Goal: Information Seeking & Learning: Learn about a topic

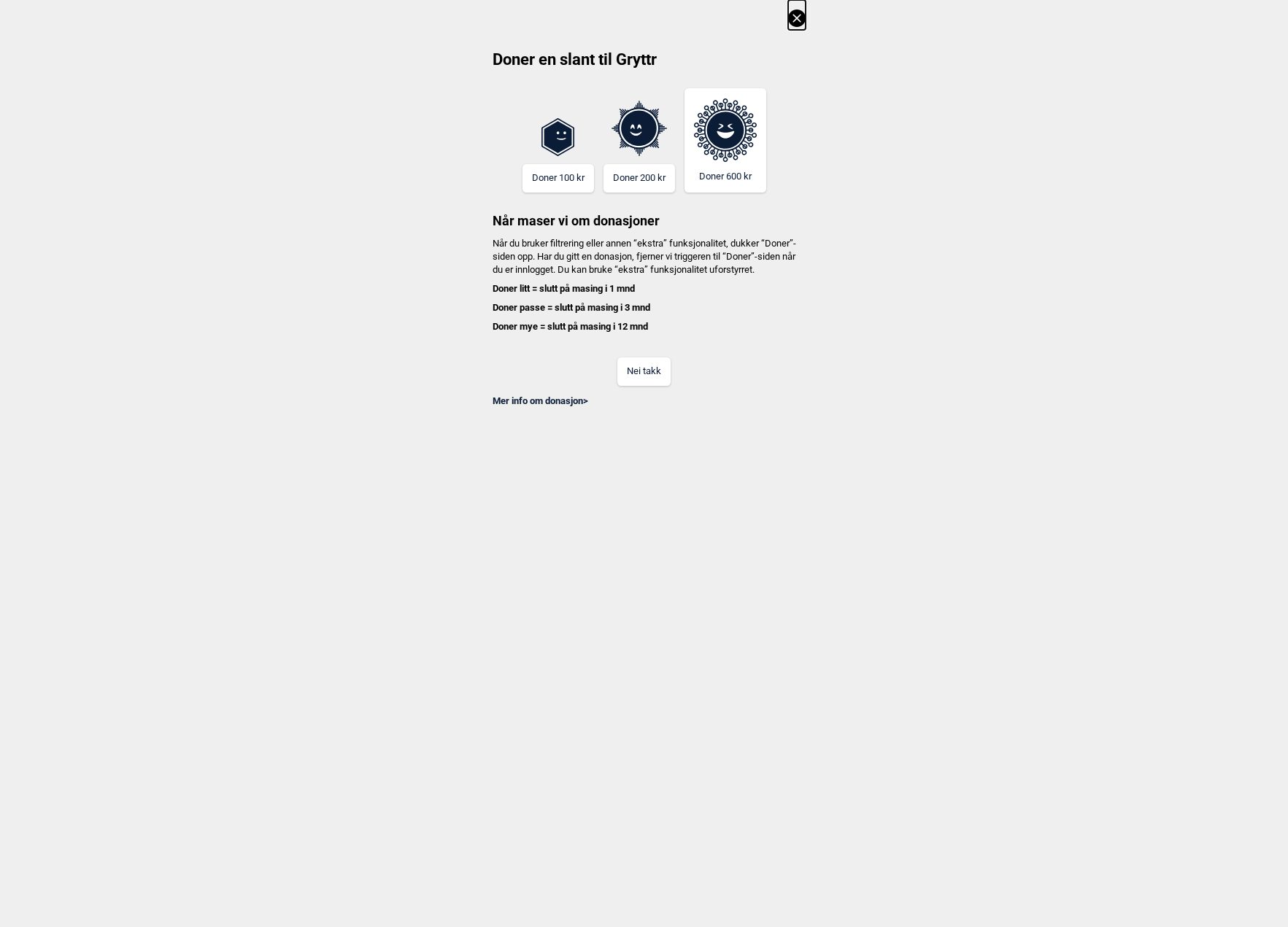
click at [800, 17] on icon at bounding box center [796, 18] width 17 height 17
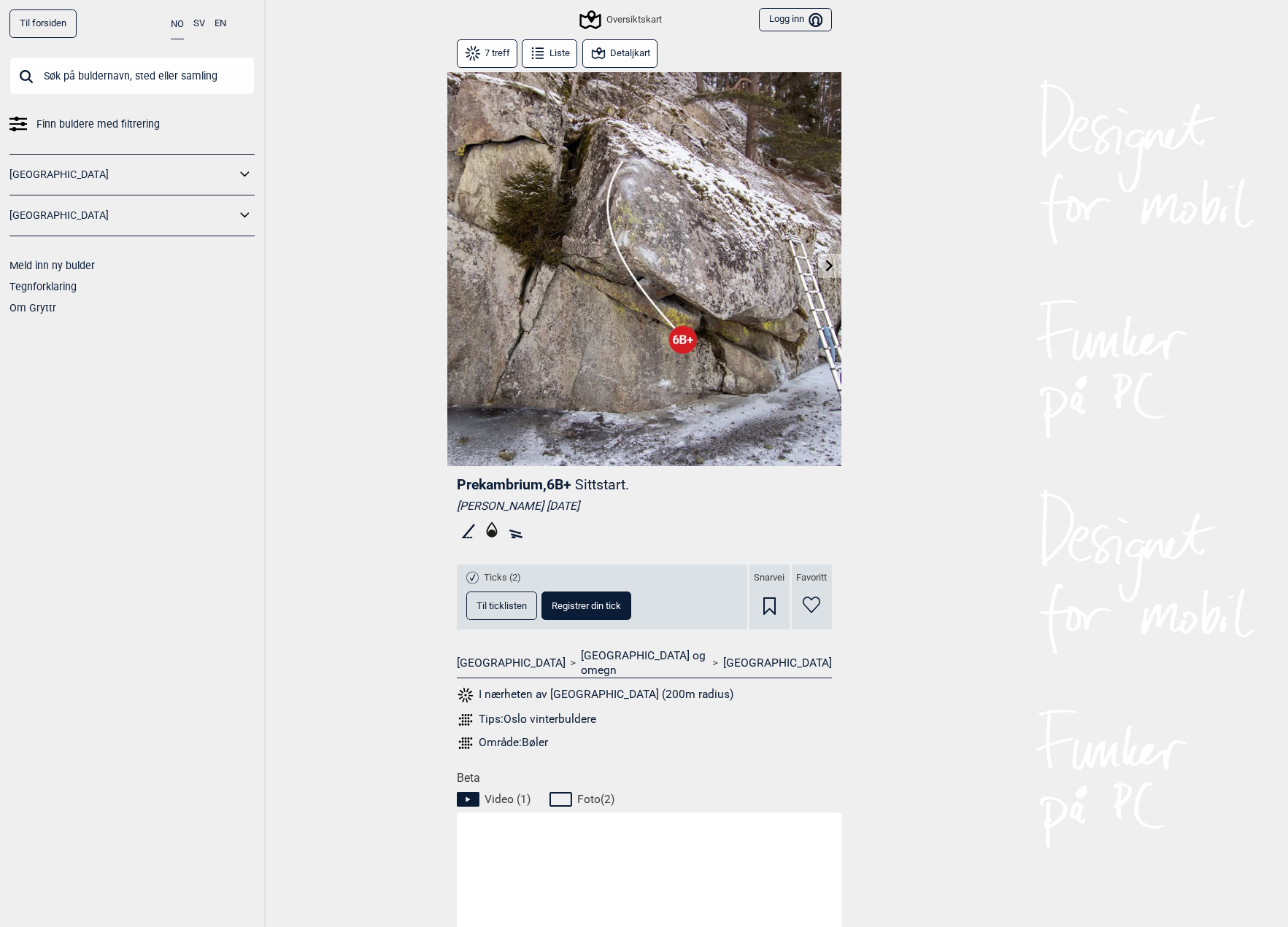
click at [585, 12] on icon at bounding box center [590, 20] width 28 height 28
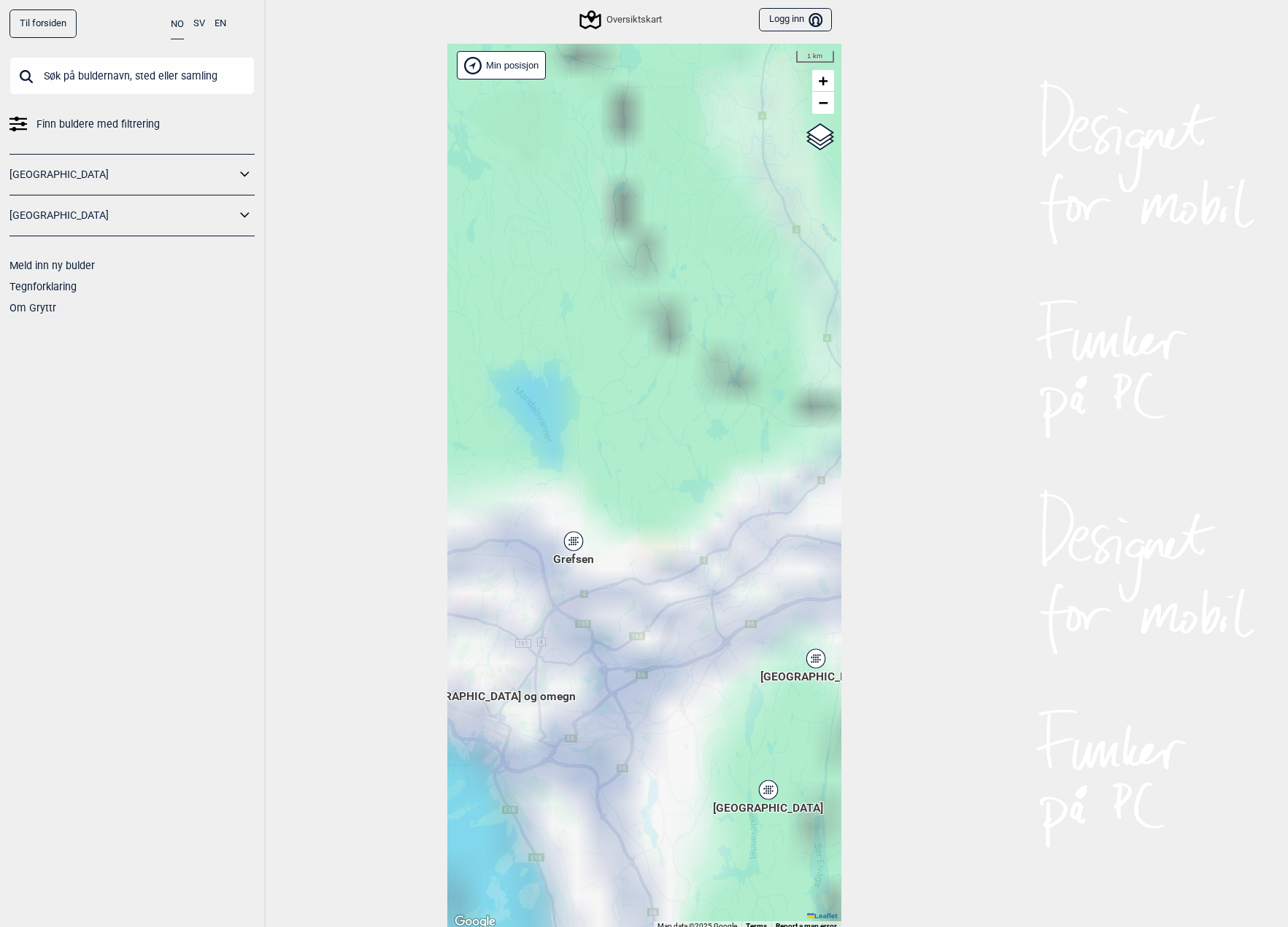
drag, startPoint x: 660, startPoint y: 432, endPoint x: 641, endPoint y: 437, distance: 19.6
click at [662, 420] on div "Hallingdal Gol Ål Stange Kolomoen Vallset Tangen Sørli Åsbygda Buskerud syd Kon…" at bounding box center [644, 488] width 394 height 888
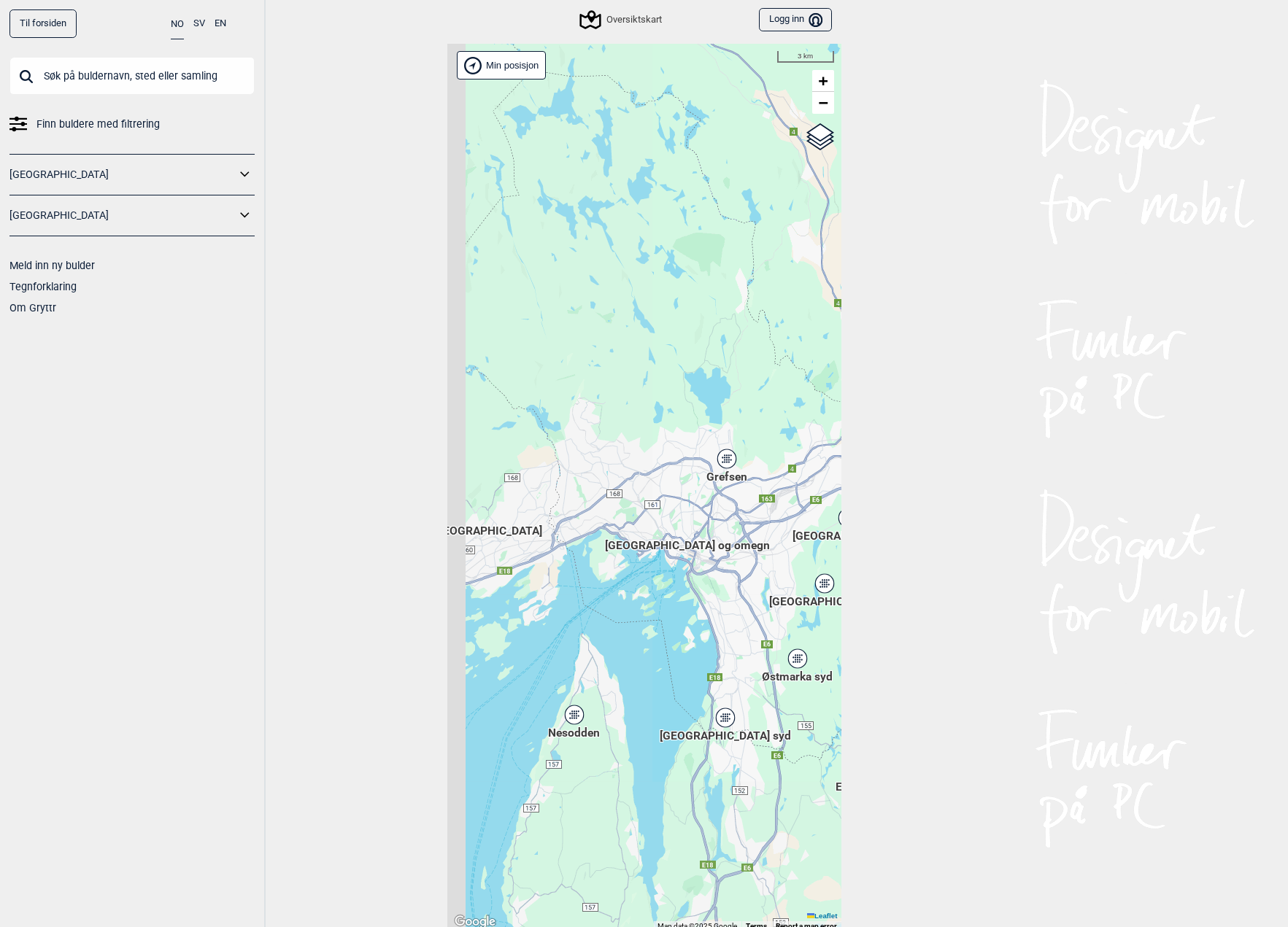
drag, startPoint x: 668, startPoint y: 421, endPoint x: 728, endPoint y: 409, distance: 61.2
click at [729, 409] on div "Hallingdal Gol Ål Stange Kolomoen Vallset Tangen Sørli Åsbygda Buskerud syd Kon…" at bounding box center [644, 488] width 394 height 888
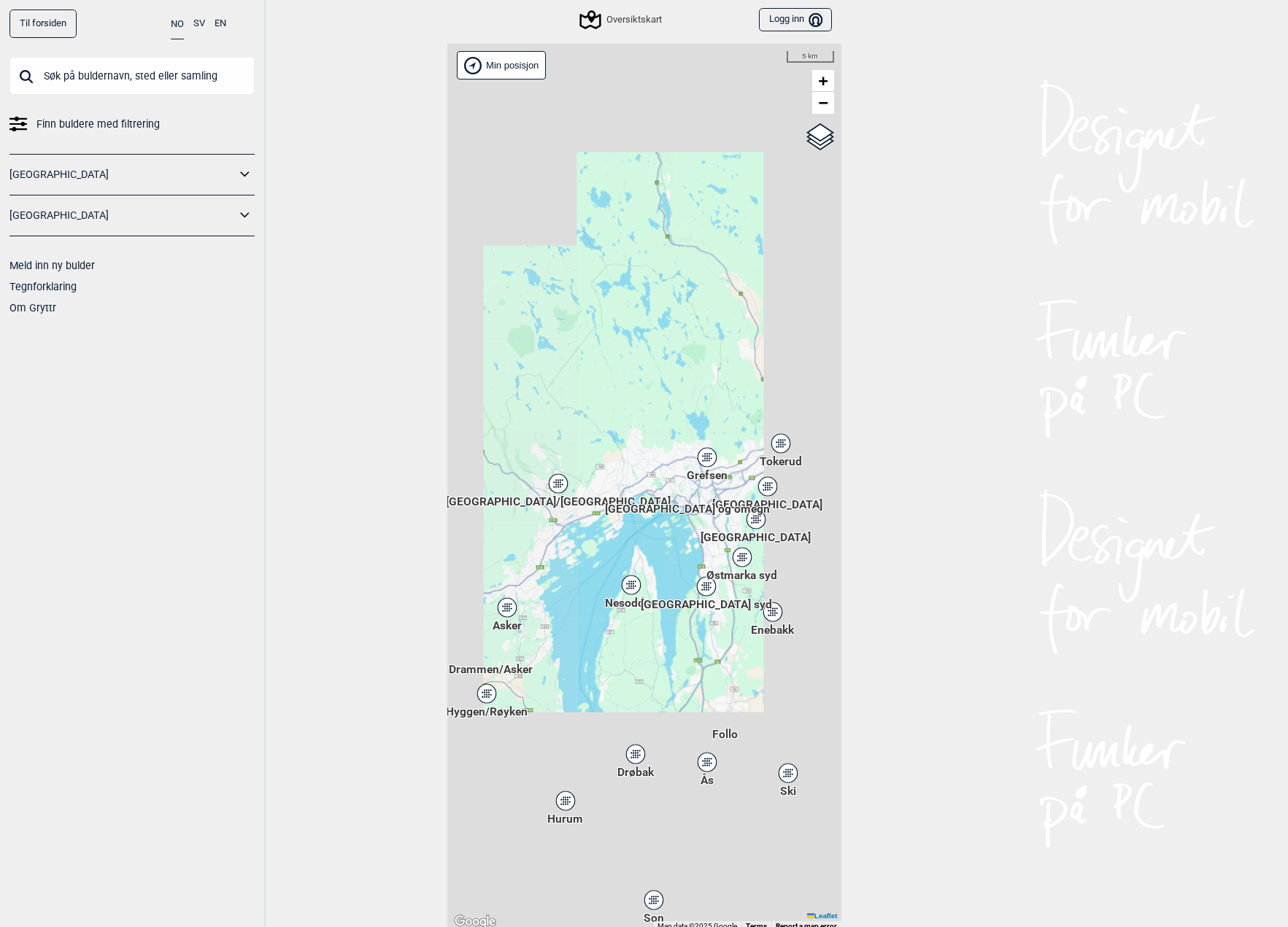
drag, startPoint x: 556, startPoint y: 480, endPoint x: 614, endPoint y: 450, distance: 65.3
click at [620, 448] on div "Hallingdal Gol Ål Stange Kolomoen Vallset Tangen Sørli Åsbygda Buskerud syd Kon…" at bounding box center [644, 488] width 394 height 888
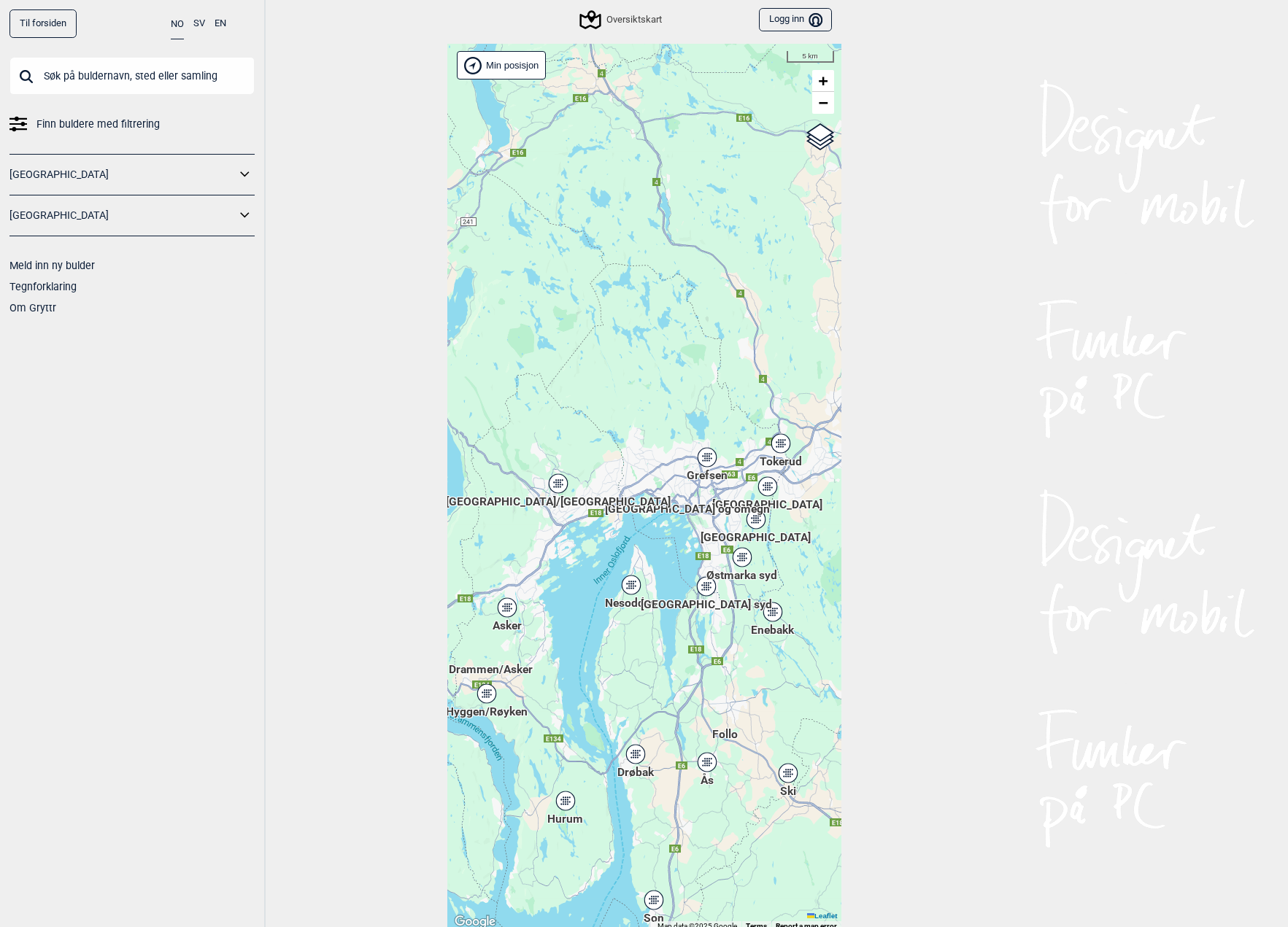
click at [559, 484] on div "[GEOGRAPHIC_DATA]/[GEOGRAPHIC_DATA]" at bounding box center [559, 484] width 9 height 9
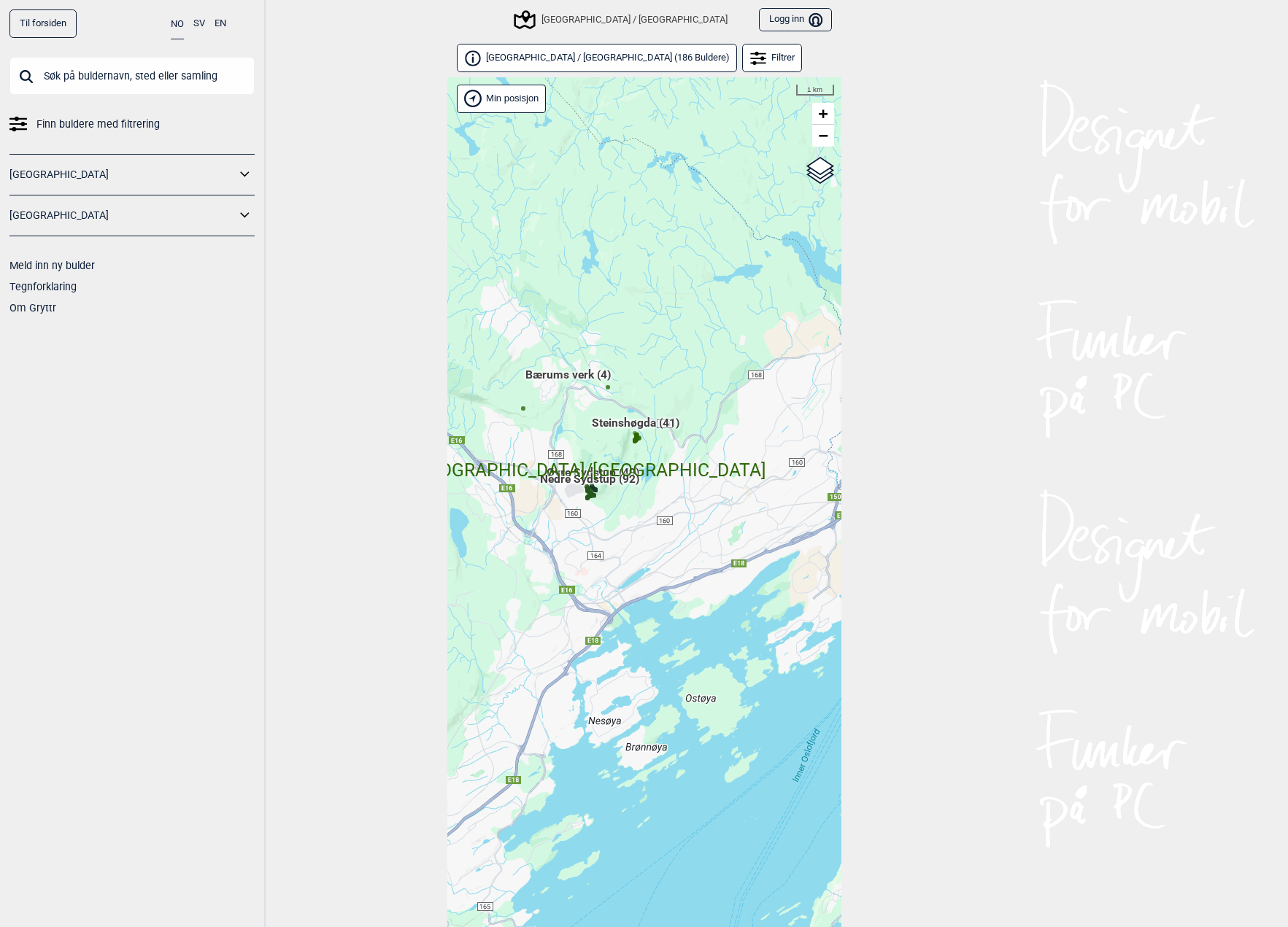
drag, startPoint x: 662, startPoint y: 546, endPoint x: 578, endPoint y: 519, distance: 88.2
click at [578, 519] on div "Hallingdal Gol Ål Stange Kolomoen Vallset Tangen Sørli Åsbygda Buskerud syd Kon…" at bounding box center [644, 521] width 394 height 888
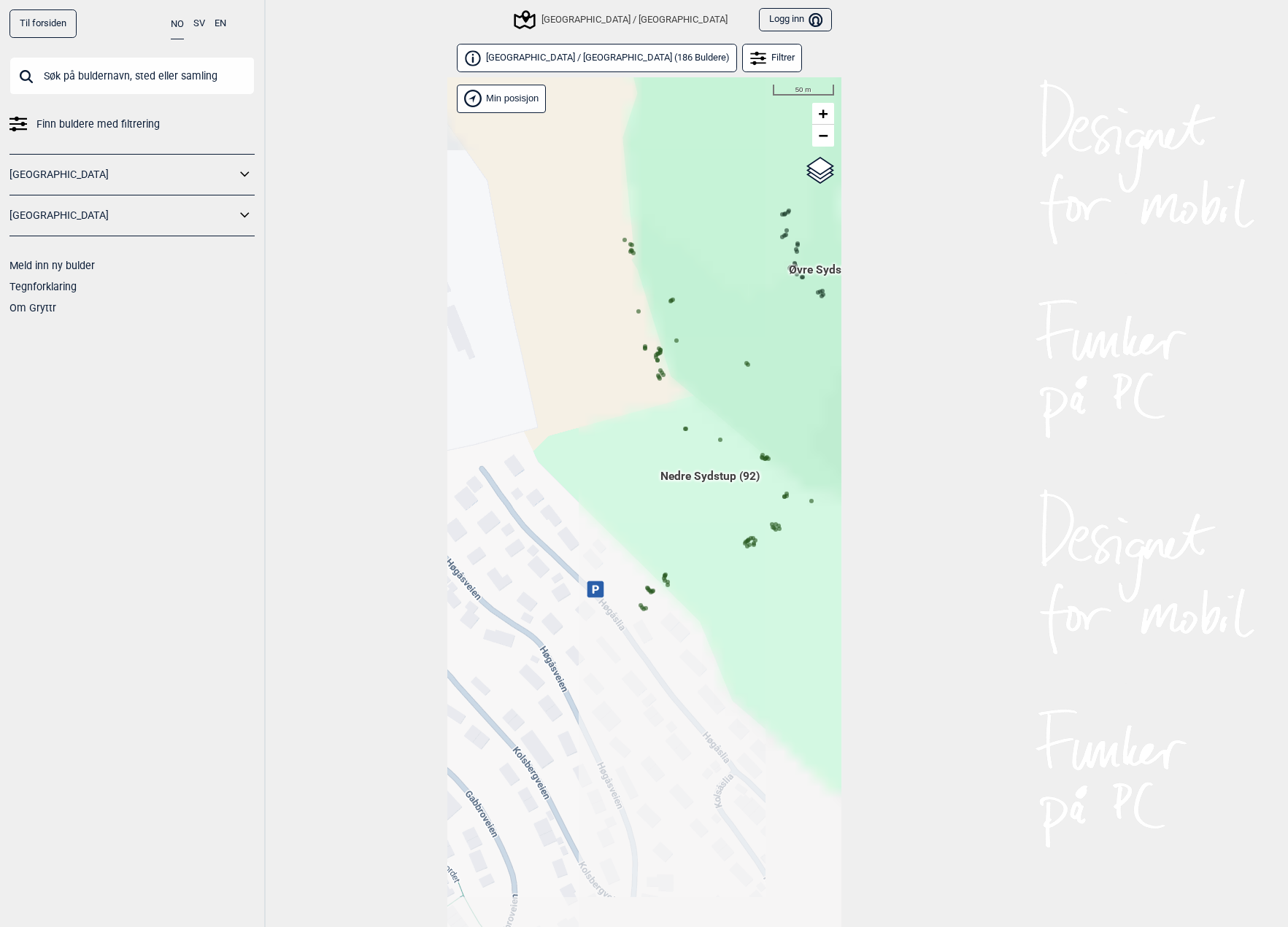
drag, startPoint x: 684, startPoint y: 537, endPoint x: 592, endPoint y: 442, distance: 132.2
click at [592, 442] on div "Hallingdal Gol Ål Stange Kolomoen Vallset Tangen Sørli Åsbygda Buskerud syd Kon…" at bounding box center [644, 521] width 394 height 888
click at [640, 605] on icon at bounding box center [644, 609] width 8 height 8
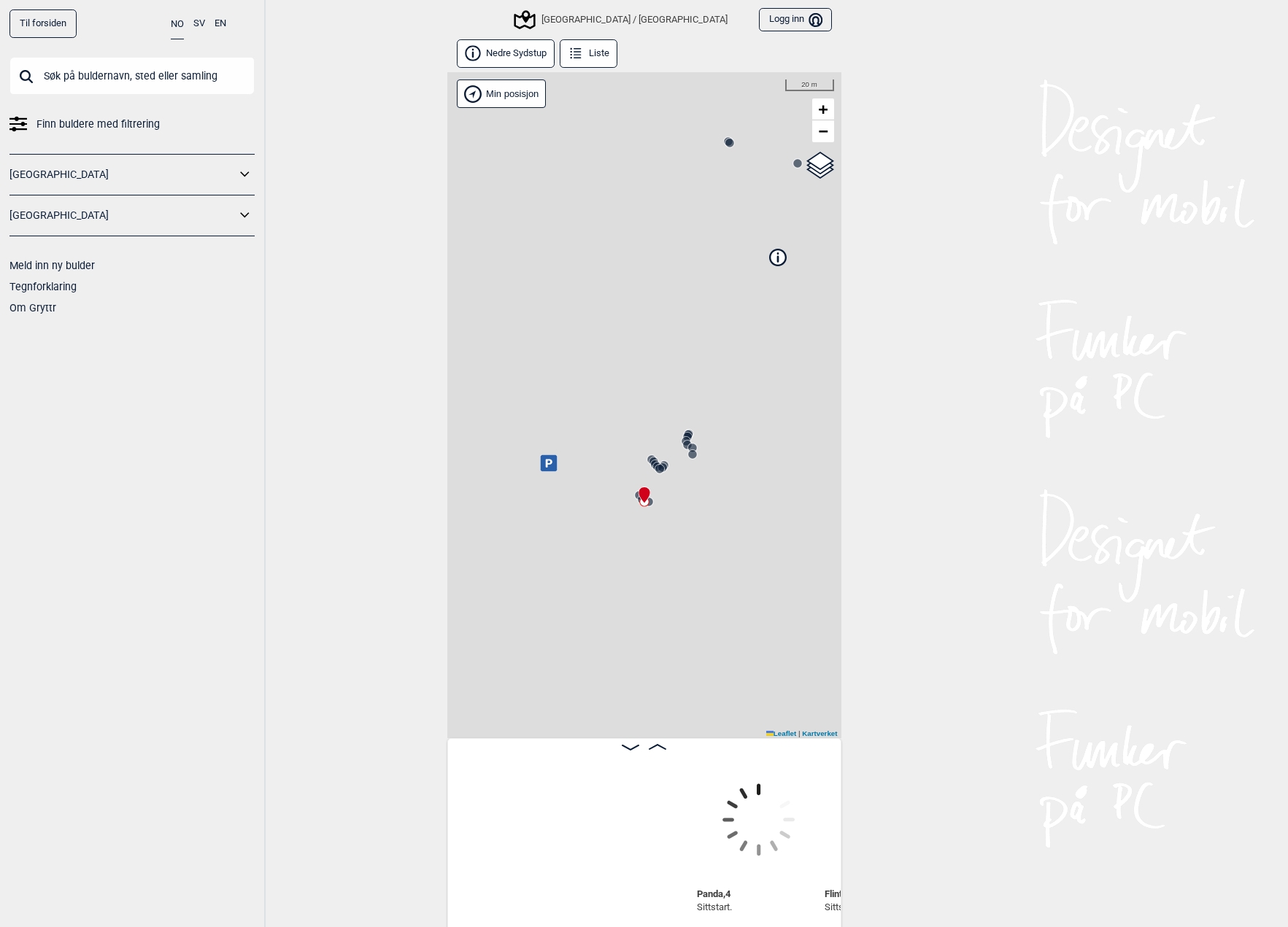
scroll to position [0, 370]
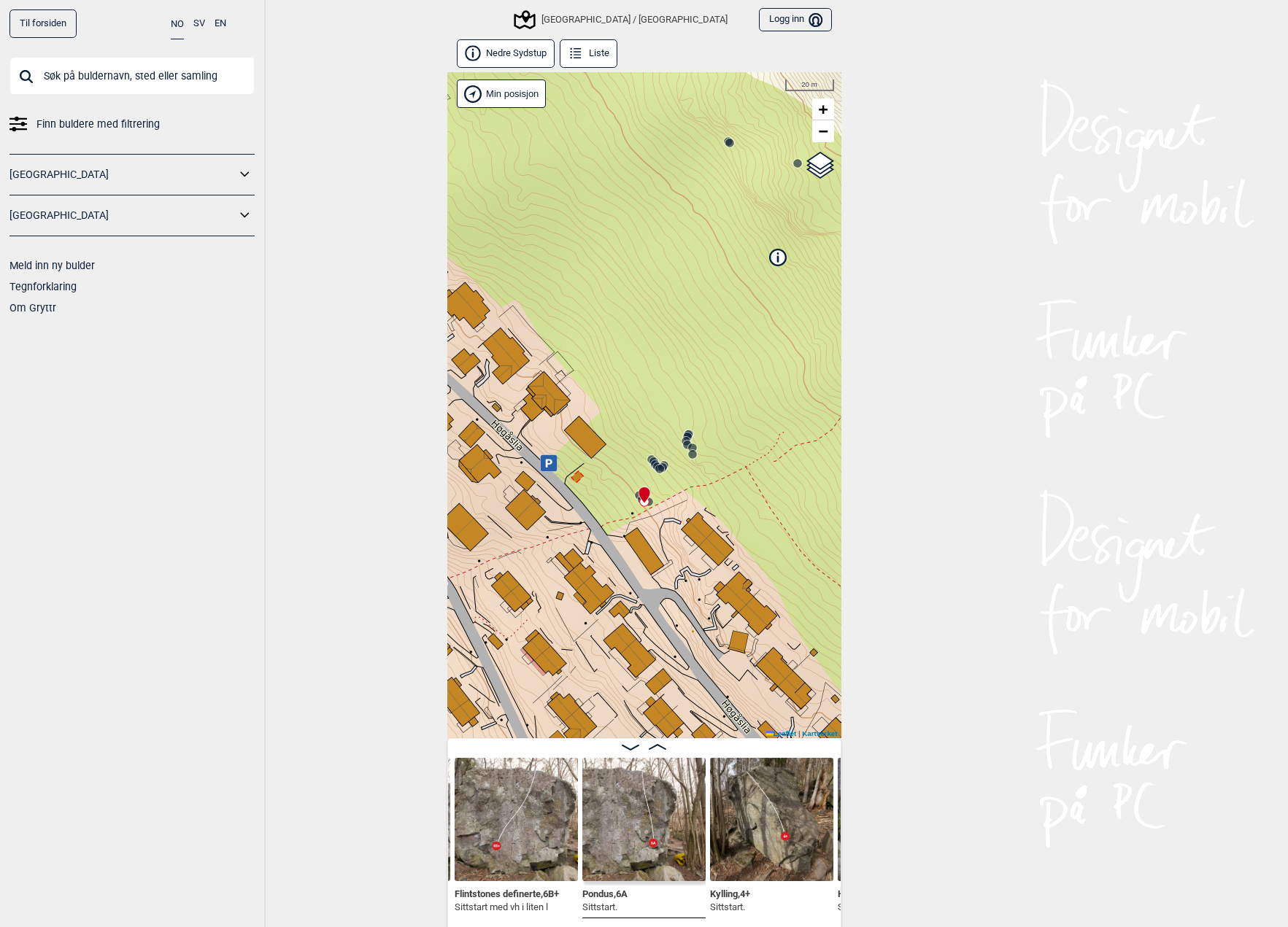
click at [648, 459] on icon at bounding box center [654, 462] width 12 height 12
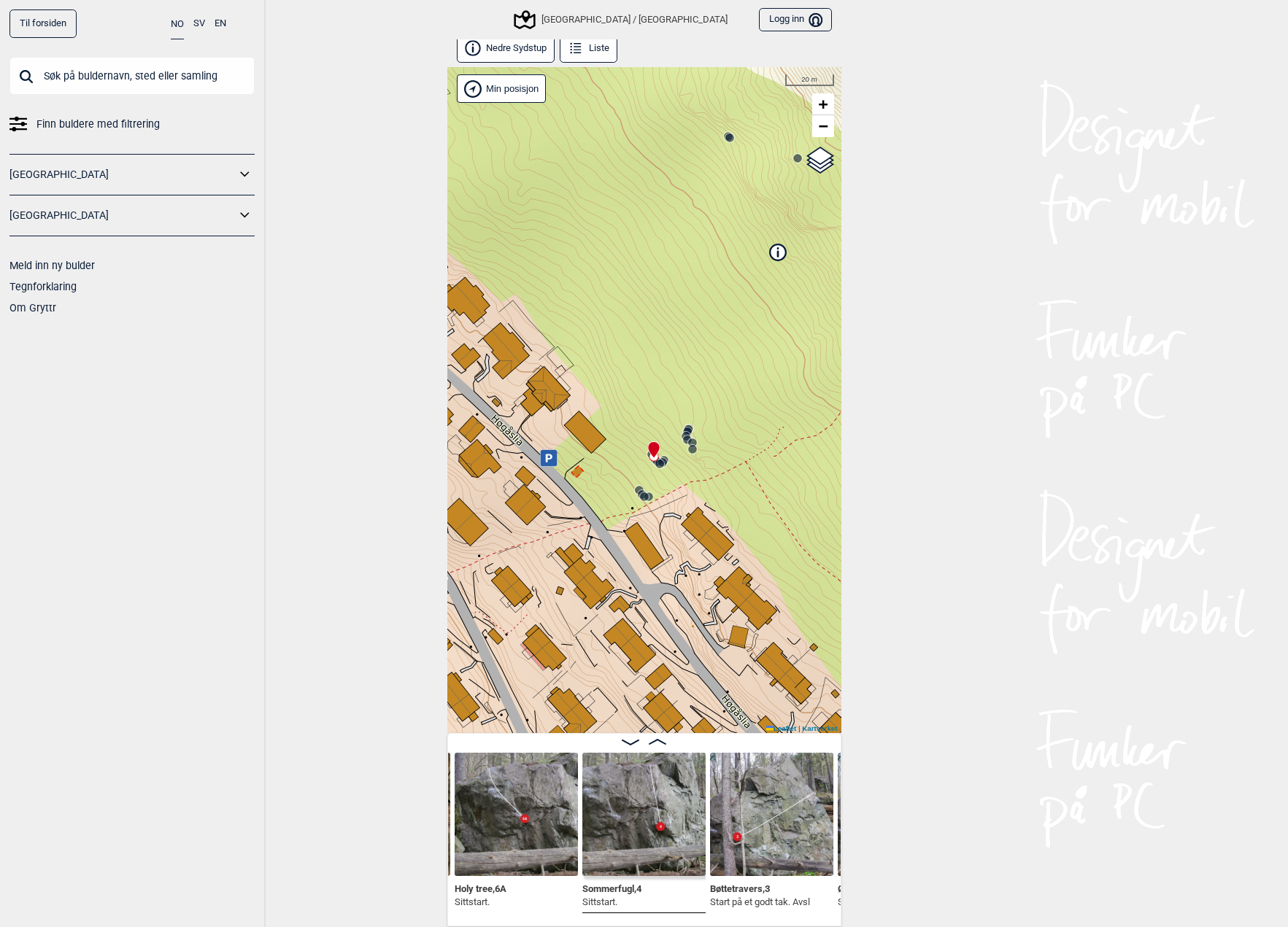
scroll to position [8, 0]
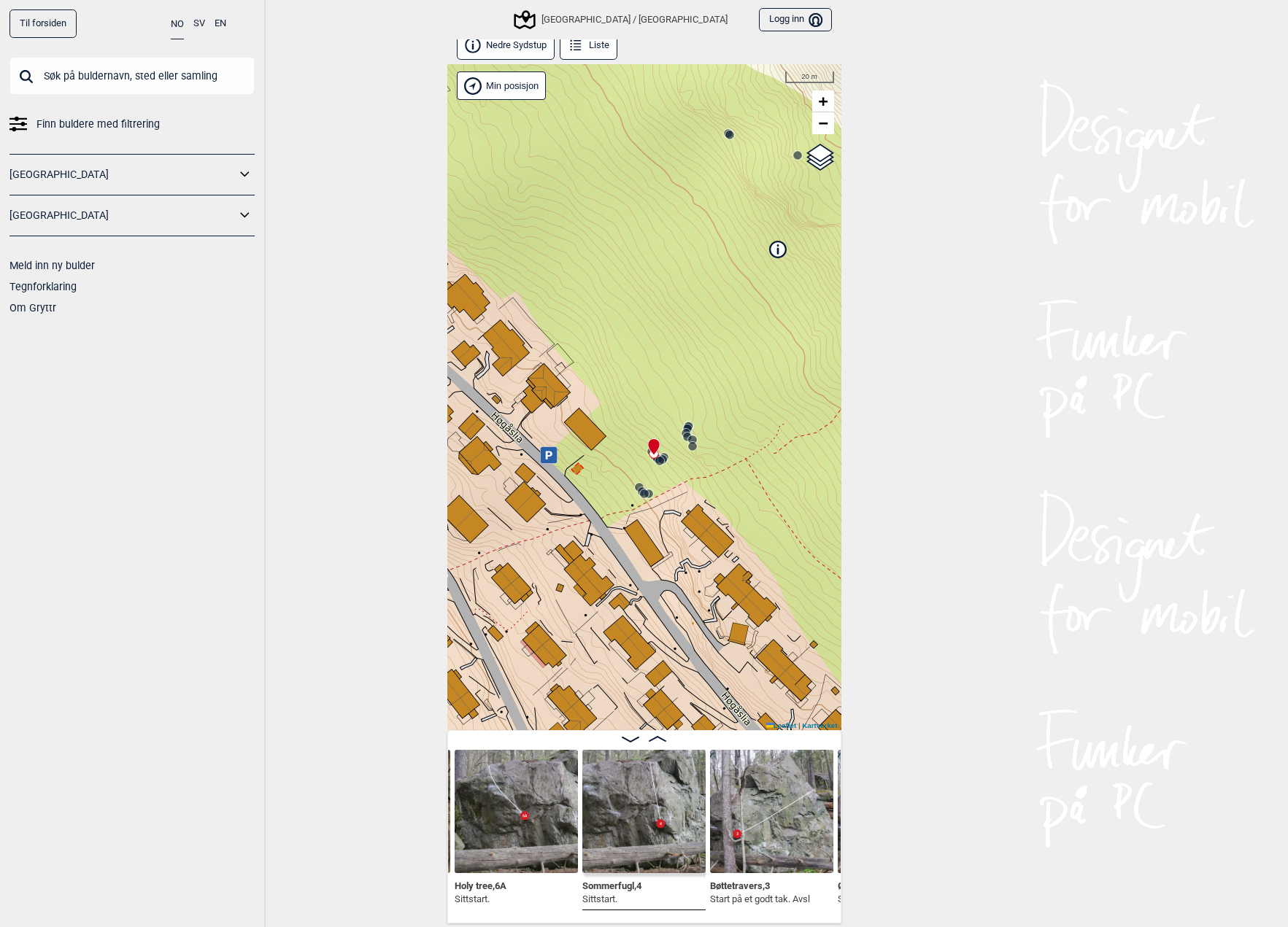
drag, startPoint x: 489, startPoint y: 913, endPoint x: 517, endPoint y: 915, distance: 28.1
click at [517, 915] on div "Kylling , 4+ Sittstart. Holy tree , 6A Sittstart. Sommerfugl , 4 Sittstart. Bøt…" at bounding box center [644, 827] width 394 height 193
click at [690, 445] on circle at bounding box center [693, 447] width 9 height 9
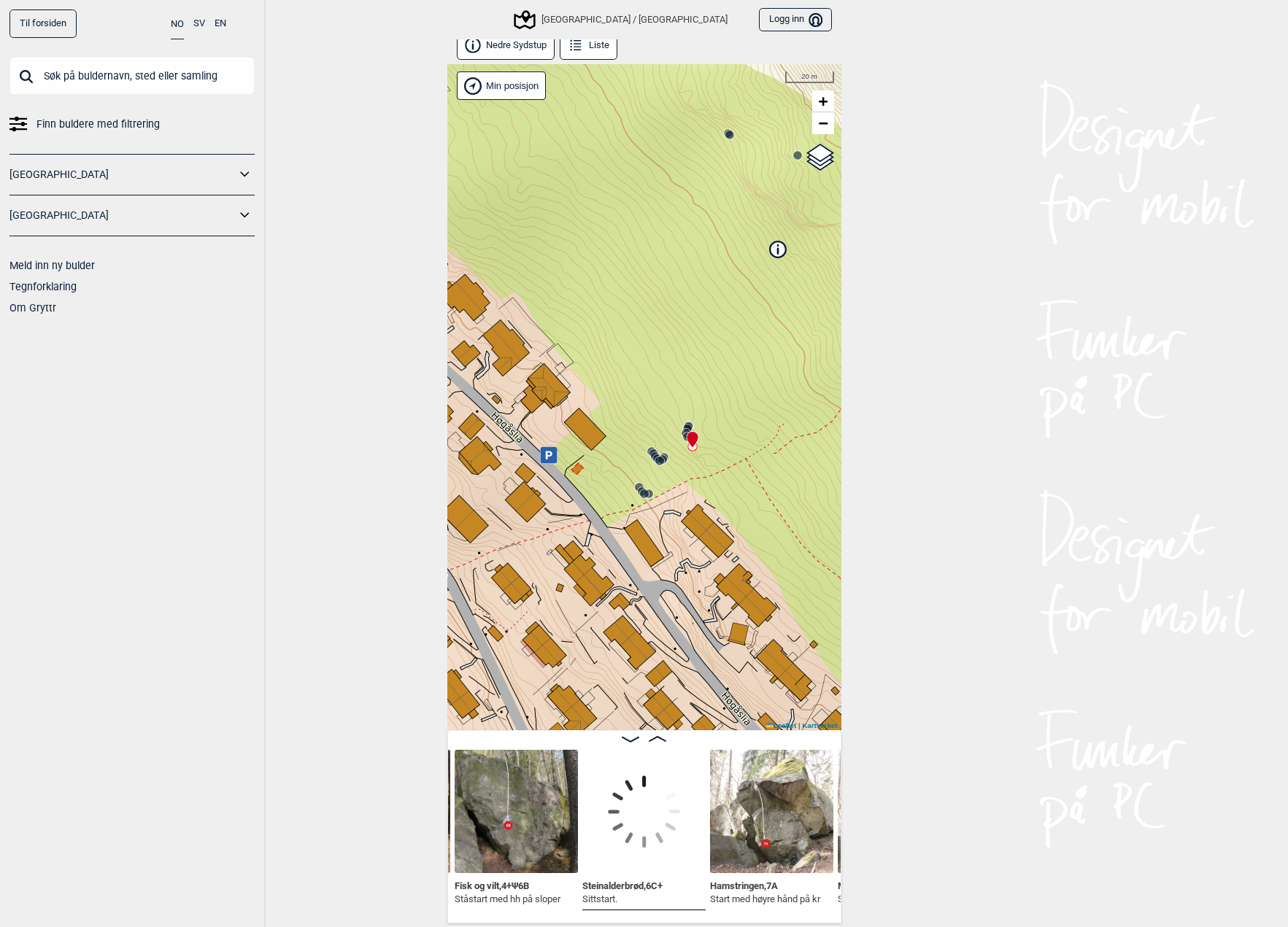
click at [692, 430] on div at bounding box center [690, 433] width 12 height 12
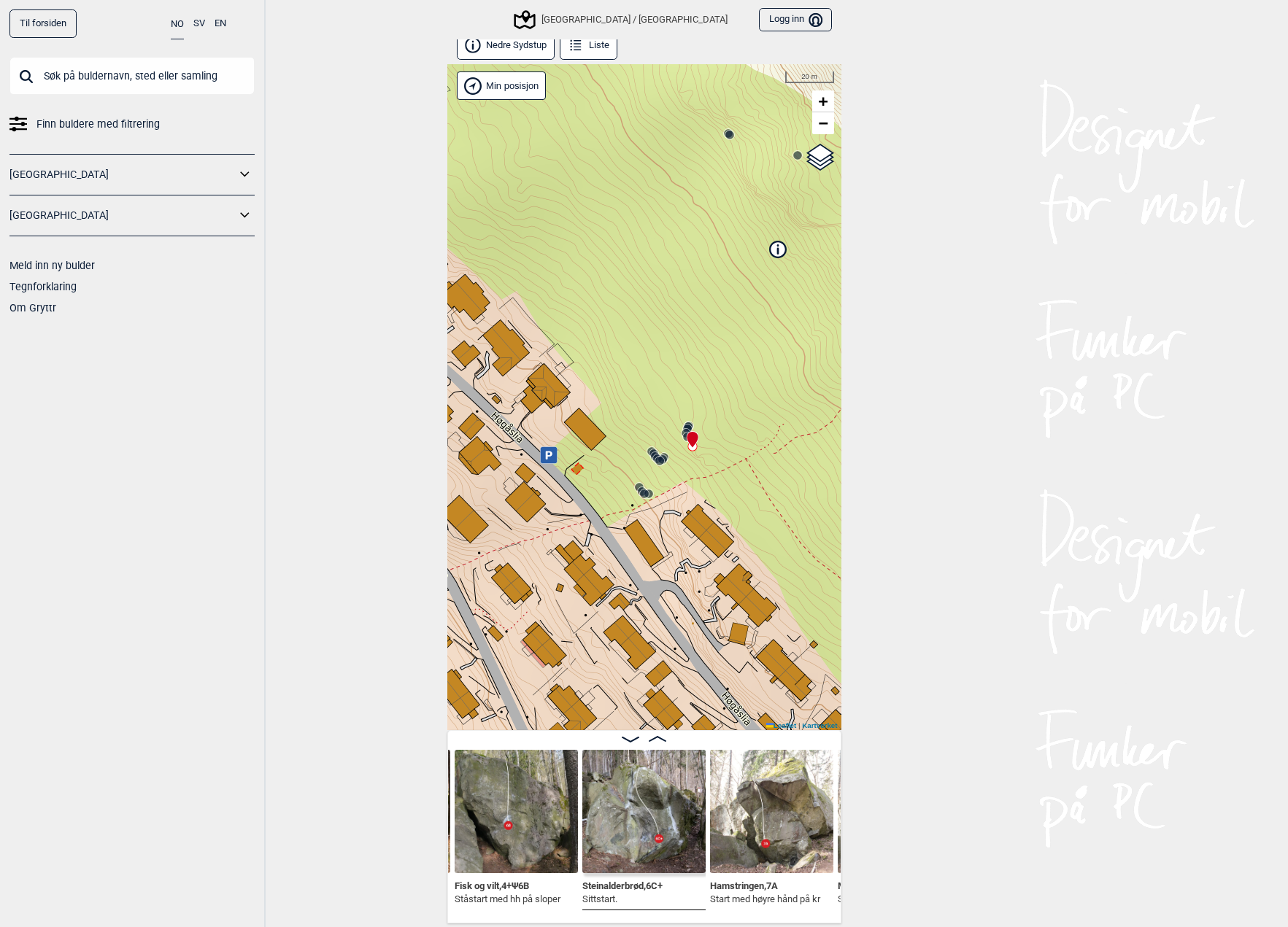
click at [682, 431] on icon at bounding box center [688, 437] width 12 height 12
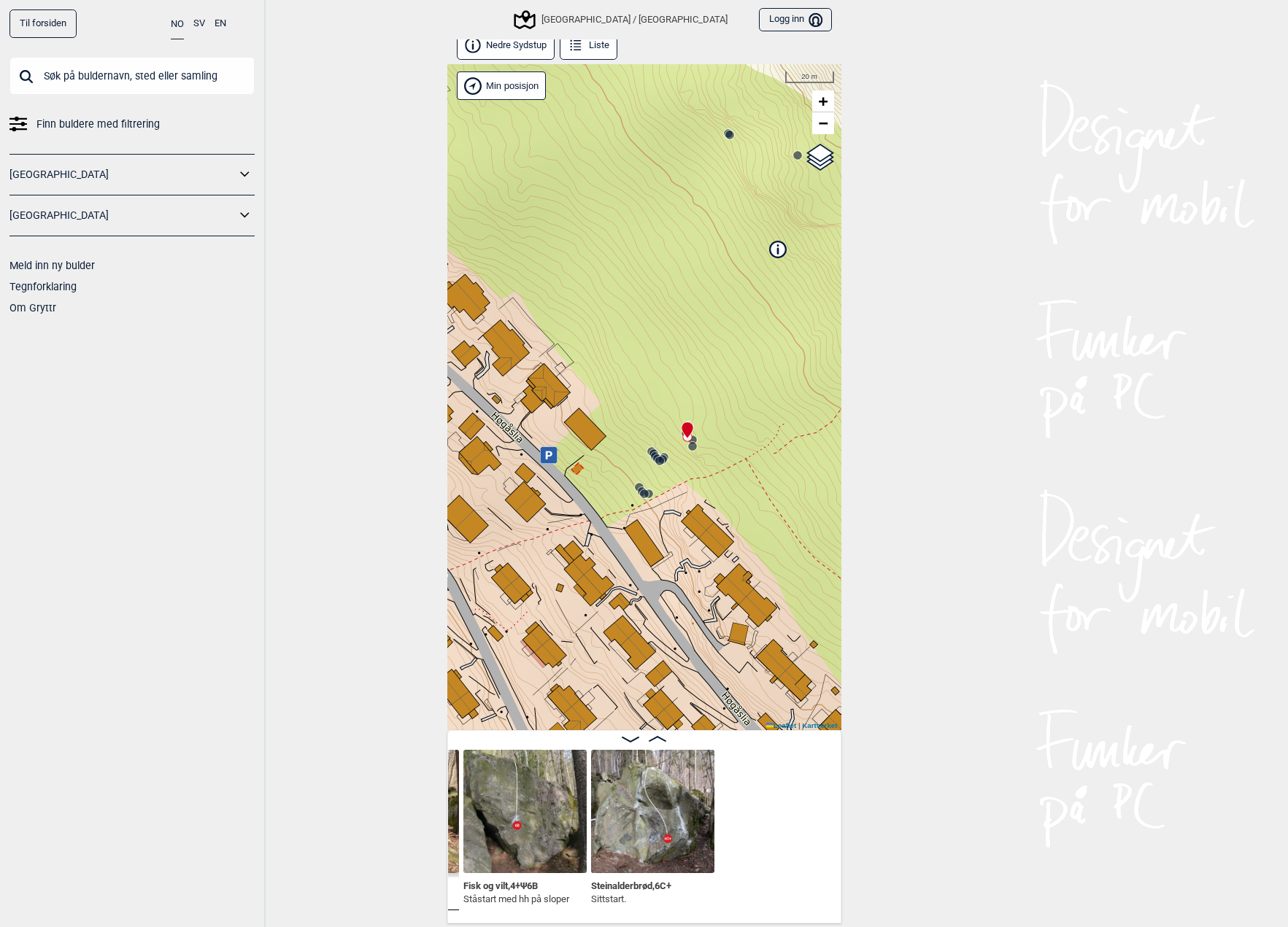
scroll to position [0, 2008]
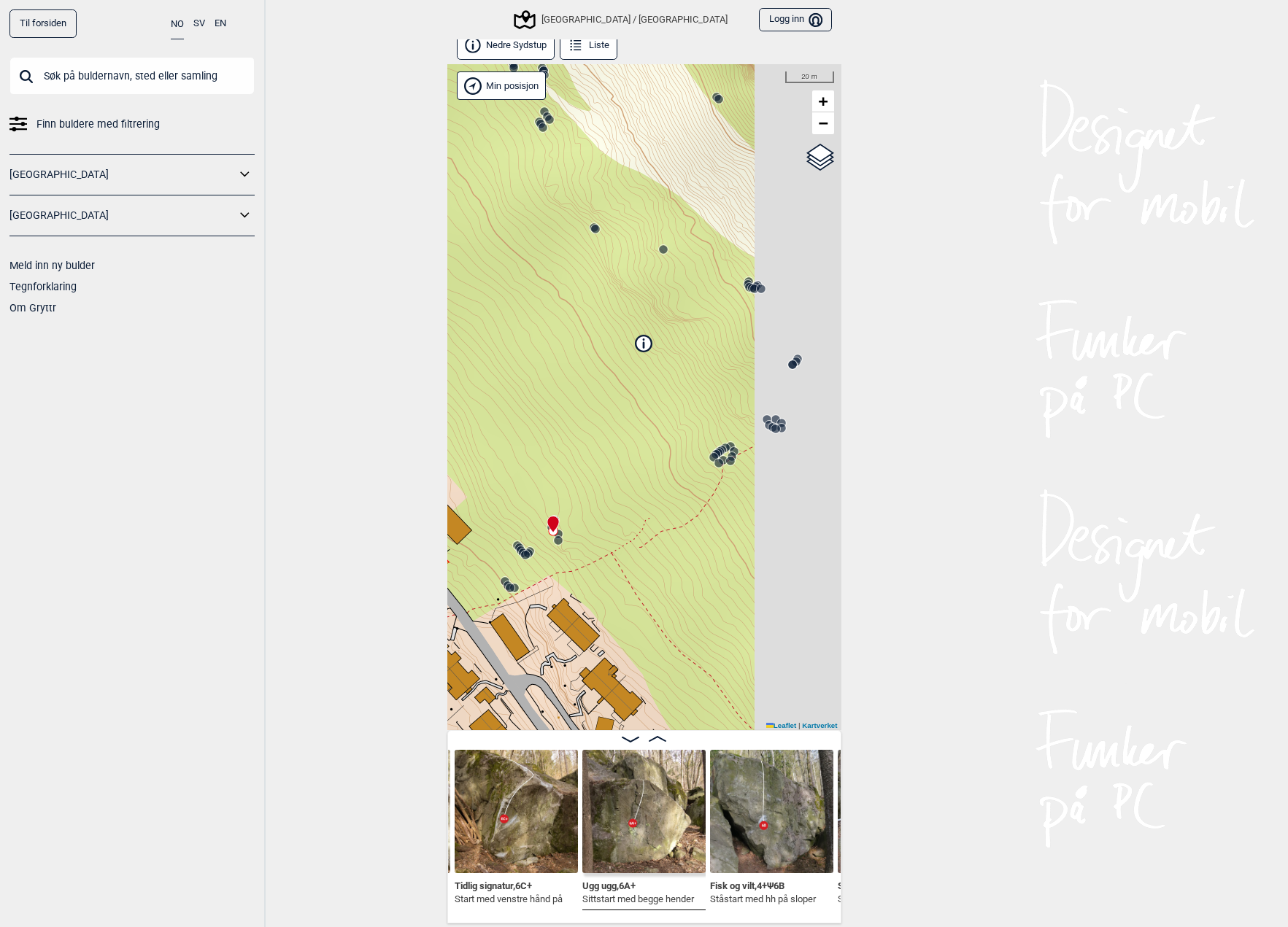
drag, startPoint x: 747, startPoint y: 355, endPoint x: 614, endPoint y: 454, distance: 165.8
click at [610, 453] on div "[GEOGRAPHIC_DATA]/[GEOGRAPHIC_DATA]" at bounding box center [644, 397] width 394 height 666
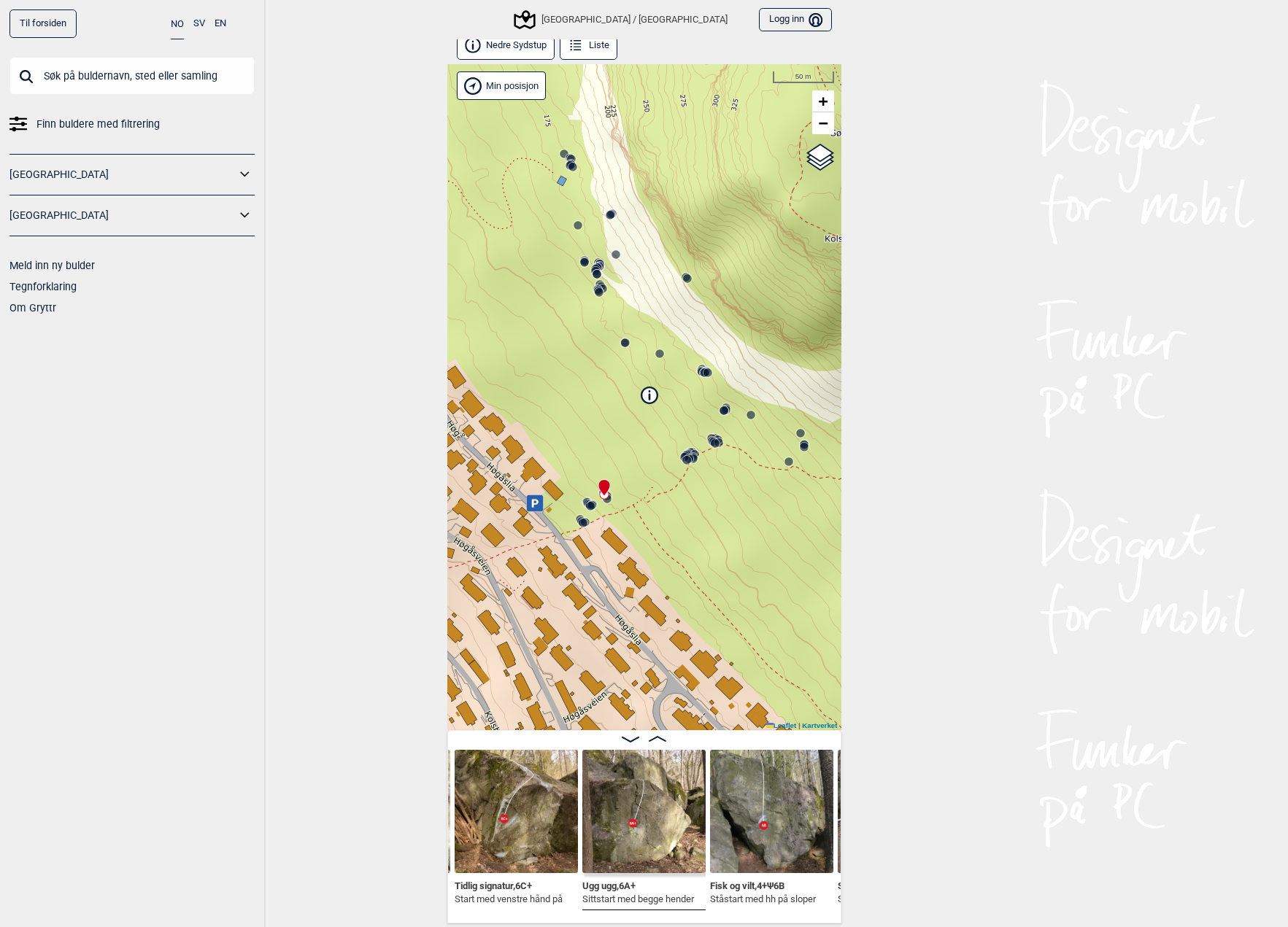
click at [687, 457] on circle at bounding box center [687, 460] width 9 height 9
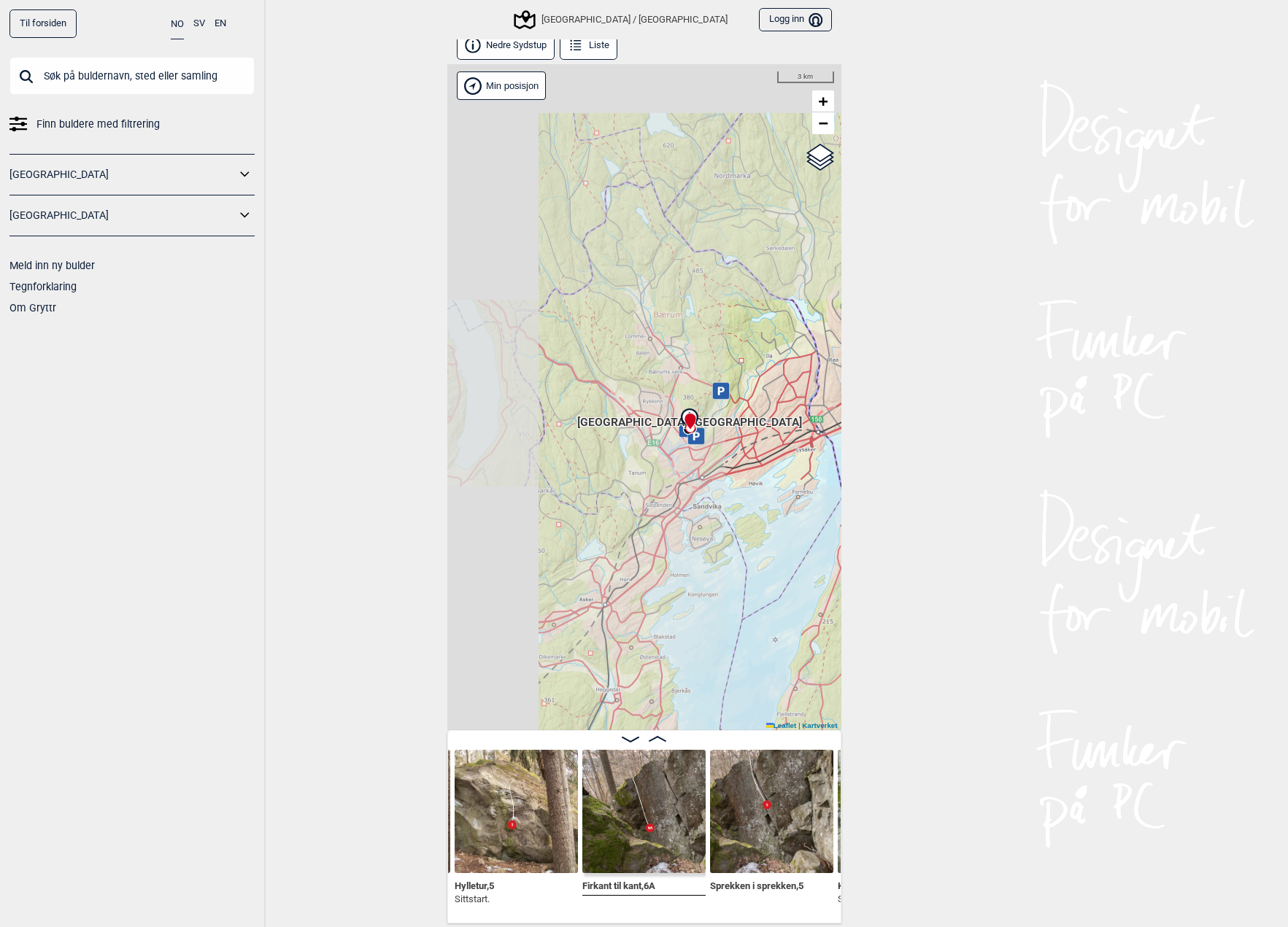
click at [638, 457] on div "[GEOGRAPHIC_DATA]/[GEOGRAPHIC_DATA]" at bounding box center [644, 397] width 394 height 666
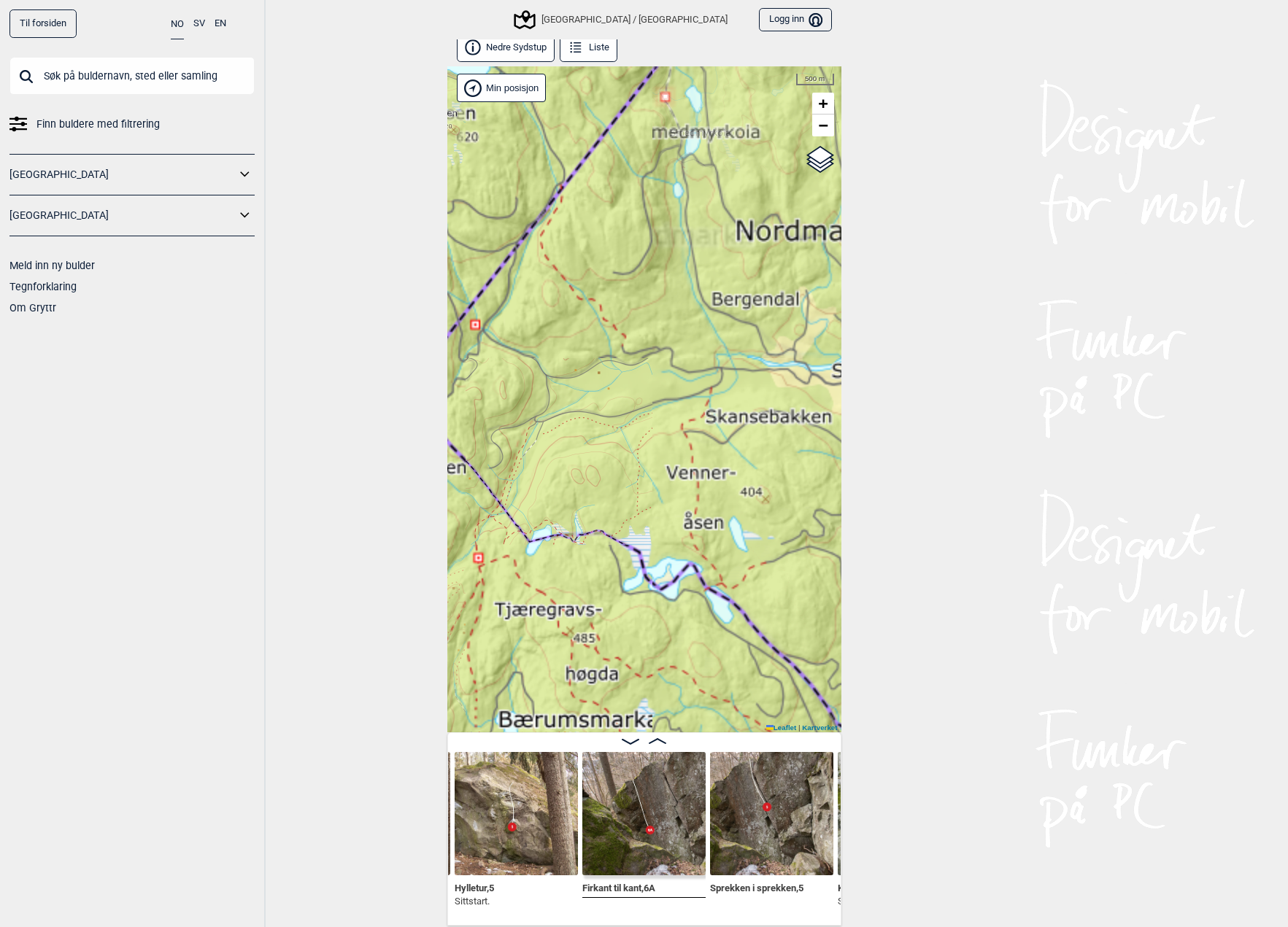
scroll to position [0, 0]
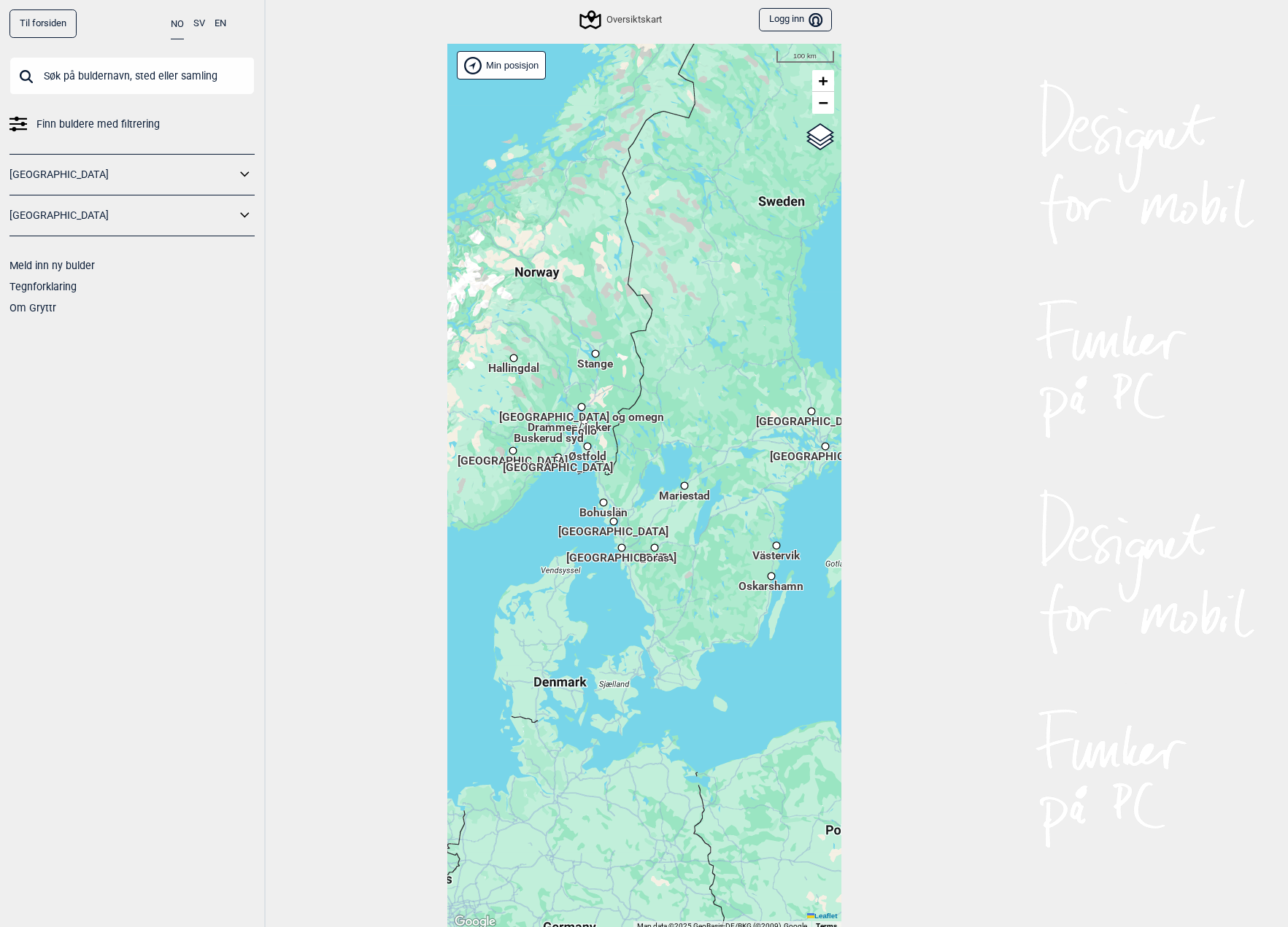
click at [678, 380] on div "Hallingdal Stange Buskerud syd Oslo og omegn Follo Østfold Drammen/Asker Vestfo…" at bounding box center [644, 488] width 394 height 888
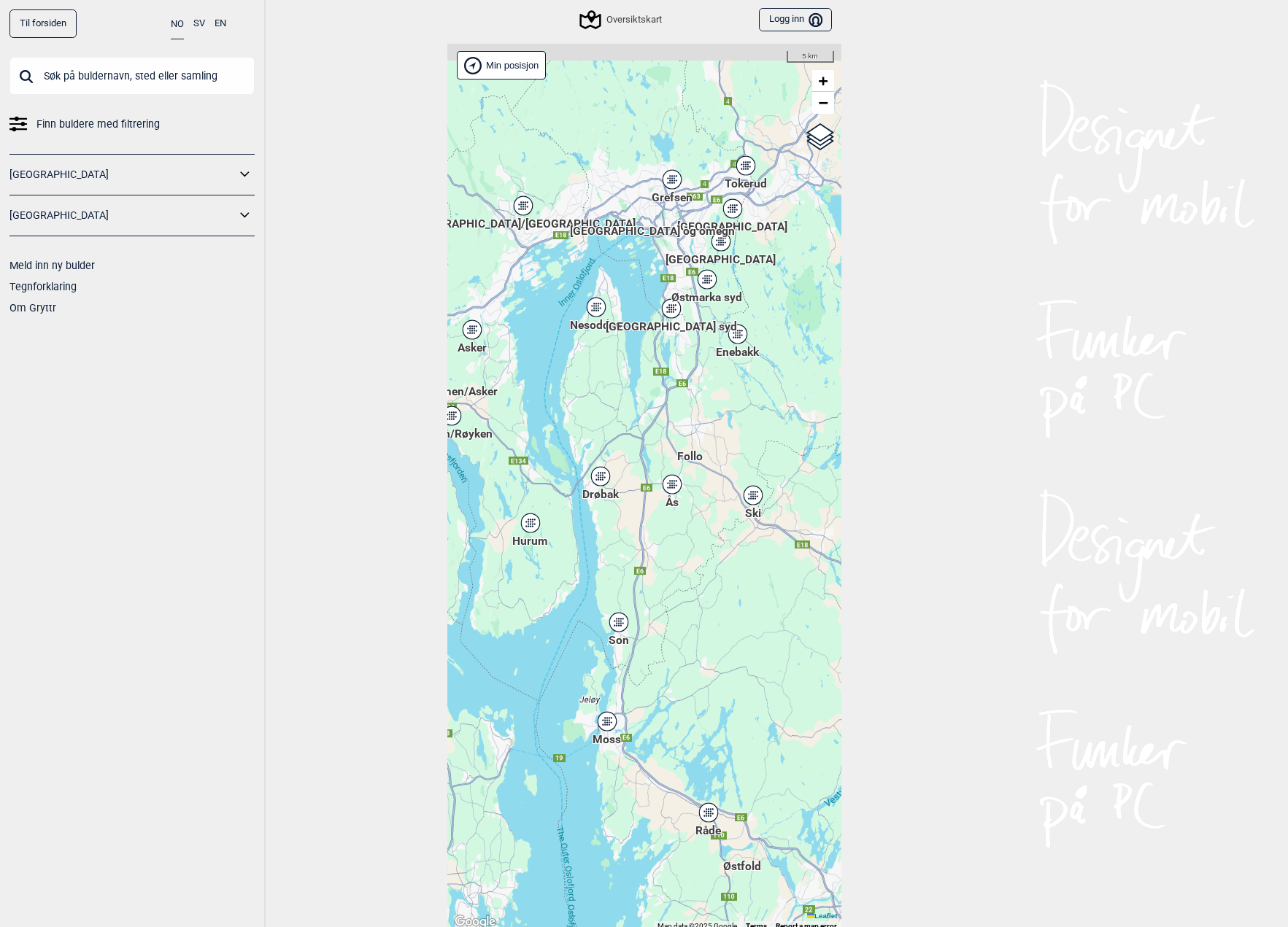
drag, startPoint x: 632, startPoint y: 452, endPoint x: 701, endPoint y: 432, distance: 71.8
click at [637, 539] on div "Hallingdal Gol Ål Stange Kolomoen Vallset Tangen Sørli Åsbygda Buskerud syd Kon…" at bounding box center [644, 488] width 394 height 888
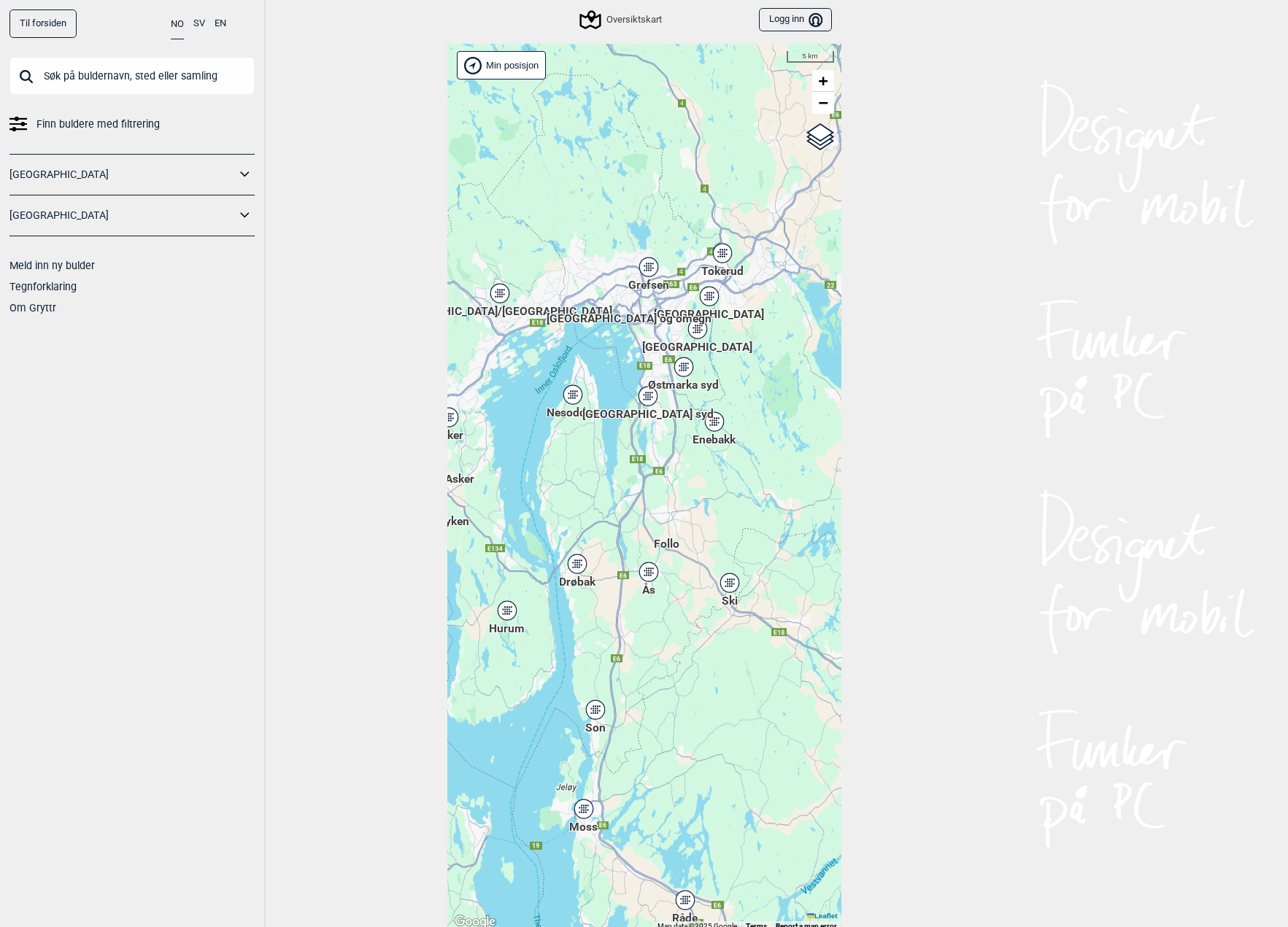
click at [685, 482] on div "Hallingdal Gol Ål Stange Kolomoen Vallset Tangen Sørli Åsbygda Buskerud syd Kon…" at bounding box center [644, 488] width 394 height 888
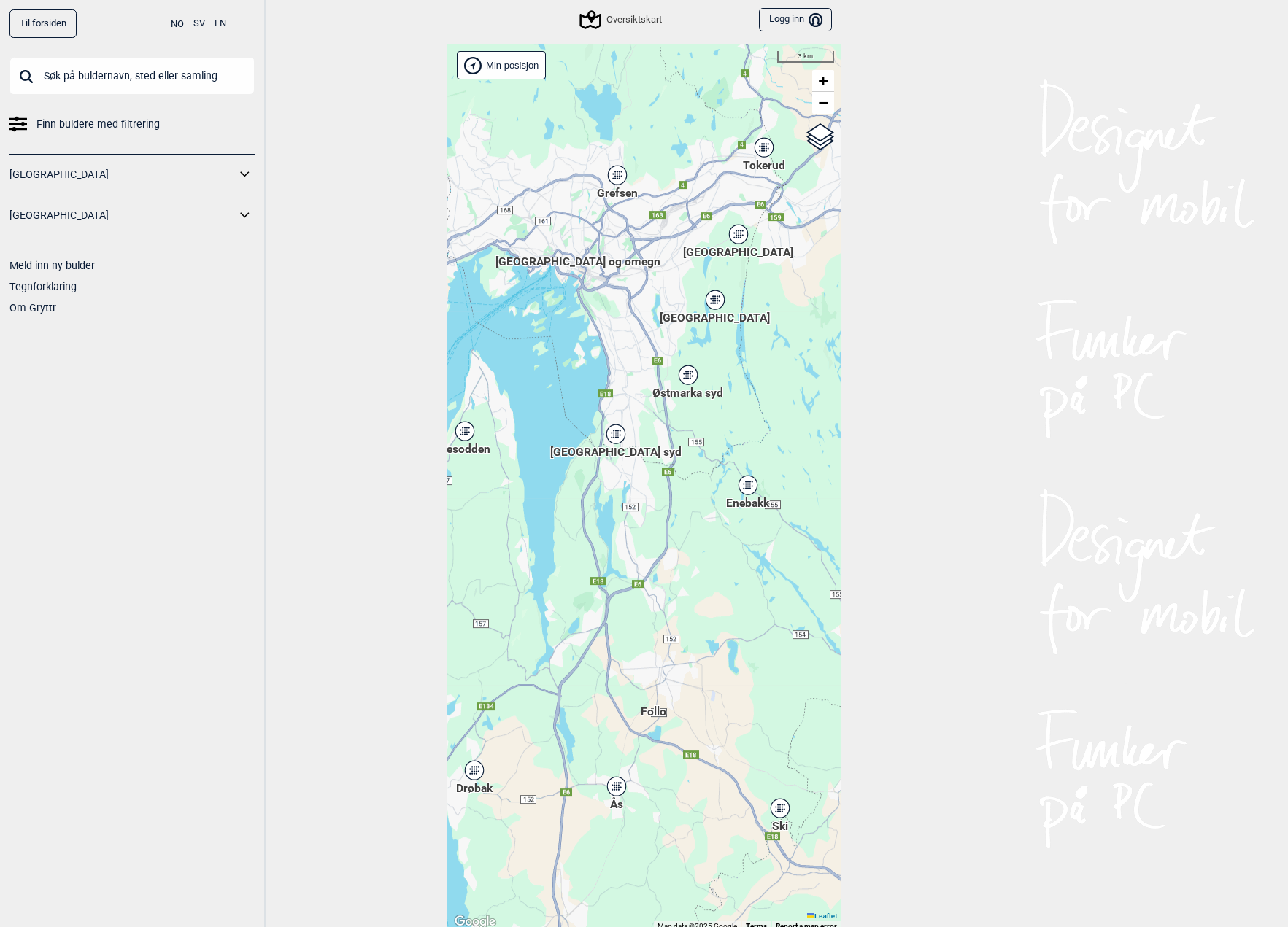
click at [610, 427] on icon at bounding box center [616, 433] width 18 height 19
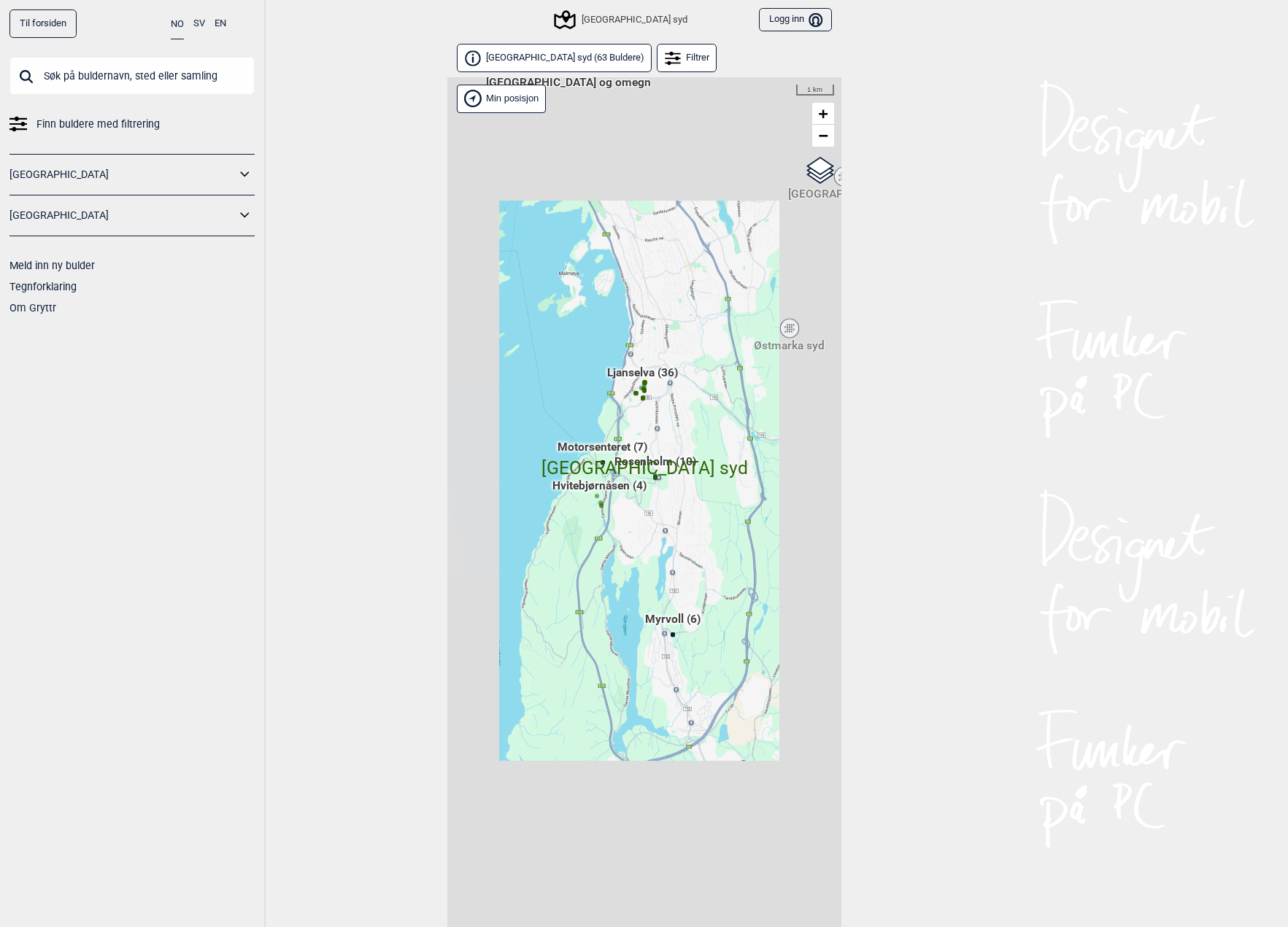
drag, startPoint x: 615, startPoint y: 385, endPoint x: 615, endPoint y: 420, distance: 35.0
click at [615, 420] on div "Hallingdal Gol Ål Stange Kolomoen Vallset Tangen Sørli Åsbygda Buskerud syd Kon…" at bounding box center [644, 521] width 394 height 888
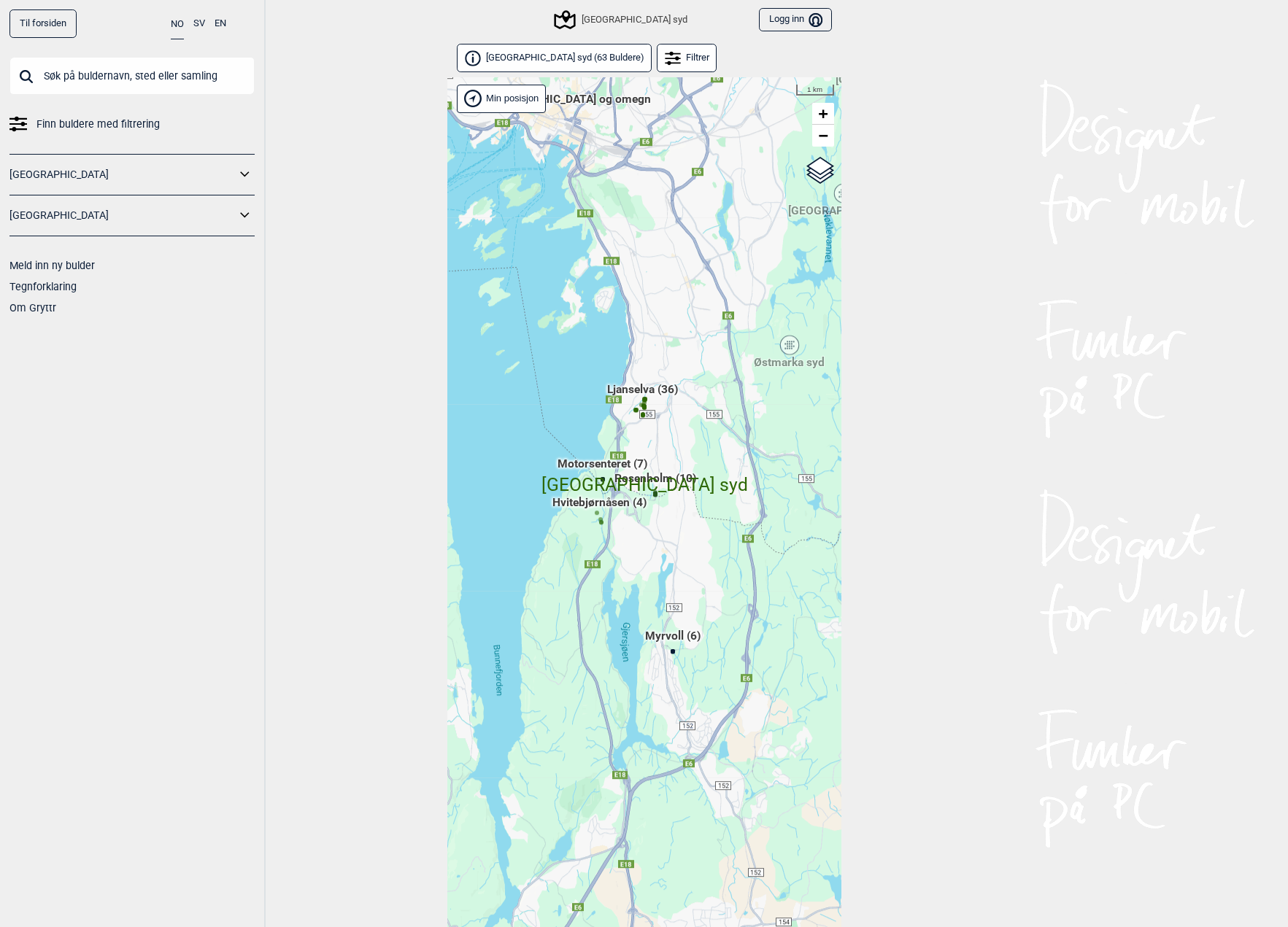
click at [626, 21] on div "[GEOGRAPHIC_DATA] syd" at bounding box center [622, 20] width 131 height 17
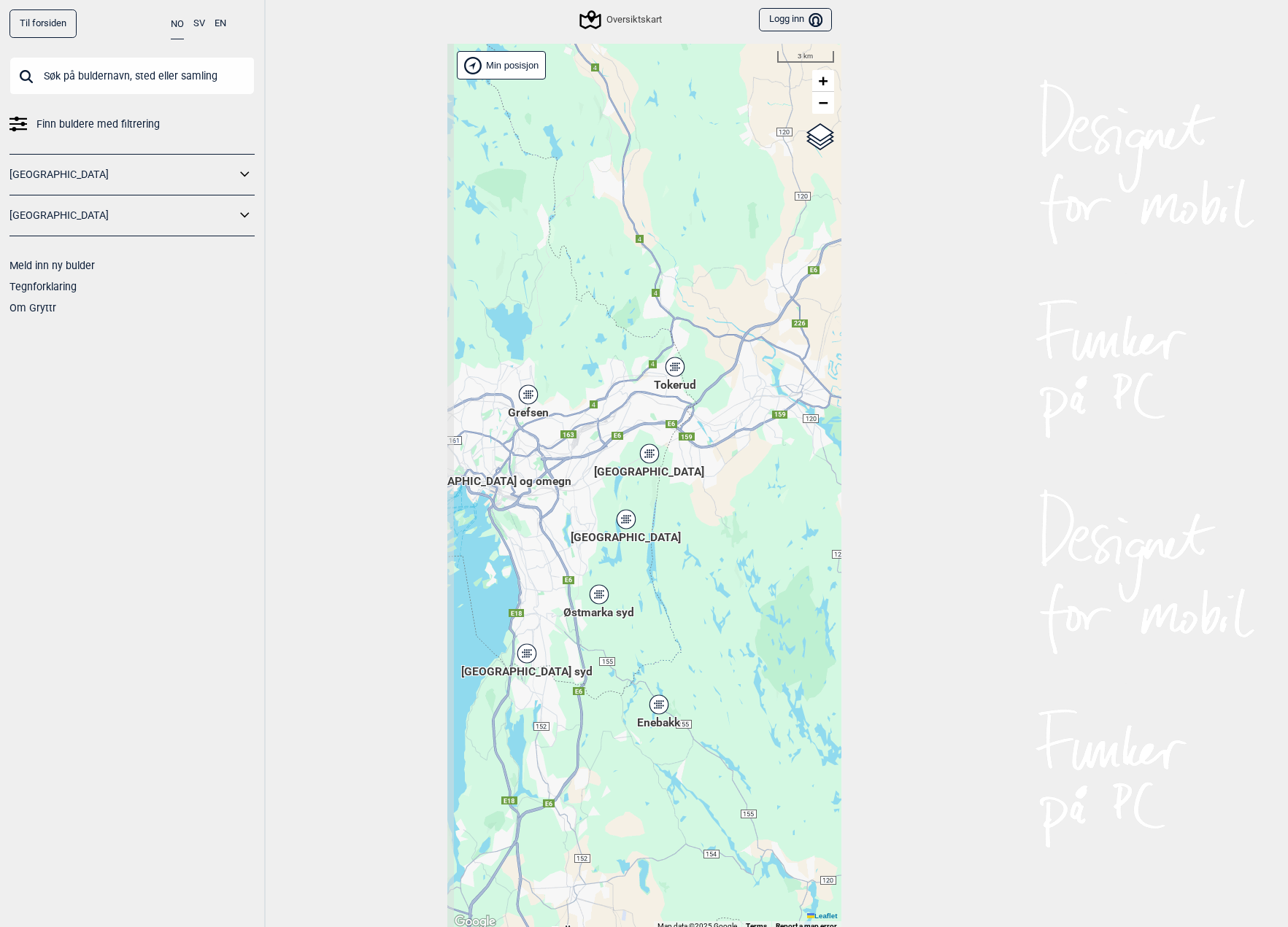
drag, startPoint x: 540, startPoint y: 470, endPoint x: 615, endPoint y: 476, distance: 75.2
click at [615, 464] on span "[GEOGRAPHIC_DATA]" at bounding box center [649, 464] width 110 height 0
click at [651, 446] on icon at bounding box center [649, 453] width 18 height 19
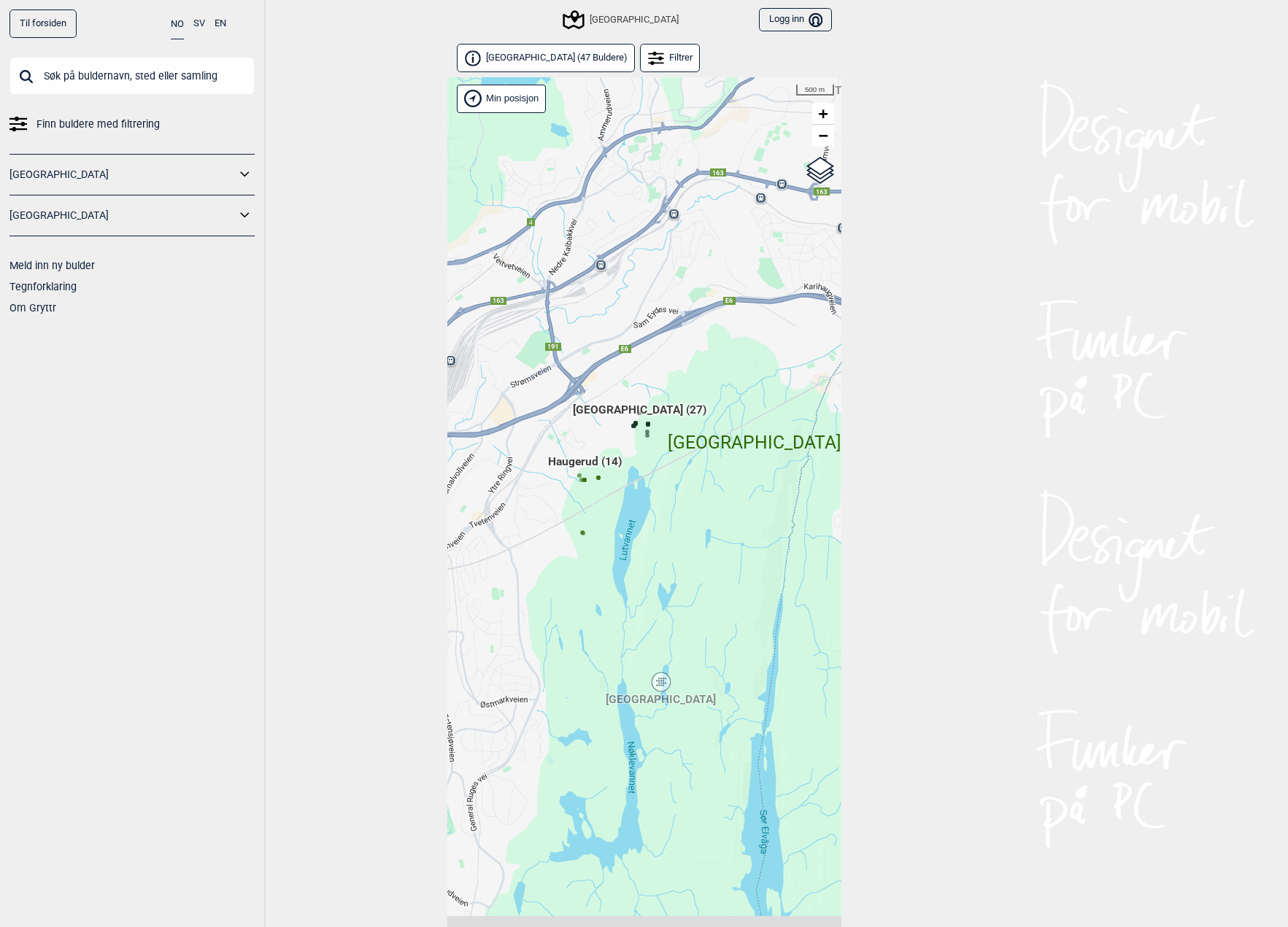
drag, startPoint x: 586, startPoint y: 424, endPoint x: 594, endPoint y: 369, distance: 55.6
click at [594, 369] on div "Hallingdal Stange Buskerud syd Oslo og omegn Follo Østfold Drammen/Asker" at bounding box center [644, 521] width 394 height 888
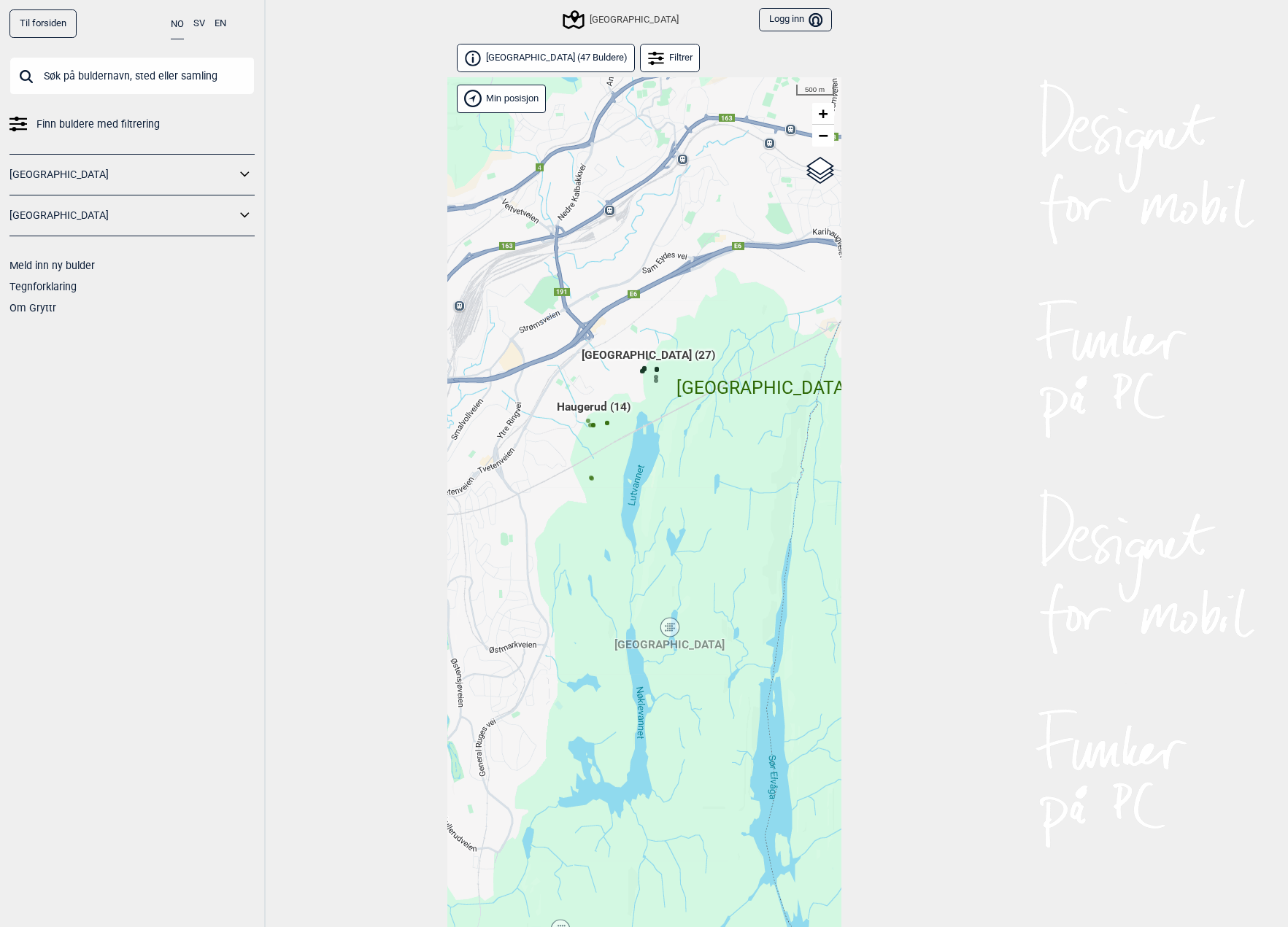
click at [671, 628] on div "[GEOGRAPHIC_DATA]" at bounding box center [670, 627] width 9 height 9
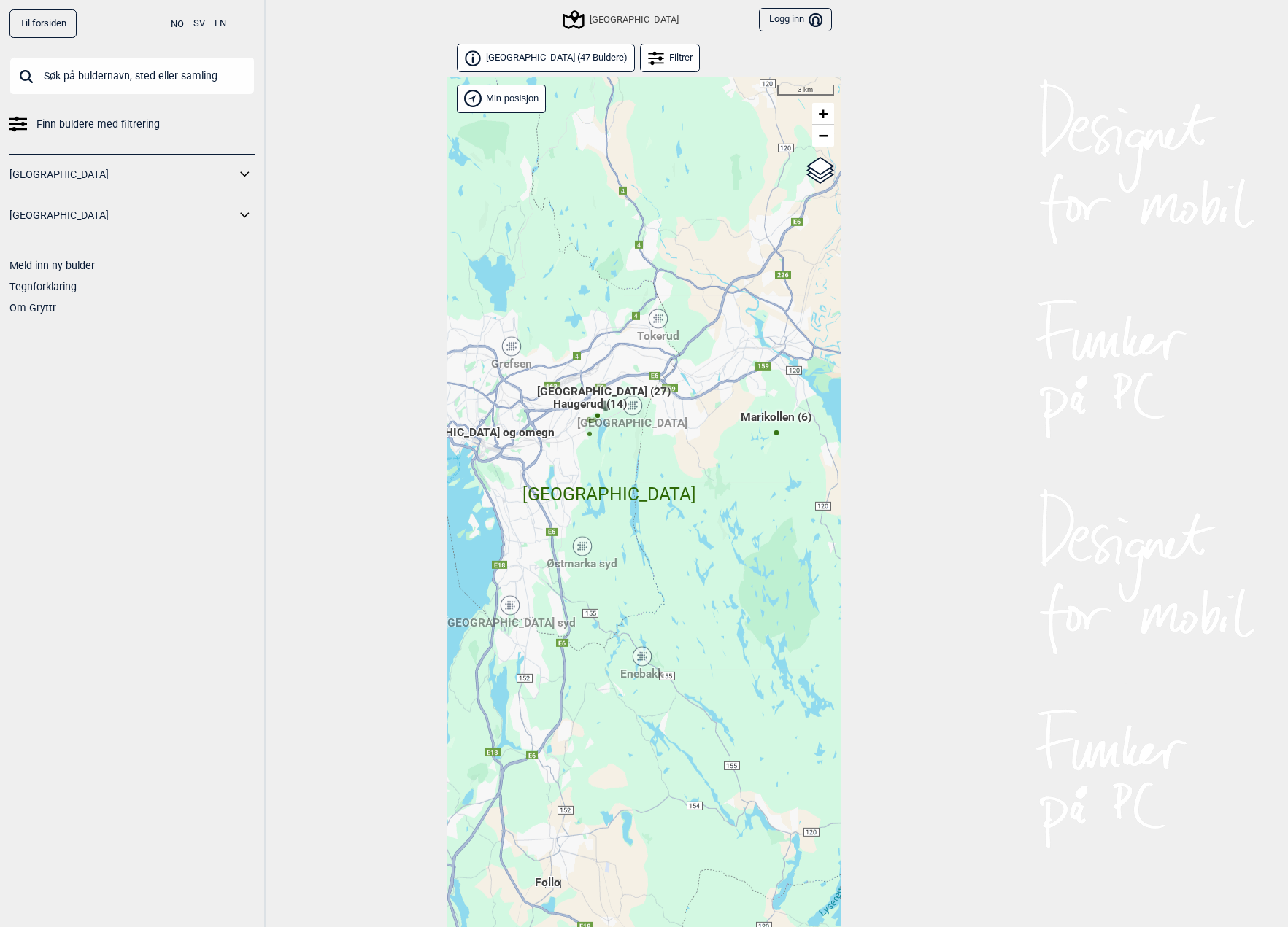
drag, startPoint x: 611, startPoint y: 518, endPoint x: 632, endPoint y: 478, distance: 45.2
click at [632, 478] on div "Hallingdal Stange Buskerud syd Oslo og omegn Follo Østfold Drammen/Asker" at bounding box center [644, 521] width 394 height 888
click at [582, 545] on div "Østmarka syd" at bounding box center [583, 546] width 9 height 9
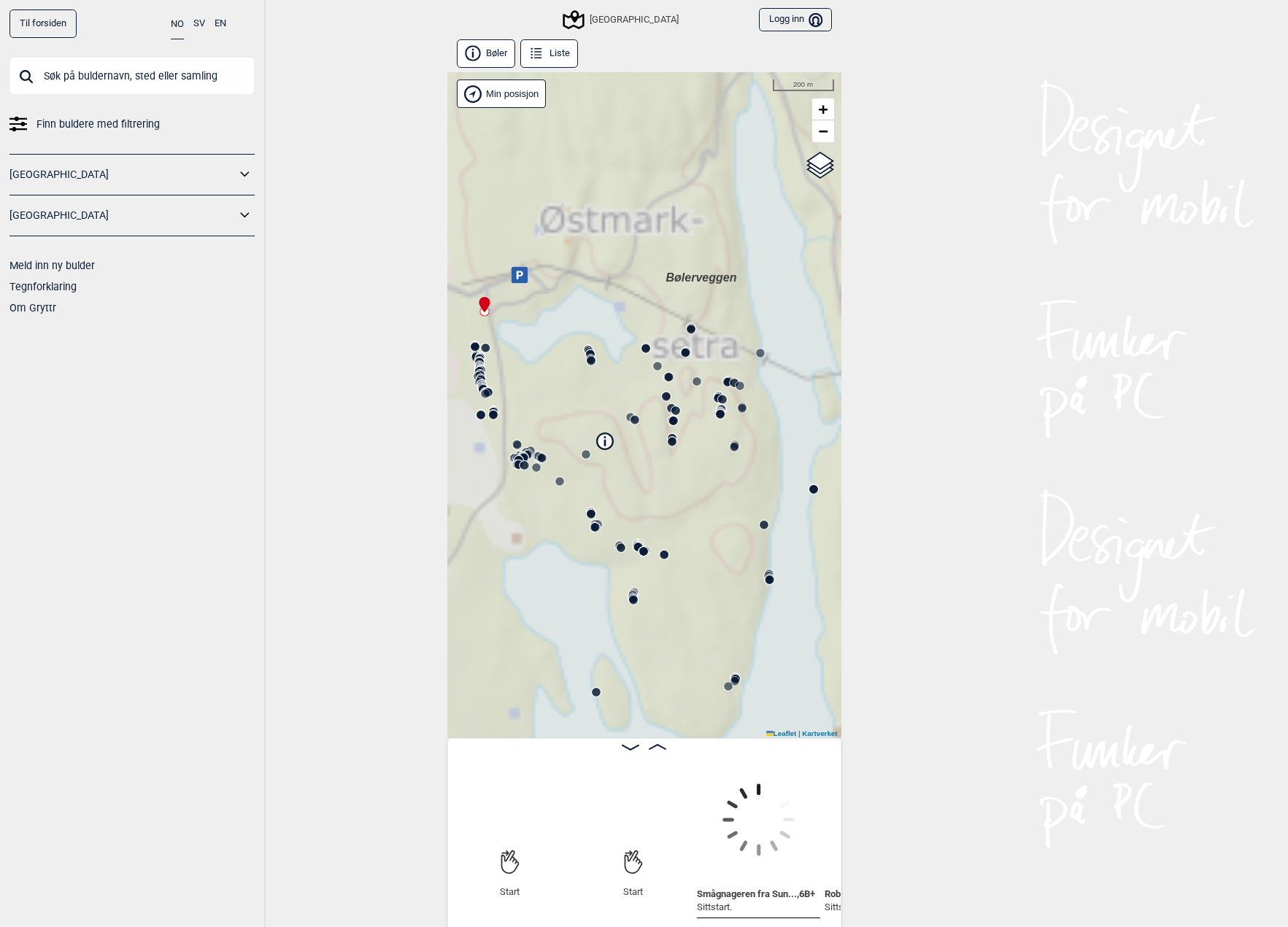
scroll to position [0, 114]
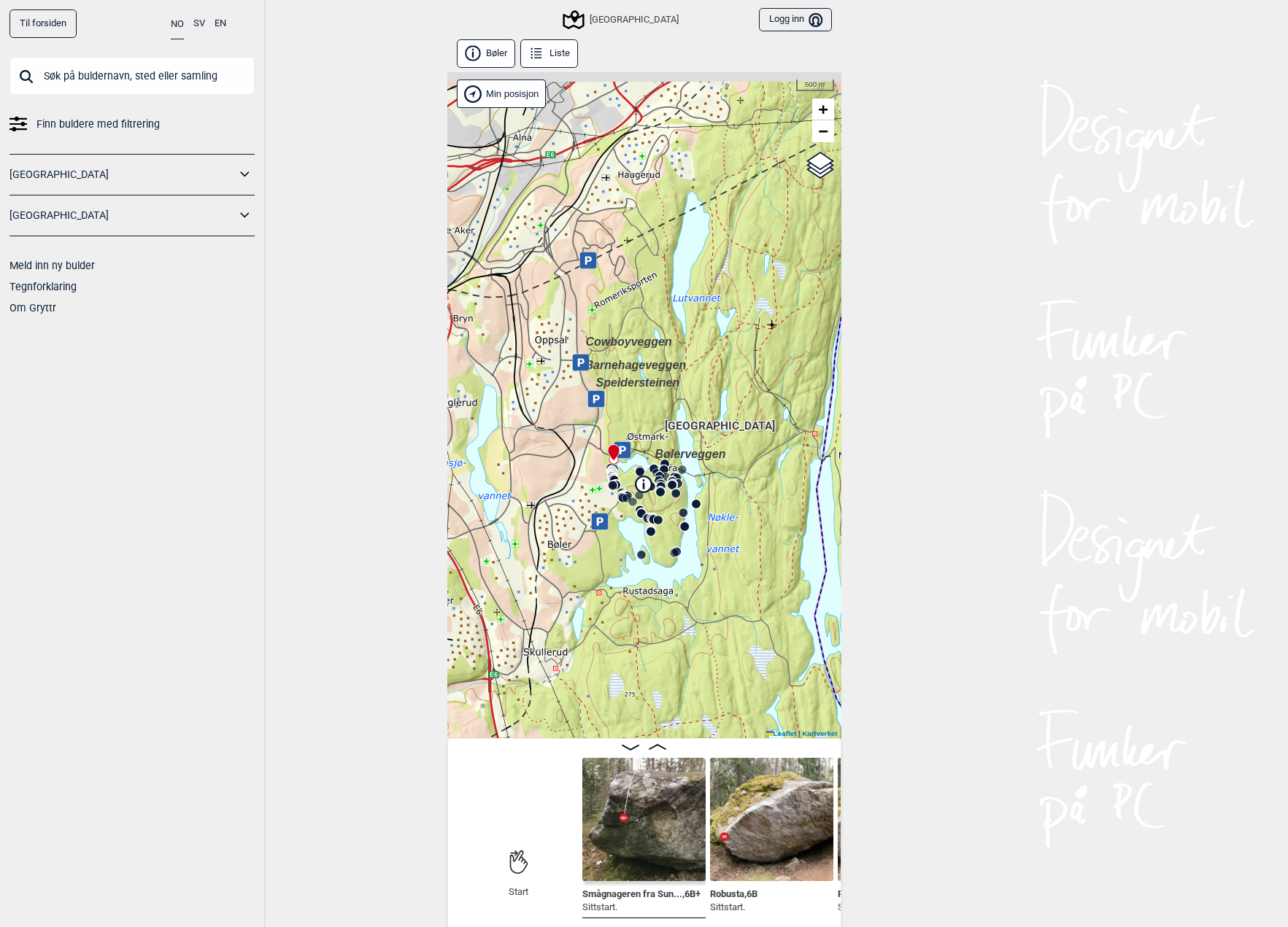
drag, startPoint x: 590, startPoint y: 547, endPoint x: 647, endPoint y: 566, distance: 60.1
click at [647, 566] on div "Speidersteinen Barnehageveggen Cowboyveggen Bølerveggen Sentrale Østmarka" at bounding box center [644, 405] width 394 height 666
click at [634, 21] on div "[GEOGRAPHIC_DATA]" at bounding box center [621, 20] width 114 height 17
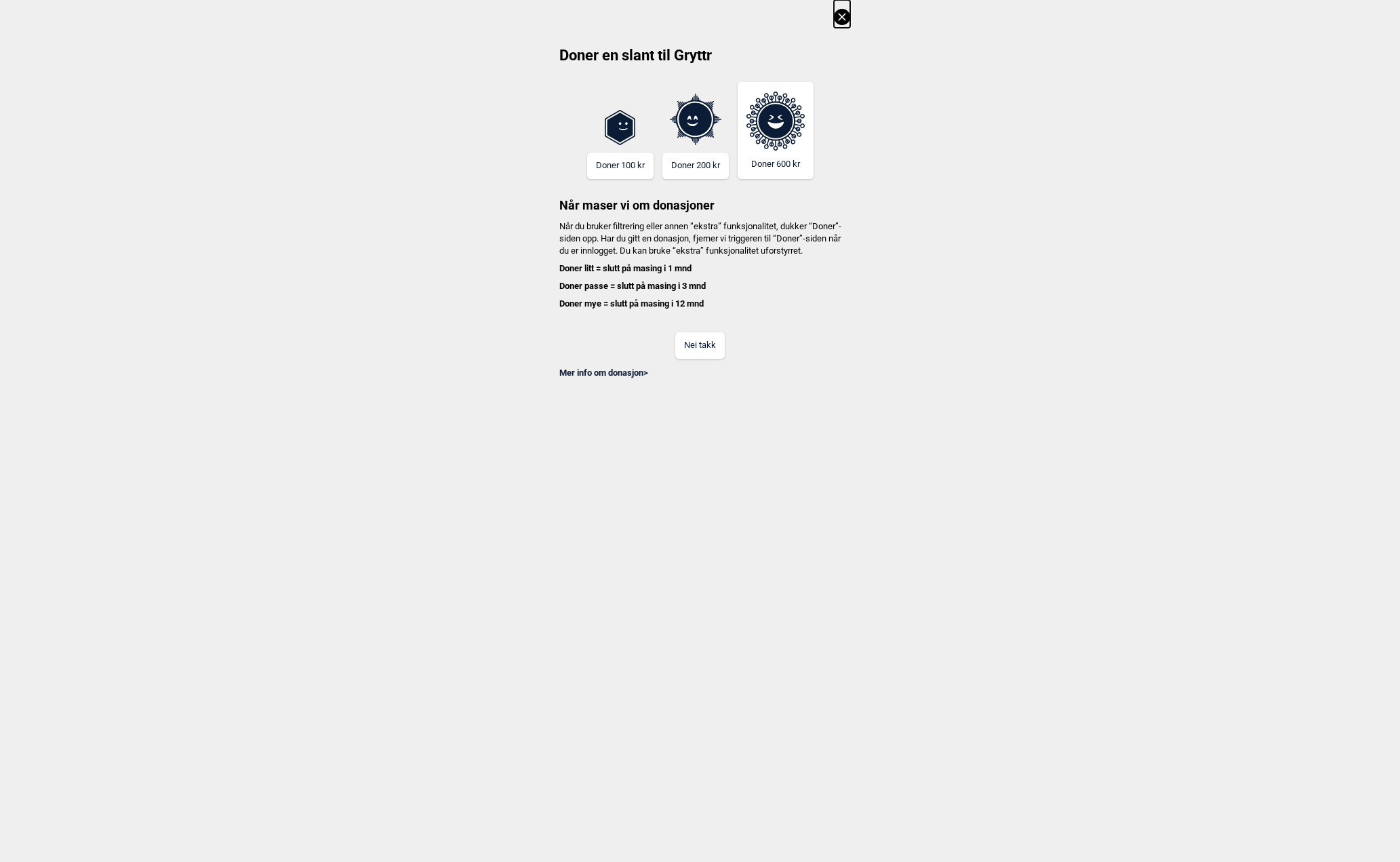
click at [696, 359] on button "Nei takk" at bounding box center [700, 346] width 50 height 27
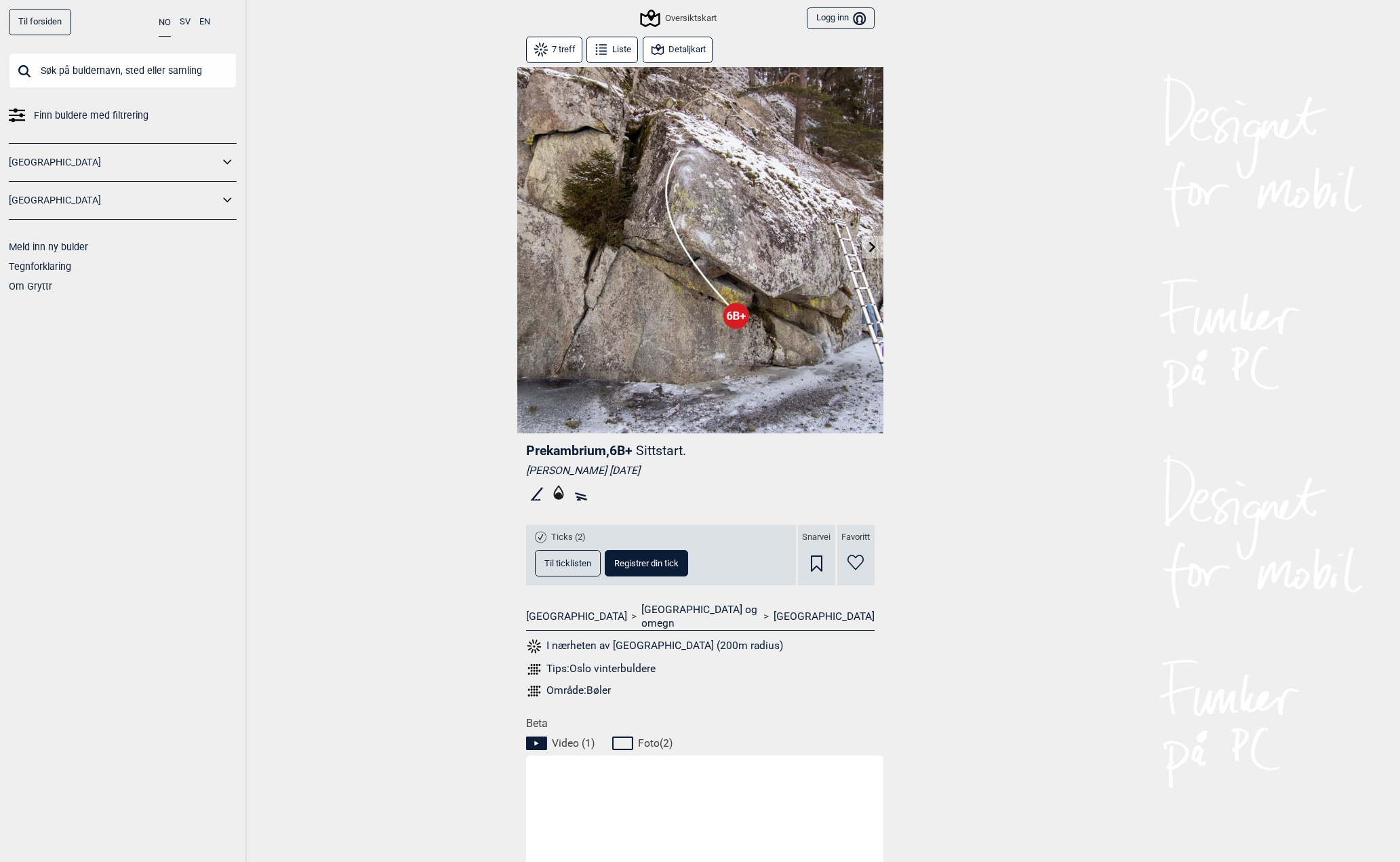
click at [680, 14] on div "Oversiktskart" at bounding box center [679, 18] width 75 height 16
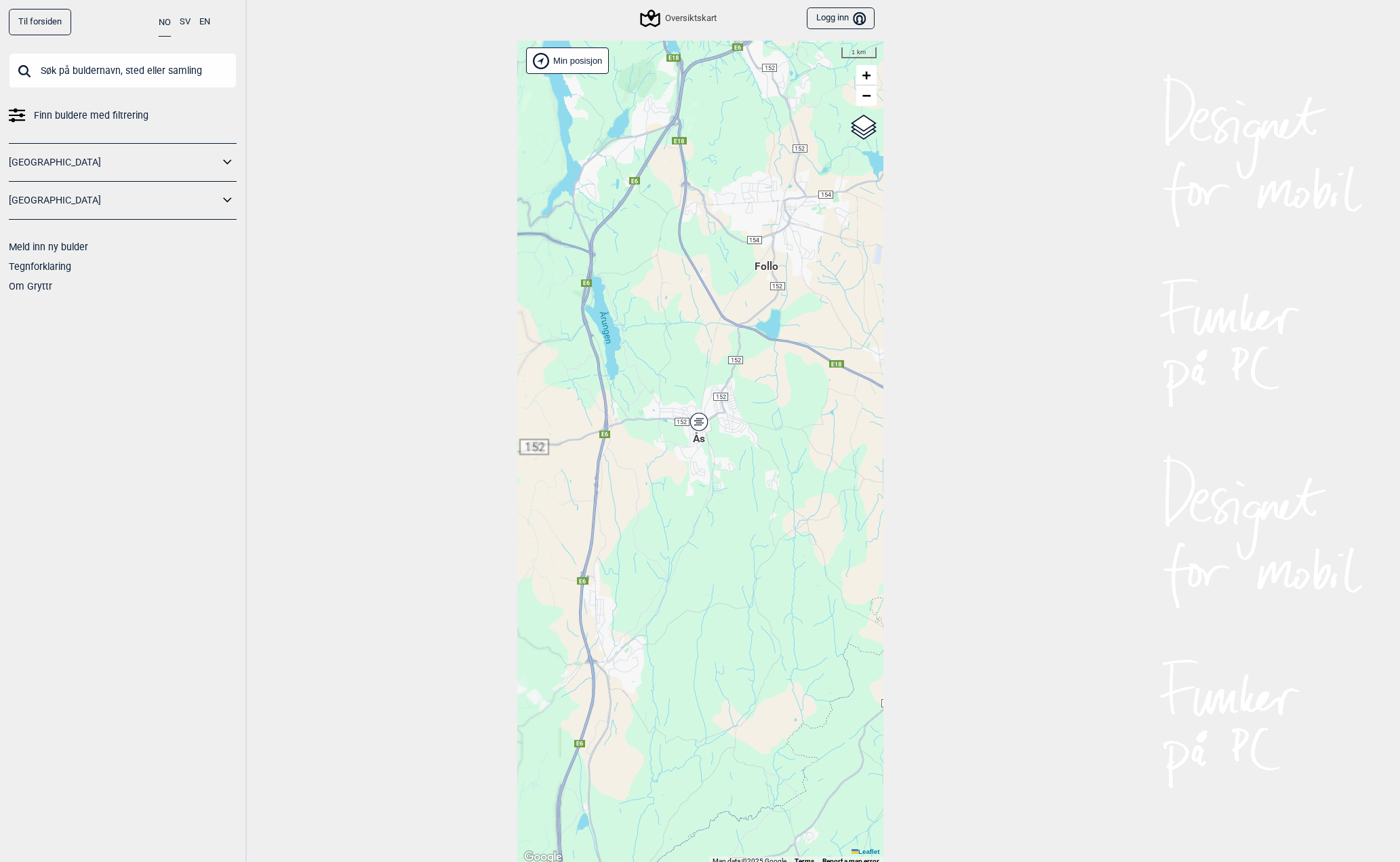
click at [699, 422] on div "Ås" at bounding box center [699, 422] width 8 height 8
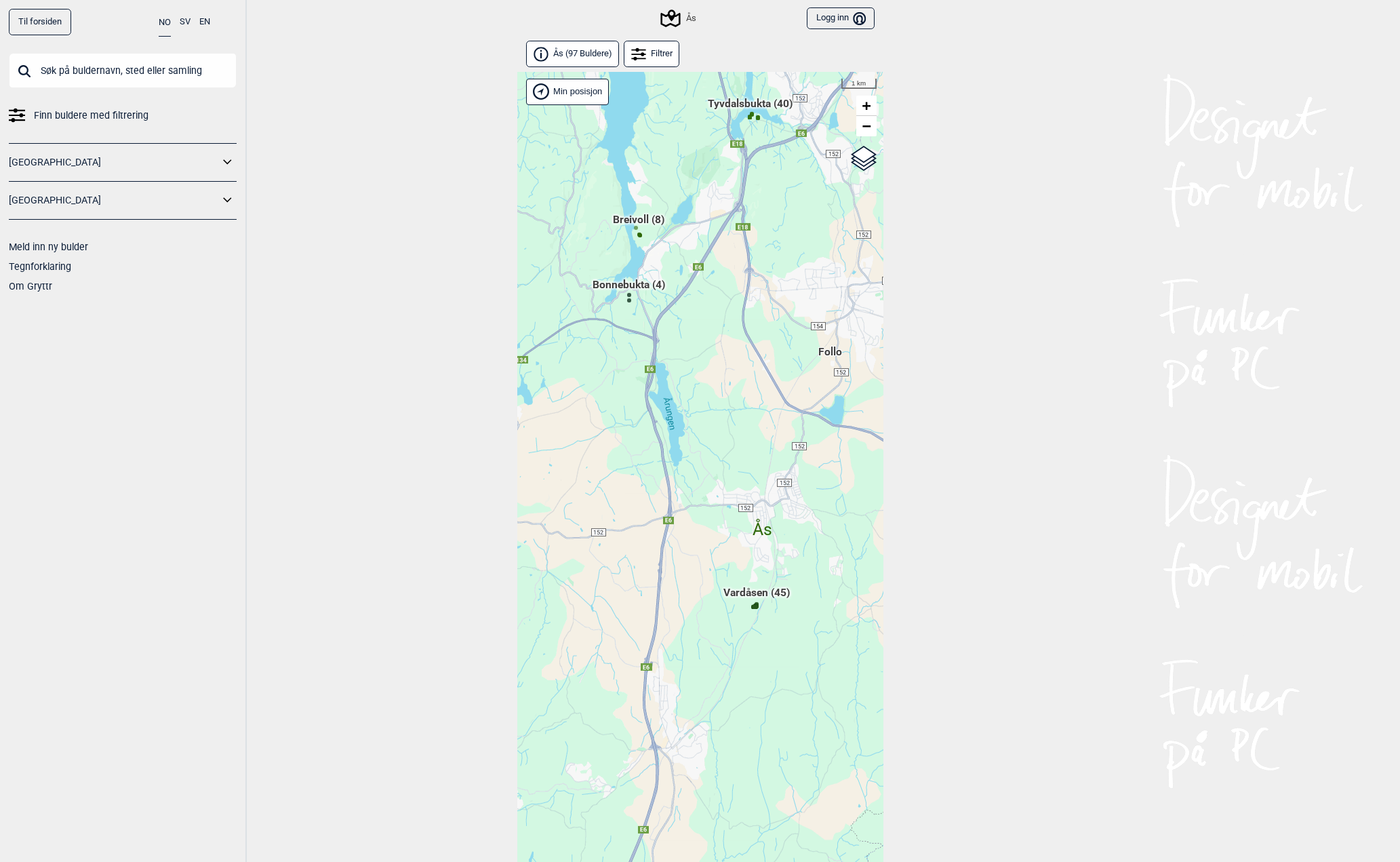
drag, startPoint x: 724, startPoint y: 500, endPoint x: 722, endPoint y: 392, distance: 108.0
click at [722, 392] on div "Hallingdal Stange [GEOGRAPHIC_DATA] syd [GEOGRAPHIC_DATA] og omegn [GEOGRAPHIC_…" at bounding box center [701, 485] width 366 height 826
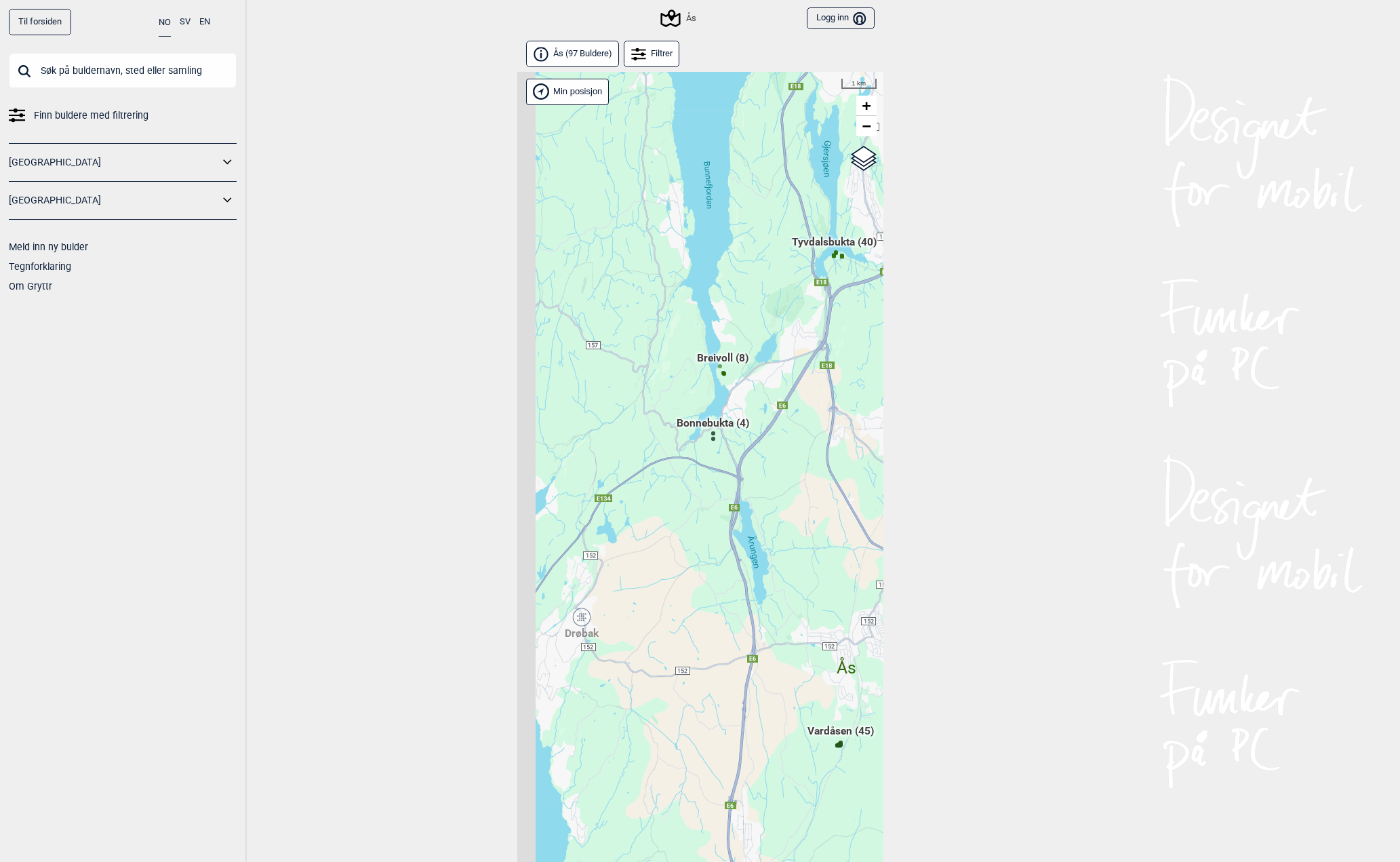
drag, startPoint x: 722, startPoint y: 392, endPoint x: 806, endPoint y: 530, distance: 161.6
click at [806, 530] on div "Hallingdal Stange [GEOGRAPHIC_DATA] syd [GEOGRAPHIC_DATA] og omegn [GEOGRAPHIC_…" at bounding box center [701, 485] width 366 height 826
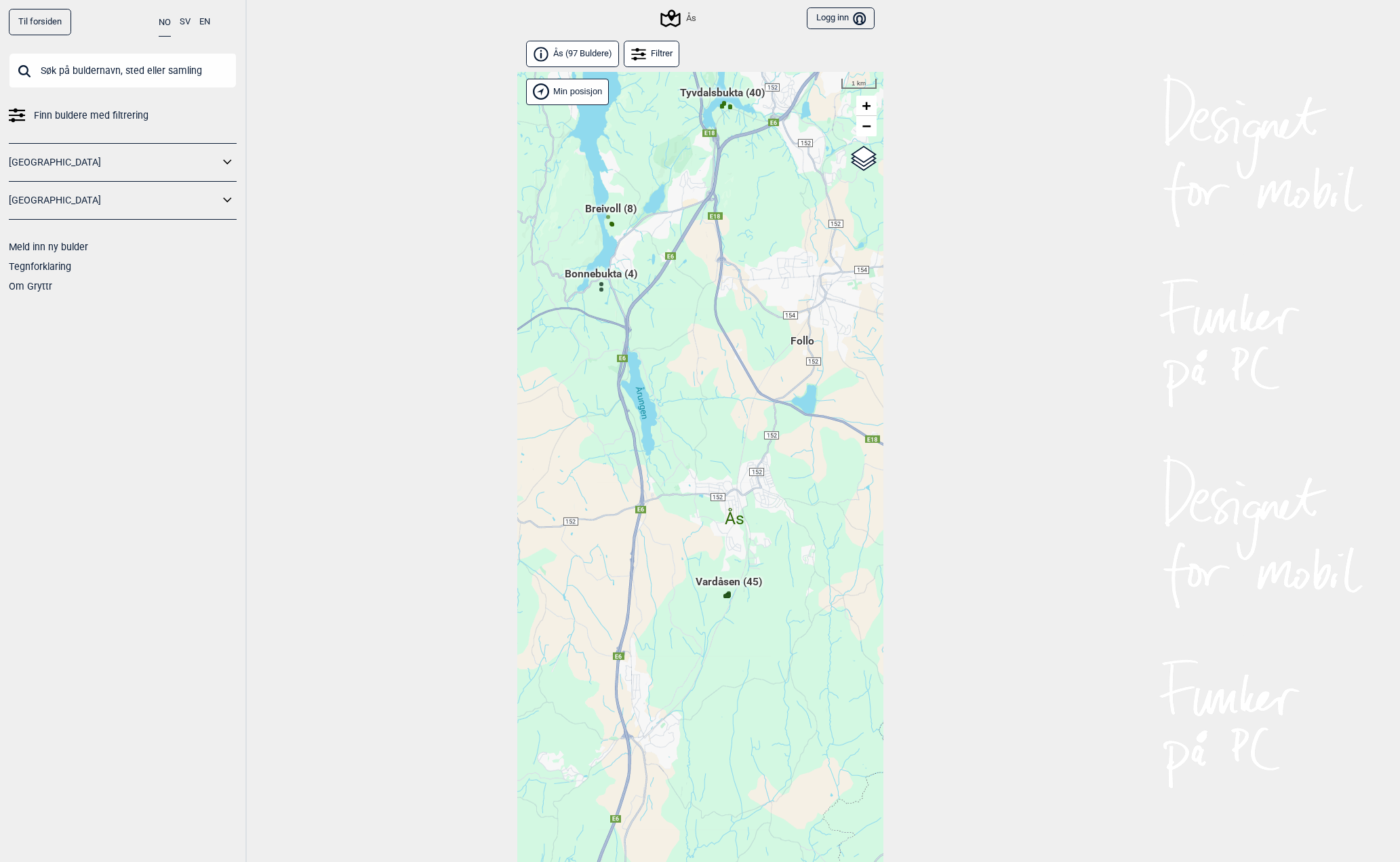
drag, startPoint x: 799, startPoint y: 373, endPoint x: 770, endPoint y: 278, distance: 99.3
click at [770, 278] on div "Hallingdal Stange [GEOGRAPHIC_DATA] syd [GEOGRAPHIC_DATA] og omegn [GEOGRAPHIC_…" at bounding box center [701, 485] width 366 height 826
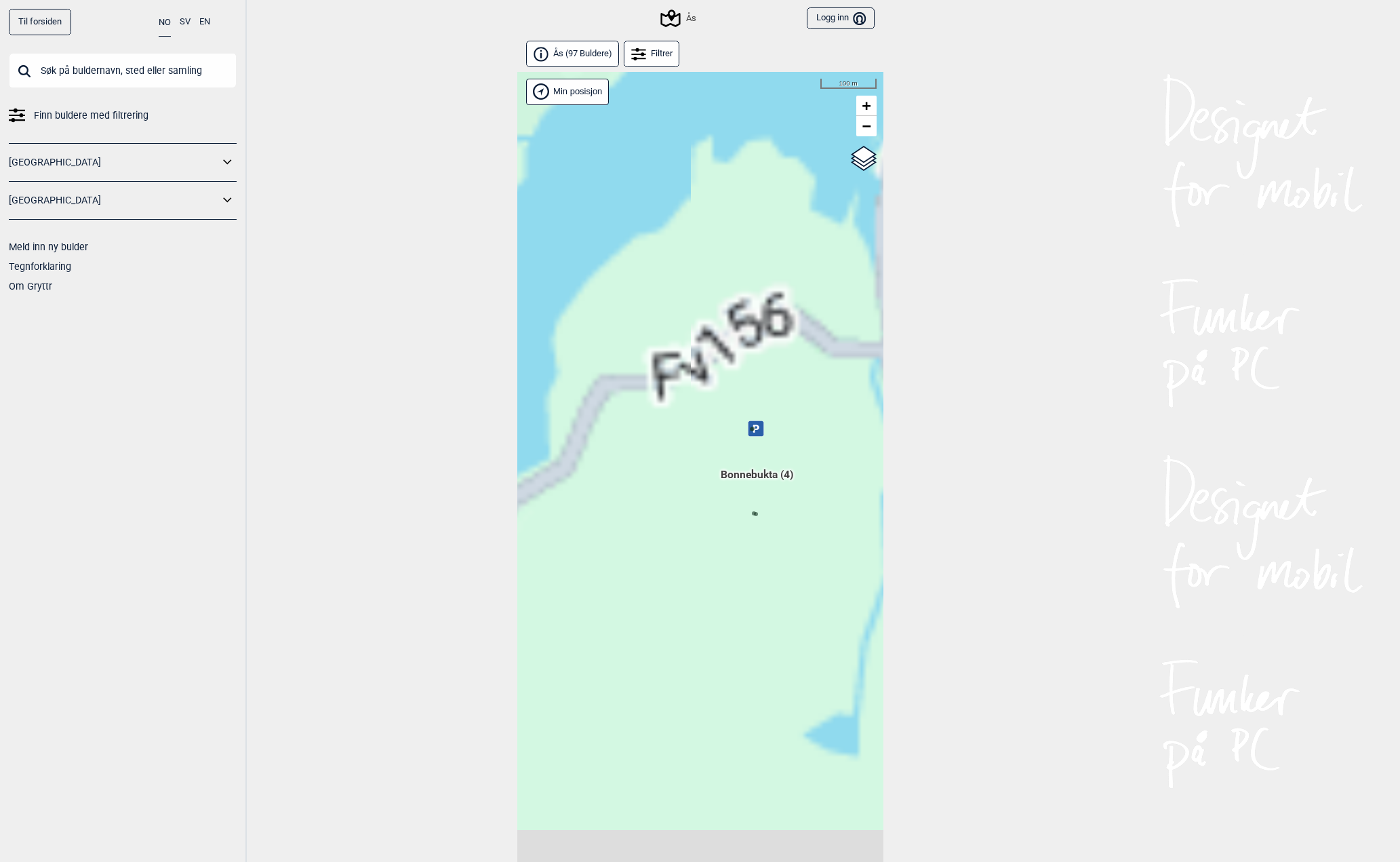
drag, startPoint x: 784, startPoint y: 293, endPoint x: 661, endPoint y: 414, distance: 172.5
click at [661, 414] on div "Hallingdal Stange [GEOGRAPHIC_DATA] syd [GEOGRAPHIC_DATA] og omegn [GEOGRAPHIC_…" at bounding box center [701, 485] width 366 height 826
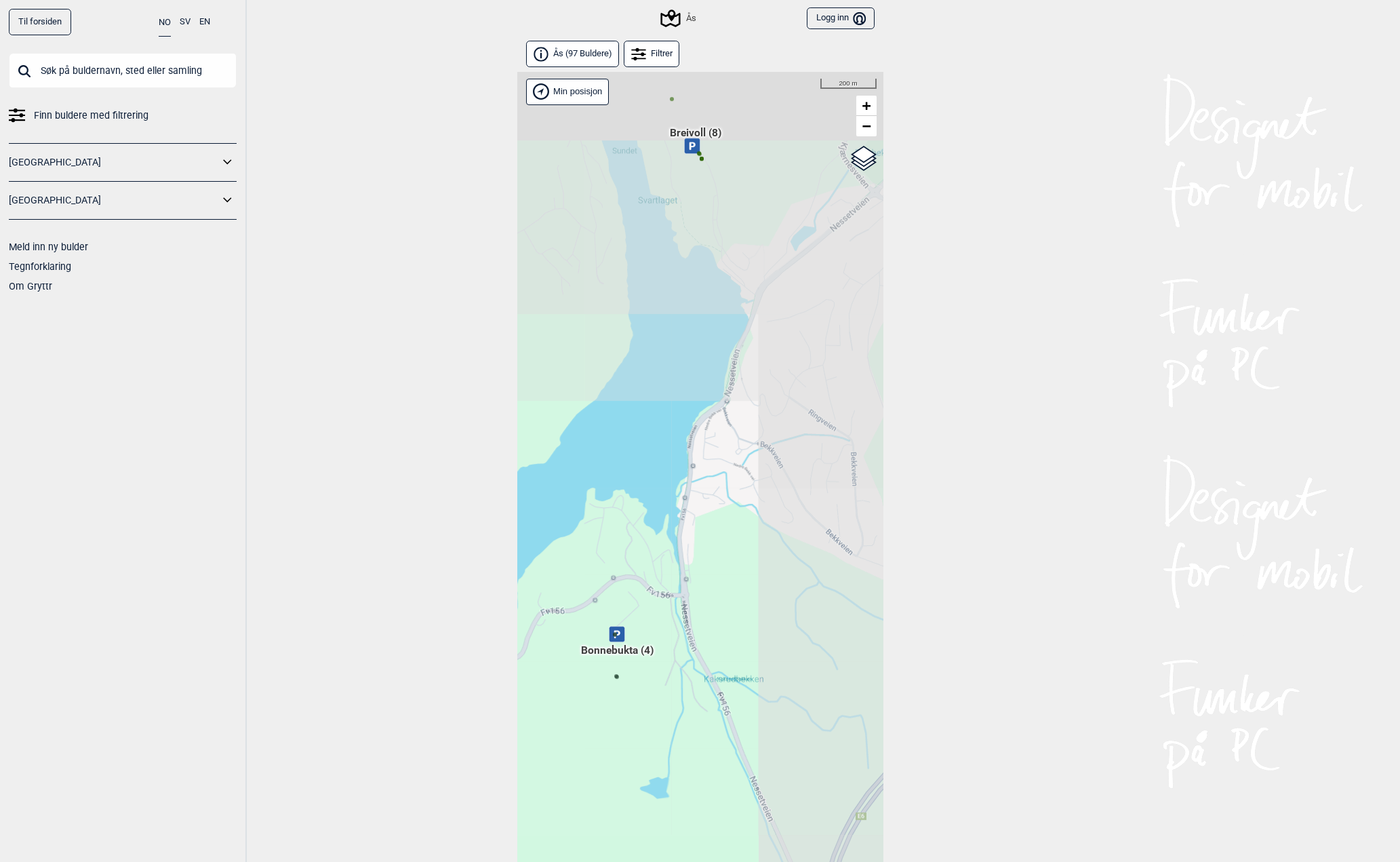
drag, startPoint x: 738, startPoint y: 322, endPoint x: 686, endPoint y: 525, distance: 209.6
click at [686, 525] on div "Hallingdal Stange [GEOGRAPHIC_DATA] syd [GEOGRAPHIC_DATA] og omegn [GEOGRAPHIC_…" at bounding box center [701, 485] width 366 height 826
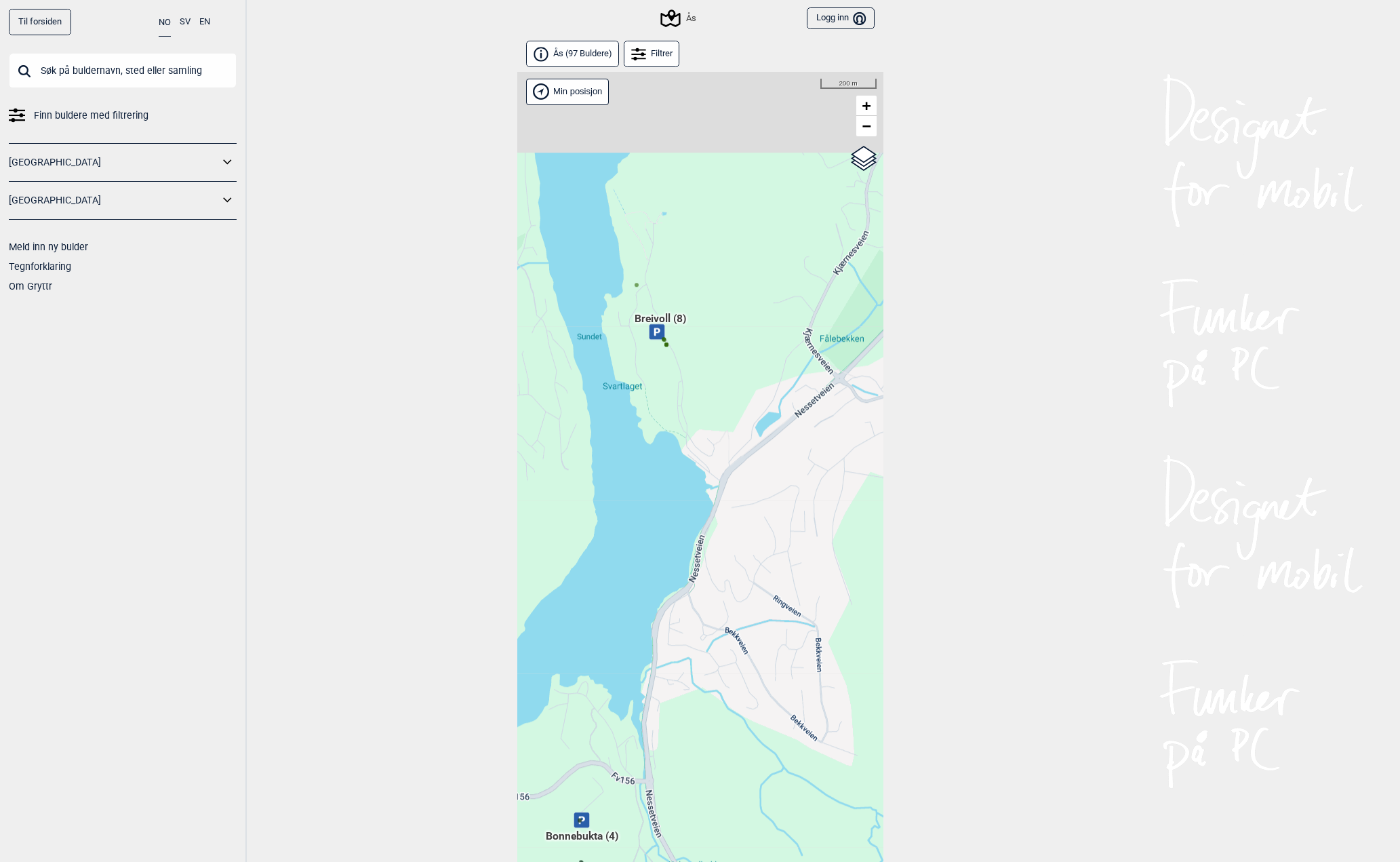
drag, startPoint x: 694, startPoint y: 304, endPoint x: 664, endPoint y: 457, distance: 155.9
click at [664, 457] on div "Hallingdal Stange [GEOGRAPHIC_DATA] syd [GEOGRAPHIC_DATA] og omegn [GEOGRAPHIC_…" at bounding box center [701, 485] width 366 height 826
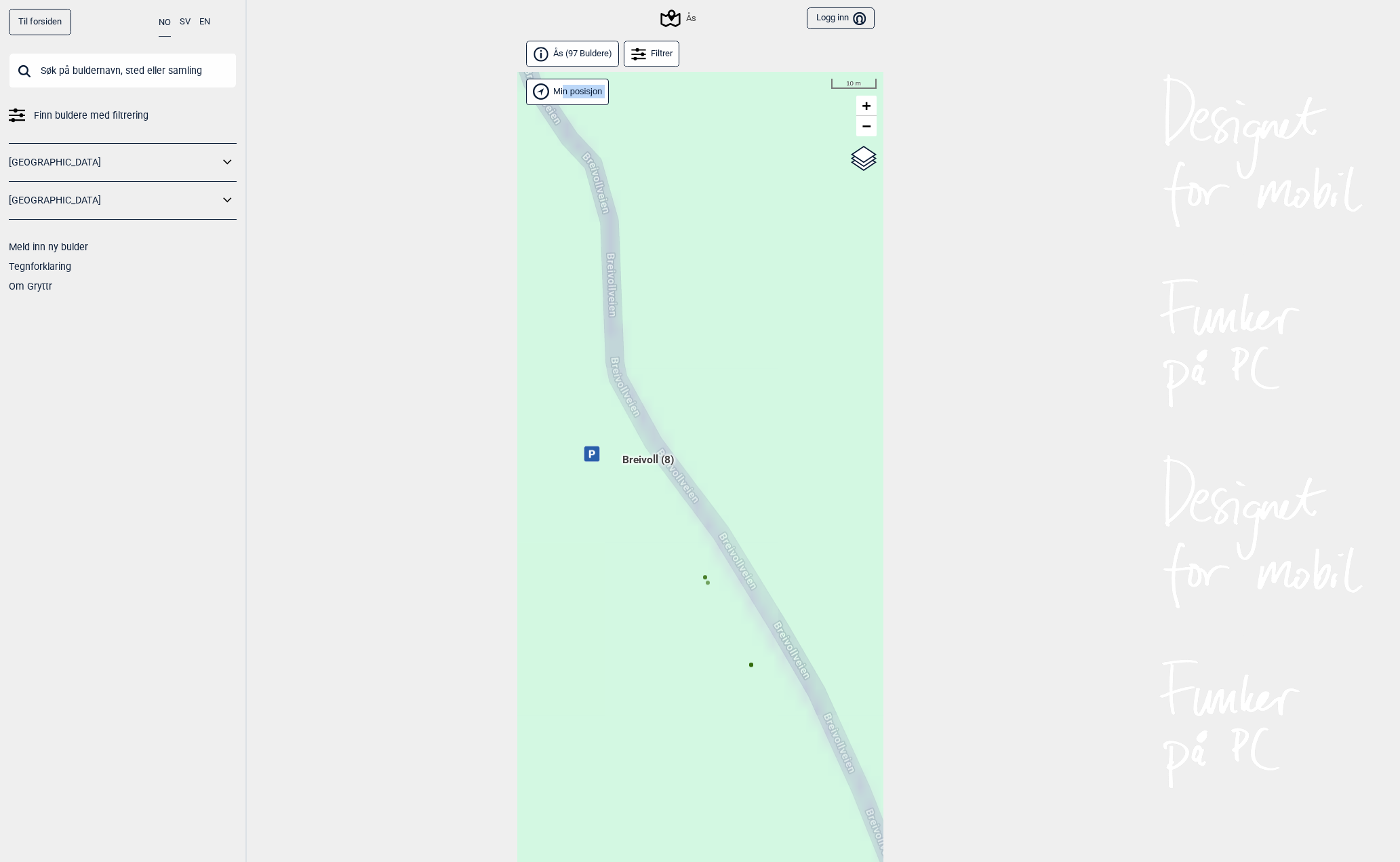
drag, startPoint x: 667, startPoint y: 319, endPoint x: 674, endPoint y: 322, distance: 7.6
click at [664, 253] on div "Hallingdal Stange [GEOGRAPHIC_DATA] syd [GEOGRAPHIC_DATA] og omegn [GEOGRAPHIC_…" at bounding box center [701, 485] width 366 height 826
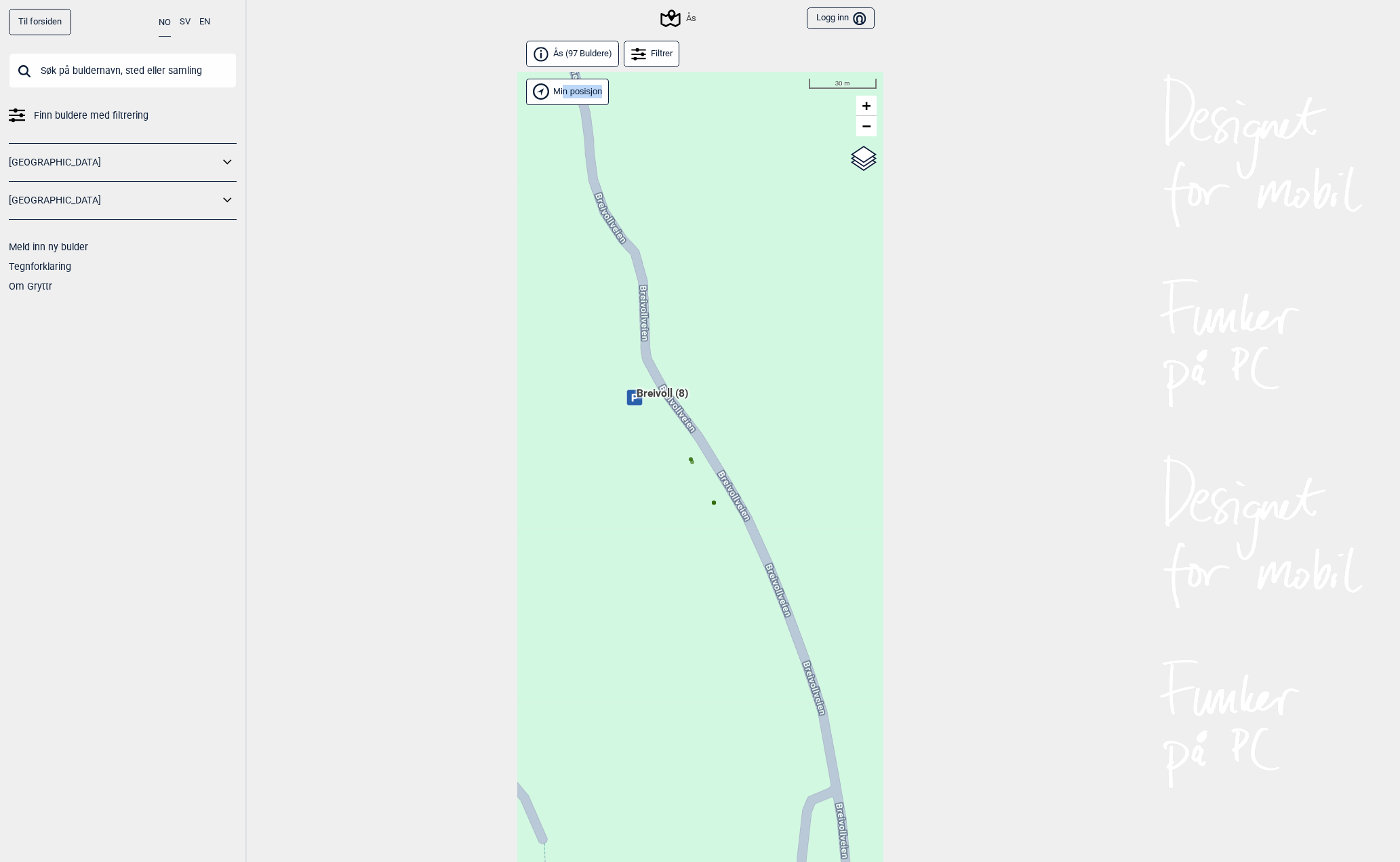
click at [690, 466] on div "Hallingdal Stange [GEOGRAPHIC_DATA] syd [GEOGRAPHIC_DATA] og omegn [GEOGRAPHIC_…" at bounding box center [701, 485] width 366 height 826
click at [690, 461] on circle at bounding box center [692, 462] width 4 height 4
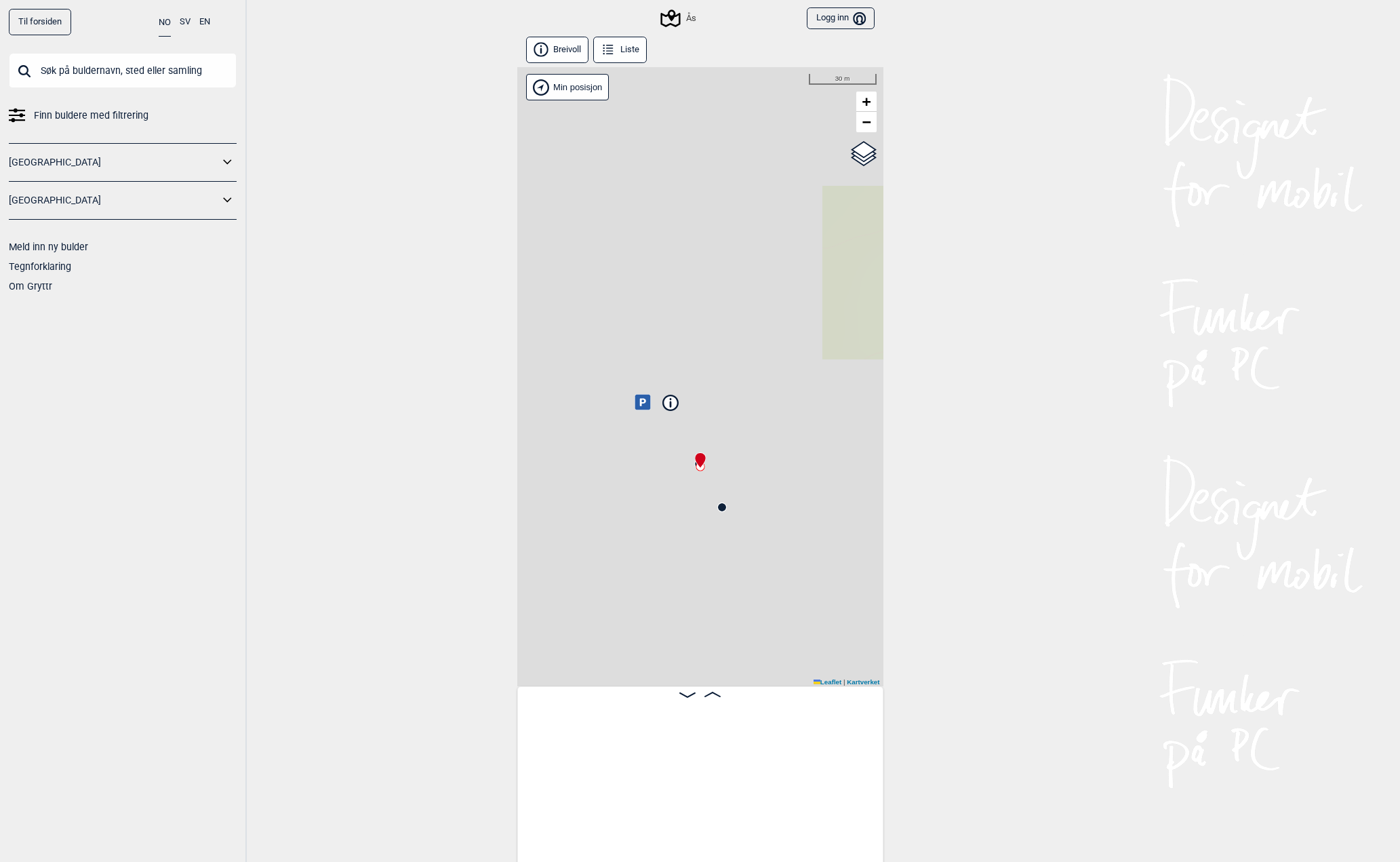
scroll to position [0, 458]
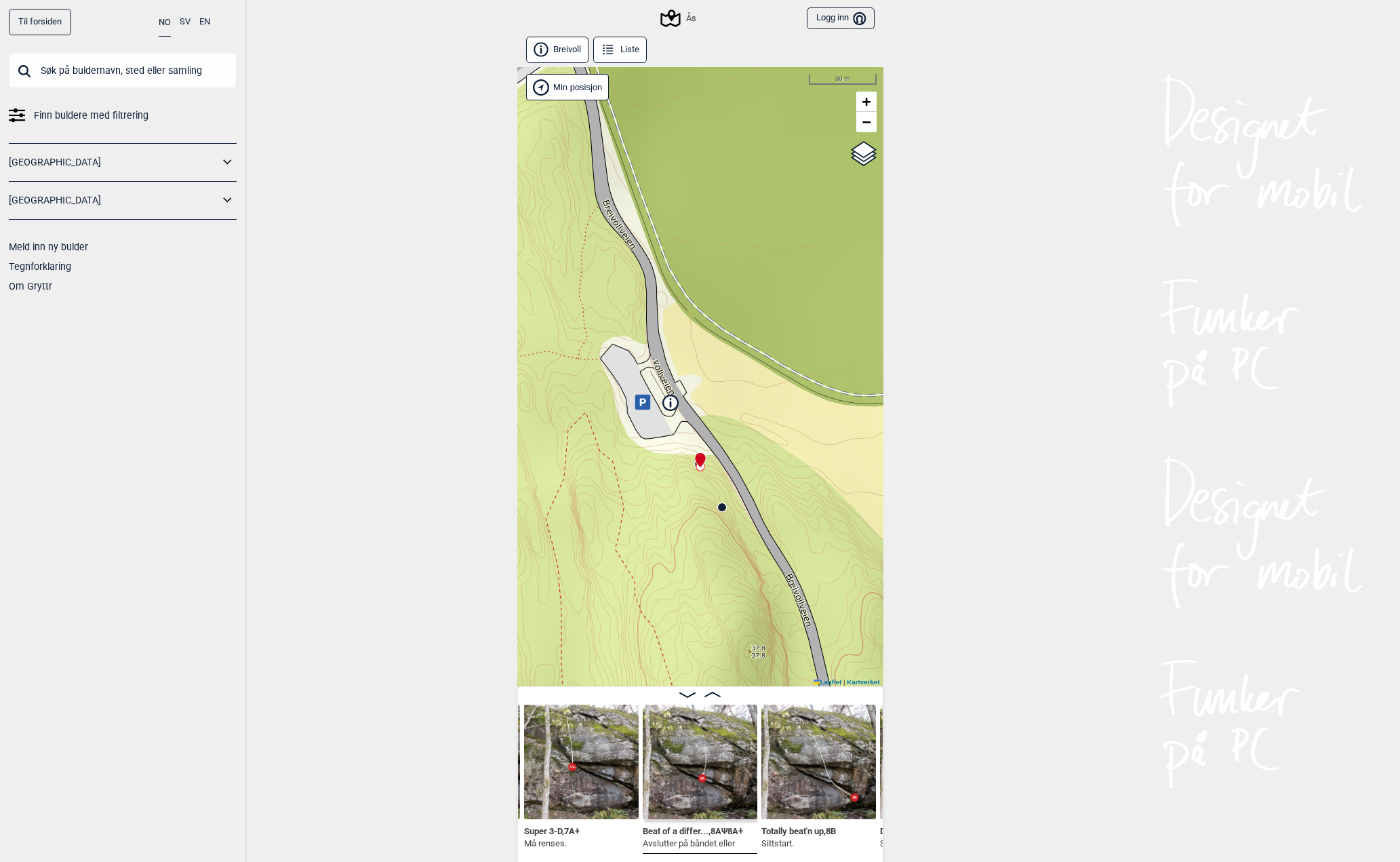
click at [715, 693] on icon at bounding box center [712, 695] width 16 height 6
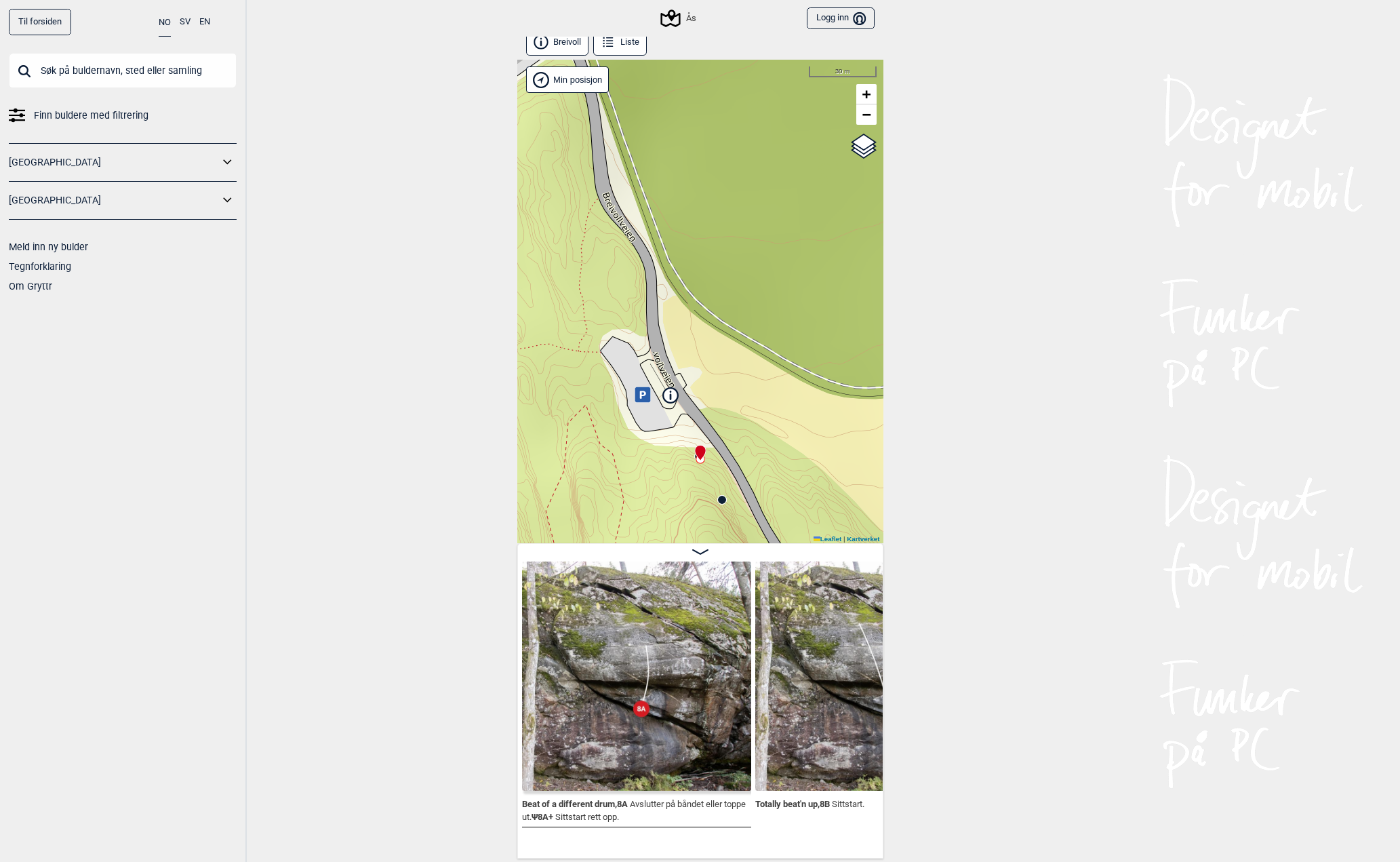
scroll to position [0, 690]
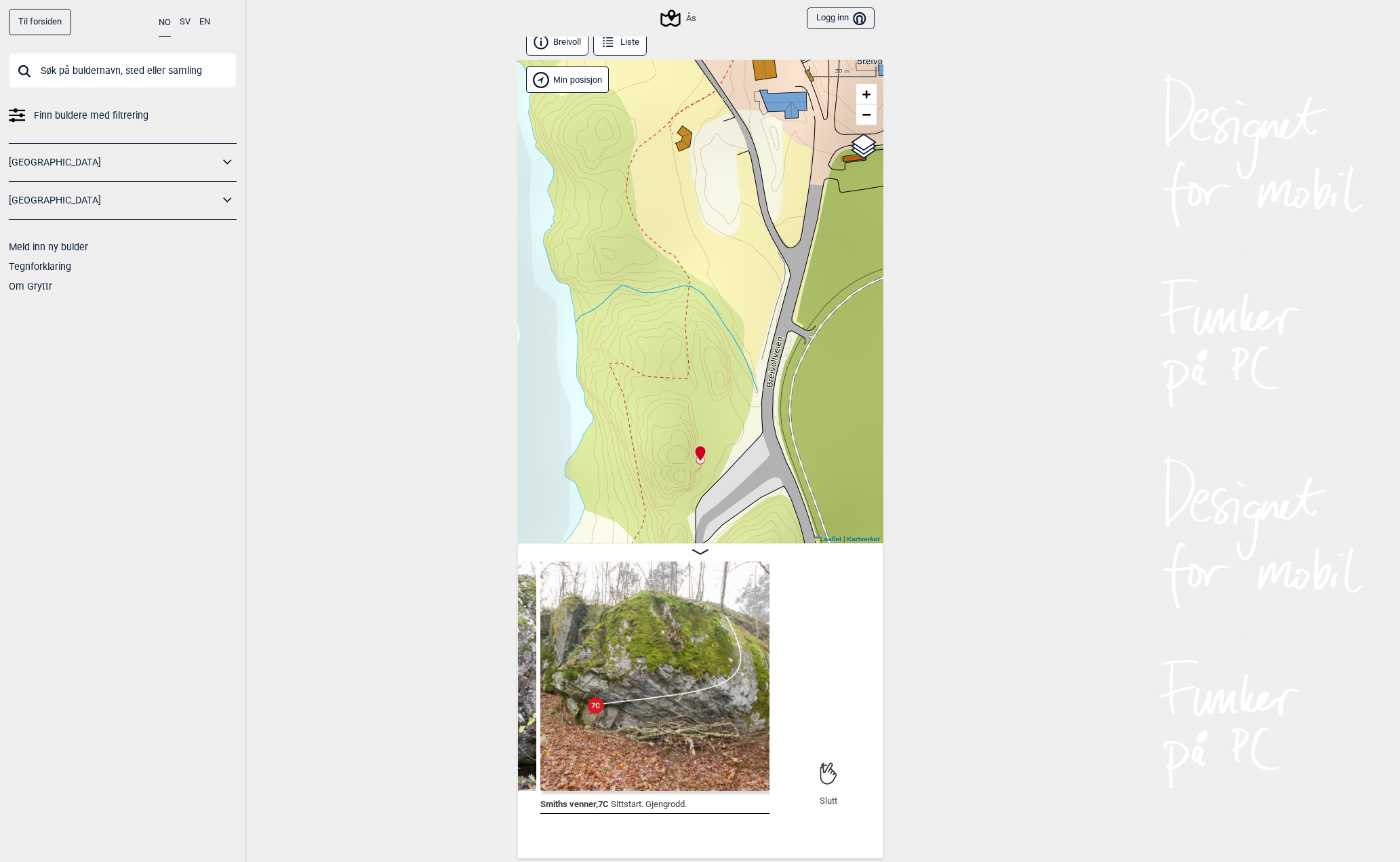
scroll to position [0, 1876]
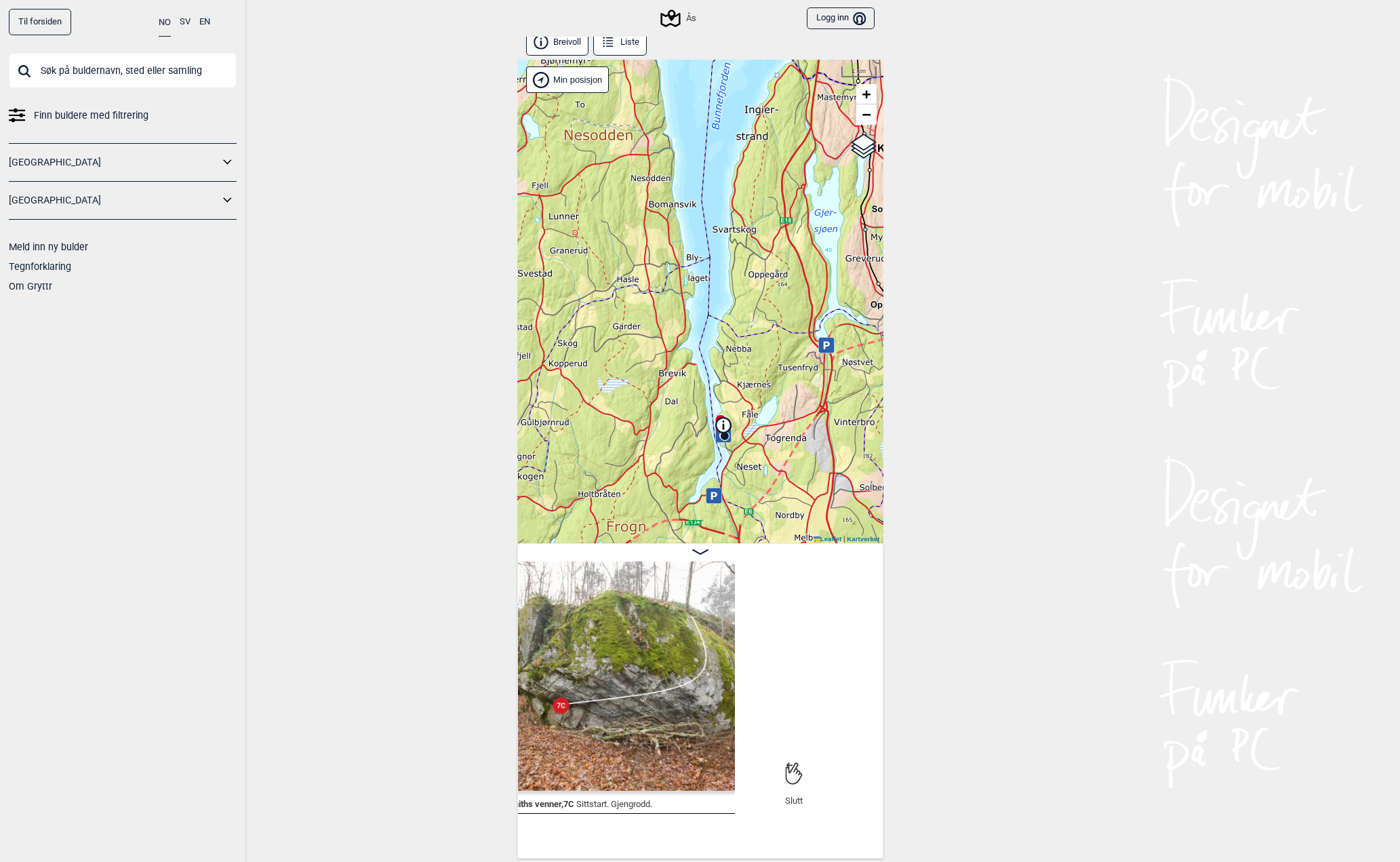
click at [699, 16] on div "Ås Logg inn Bruker" at bounding box center [701, 18] width 366 height 36
click at [690, 18] on div "Ås" at bounding box center [679, 18] width 34 height 16
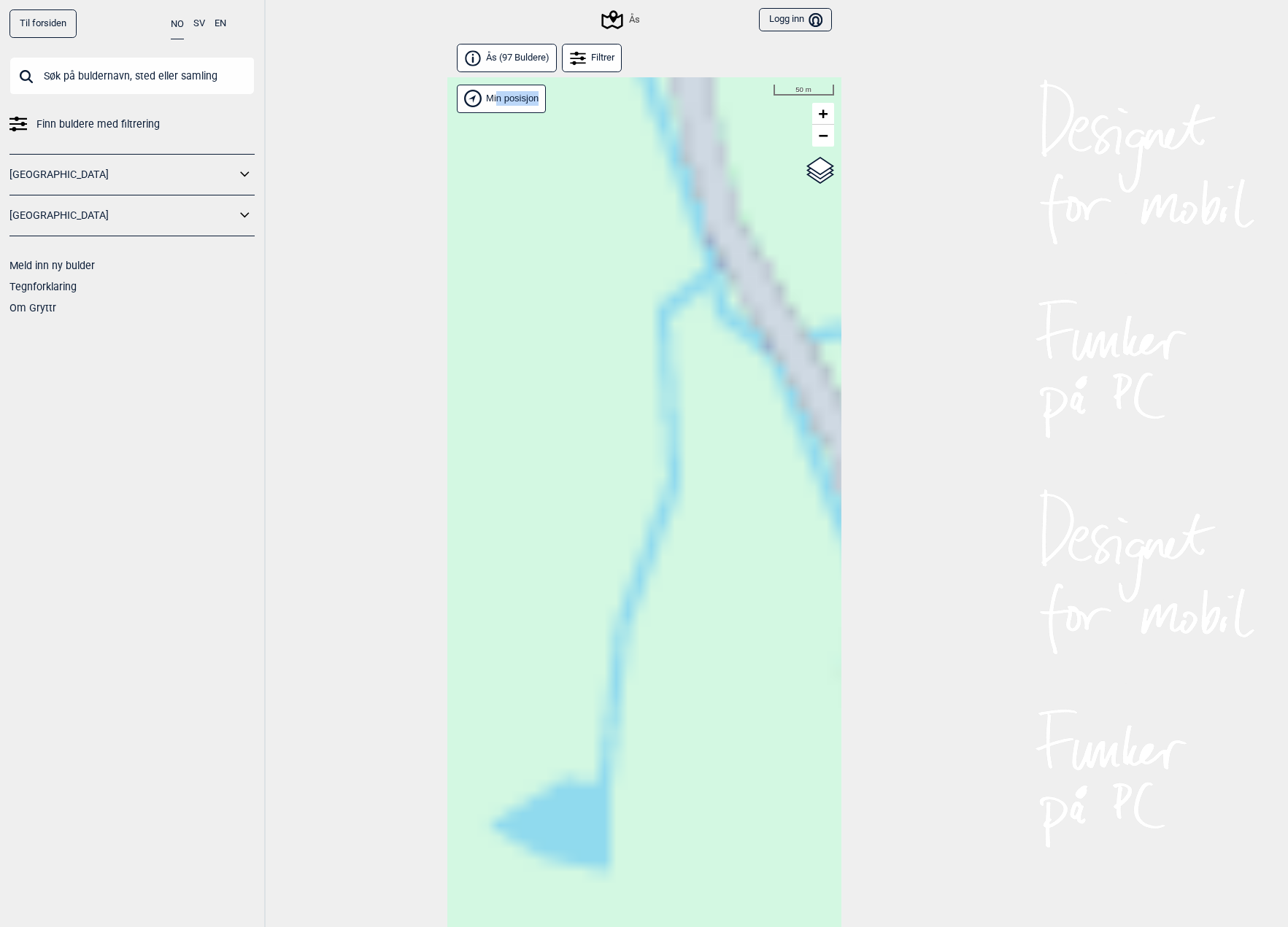
drag, startPoint x: 494, startPoint y: 373, endPoint x: 631, endPoint y: 405, distance: 140.7
click at [632, 406] on div "Hallingdal Gol Ål Stange Kolomoen [GEOGRAPHIC_DATA] [GEOGRAPHIC_DATA][PERSON_NA…" at bounding box center [644, 521] width 394 height 888
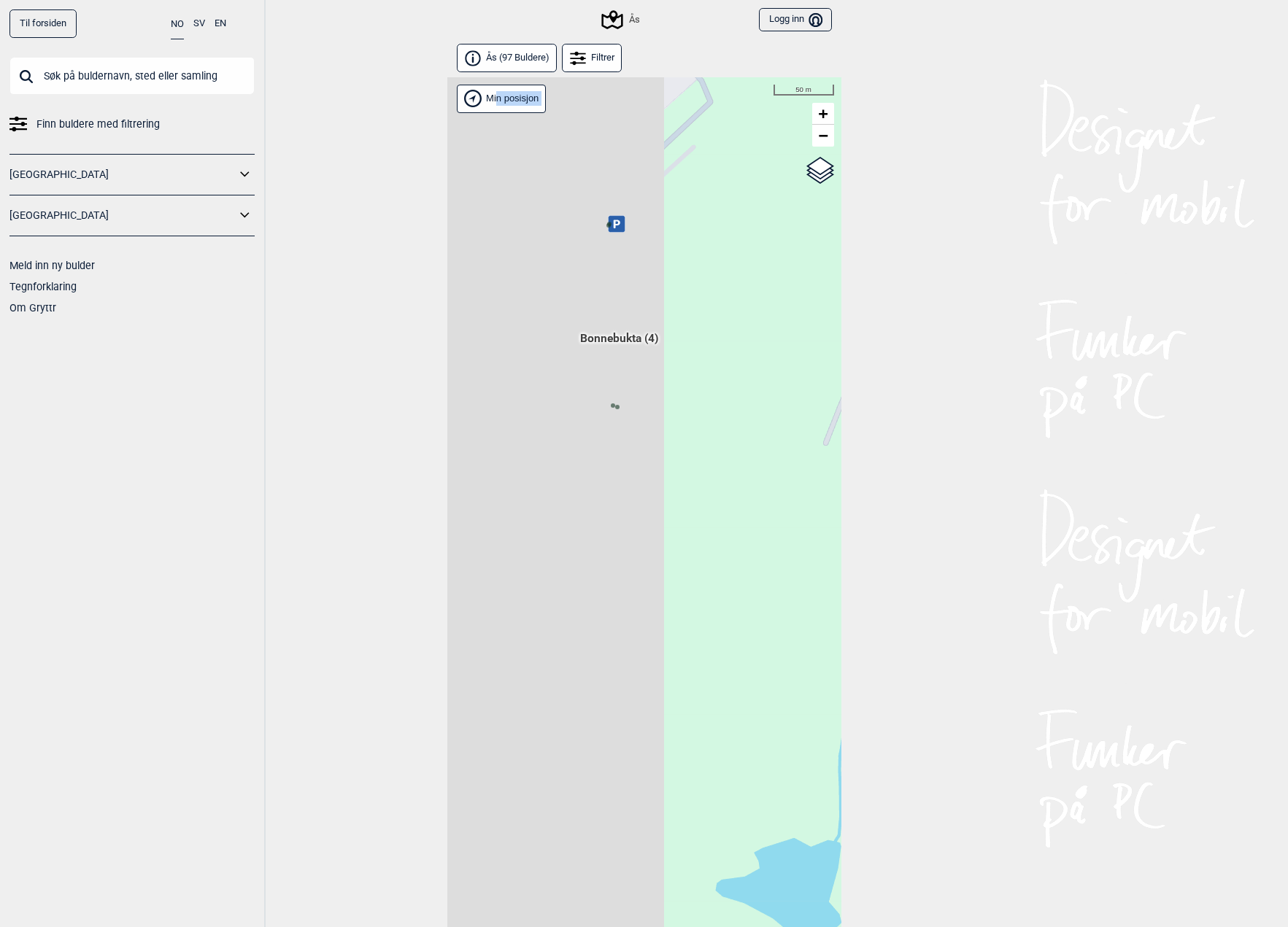
drag, startPoint x: 540, startPoint y: 389, endPoint x: 769, endPoint y: 447, distance: 236.2
click at [769, 447] on div "Hallingdal Gol Ål Stange Kolomoen [GEOGRAPHIC_DATA] [GEOGRAPHIC_DATA][PERSON_NA…" at bounding box center [644, 521] width 394 height 888
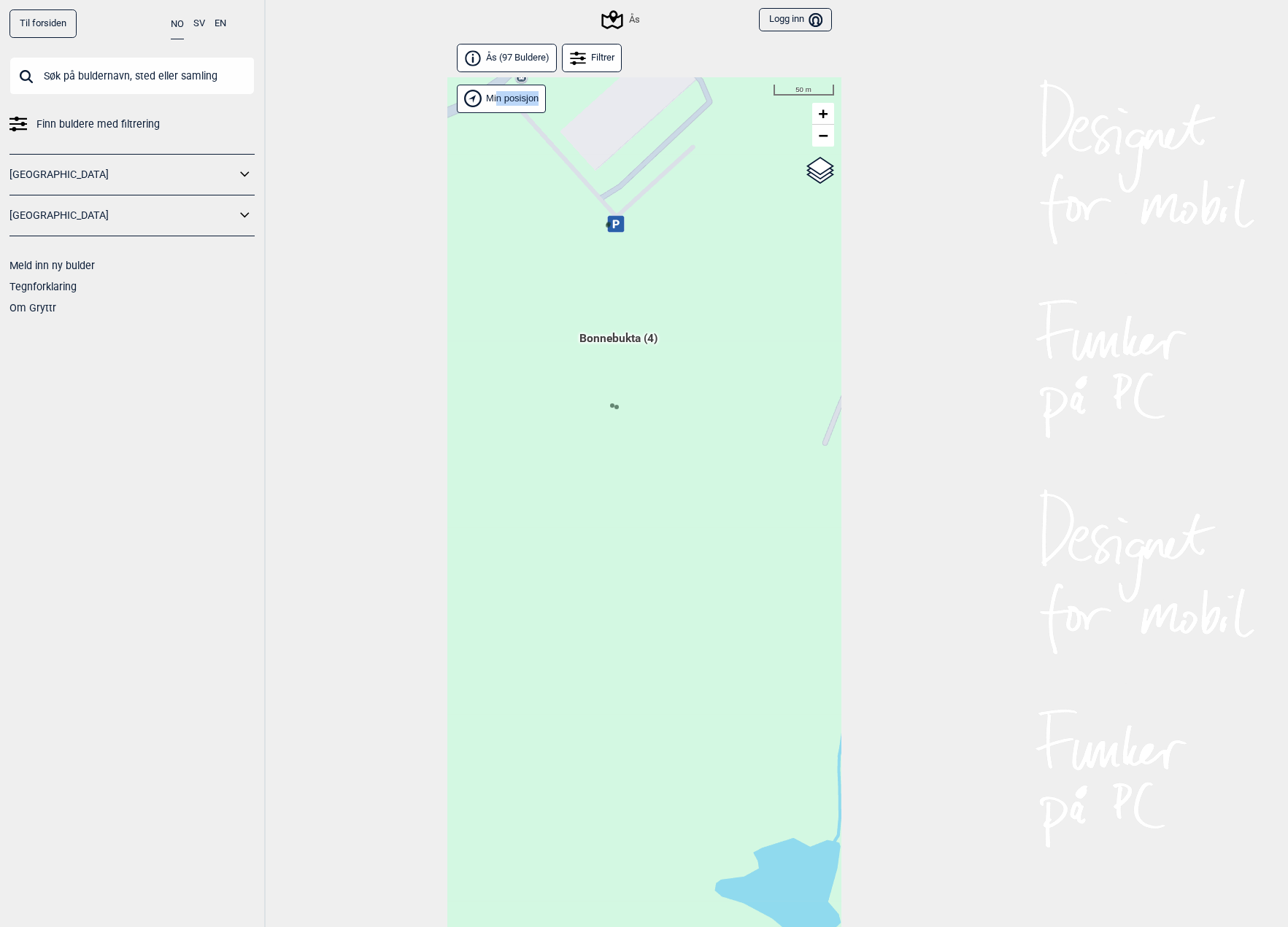
click at [616, 406] on circle at bounding box center [616, 407] width 5 height 5
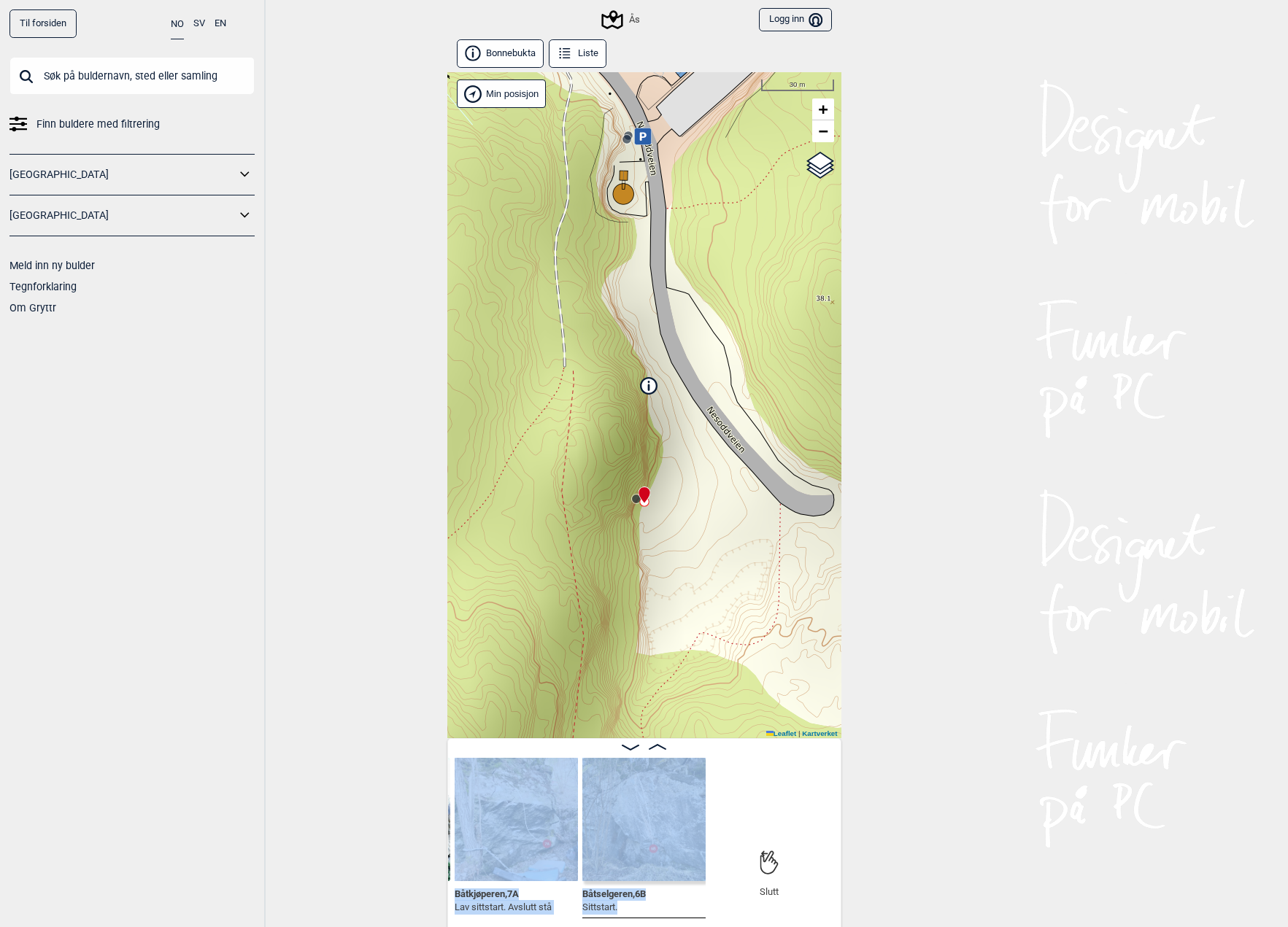
scroll to position [8, 0]
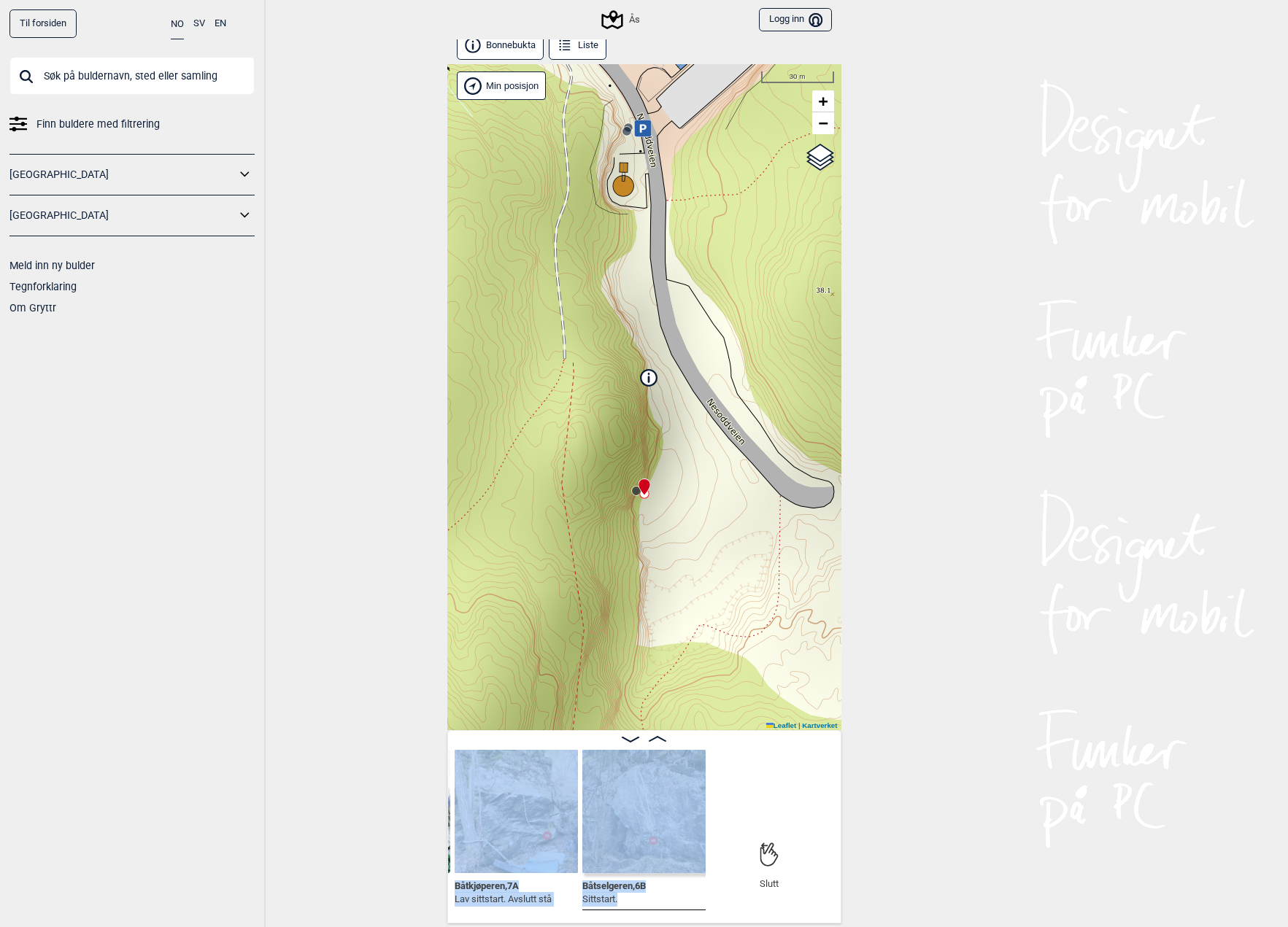
drag, startPoint x: 641, startPoint y: 919, endPoint x: 581, endPoint y: 923, distance: 60.1
click at [581, 923] on div "Dachser , 7A Båtkjøperen , 7A Lav sittstart. [STREET_ADDRESS] Slutt Slutt" at bounding box center [644, 827] width 394 height 193
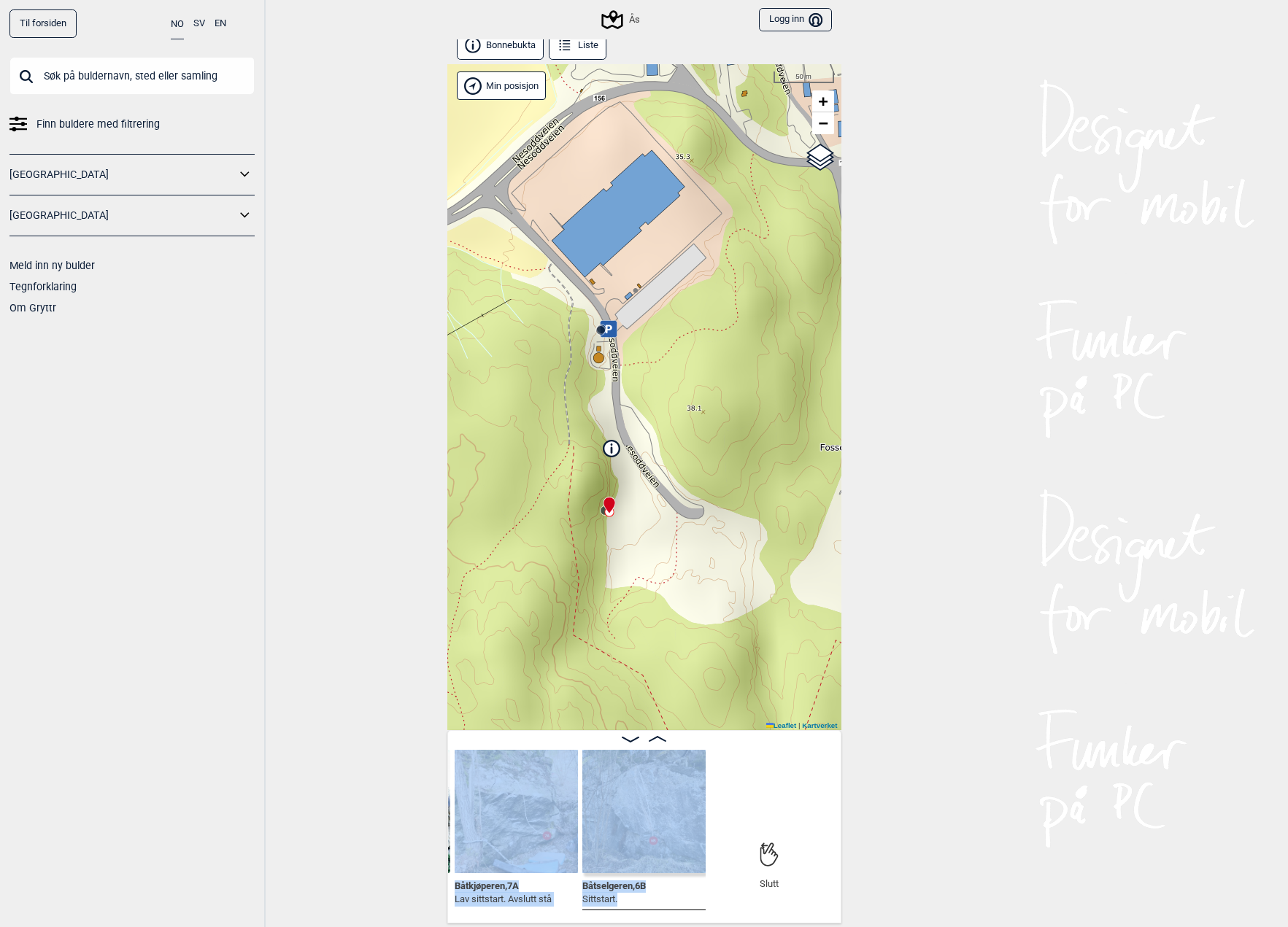
click at [598, 331] on circle at bounding box center [601, 330] width 9 height 9
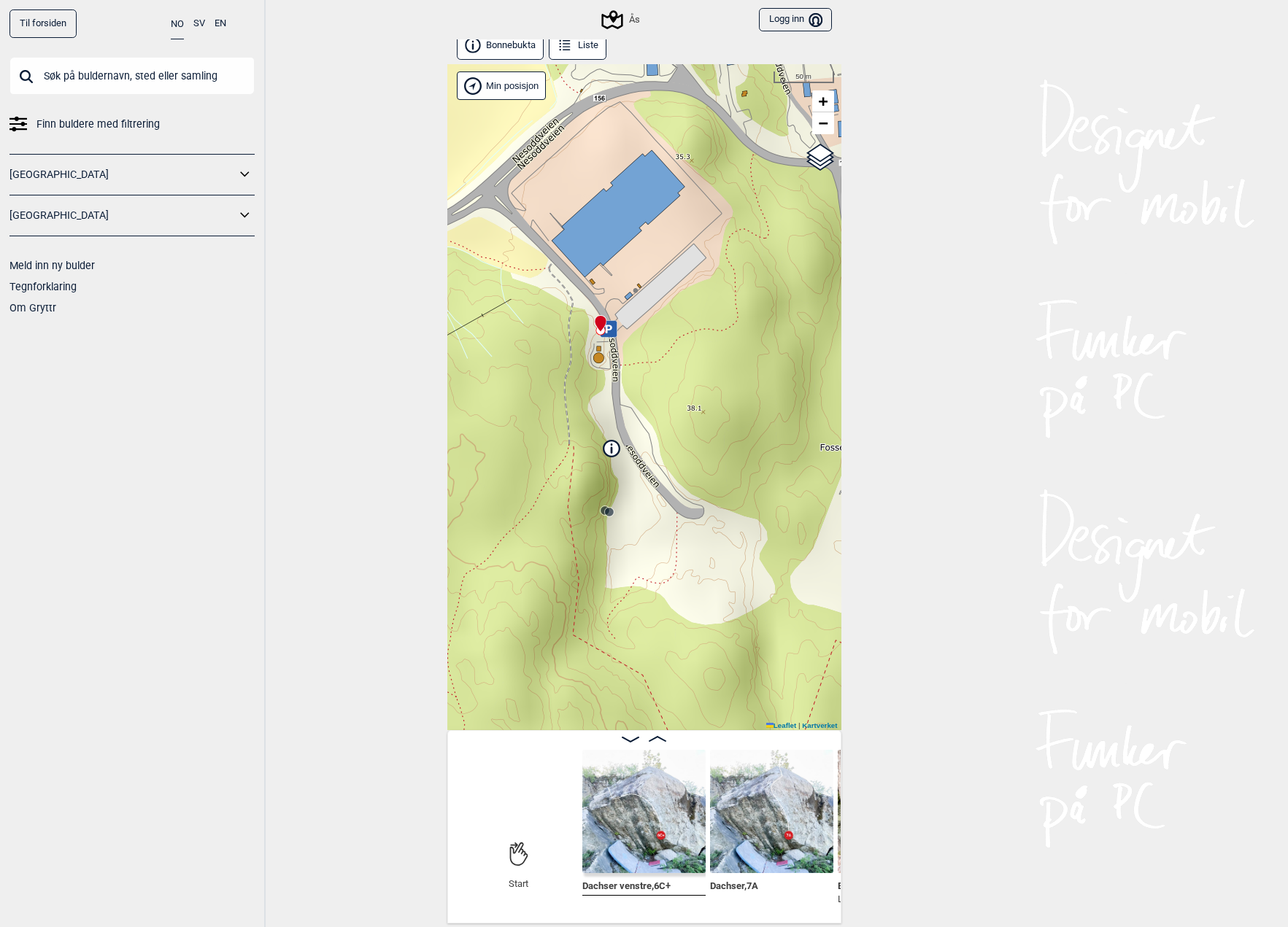
click at [994, 731] on div "Til forsiden NO SV EN Finn buldere med filtrering [GEOGRAPHIC_DATA] [GEOGRAPHIC…" at bounding box center [644, 455] width 1288 height 927
click at [656, 815] on img at bounding box center [644, 812] width 123 height 123
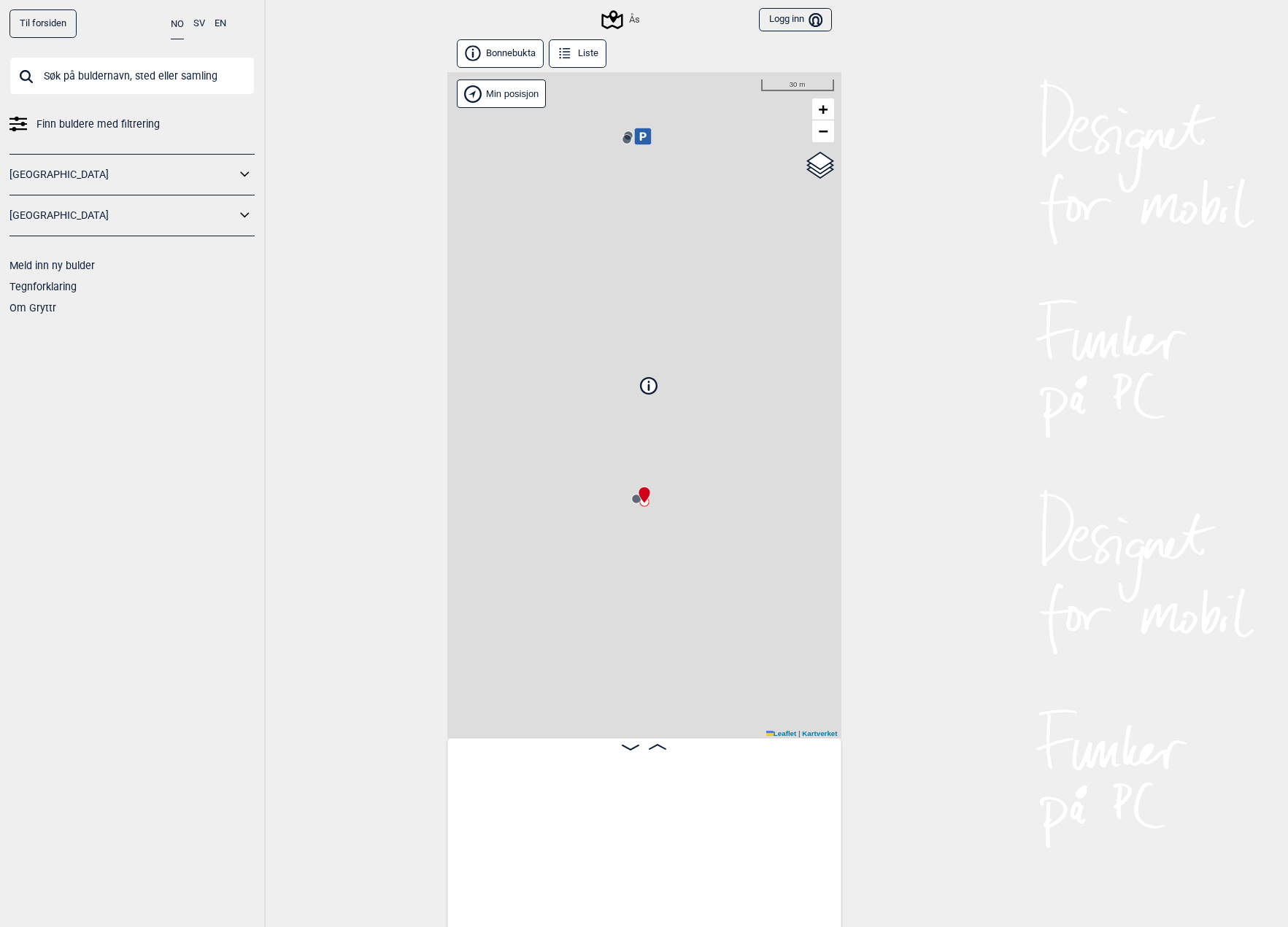
scroll to position [8, 0]
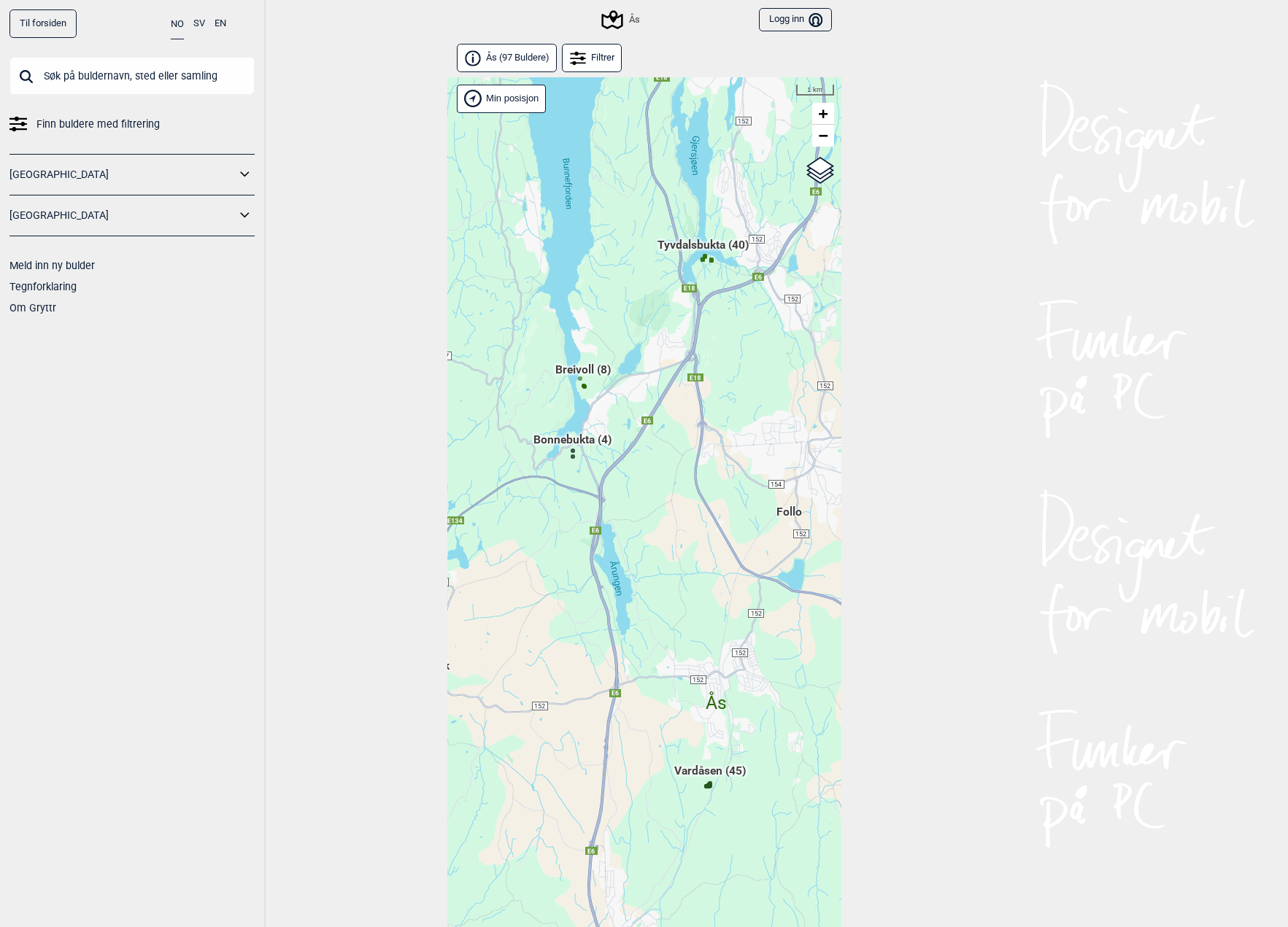
click at [495, 57] on span "Ås ( 97 Buldere )" at bounding box center [518, 58] width 63 height 12
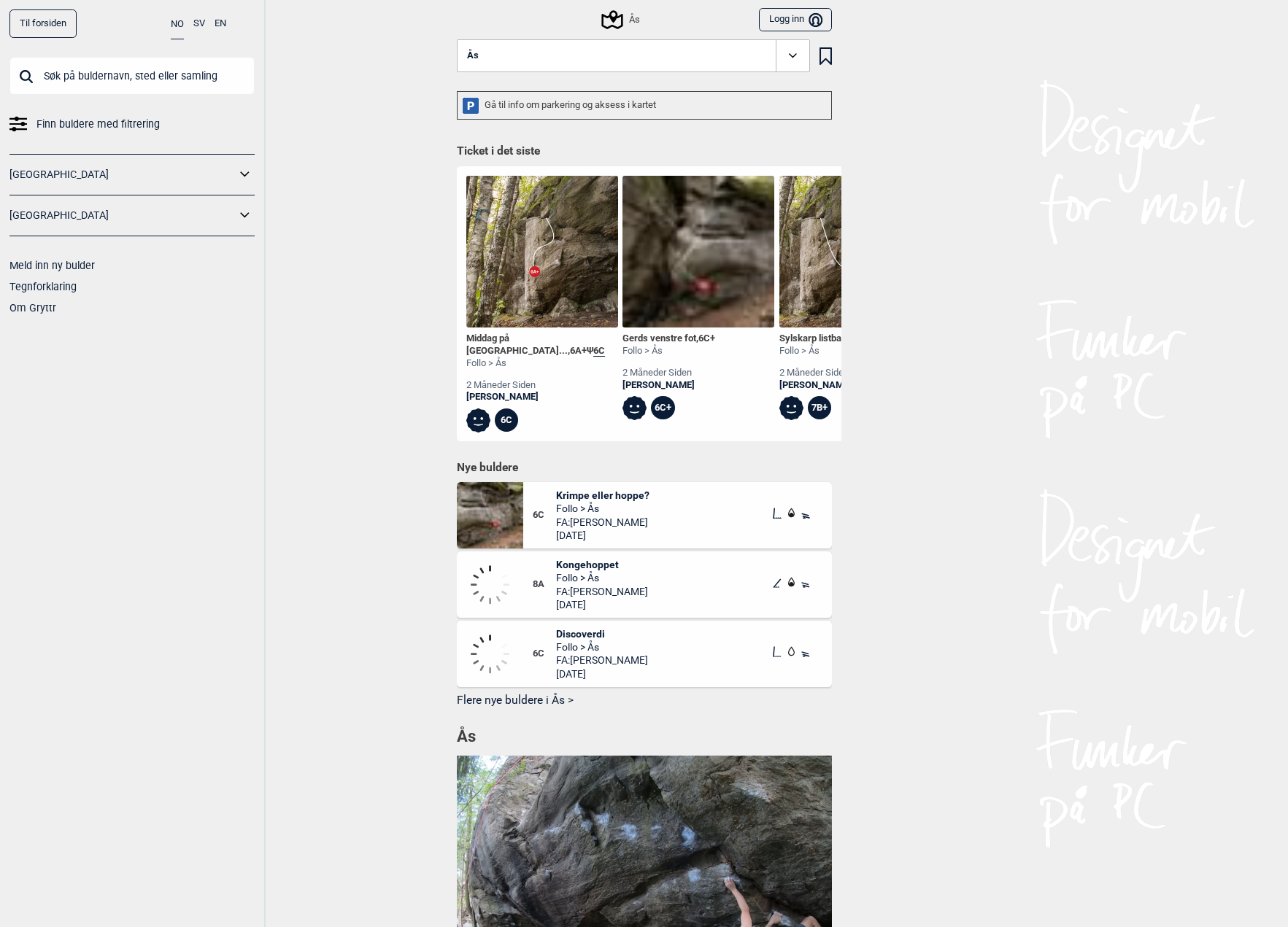
click at [522, 59] on button "Ås" at bounding box center [633, 56] width 353 height 34
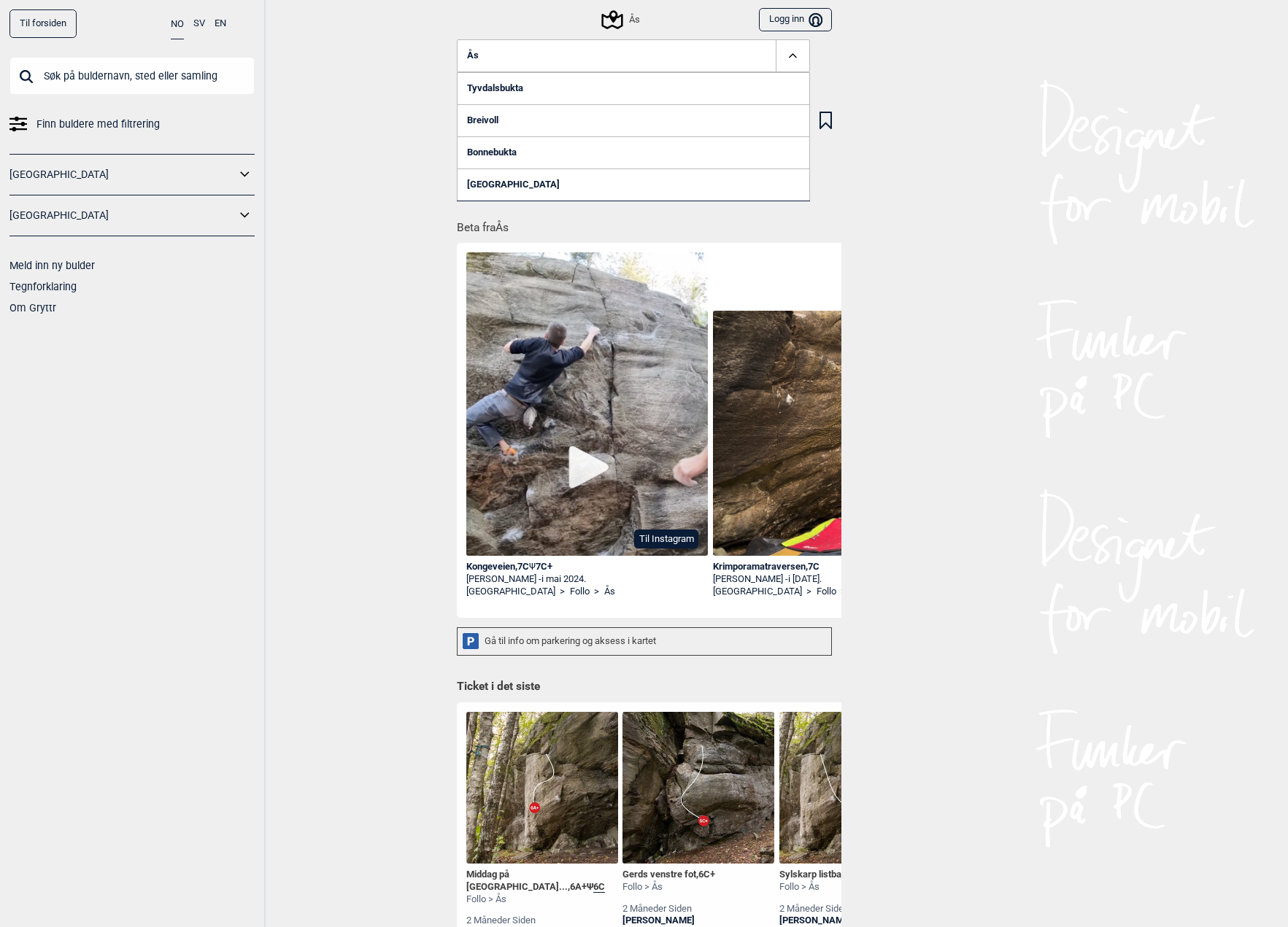
click at [540, 66] on button "Ås" at bounding box center [633, 56] width 353 height 34
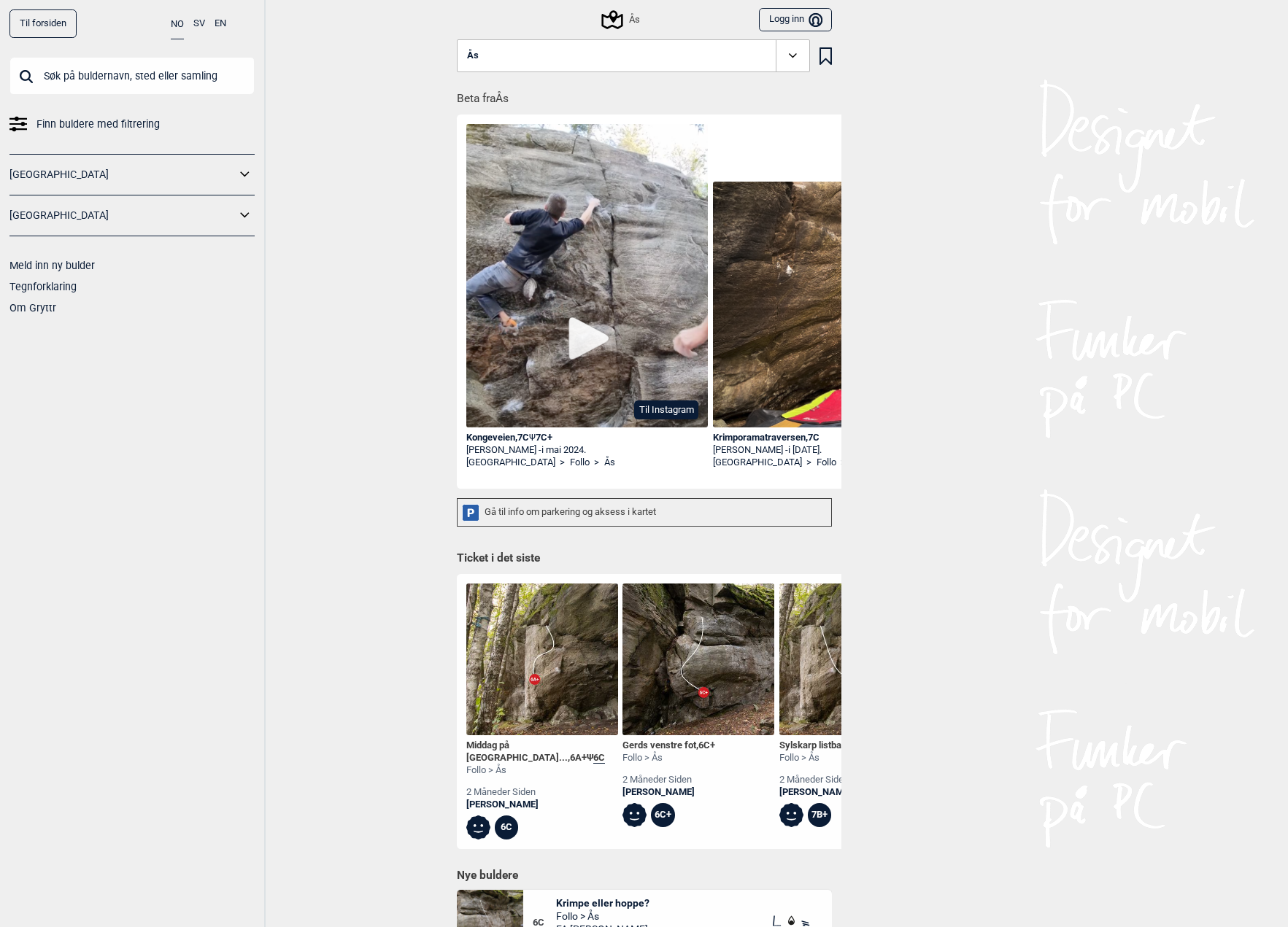
click at [598, 11] on icon at bounding box center [612, 20] width 28 height 28
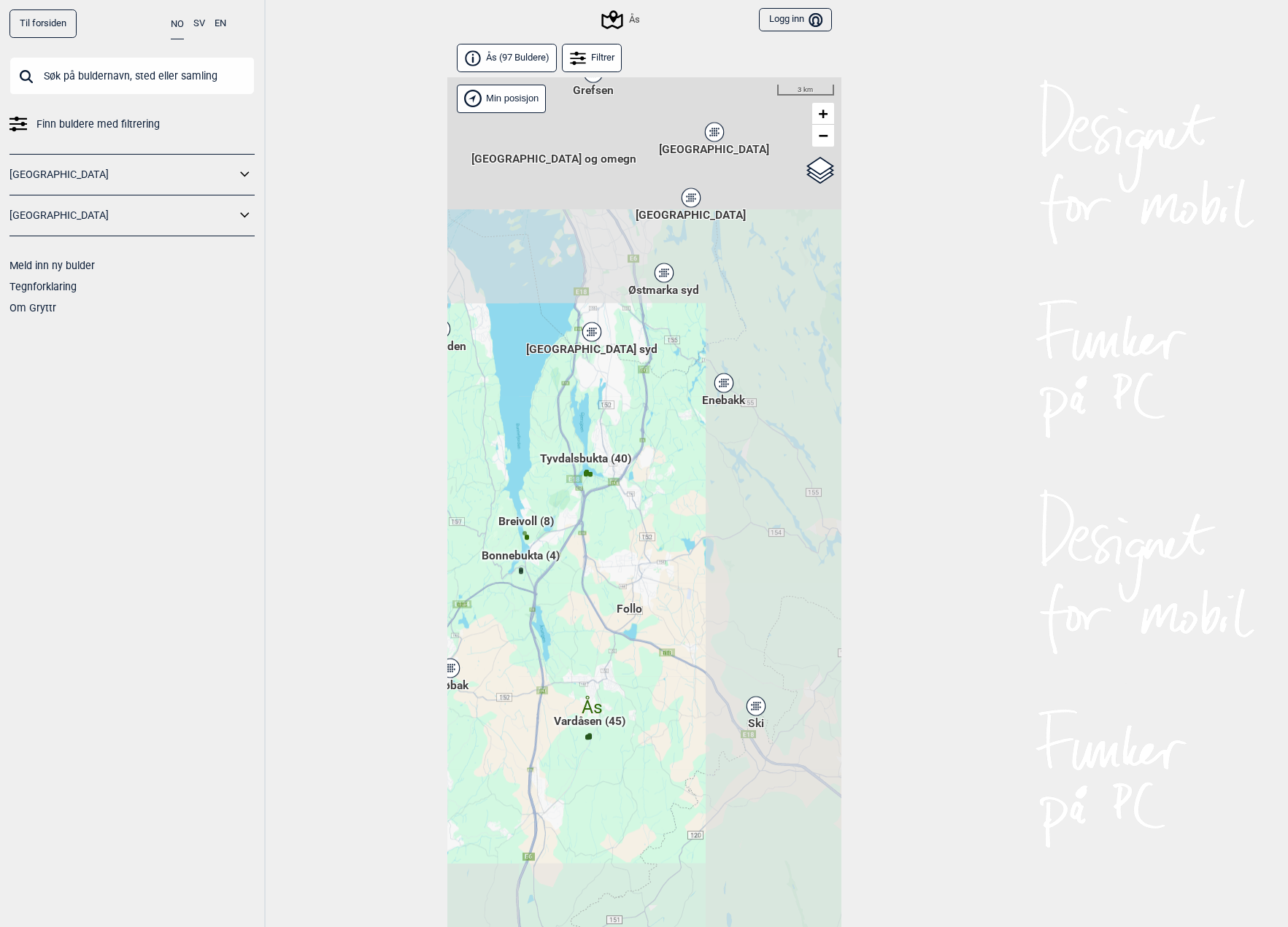
drag, startPoint x: 527, startPoint y: 391, endPoint x: 519, endPoint y: 456, distance: 65.5
click at [519, 456] on div "Hallingdal Gol Ål Stange Kolomoen [GEOGRAPHIC_DATA] [GEOGRAPHIC_DATA][PERSON_NA…" at bounding box center [644, 521] width 394 height 888
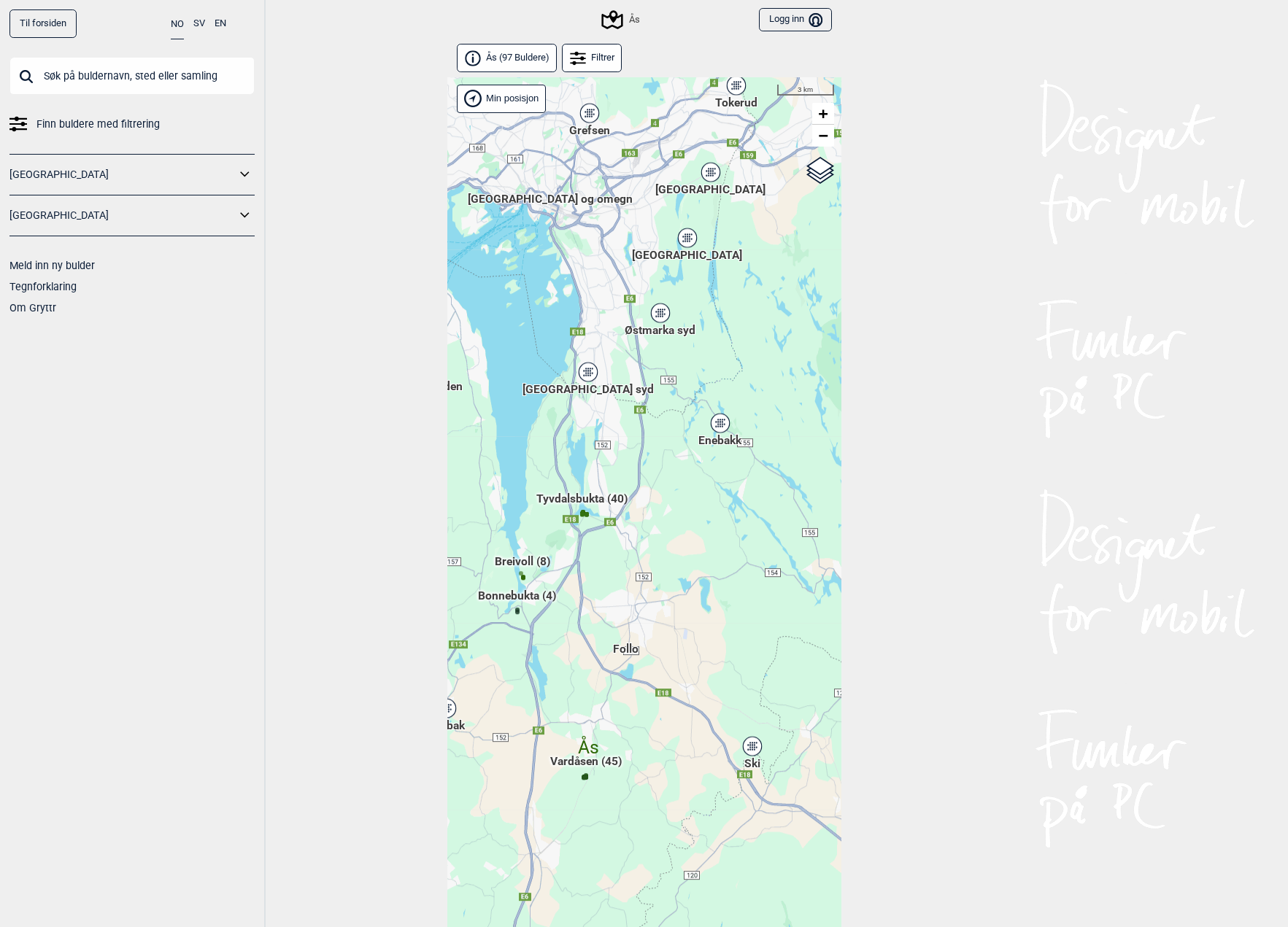
drag, startPoint x: 566, startPoint y: 324, endPoint x: 571, endPoint y: 348, distance: 24.5
click at [571, 348] on div "Hallingdal Gol Ål Stange Kolomoen [GEOGRAPHIC_DATA] [GEOGRAPHIC_DATA][PERSON_NA…" at bounding box center [644, 521] width 394 height 888
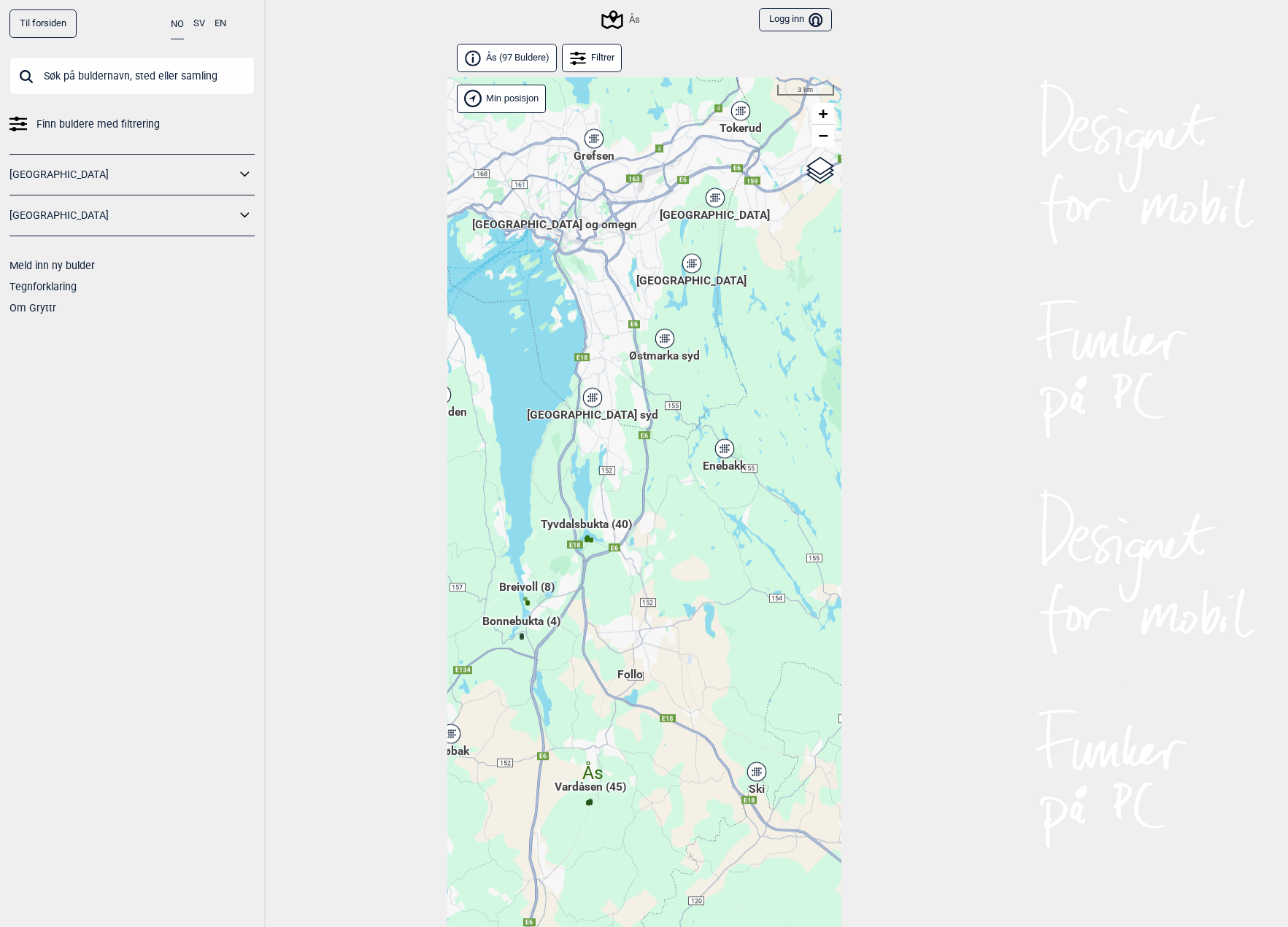
click at [668, 336] on div "Østmarka syd" at bounding box center [665, 339] width 9 height 9
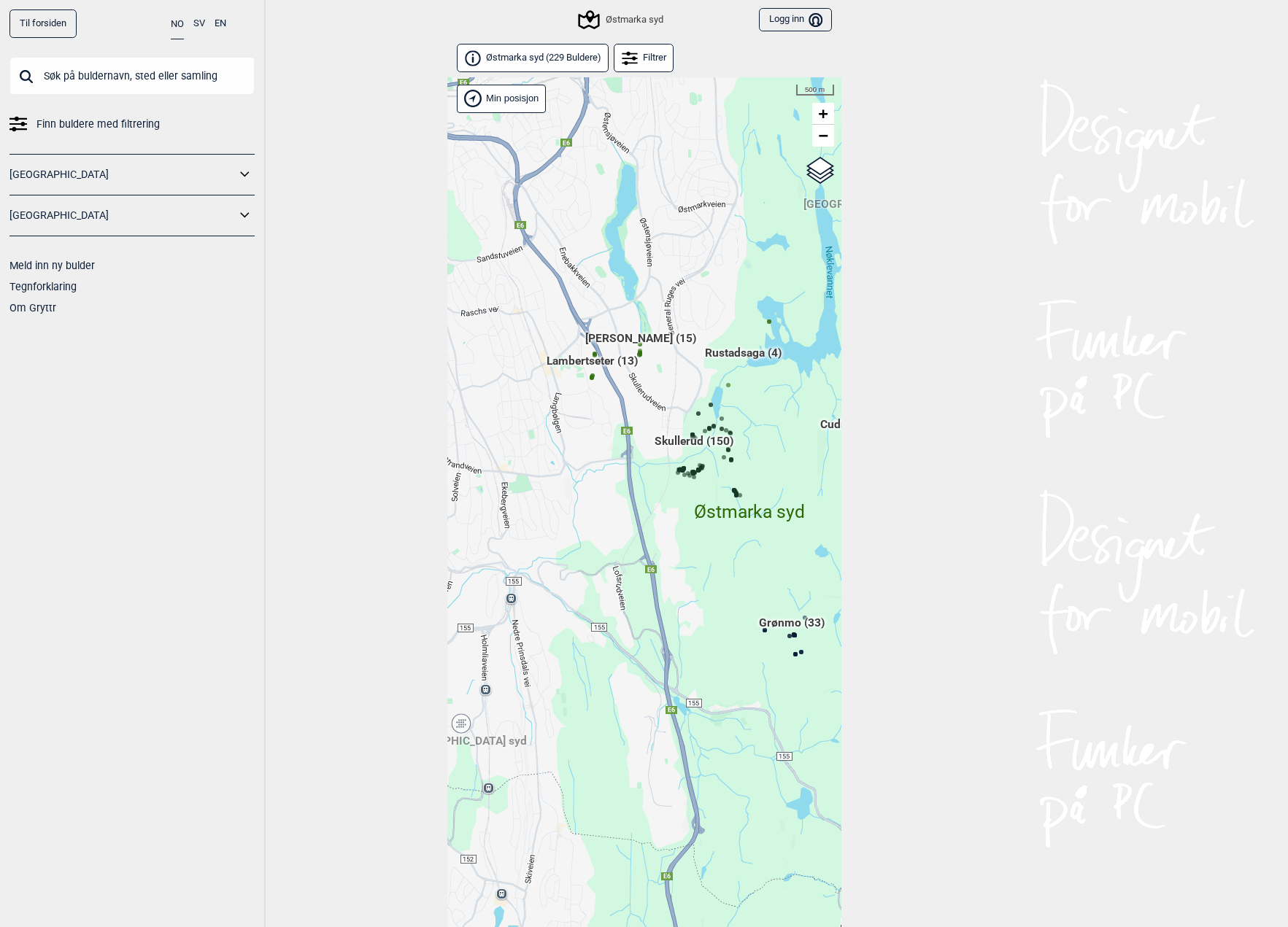
drag, startPoint x: 571, startPoint y: 460, endPoint x: 653, endPoint y: 431, distance: 87.0
click at [653, 431] on div "Hallingdal Gol Ål Stange Kolomoen [GEOGRAPHIC_DATA] [GEOGRAPHIC_DATA][PERSON_NA…" at bounding box center [644, 521] width 394 height 888
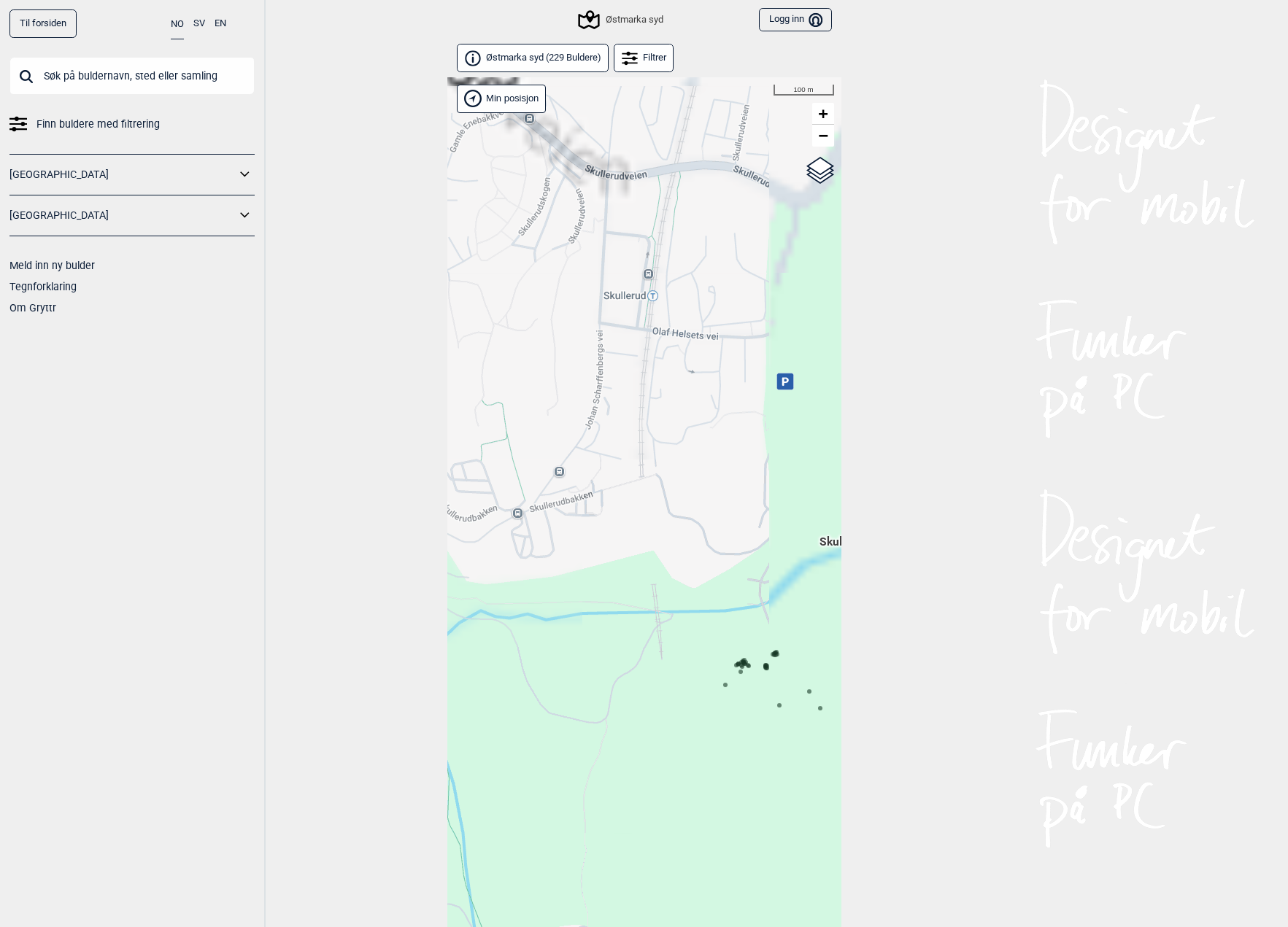
drag, startPoint x: 720, startPoint y: 370, endPoint x: 589, endPoint y: 503, distance: 186.7
click at [589, 503] on div "Hallingdal Gol Ål Stange Kolomoen [GEOGRAPHIC_DATA] [GEOGRAPHIC_DATA][PERSON_NA…" at bounding box center [644, 521] width 394 height 888
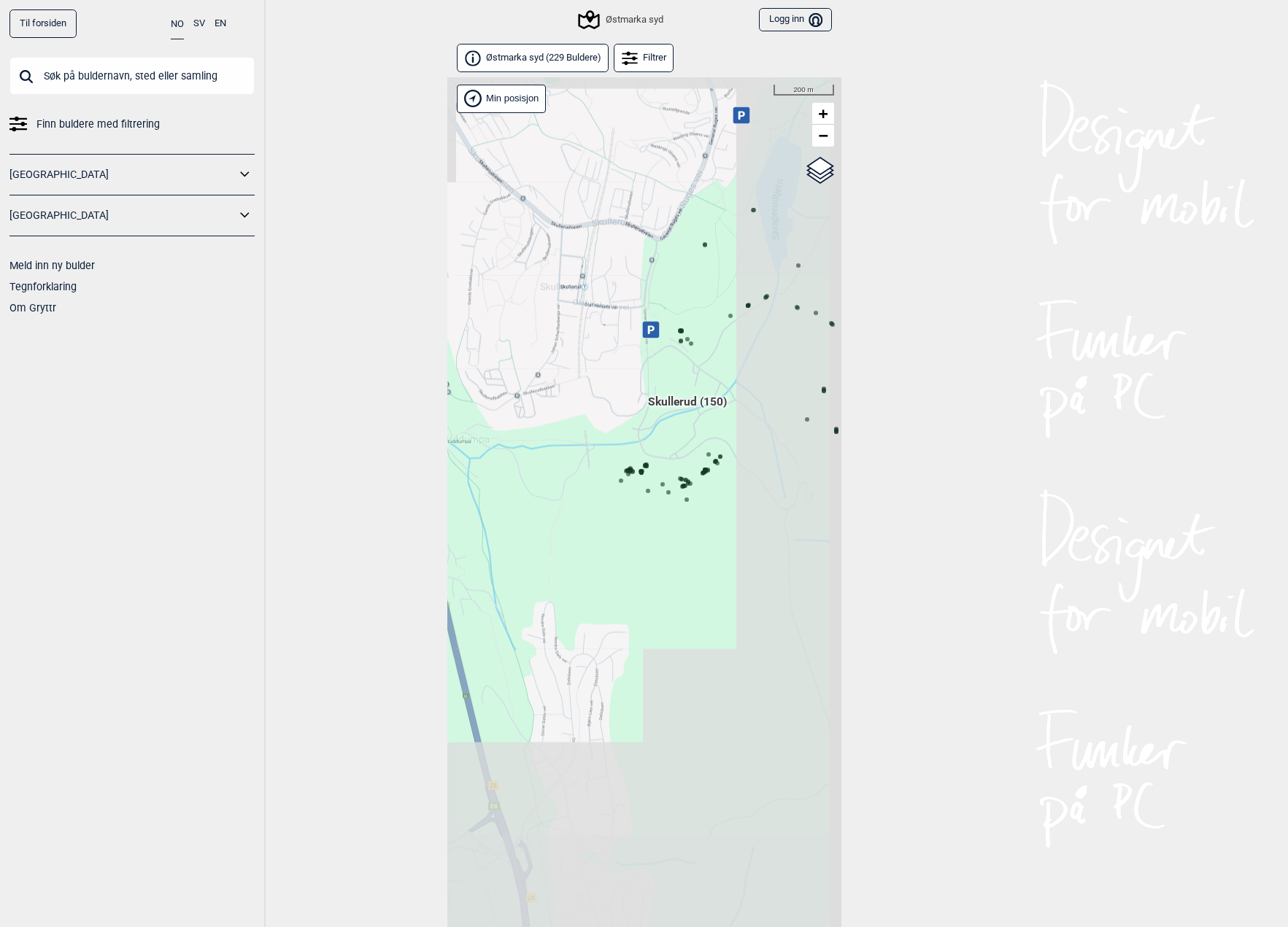
drag, startPoint x: 681, startPoint y: 491, endPoint x: 617, endPoint y: 427, distance: 90.5
click at [617, 427] on div "Hallingdal Gol Ål Stange Kolomoen [GEOGRAPHIC_DATA] [GEOGRAPHIC_DATA][PERSON_NA…" at bounding box center [644, 521] width 394 height 888
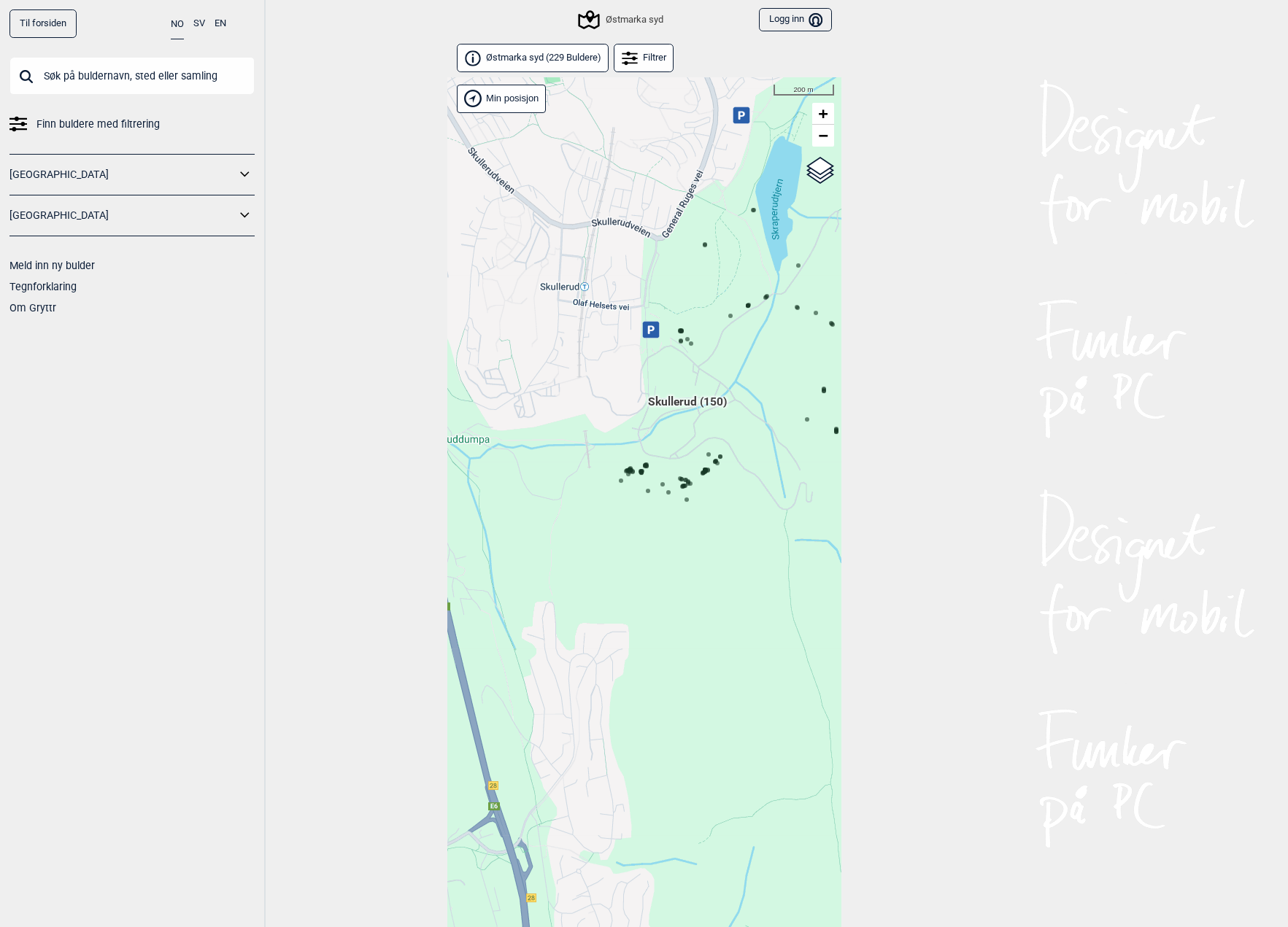
click at [626, 472] on icon at bounding box center [629, 474] width 8 height 8
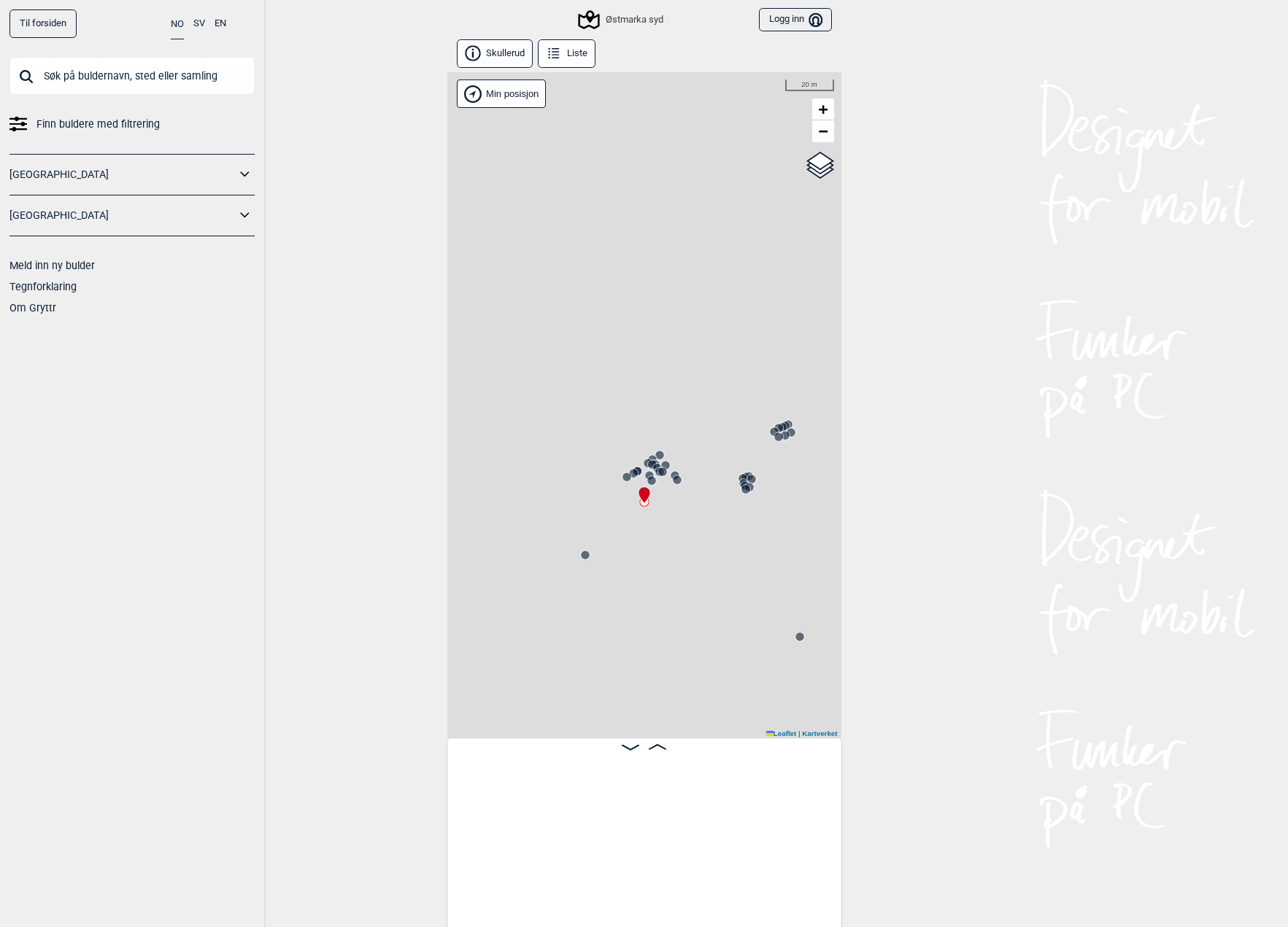
scroll to position [0, 18009]
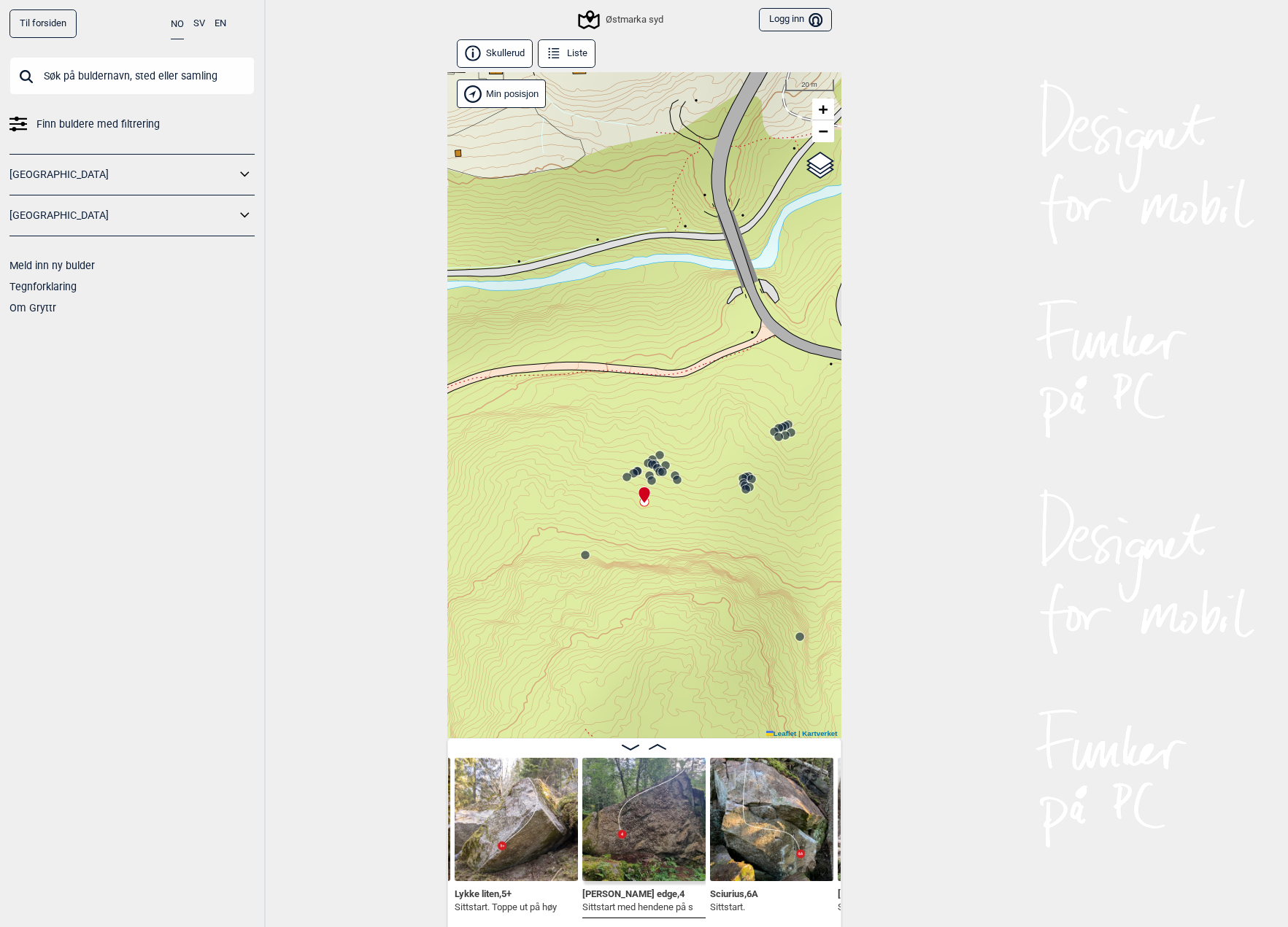
click at [660, 745] on span at bounding box center [657, 747] width 17 height 12
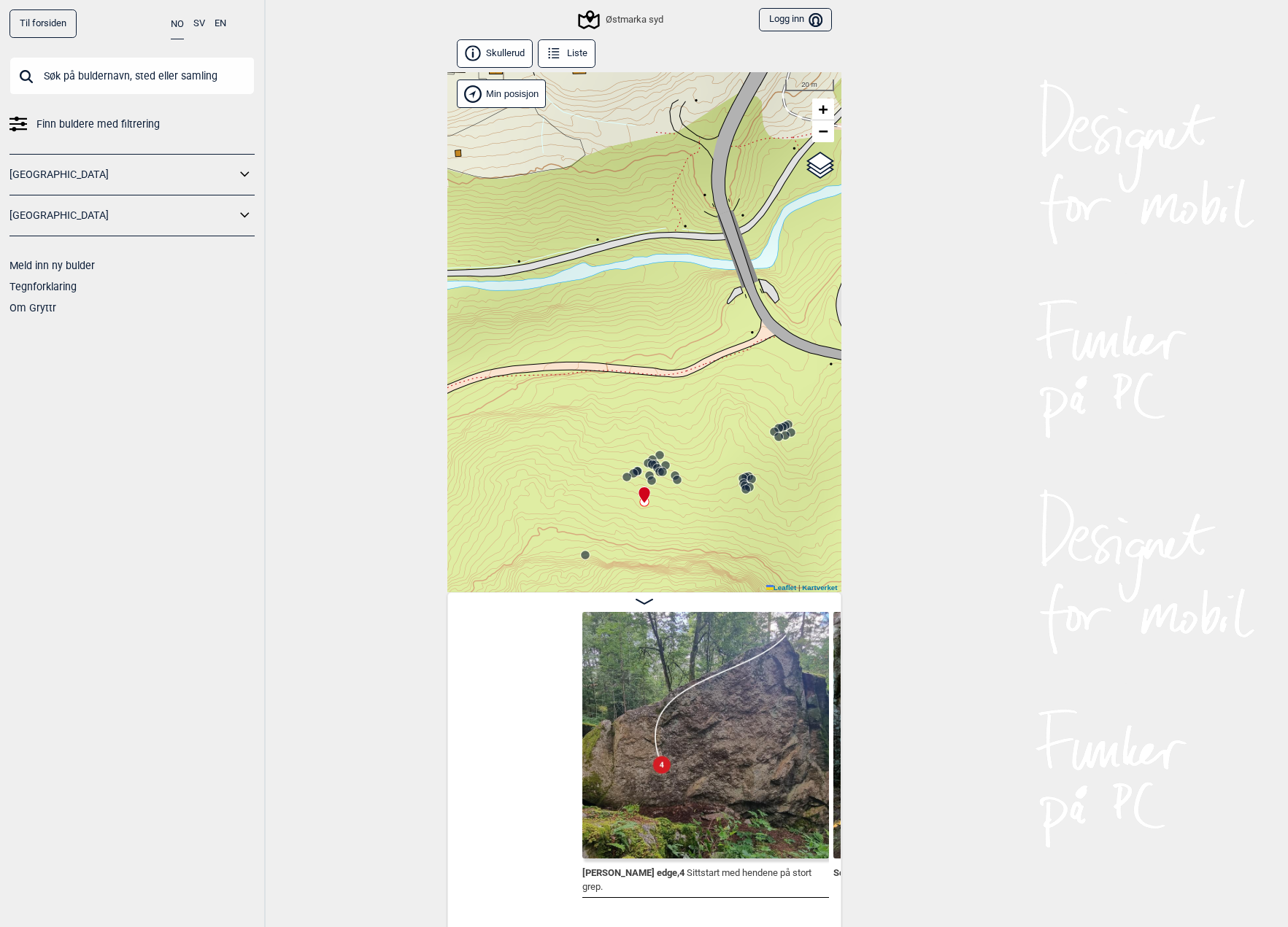
scroll to position [0, 18142]
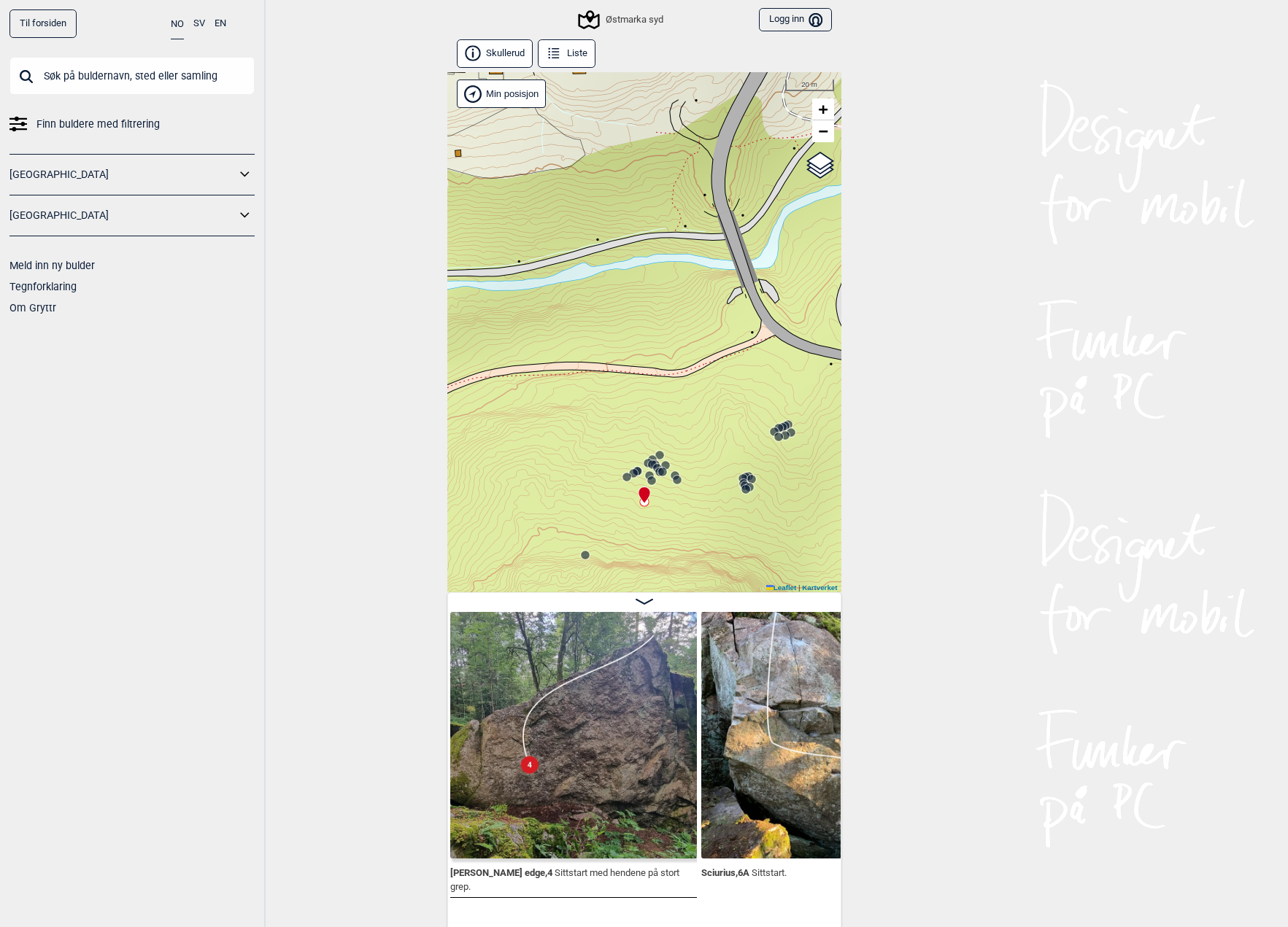
drag, startPoint x: 805, startPoint y: 921, endPoint x: 822, endPoint y: 917, distance: 17.5
click at [822, 917] on div "[PERSON_NAME] edge , 4 Sittstart med hendene på stort grep. Sciurius , 6A Sitts…" at bounding box center [644, 767] width 393 height 308
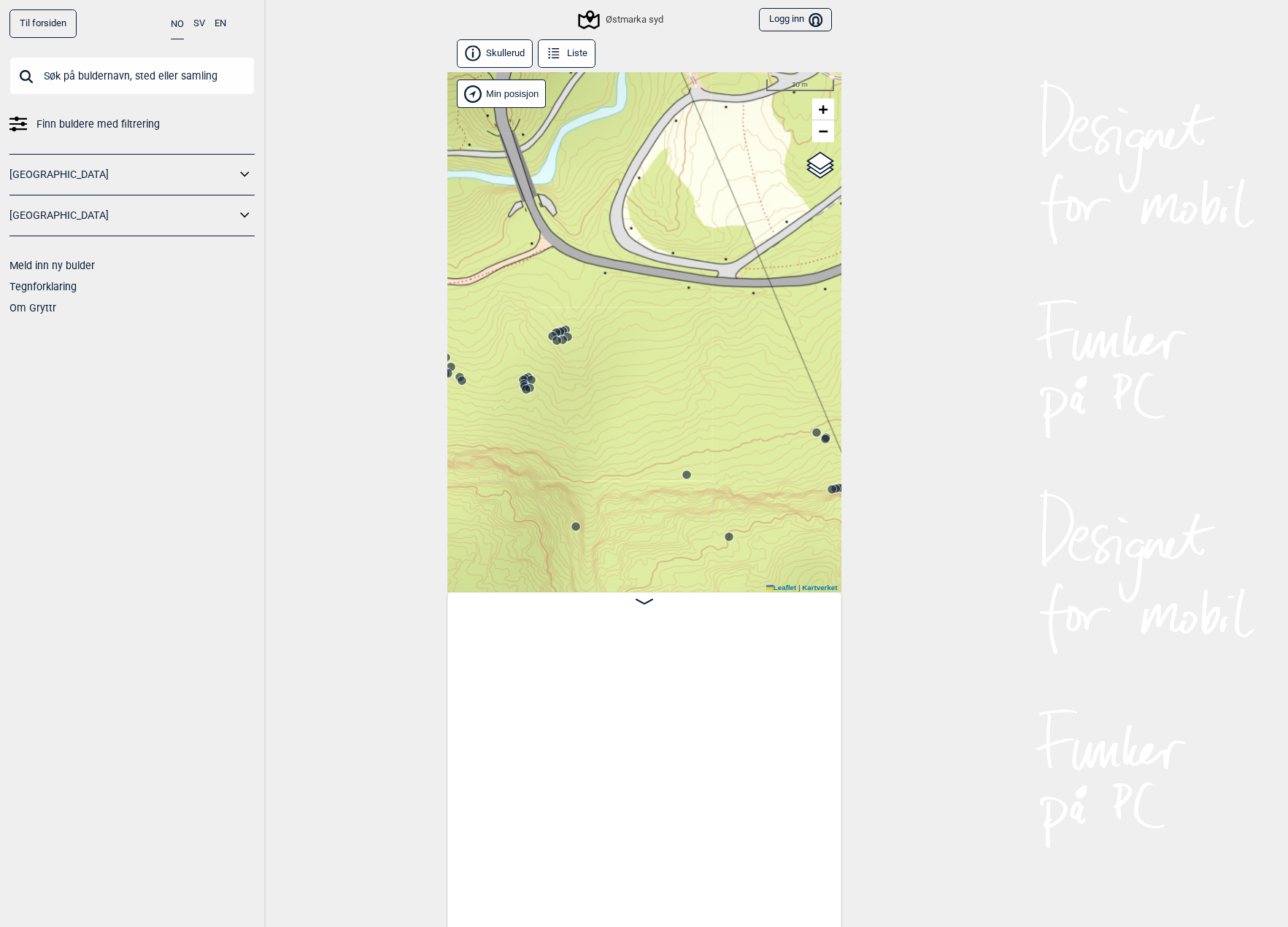
scroll to position [0, 18215]
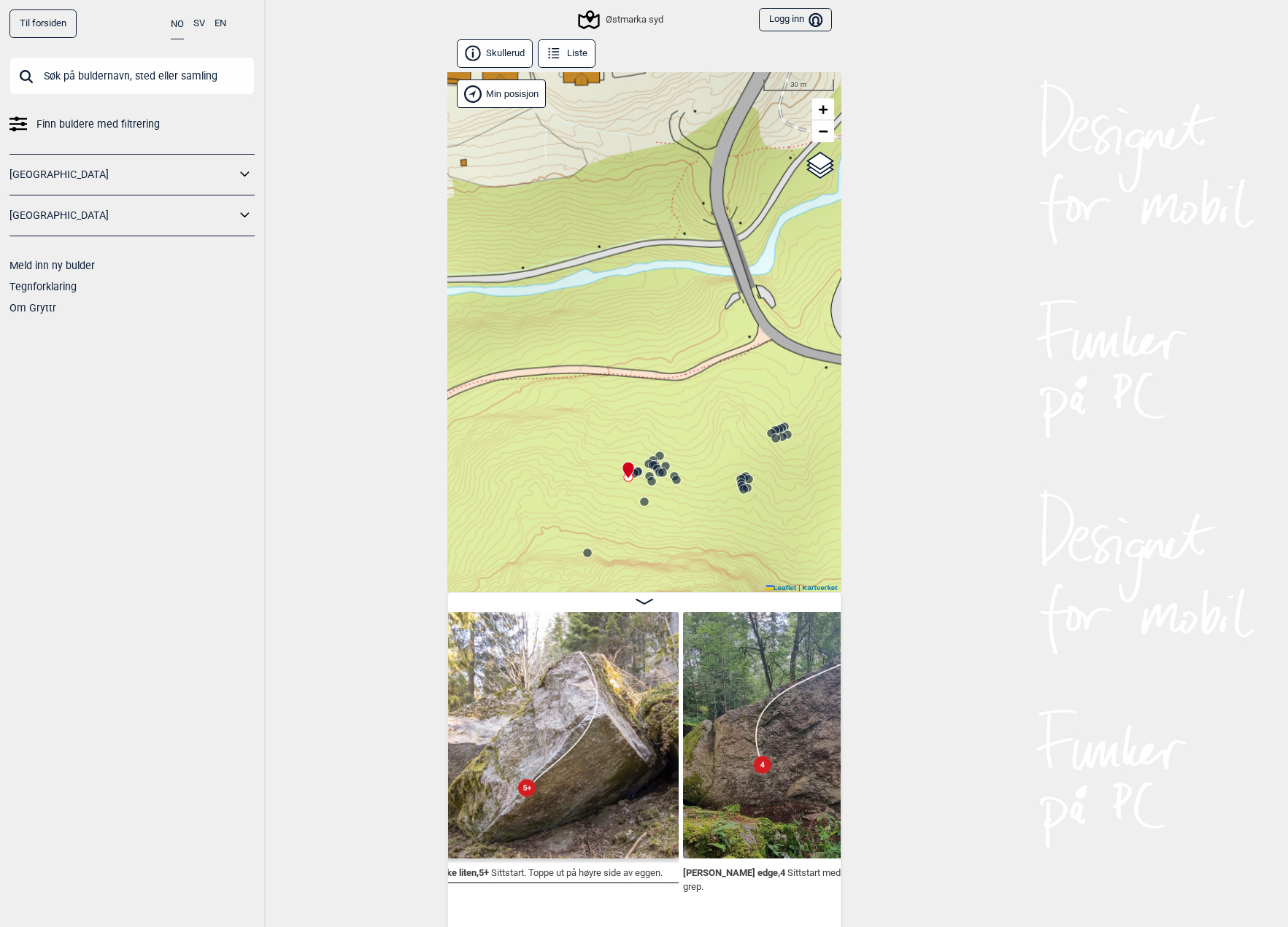
scroll to position [0, 18233]
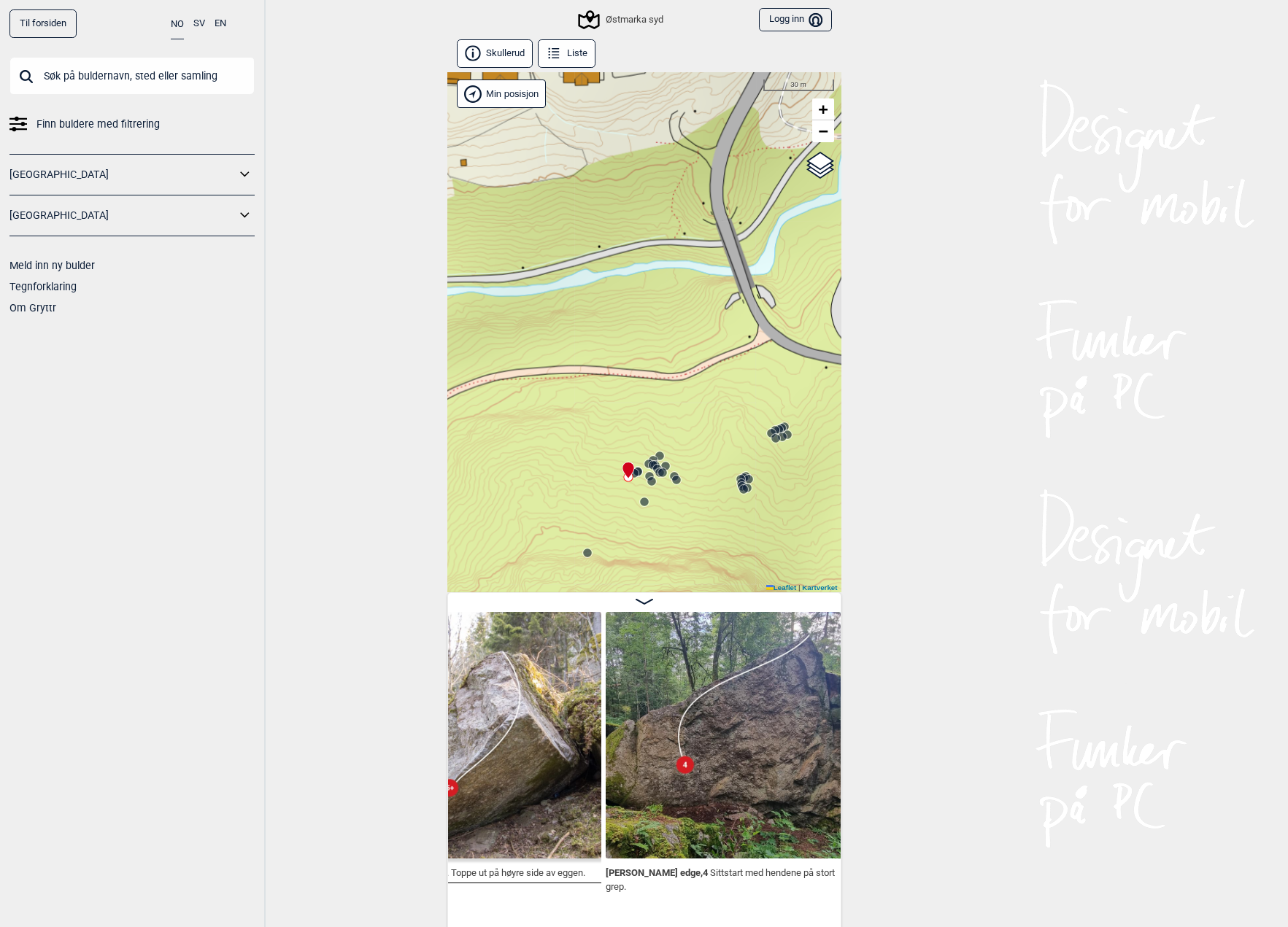
drag, startPoint x: 352, startPoint y: 782, endPoint x: 418, endPoint y: 774, distance: 66.5
click at [353, 780] on div "Til forsiden NO SV EN Finn buldere med filtrering [GEOGRAPHIC_DATA] [GEOGRAPHIC…" at bounding box center [644, 464] width 1288 height 927
click at [685, 759] on img at bounding box center [729, 736] width 247 height 247
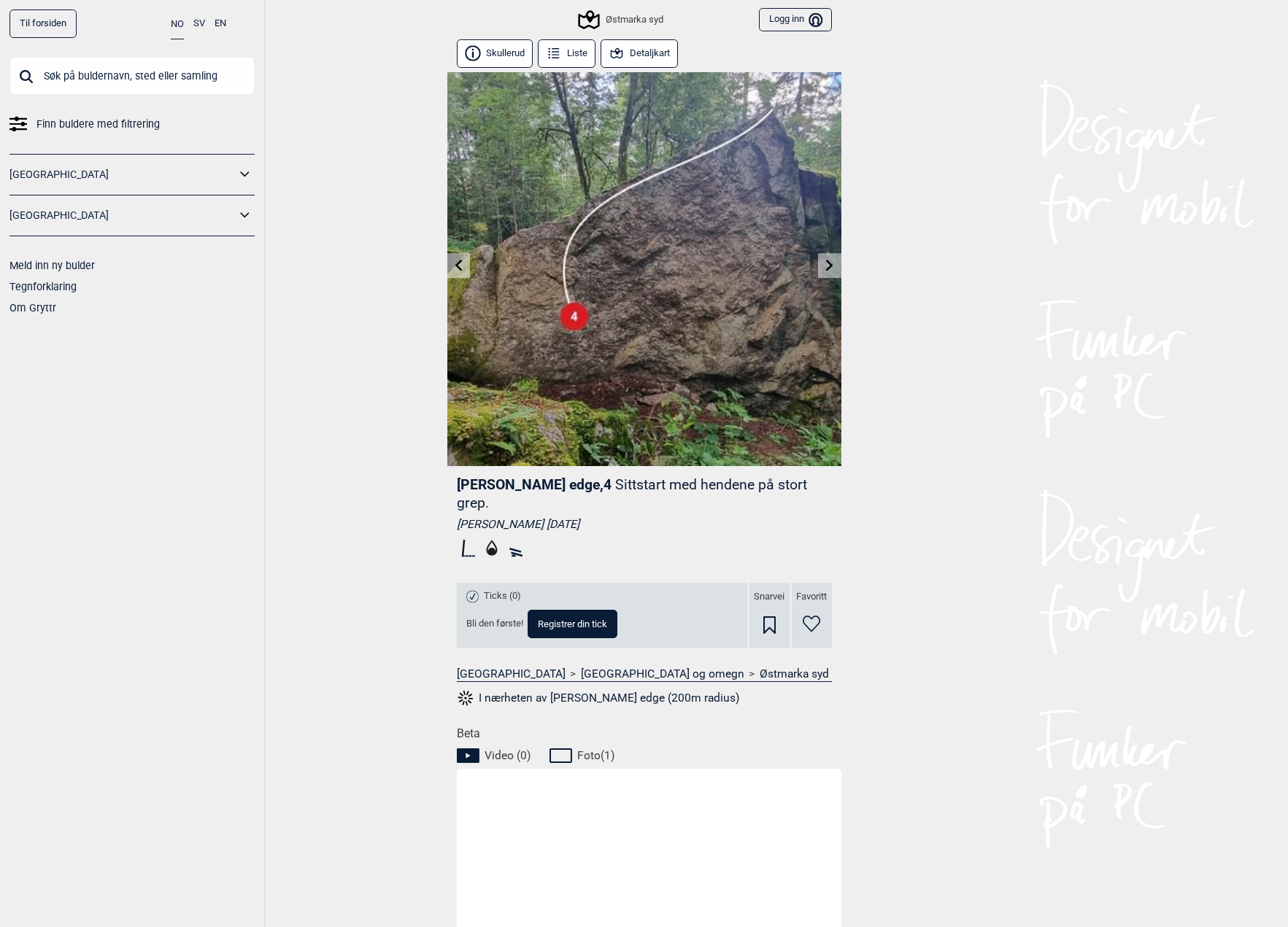
click at [452, 259] on icon at bounding box center [458, 265] width 12 height 12
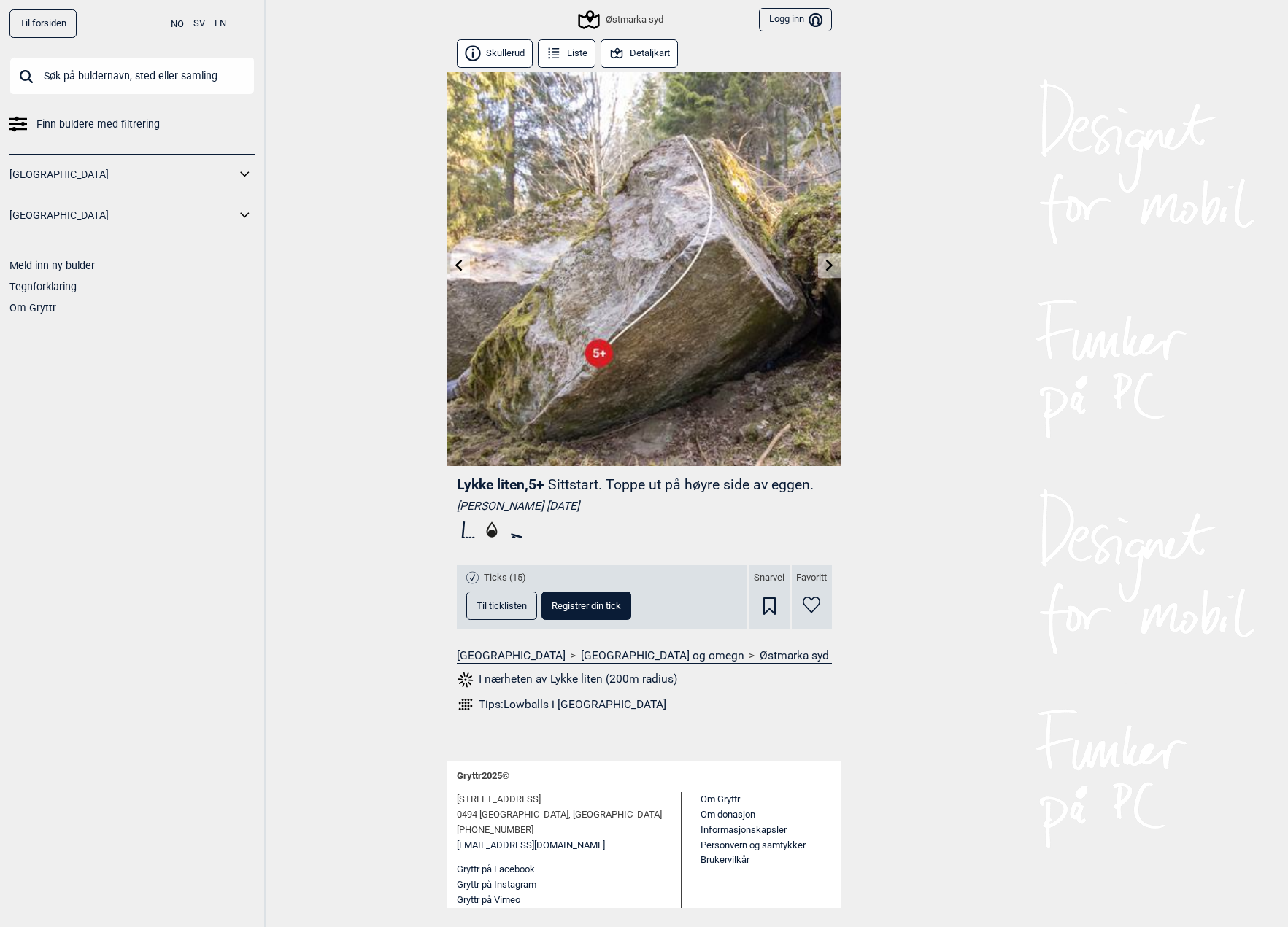
click at [452, 259] on icon at bounding box center [458, 265] width 12 height 12
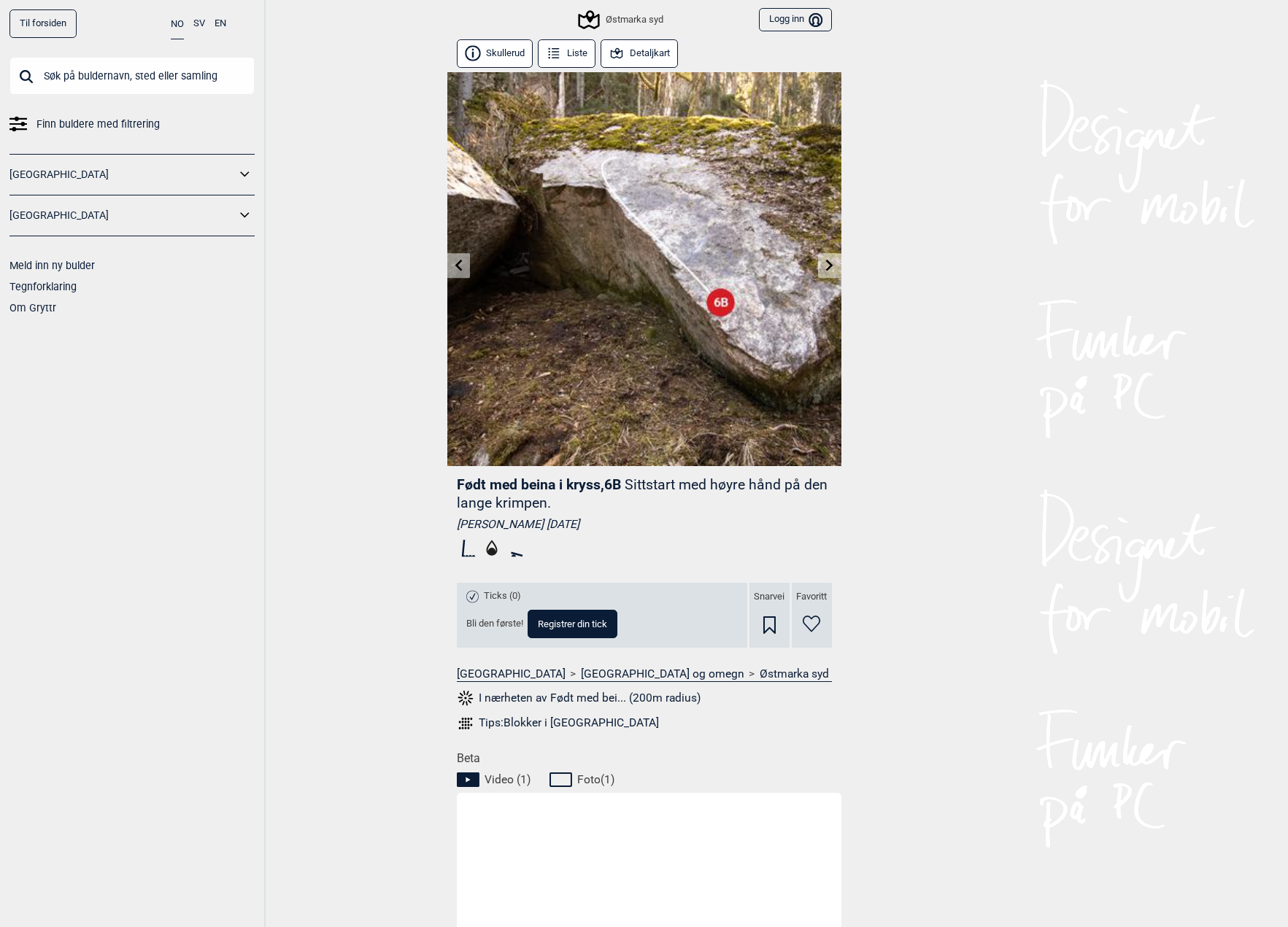
click at [454, 261] on icon at bounding box center [458, 265] width 12 height 12
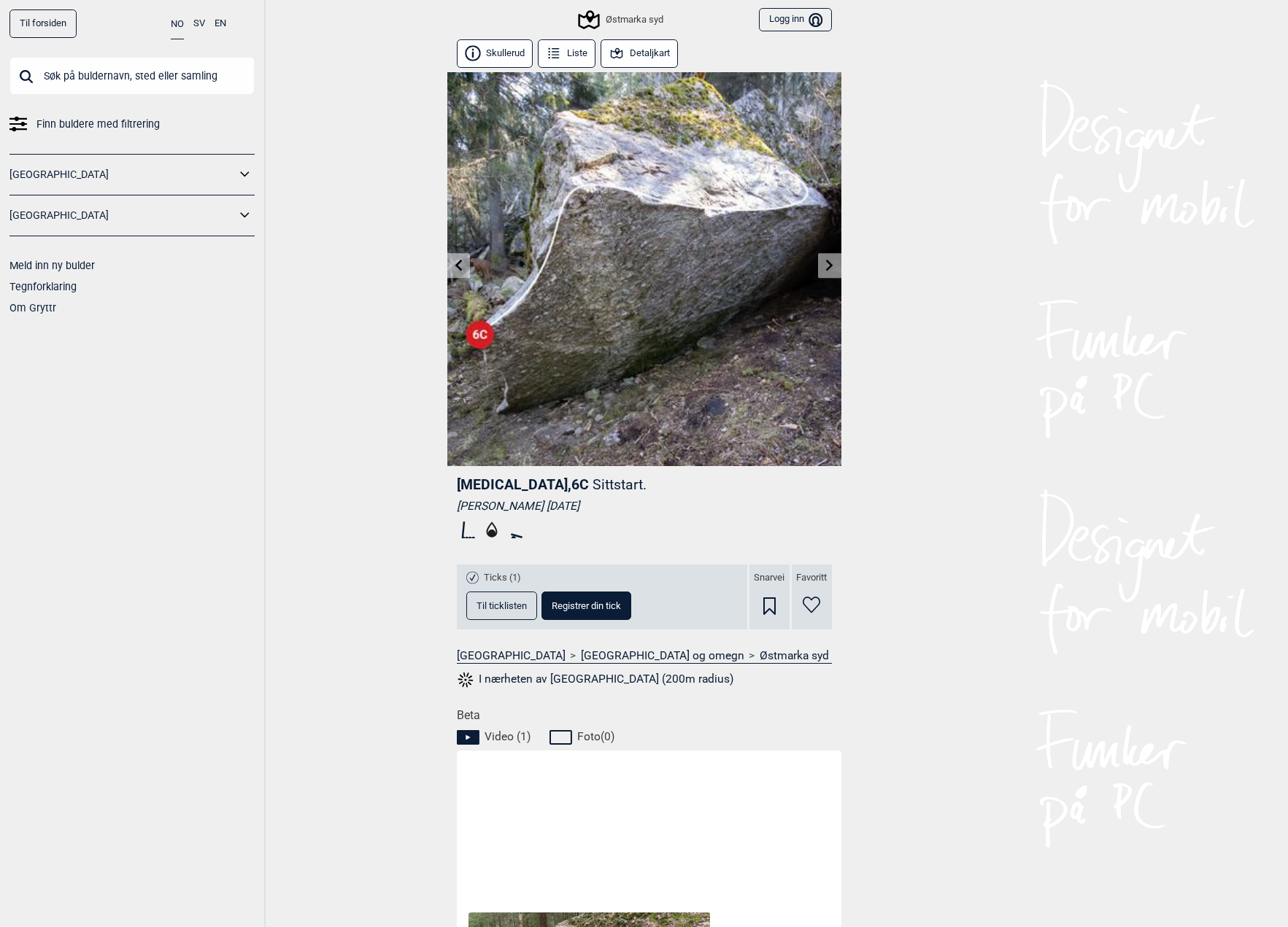
click at [454, 261] on icon at bounding box center [458, 265] width 12 height 12
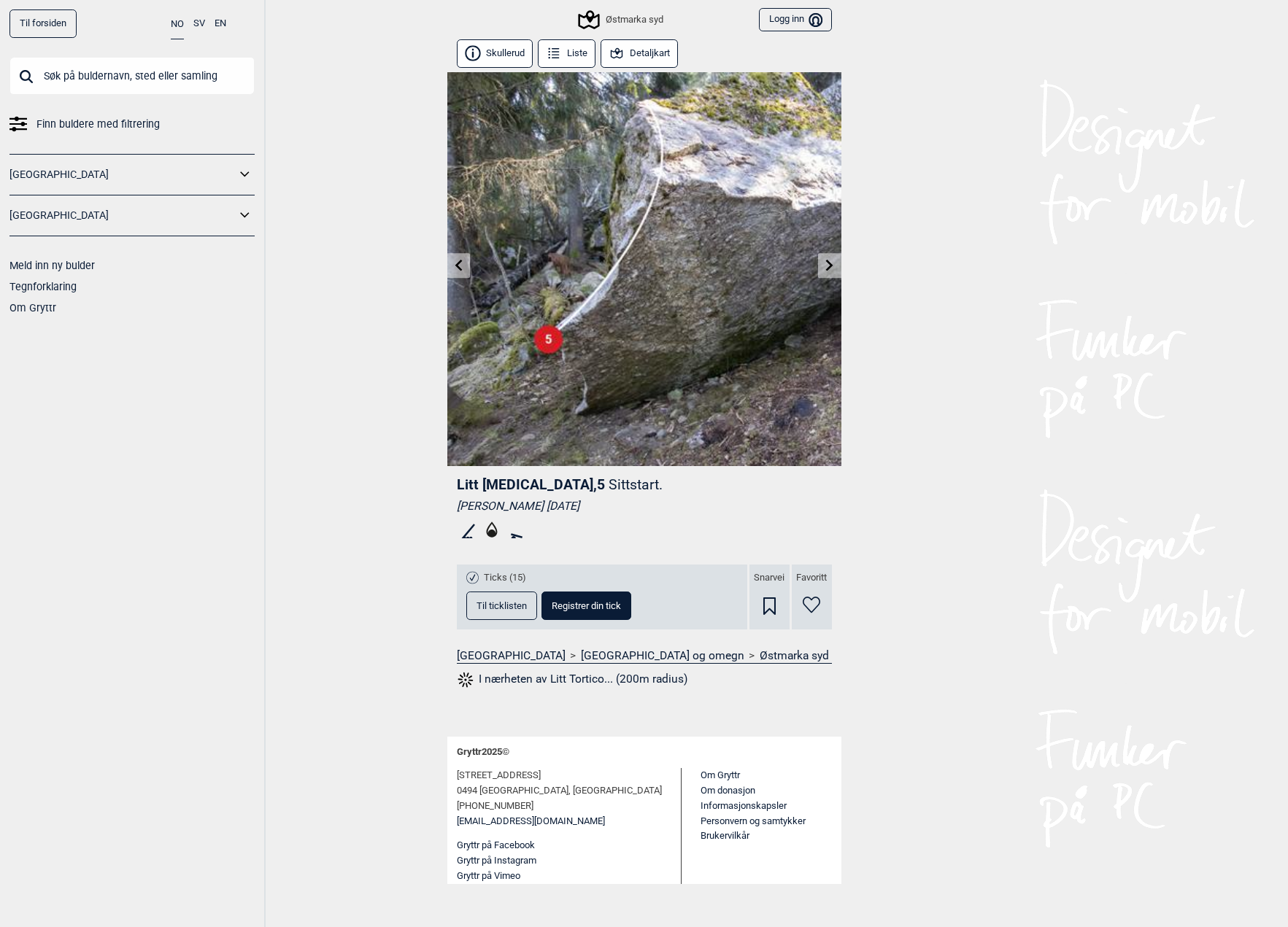
click at [454, 261] on icon at bounding box center [458, 265] width 12 height 12
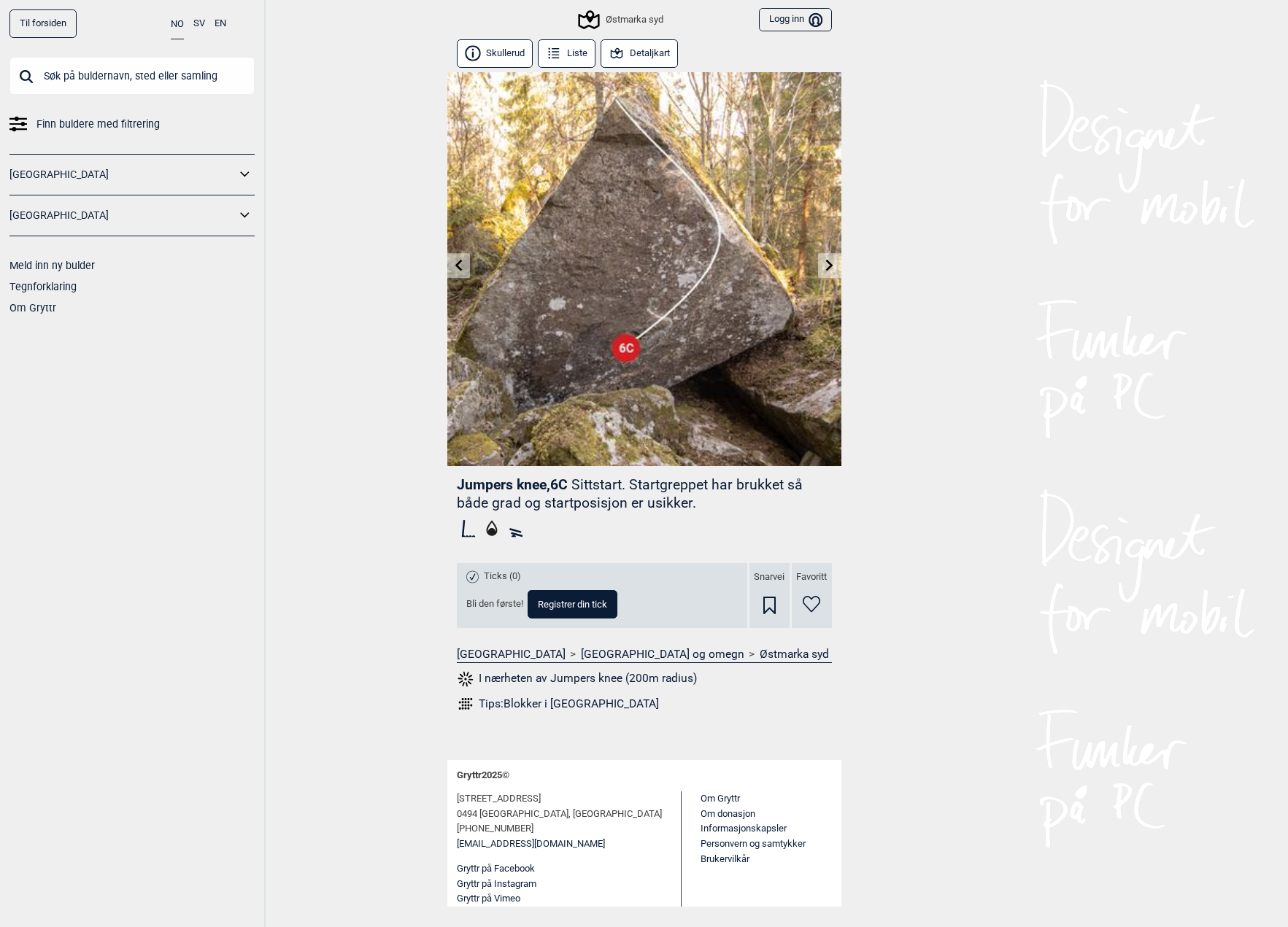
click at [454, 261] on icon at bounding box center [458, 265] width 12 height 12
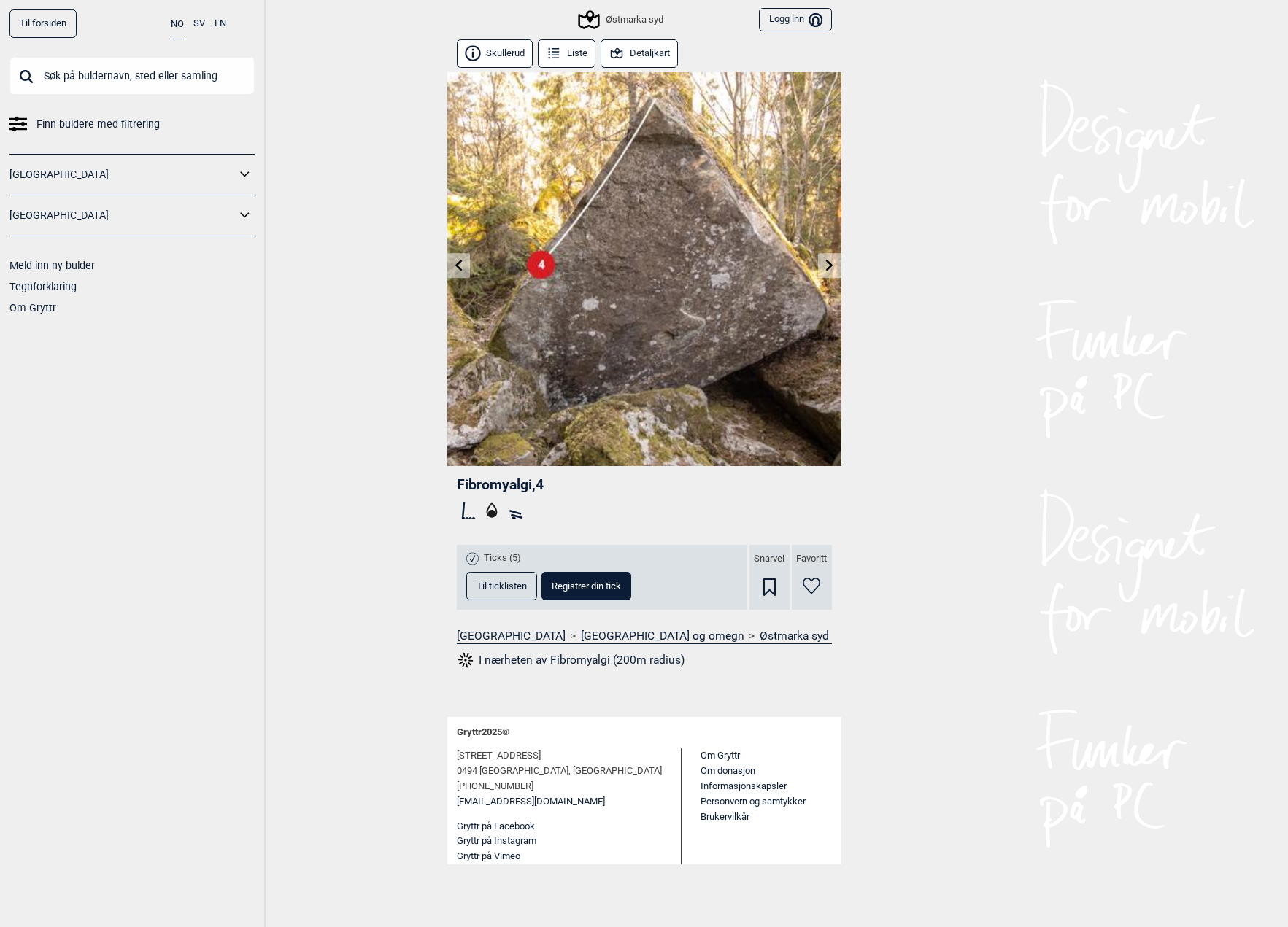
click at [454, 261] on icon at bounding box center [458, 265] width 12 height 12
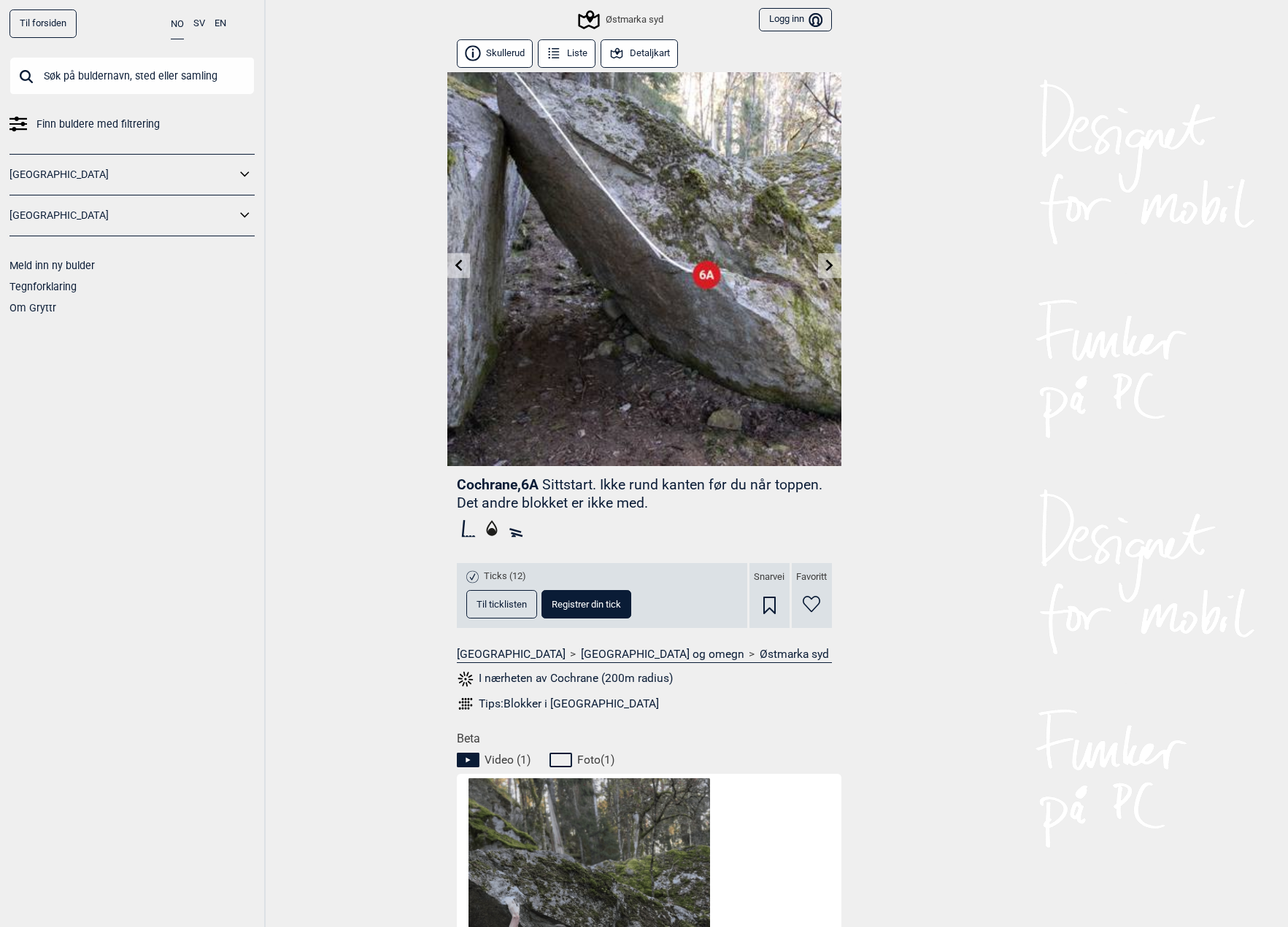
click at [454, 261] on icon at bounding box center [458, 265] width 12 height 12
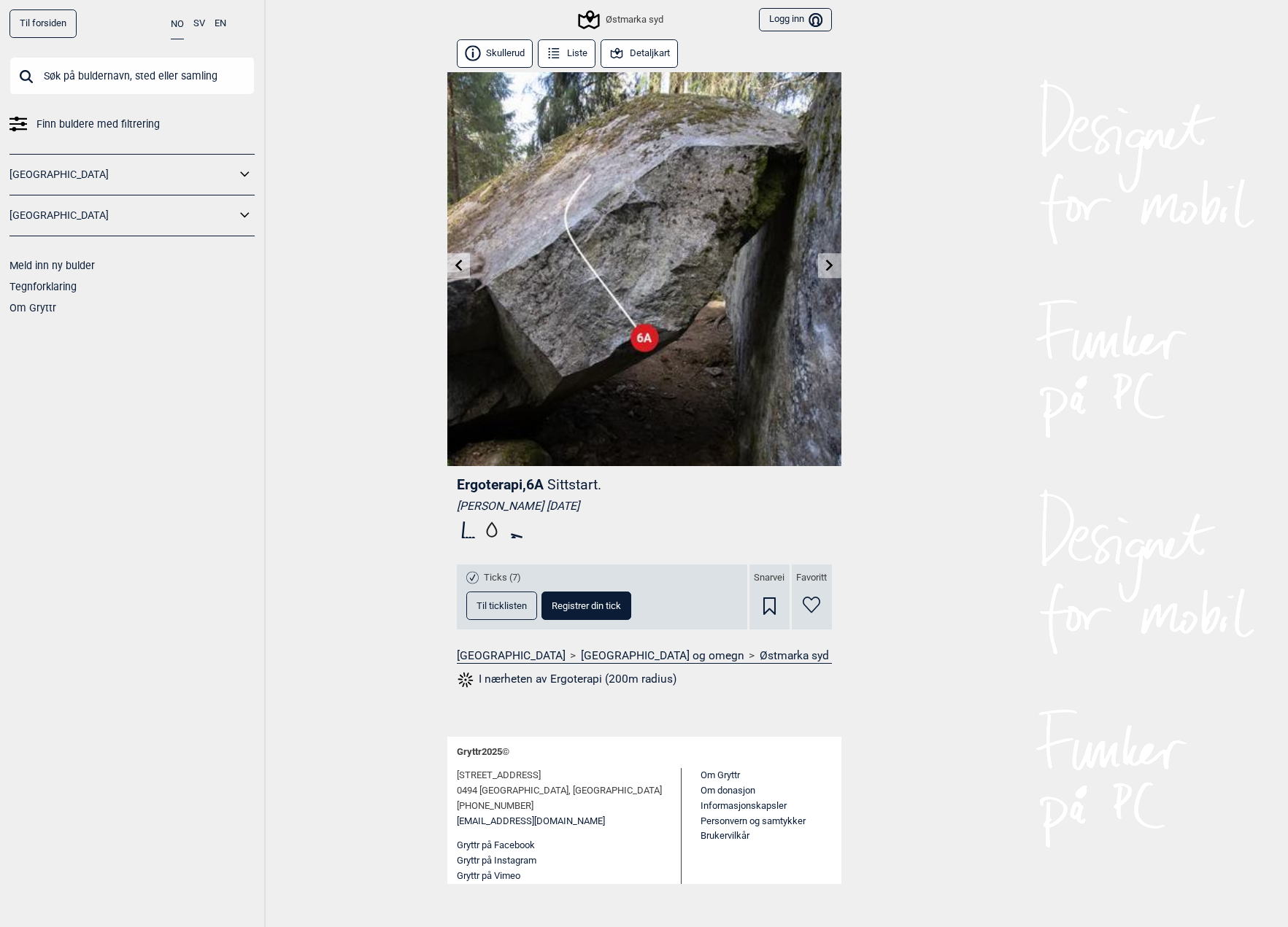
click at [454, 261] on icon at bounding box center [458, 265] width 12 height 12
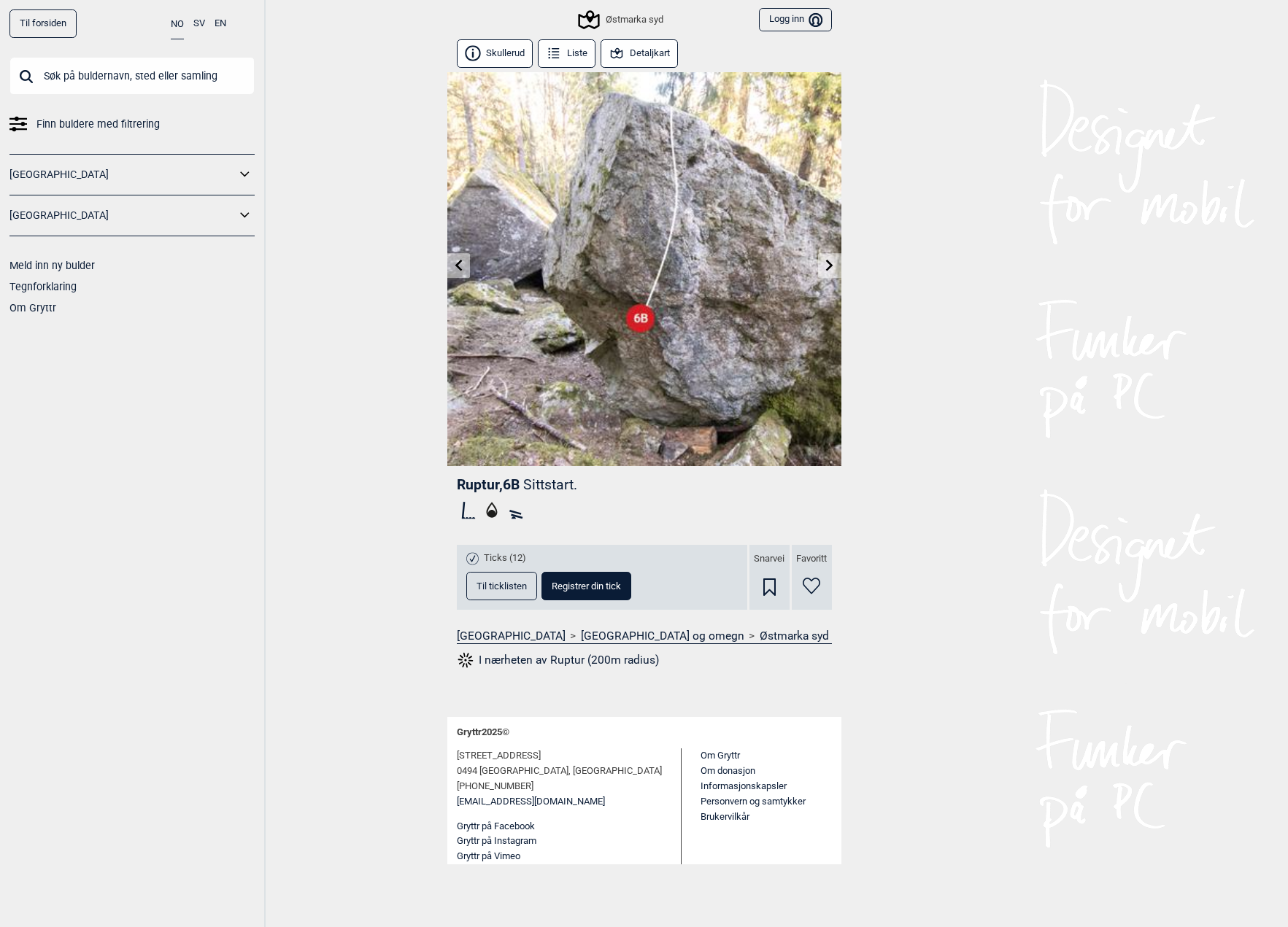
click at [454, 261] on icon at bounding box center [458, 265] width 12 height 12
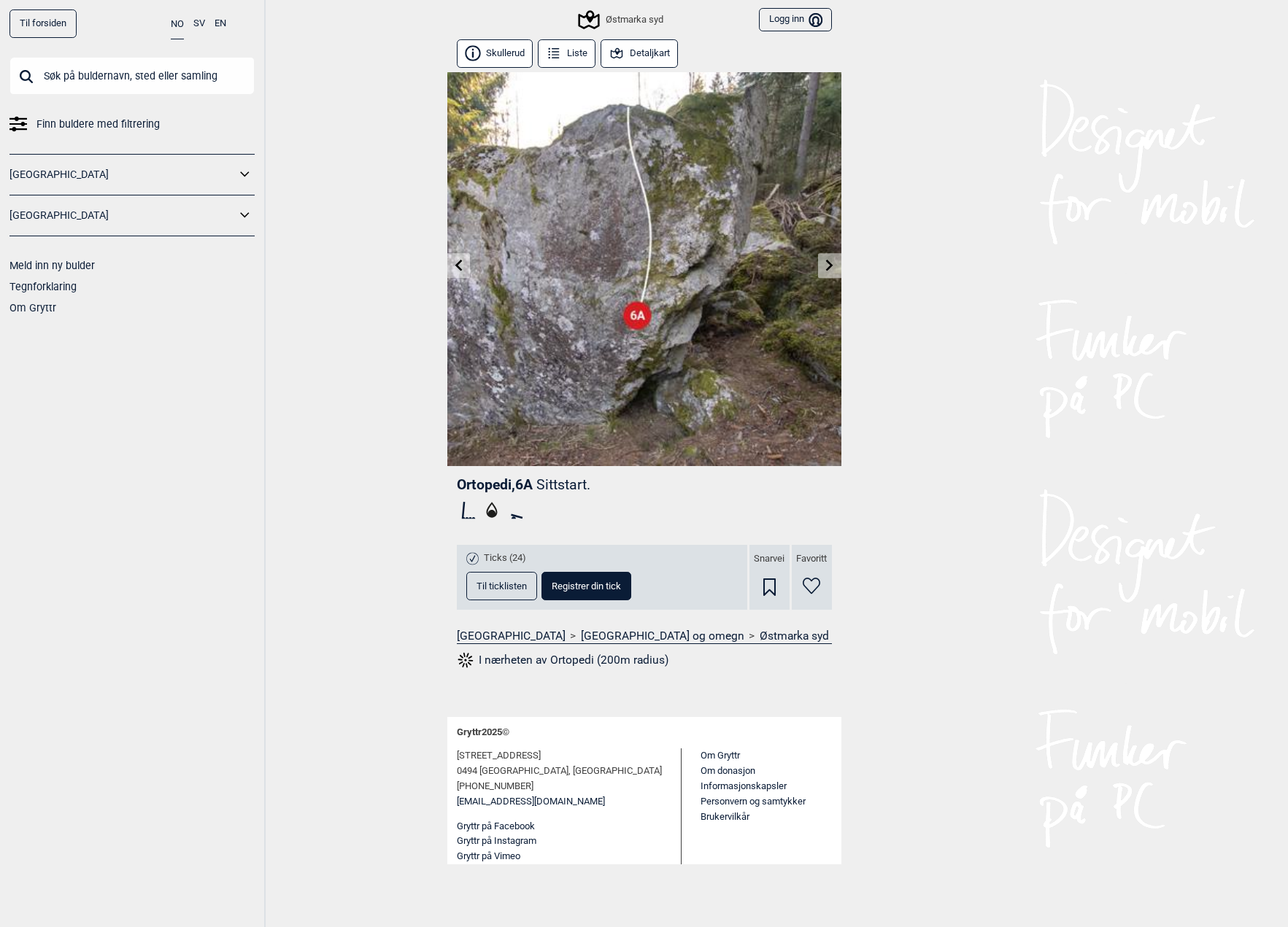
click at [454, 261] on icon at bounding box center [458, 265] width 12 height 12
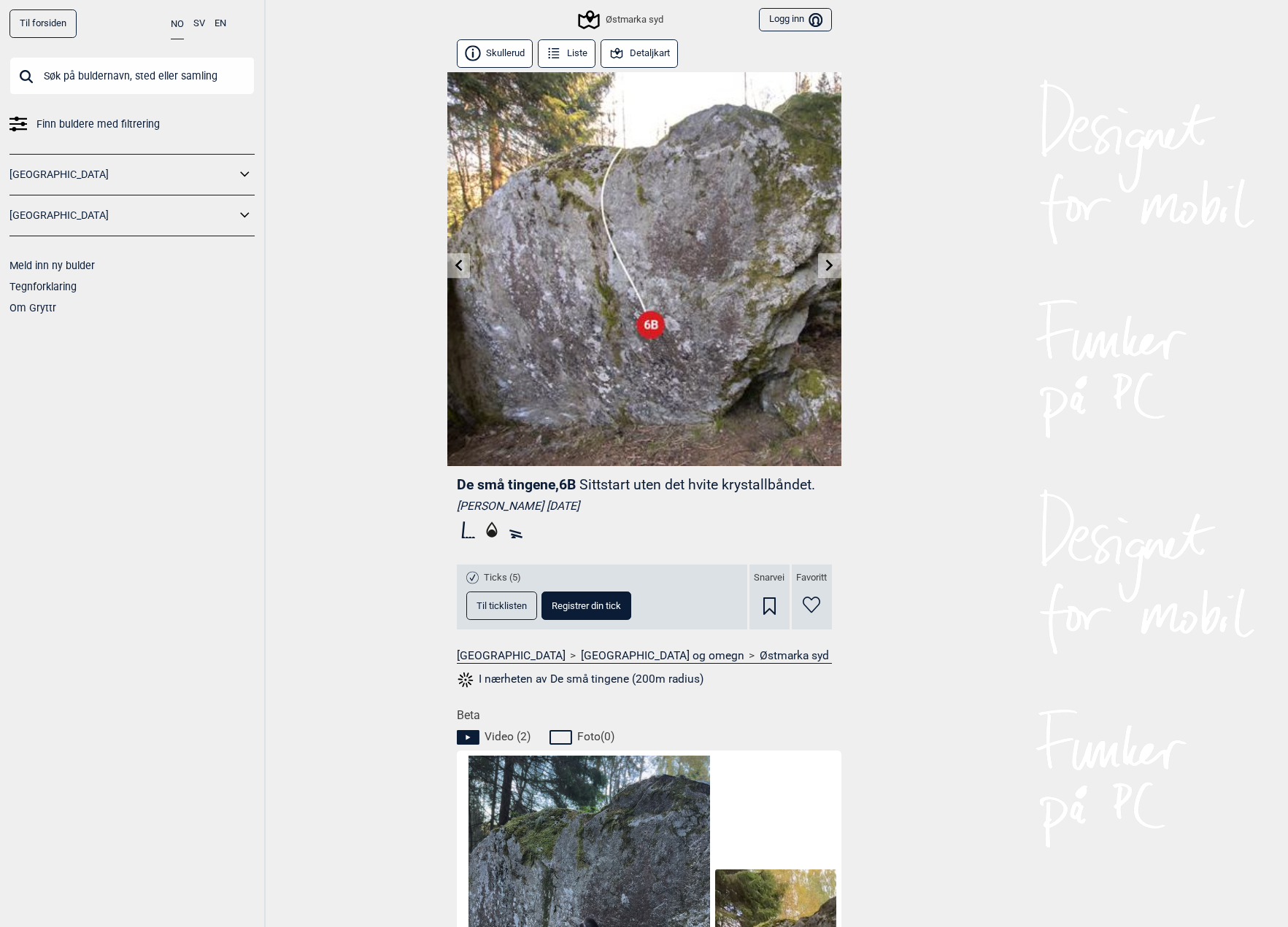
click at [454, 261] on icon at bounding box center [458, 265] width 12 height 12
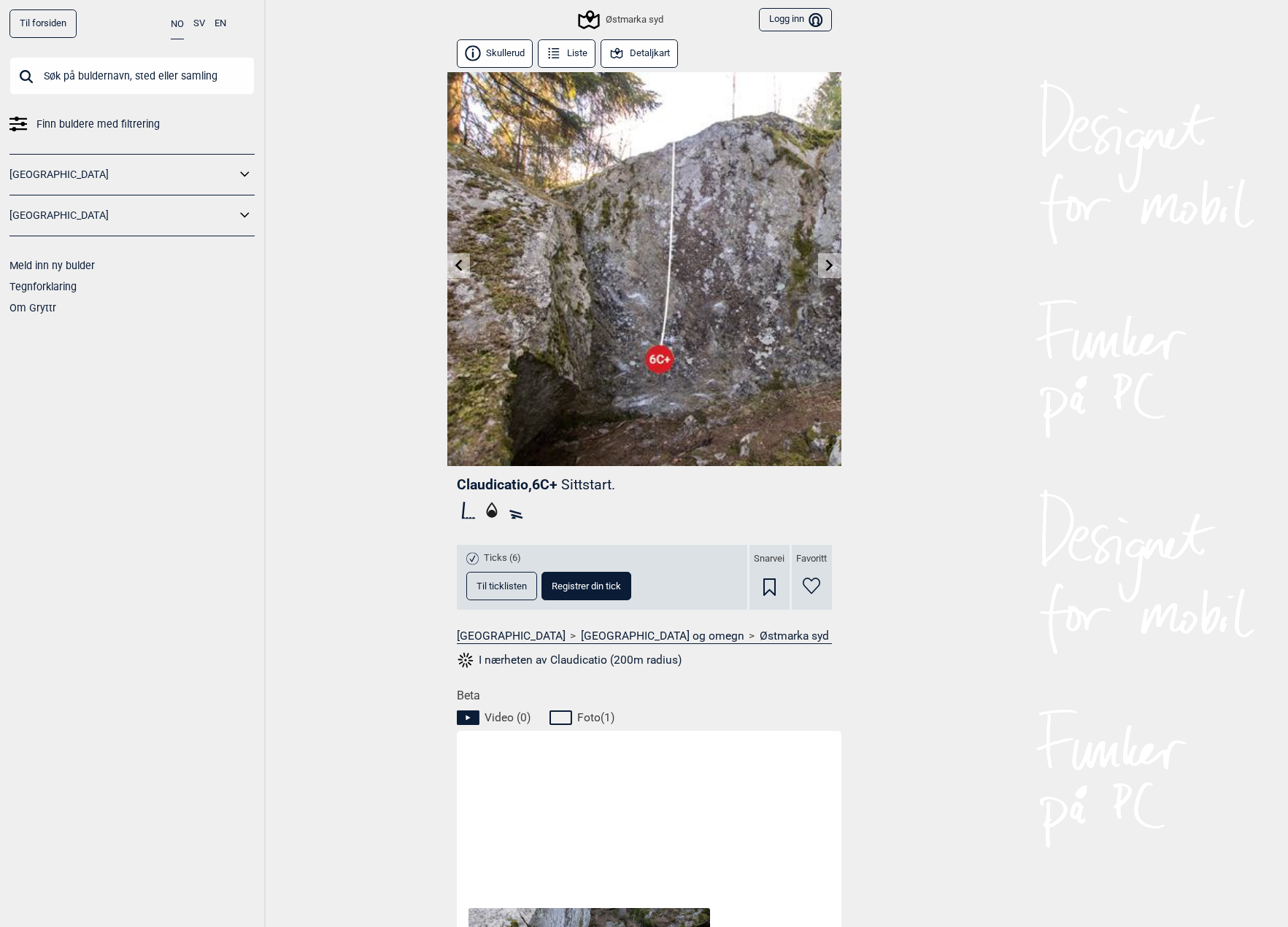
click at [466, 278] on img at bounding box center [644, 269] width 394 height 394
click at [466, 260] on link at bounding box center [458, 266] width 23 height 24
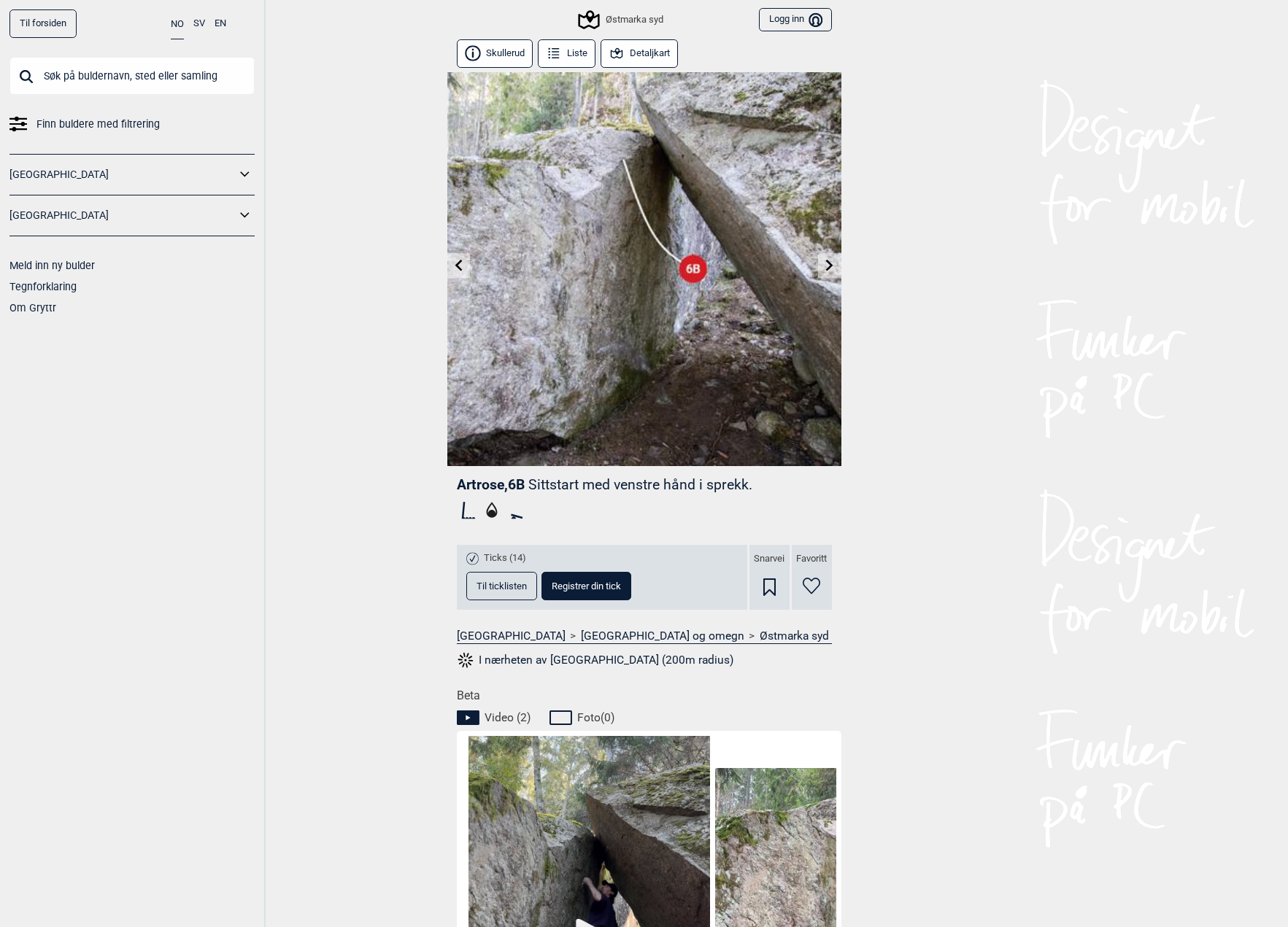
click at [458, 263] on icon at bounding box center [458, 265] width 8 height 12
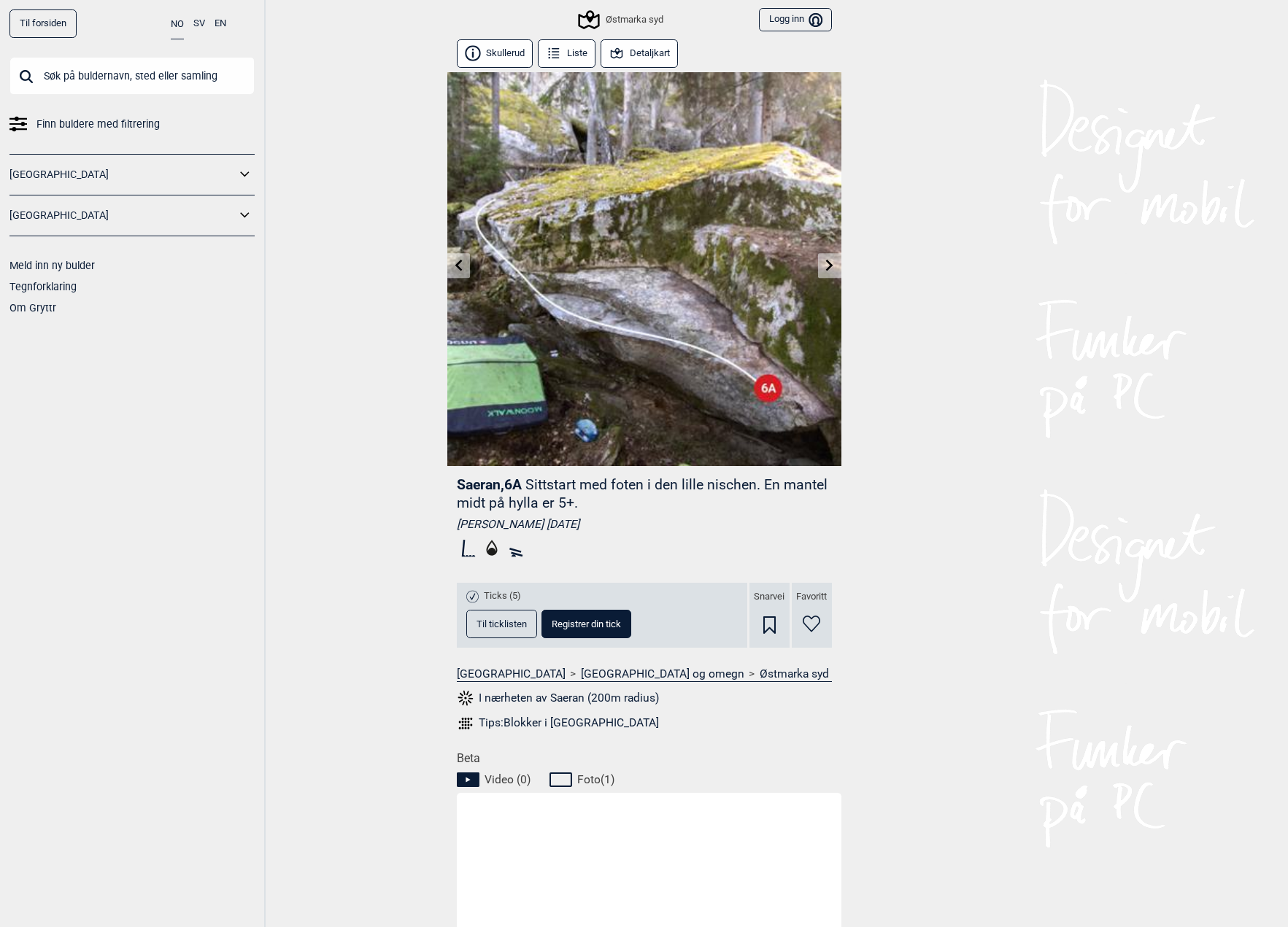
click at [465, 268] on link at bounding box center [458, 266] width 23 height 24
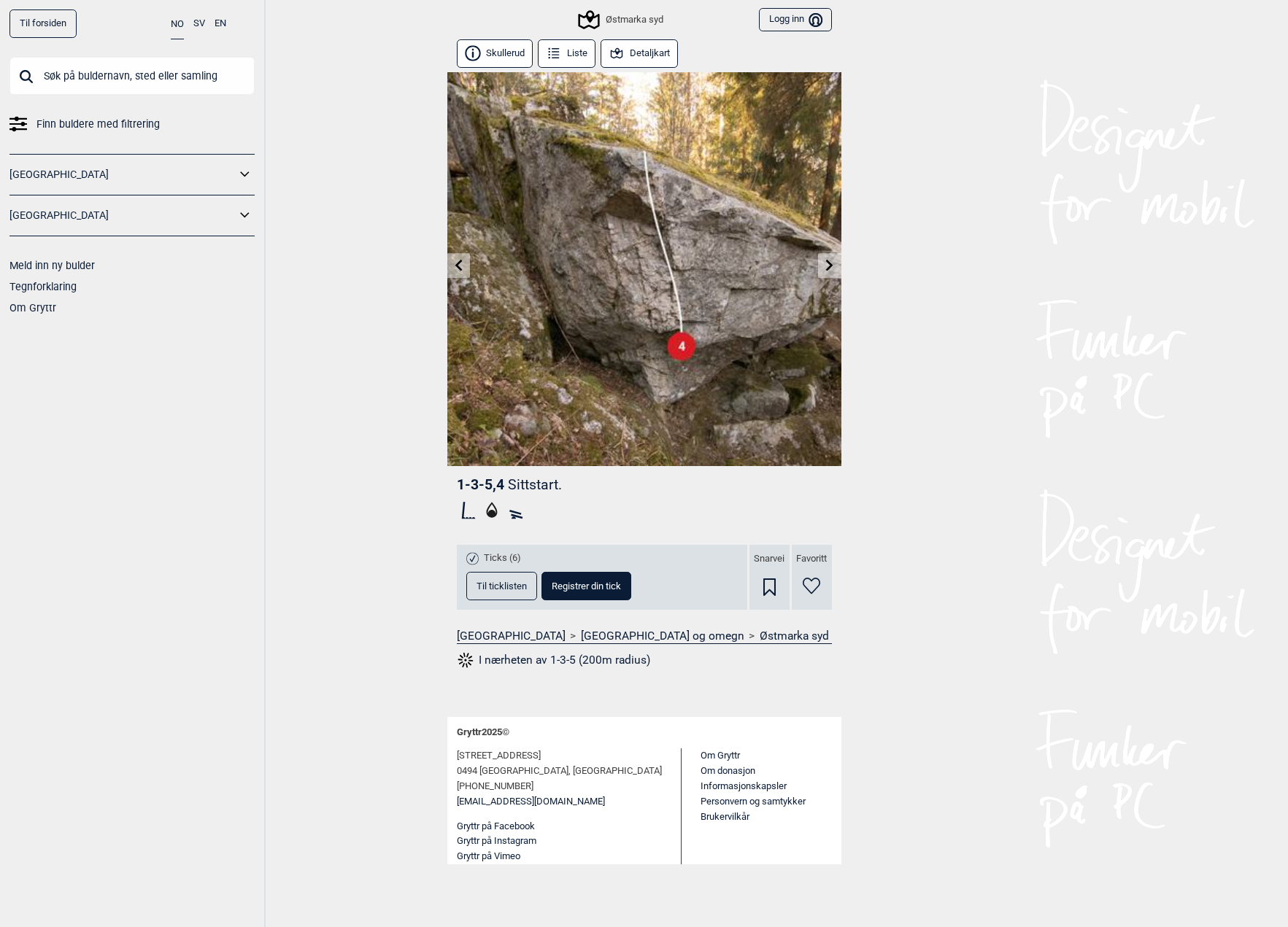
click at [465, 268] on link at bounding box center [458, 266] width 23 height 24
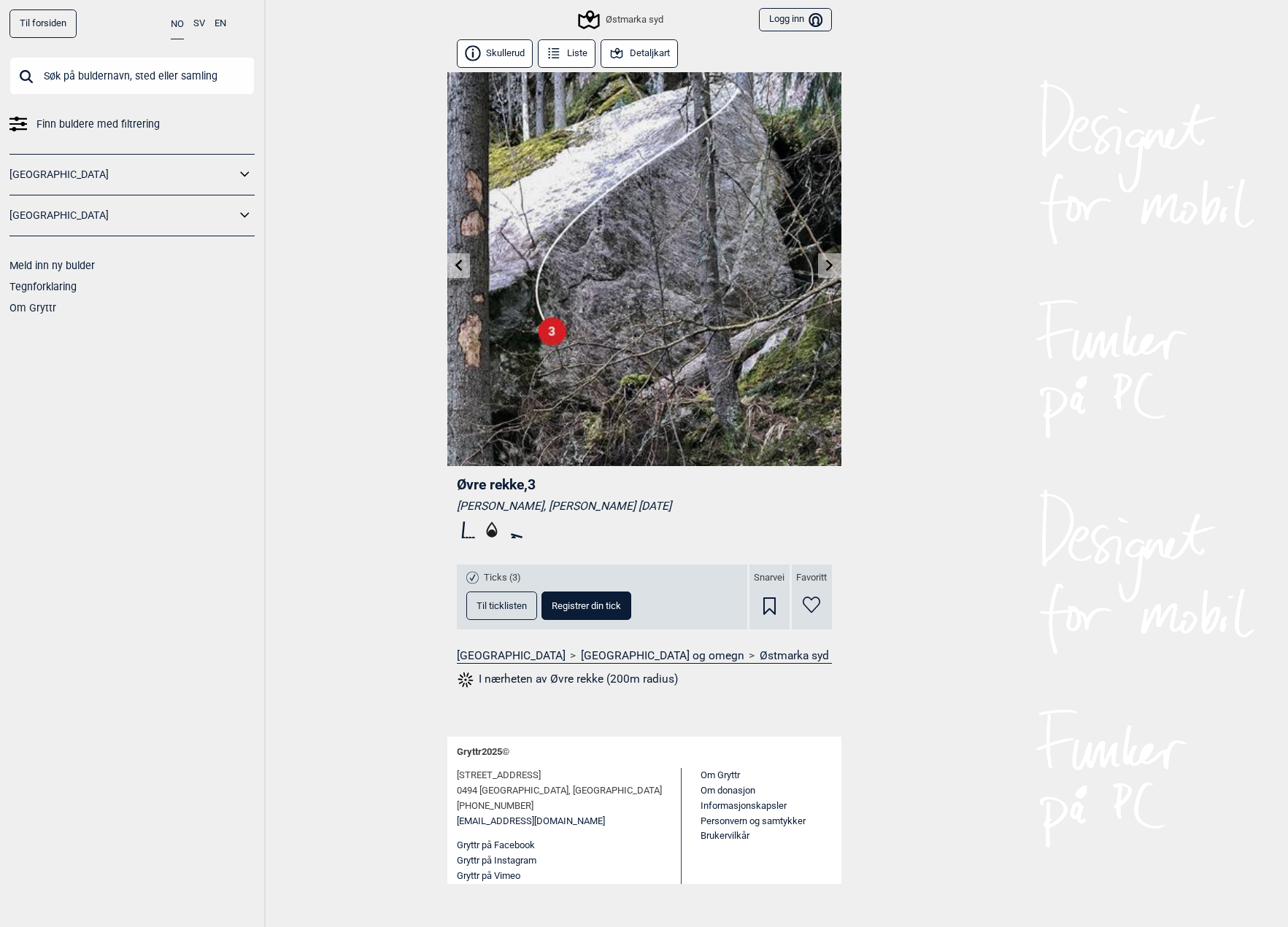
click at [465, 268] on link at bounding box center [458, 266] width 23 height 24
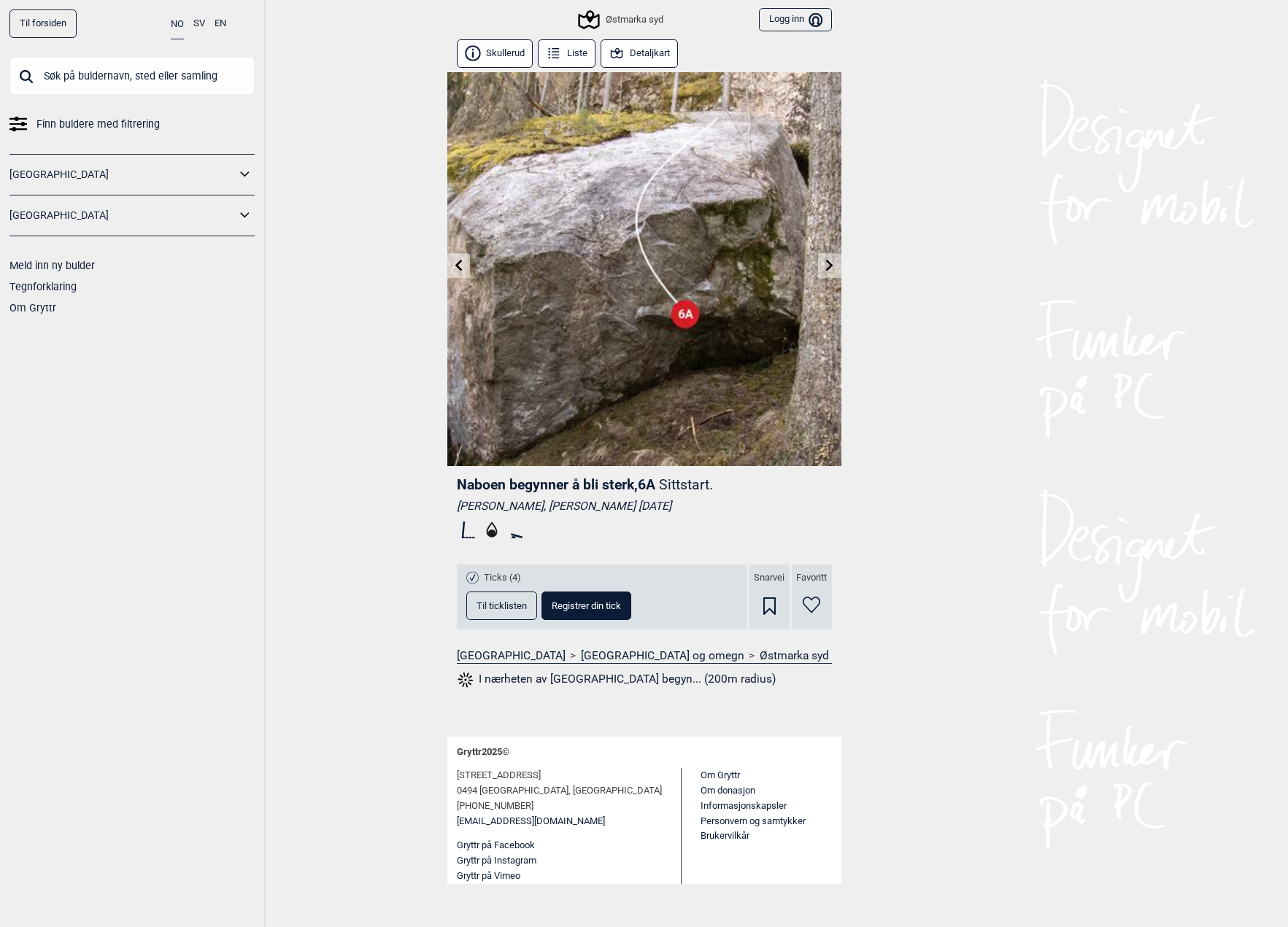
click at [465, 268] on link at bounding box center [458, 266] width 23 height 24
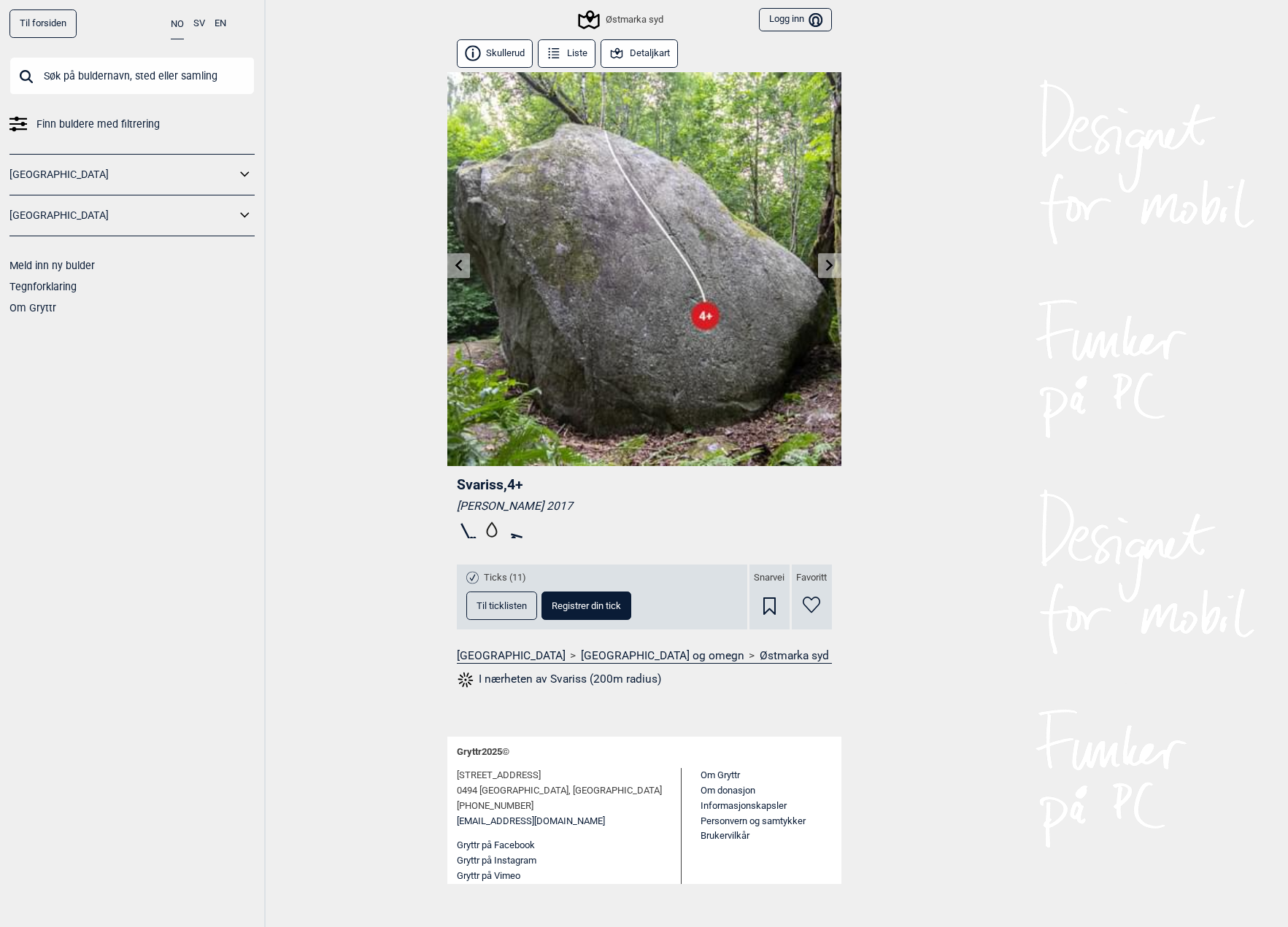
click at [818, 263] on link at bounding box center [830, 266] width 23 height 24
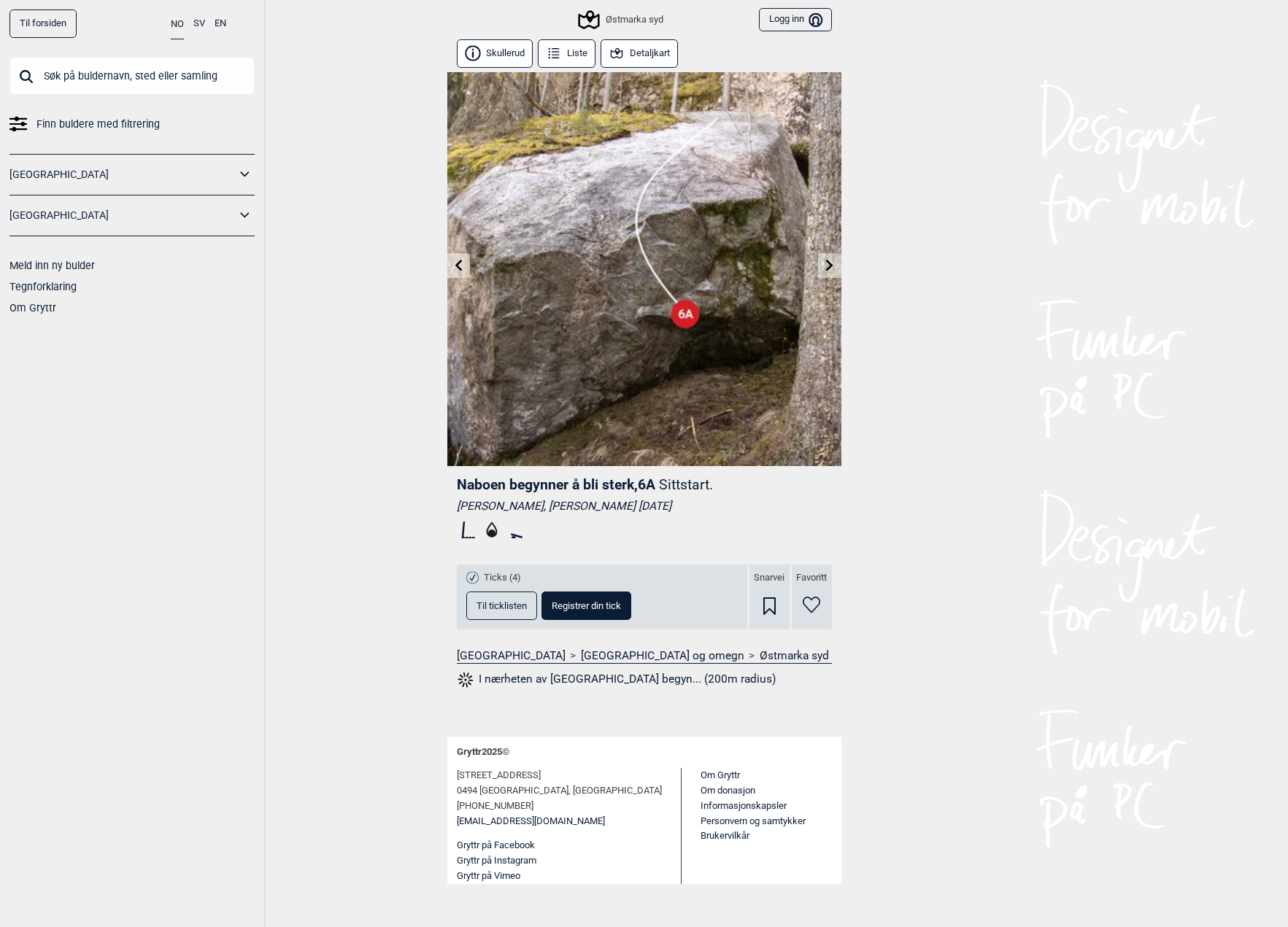
click at [449, 267] on link at bounding box center [458, 266] width 23 height 24
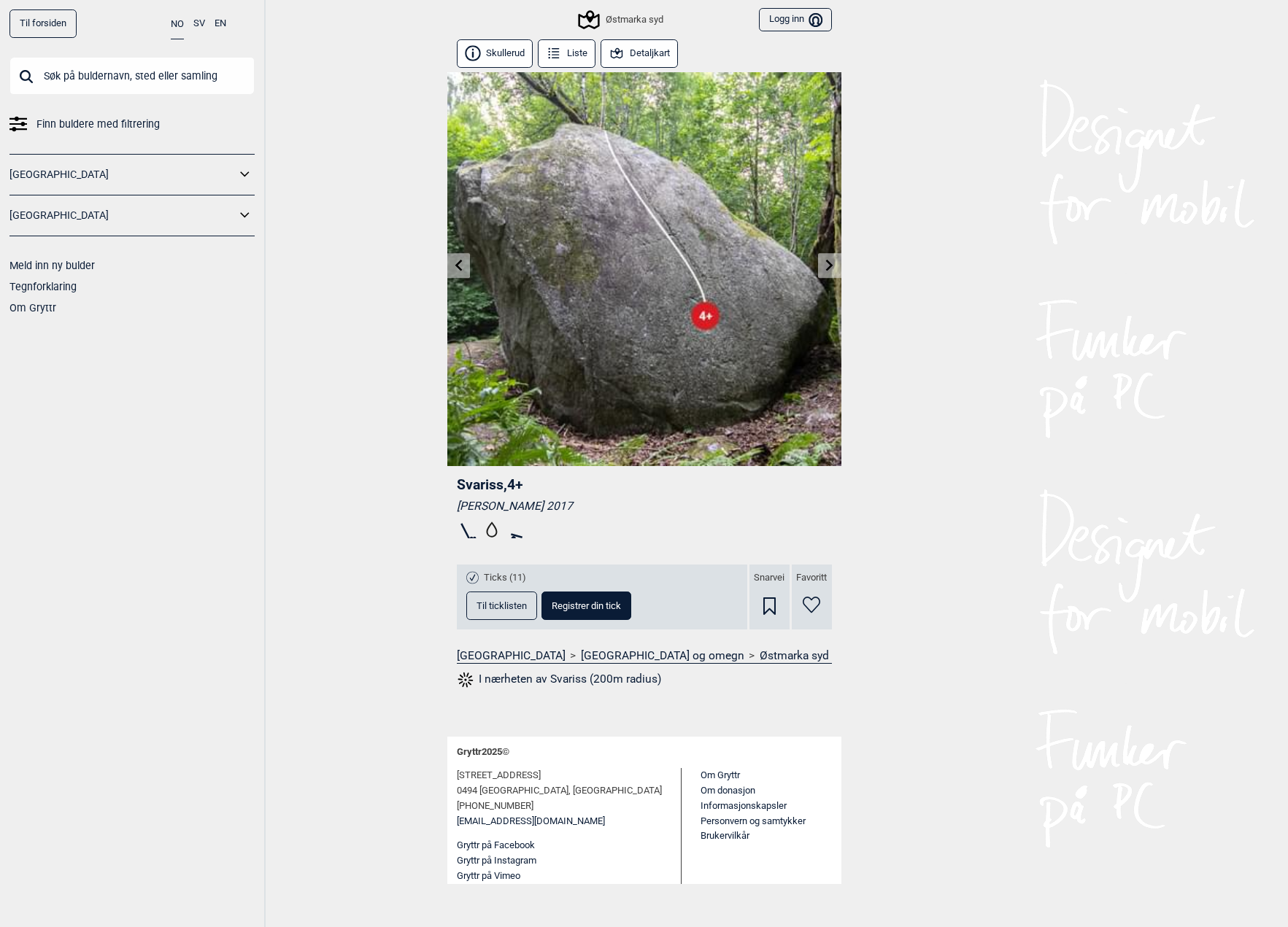
click at [449, 267] on link at bounding box center [458, 266] width 23 height 24
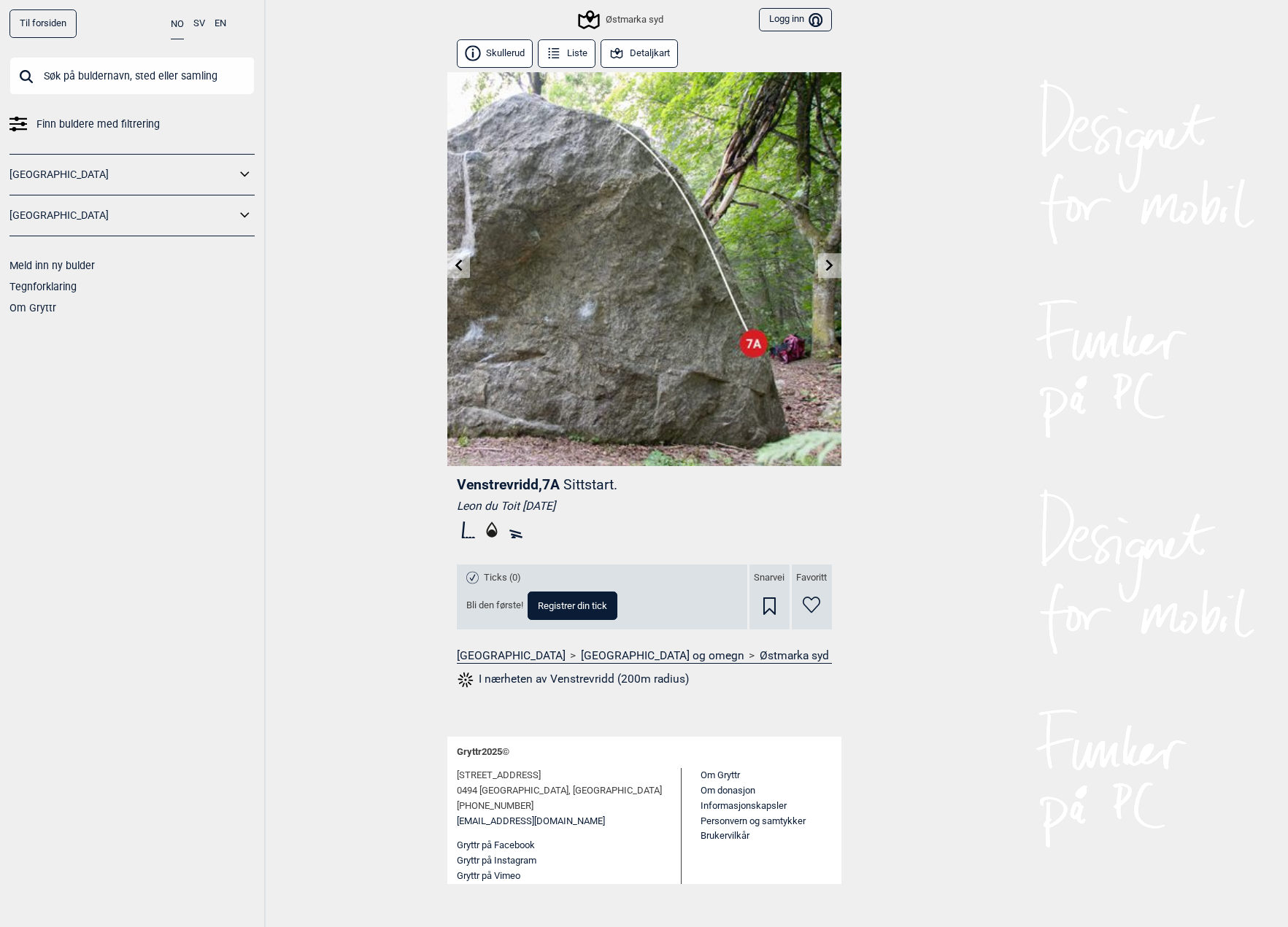
click at [449, 267] on link at bounding box center [458, 266] width 23 height 24
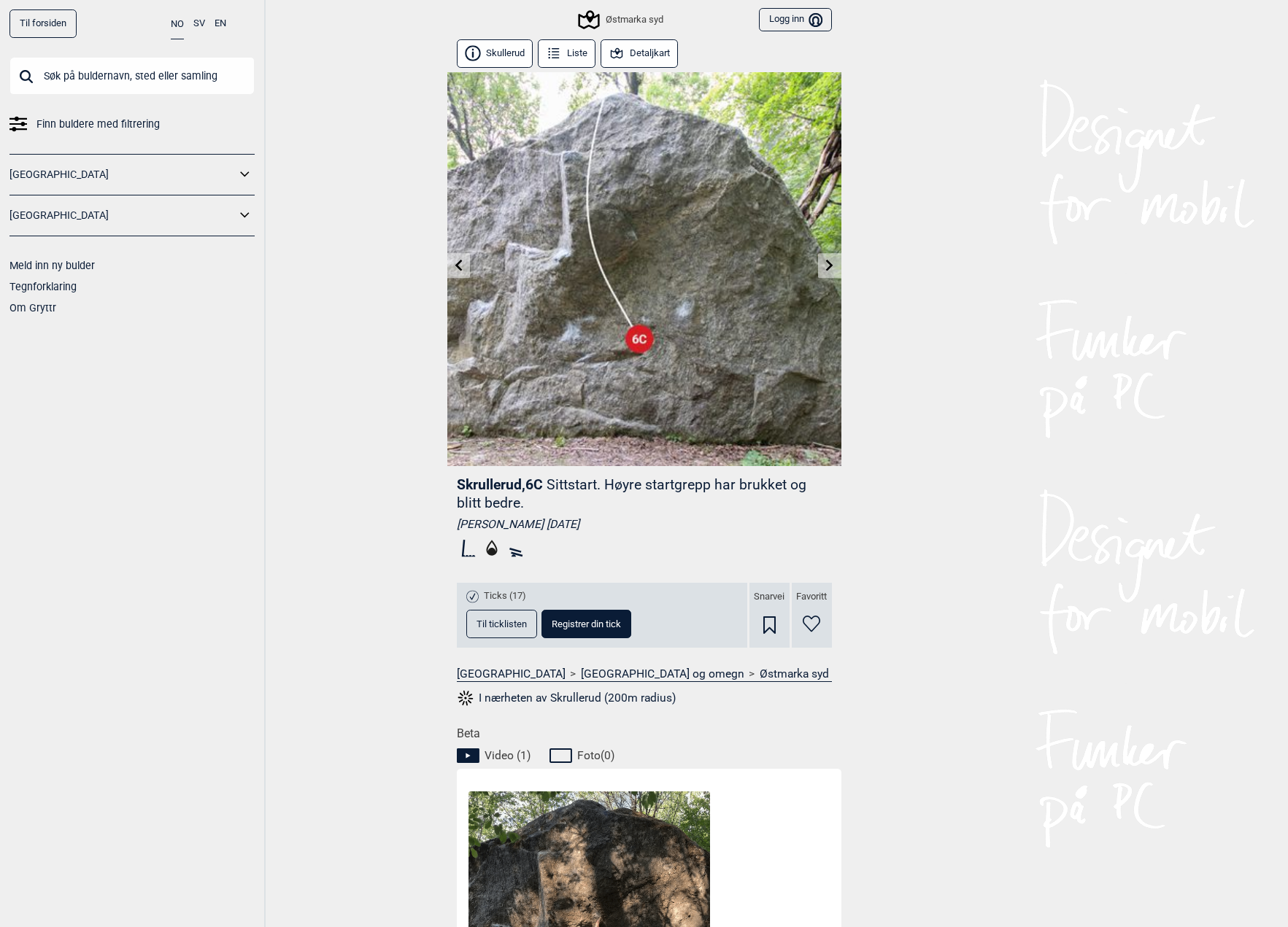
click at [449, 267] on link at bounding box center [458, 266] width 23 height 24
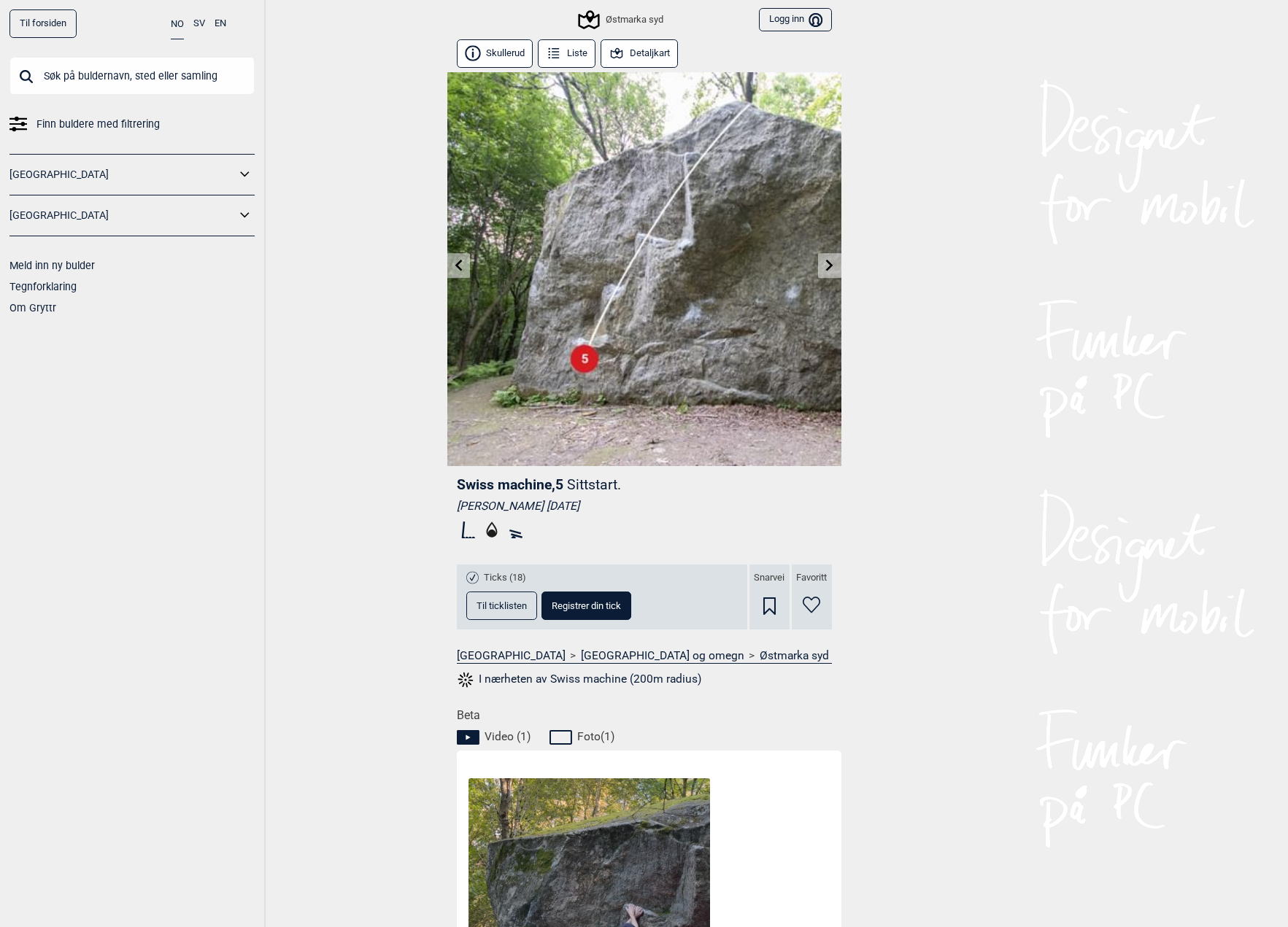
click at [449, 267] on link at bounding box center [458, 266] width 23 height 24
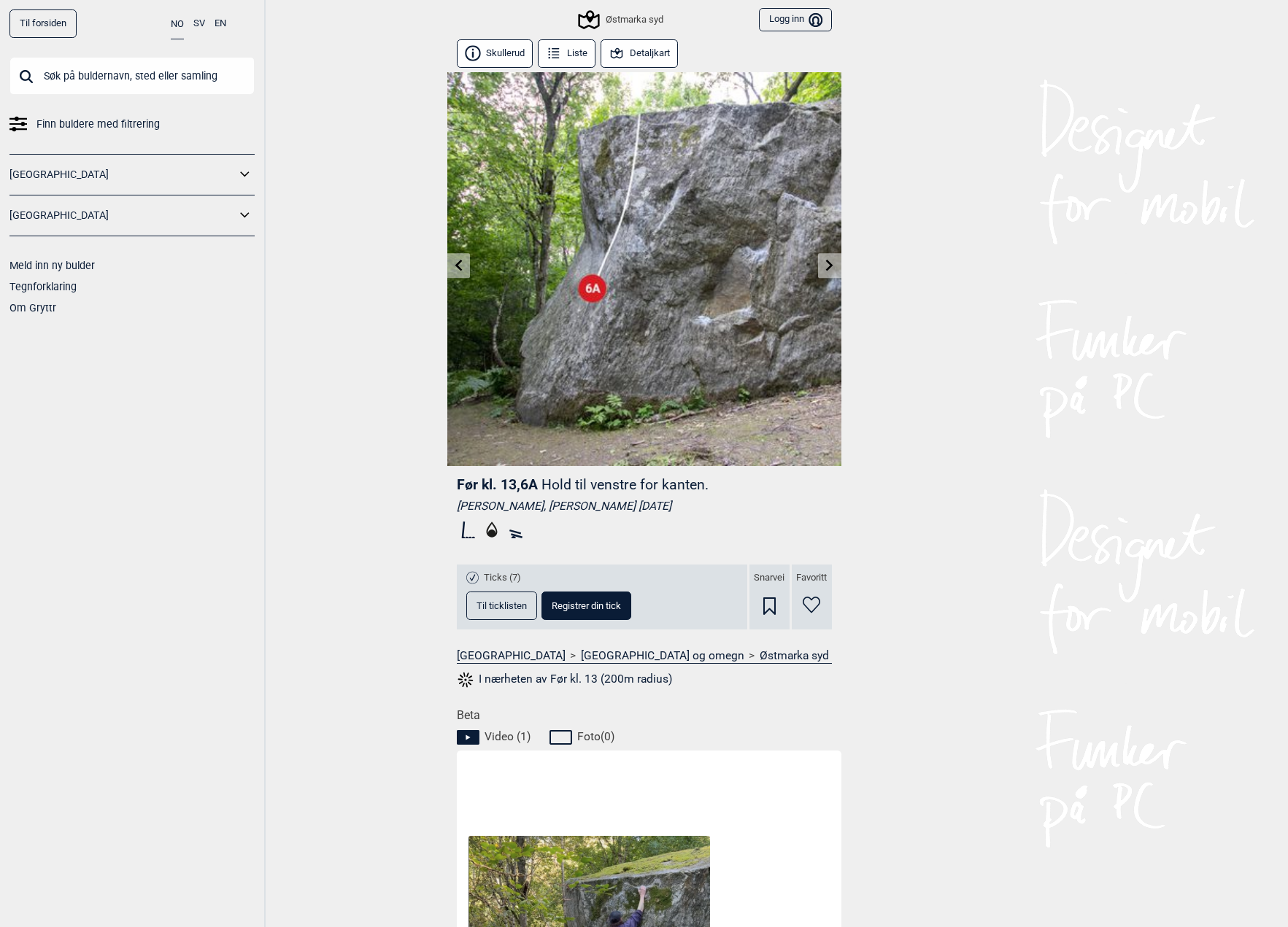
click at [449, 267] on link at bounding box center [458, 266] width 23 height 24
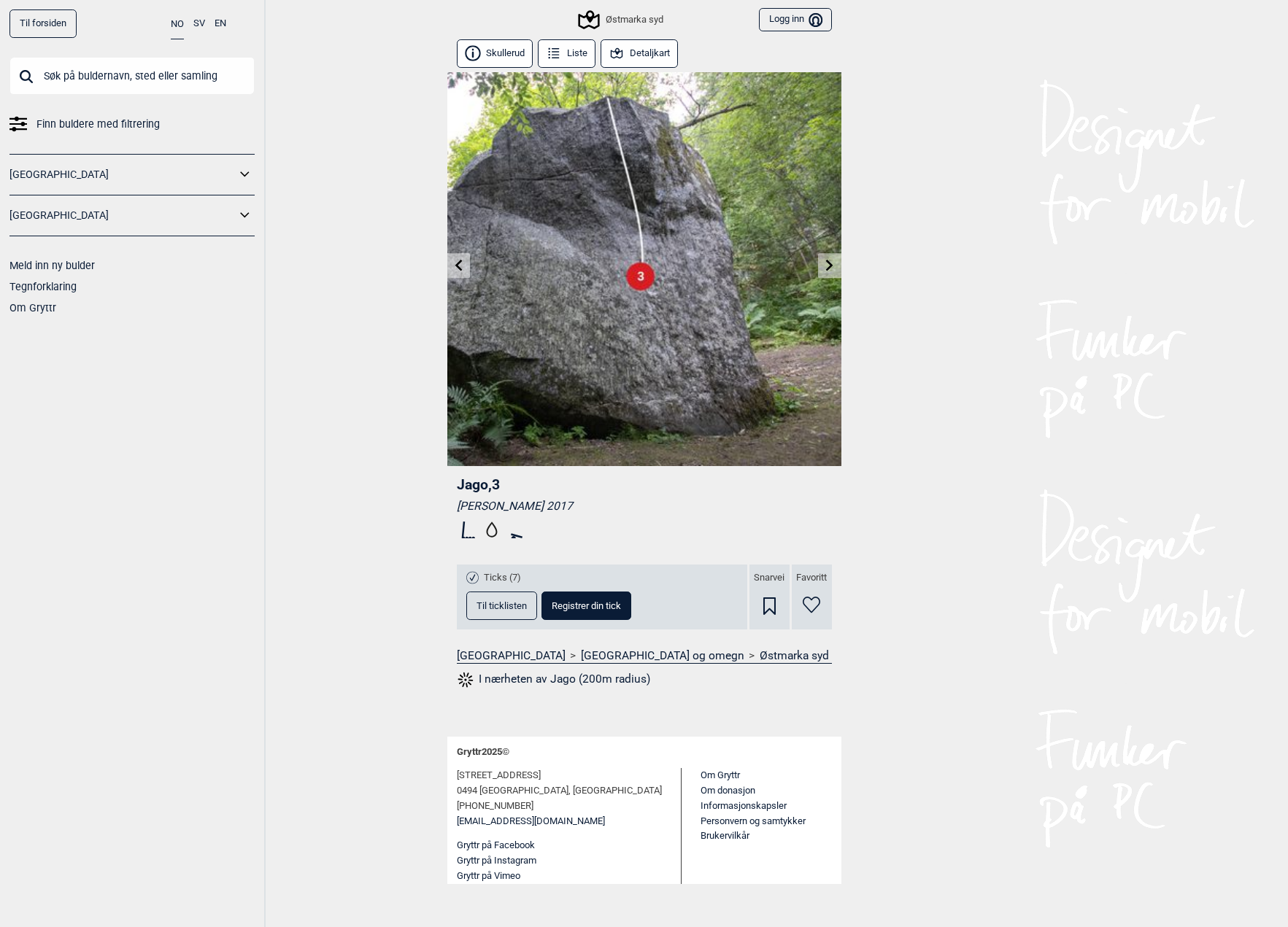
click at [449, 267] on link at bounding box center [458, 266] width 23 height 24
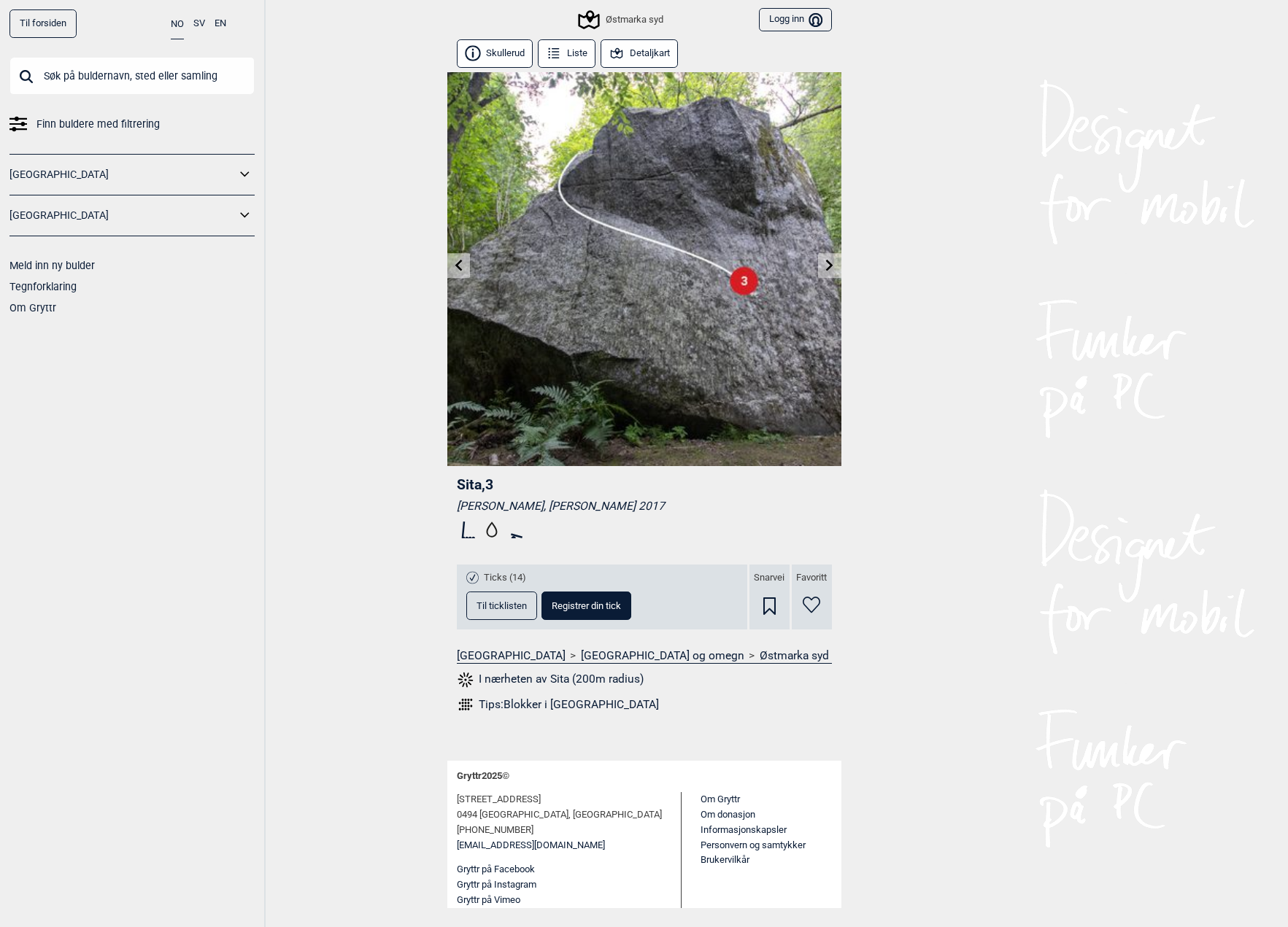
click at [449, 267] on link at bounding box center [458, 266] width 23 height 24
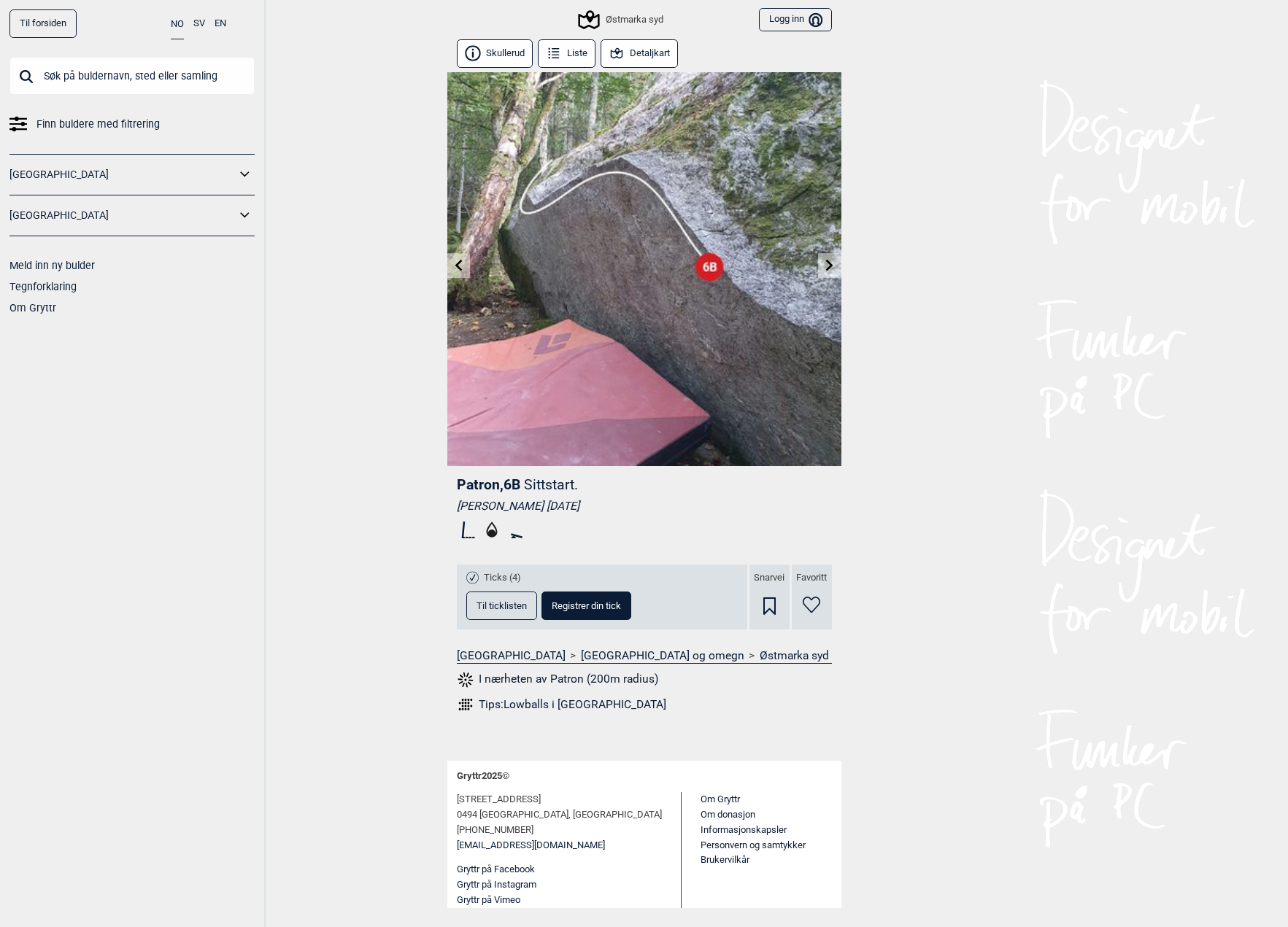
click at [449, 267] on link at bounding box center [458, 266] width 23 height 24
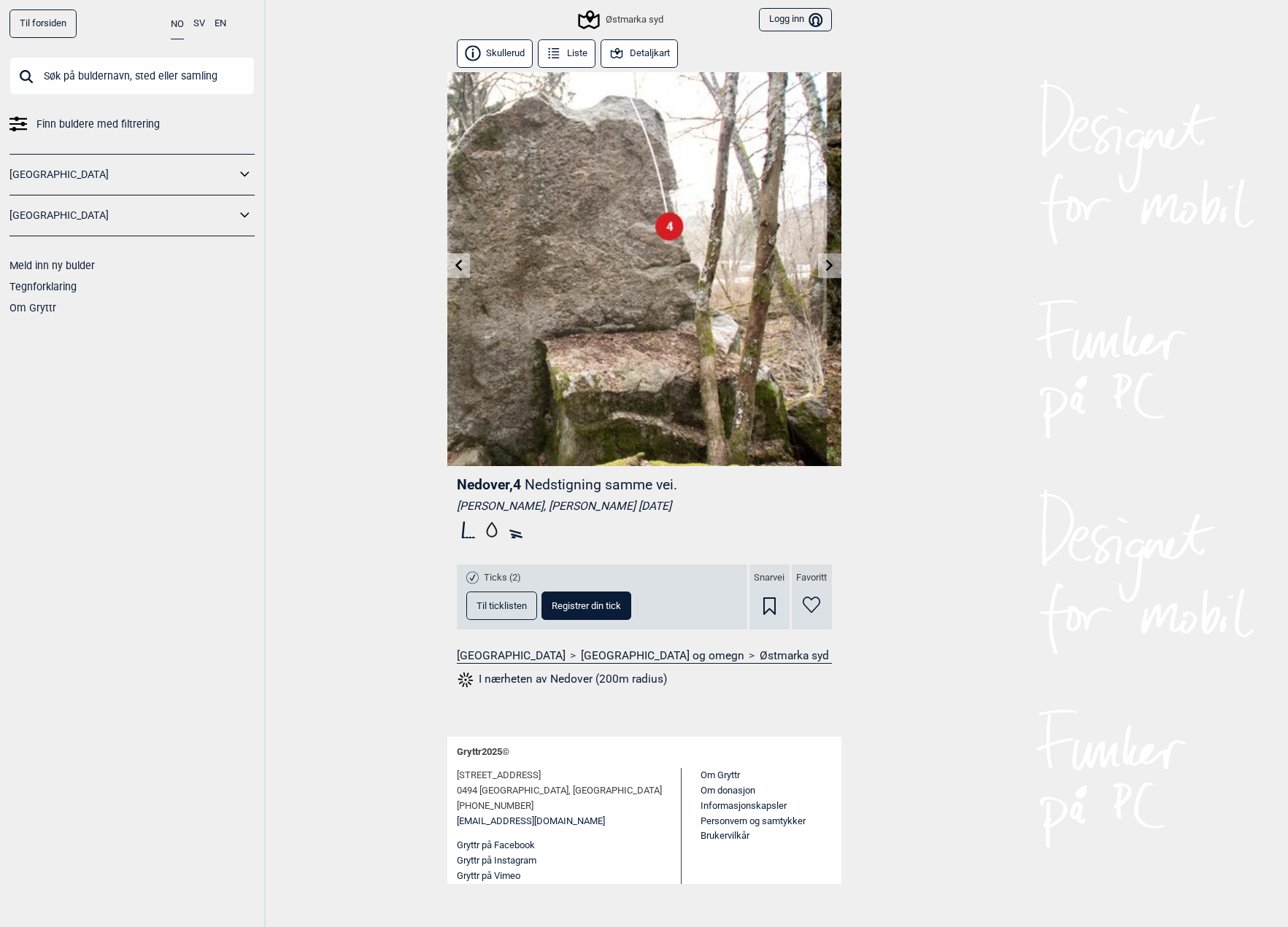
click at [449, 267] on link at bounding box center [458, 266] width 23 height 24
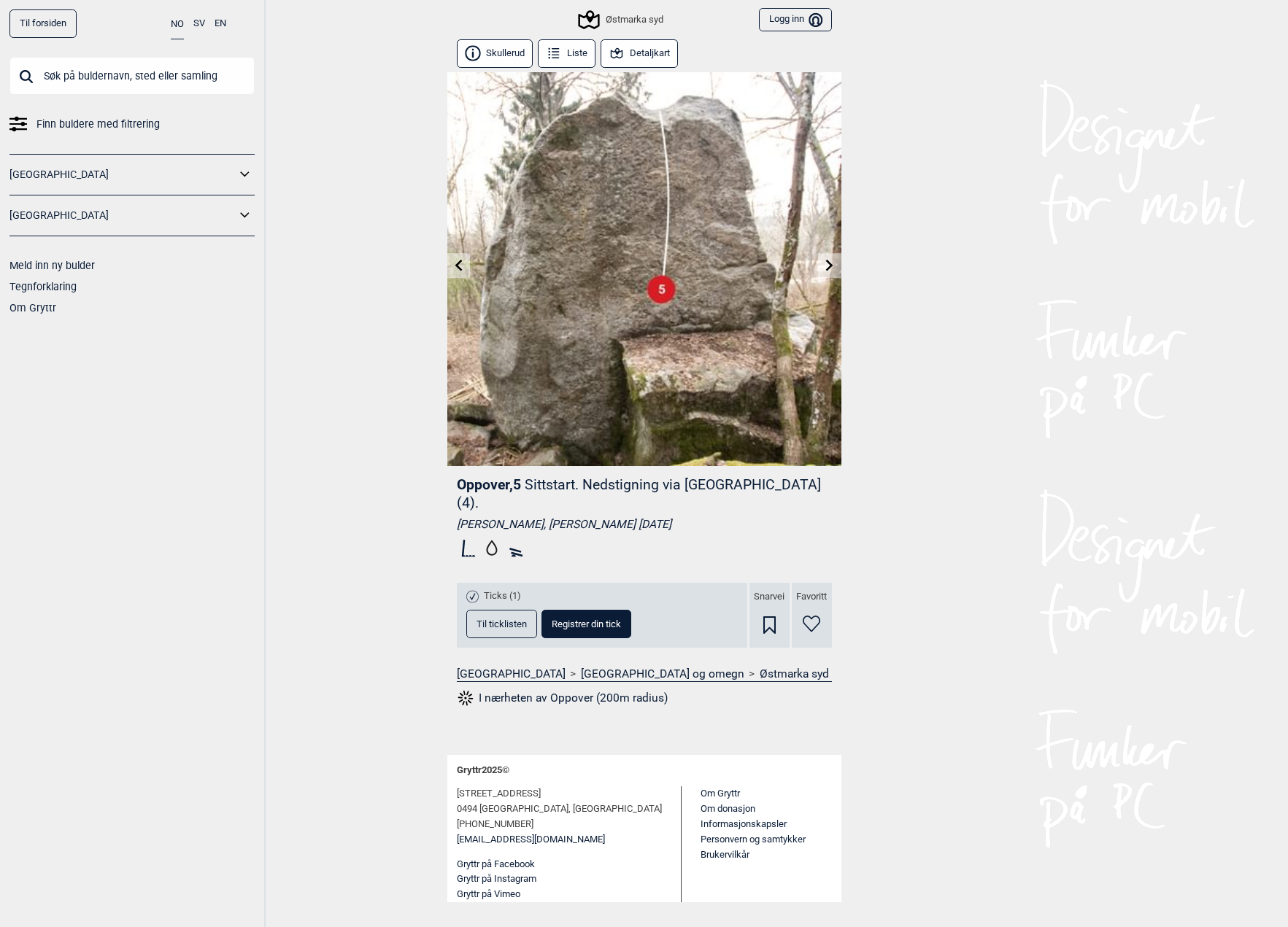
click at [449, 267] on link at bounding box center [458, 266] width 23 height 24
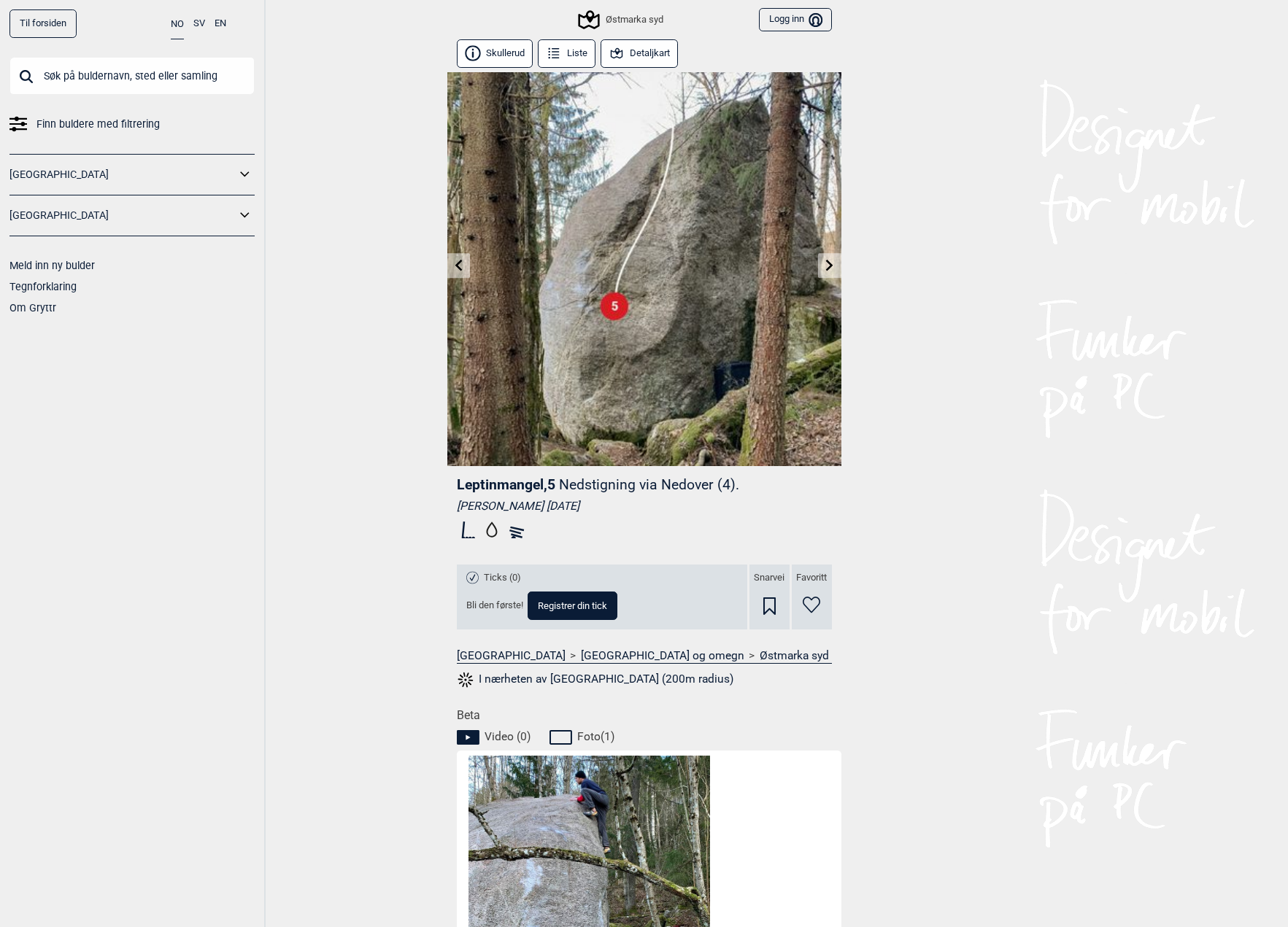
click at [449, 267] on link at bounding box center [458, 266] width 23 height 24
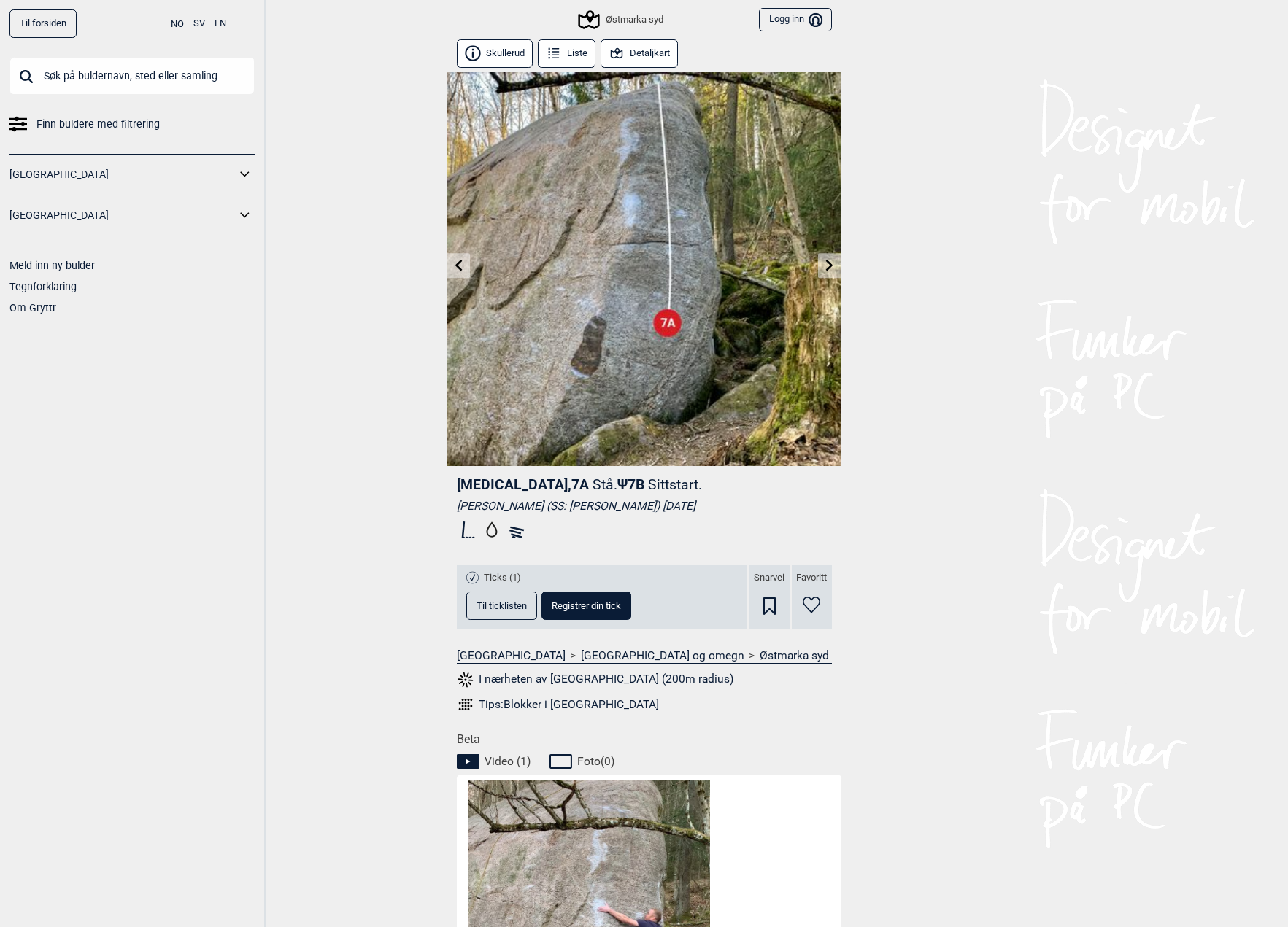
click at [449, 267] on link at bounding box center [458, 266] width 23 height 24
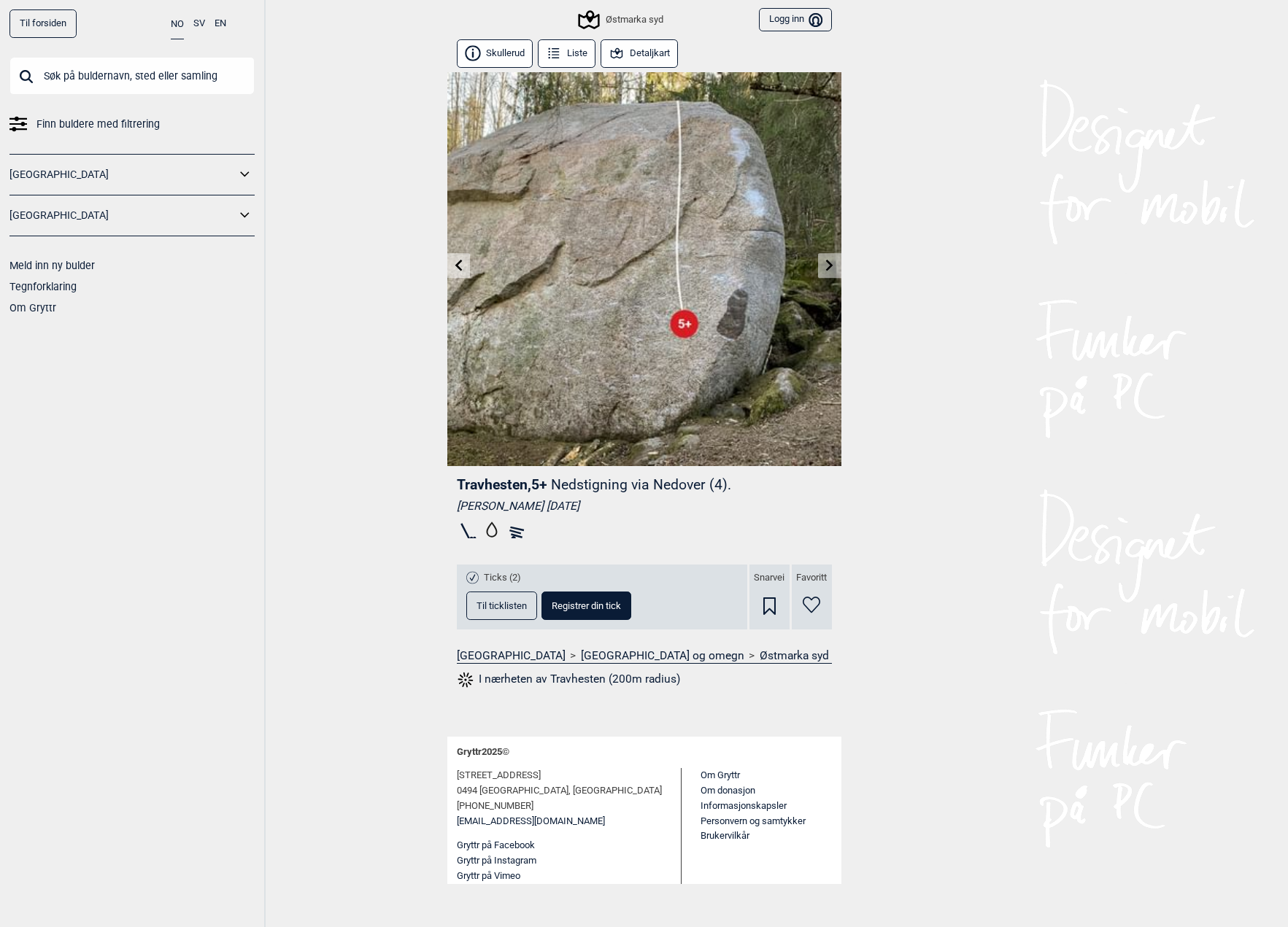
click at [449, 267] on link at bounding box center [458, 266] width 23 height 24
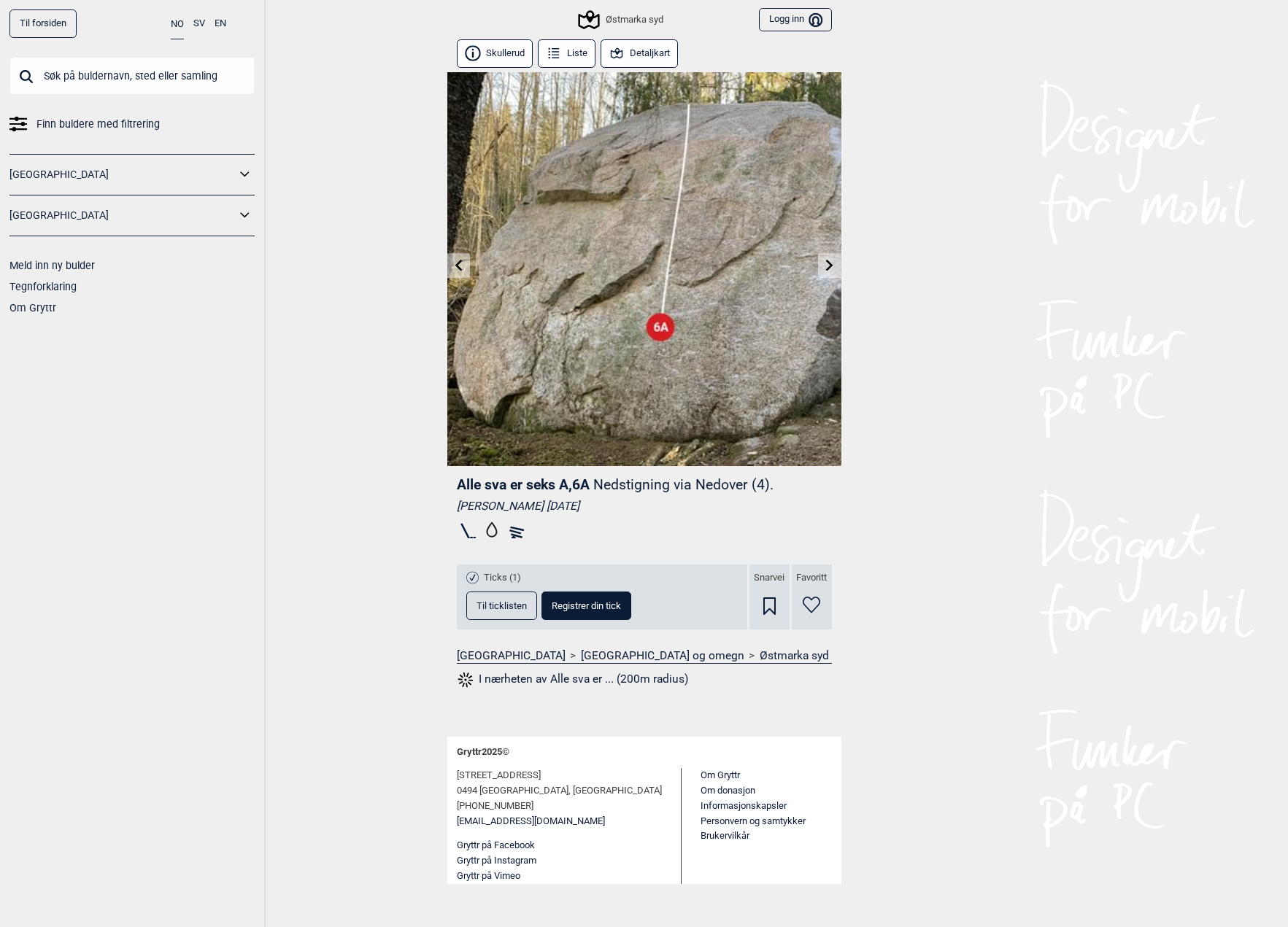
click at [449, 267] on link at bounding box center [458, 266] width 23 height 24
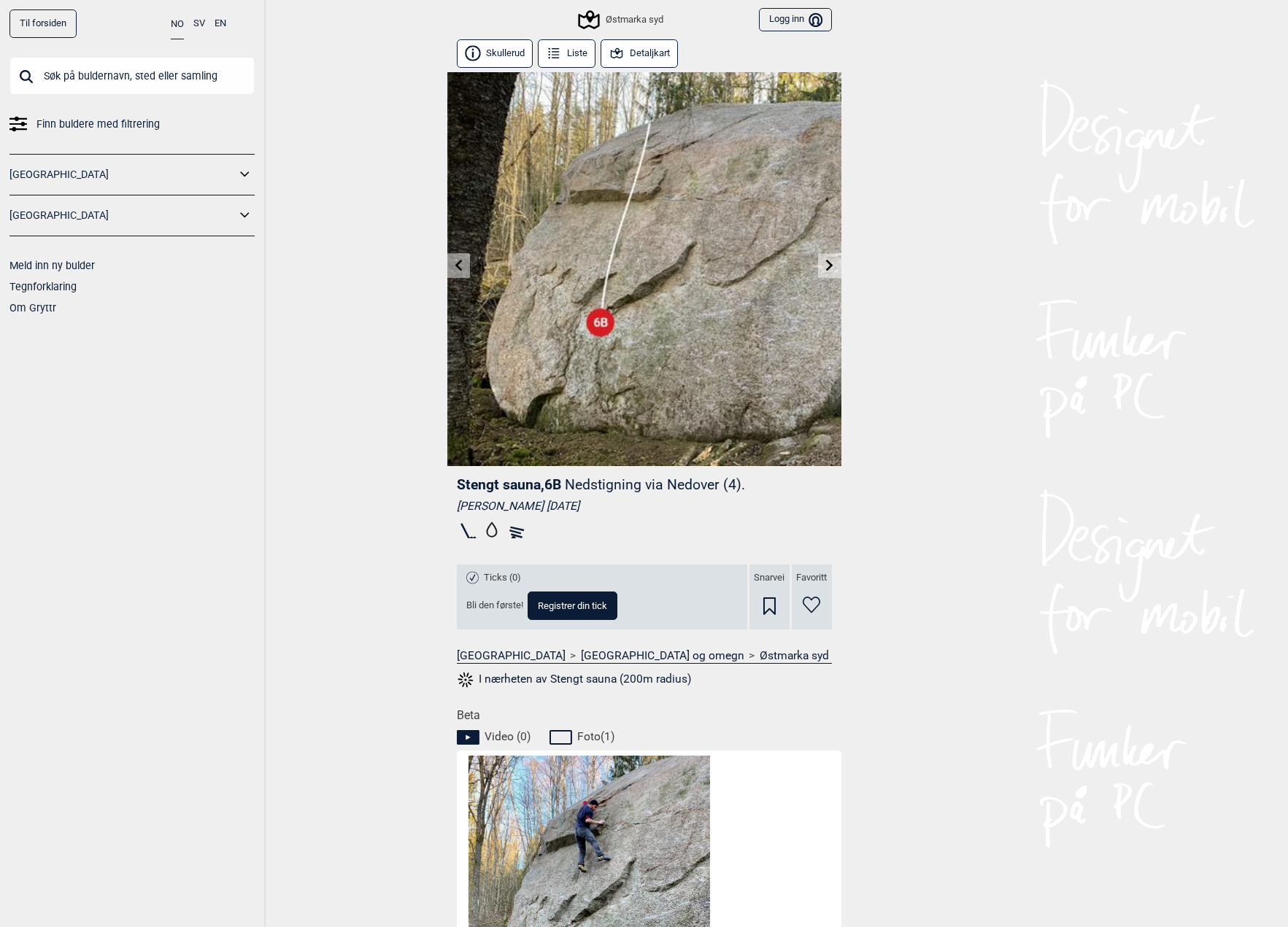
click at [449, 267] on link at bounding box center [458, 266] width 23 height 24
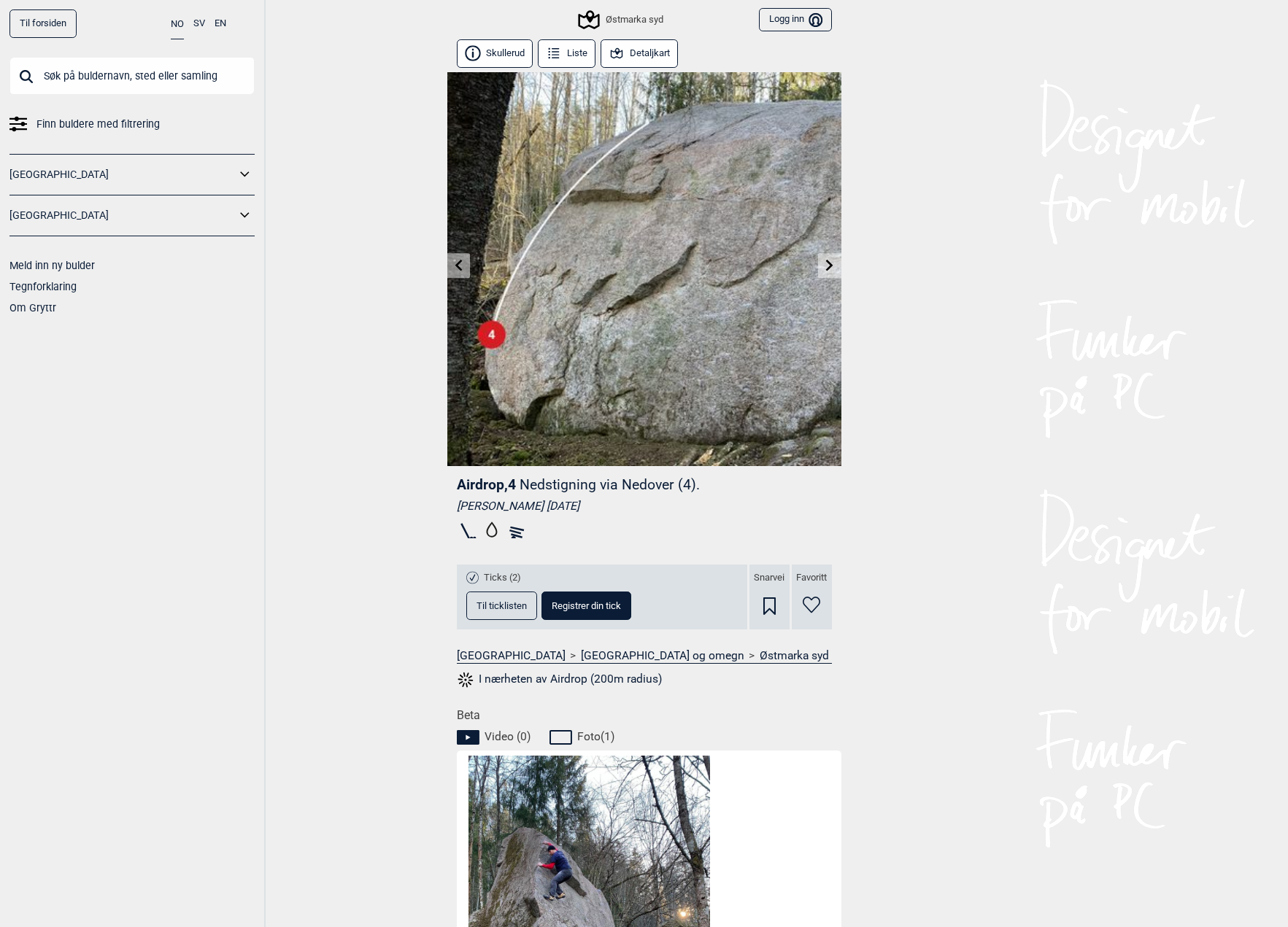
click at [821, 266] on link at bounding box center [830, 266] width 23 height 24
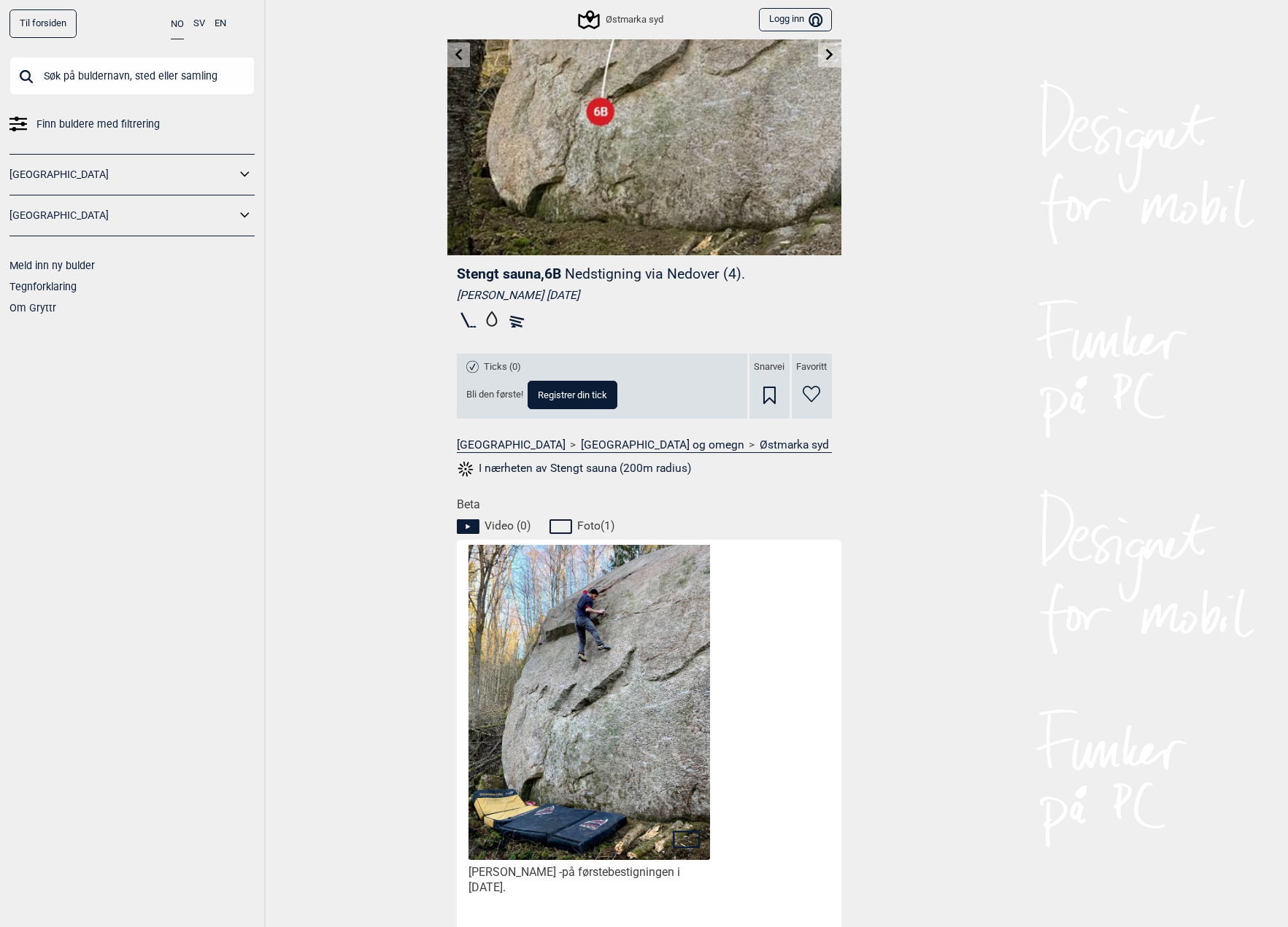
scroll to position [240, 0]
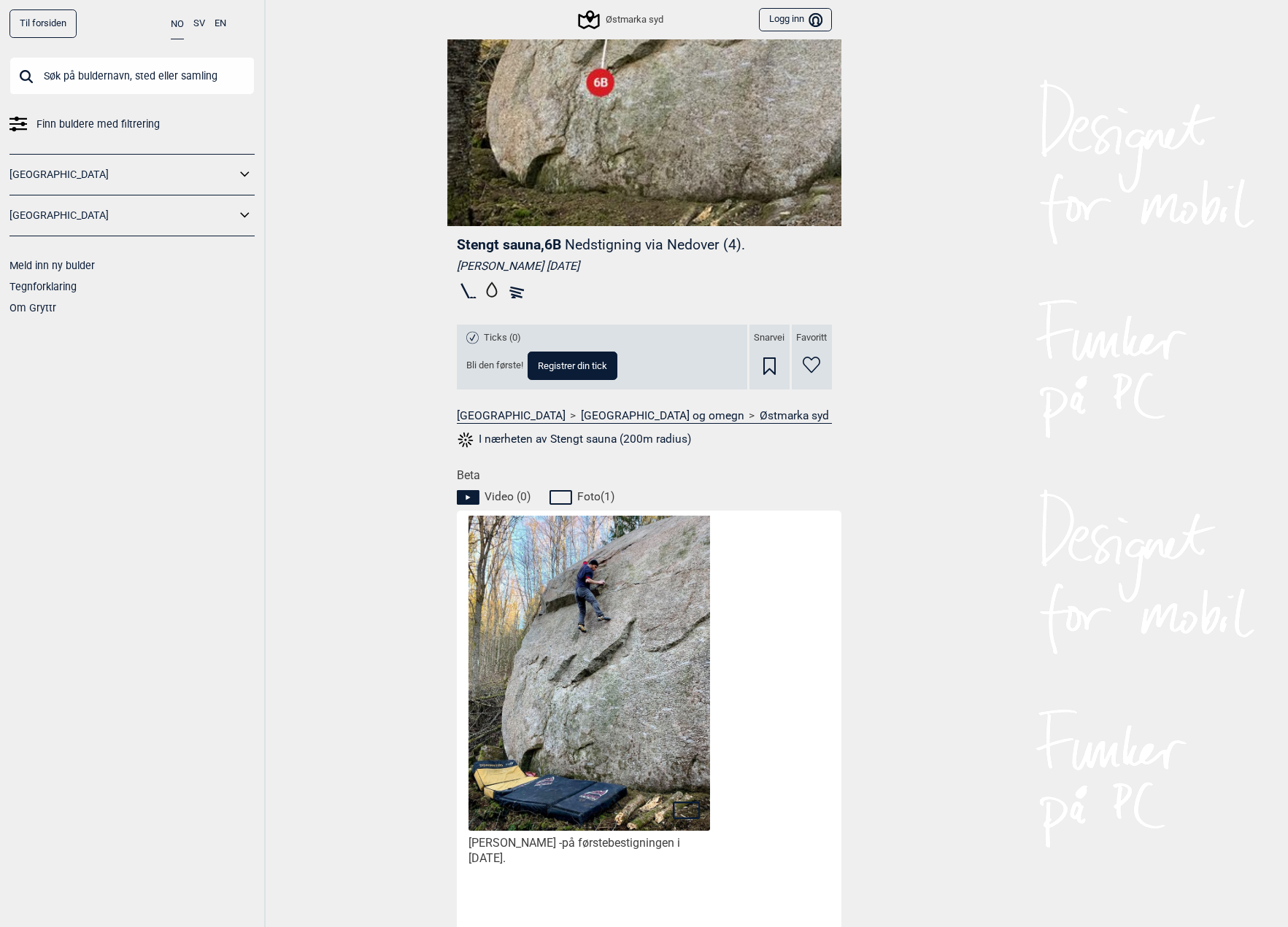
click at [608, 651] on img at bounding box center [589, 668] width 241 height 339
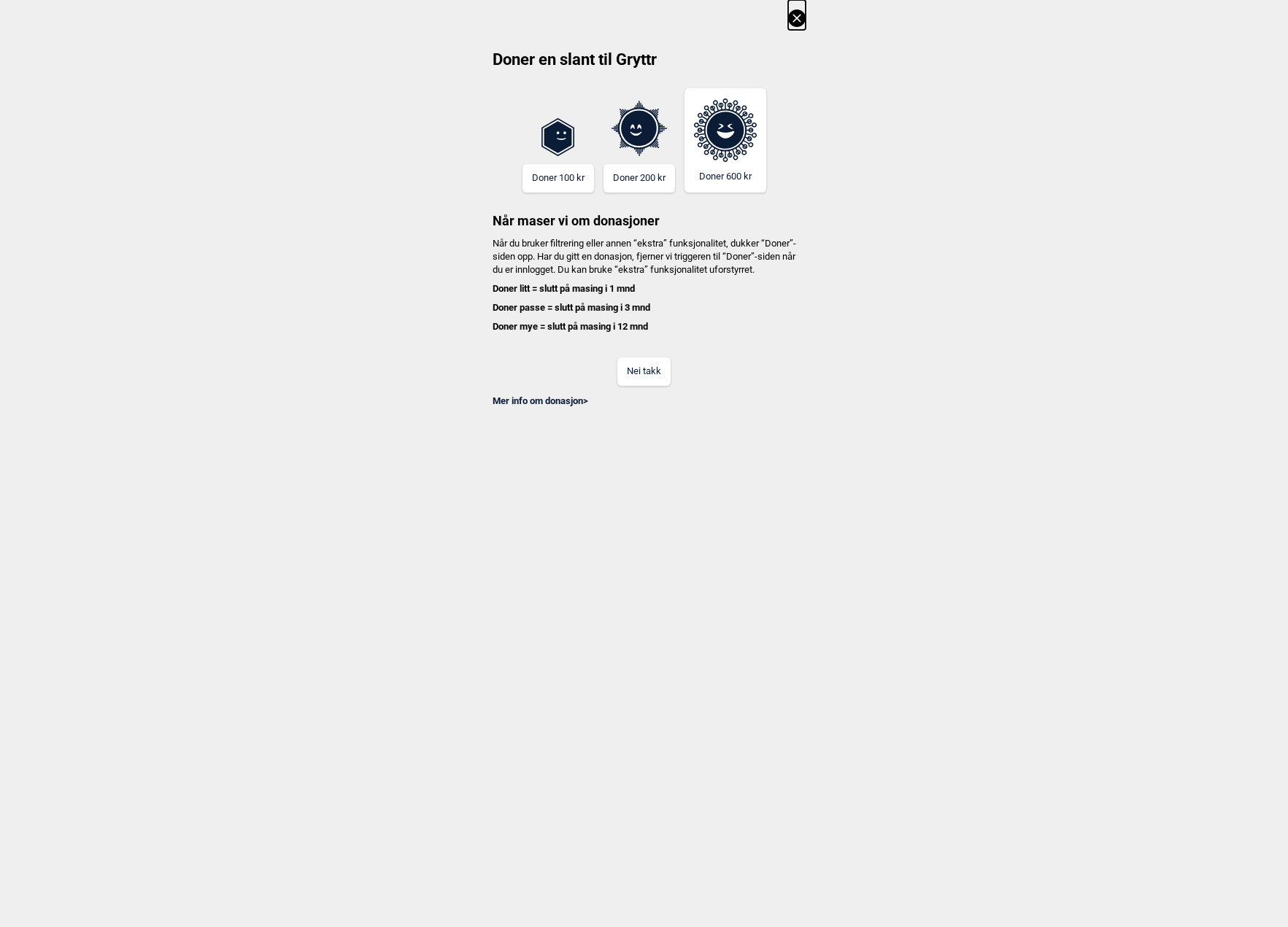
click at [659, 386] on button "Nei takk" at bounding box center [644, 372] width 53 height 29
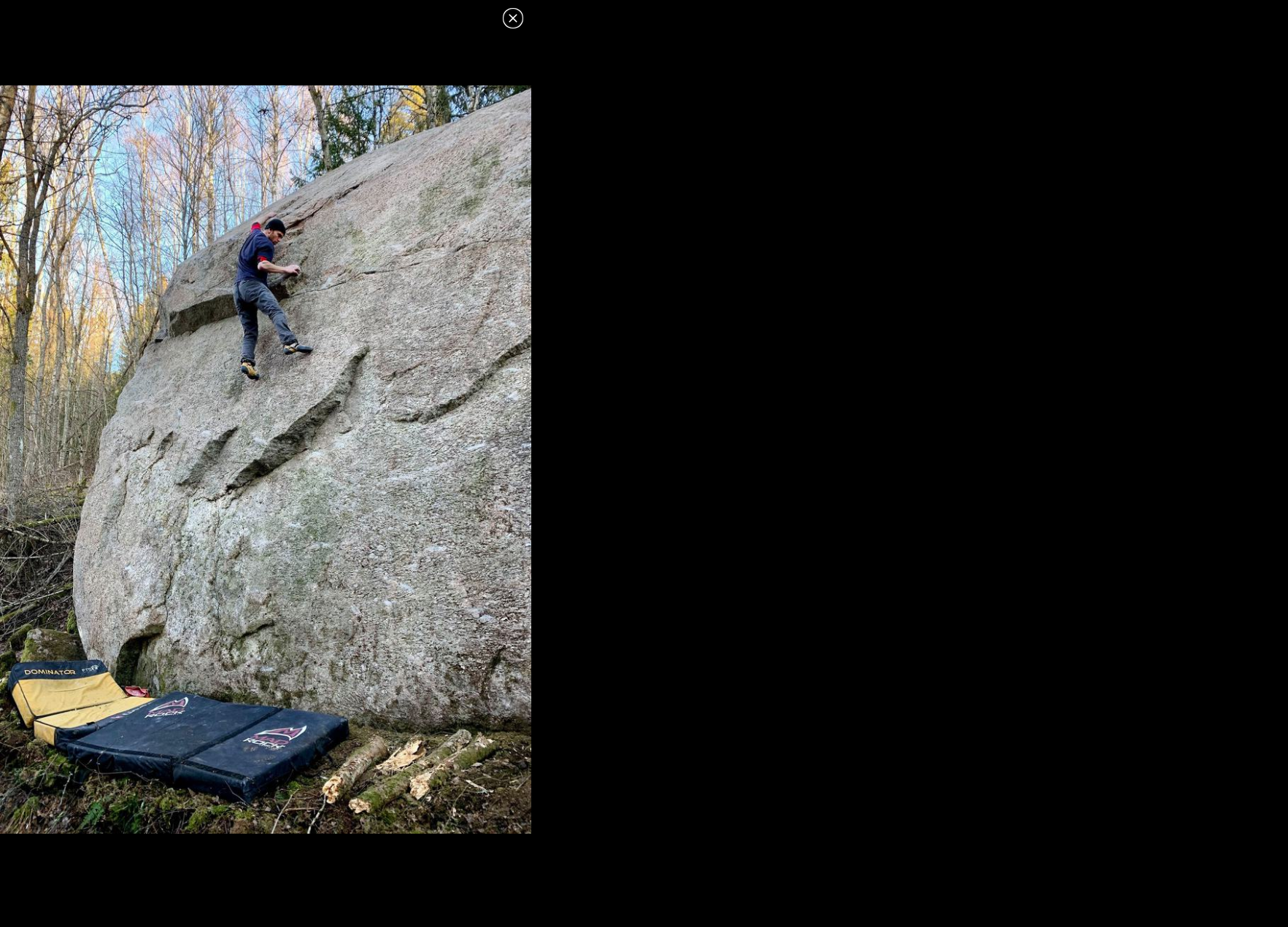
click at [504, 23] on icon at bounding box center [513, 18] width 17 height 17
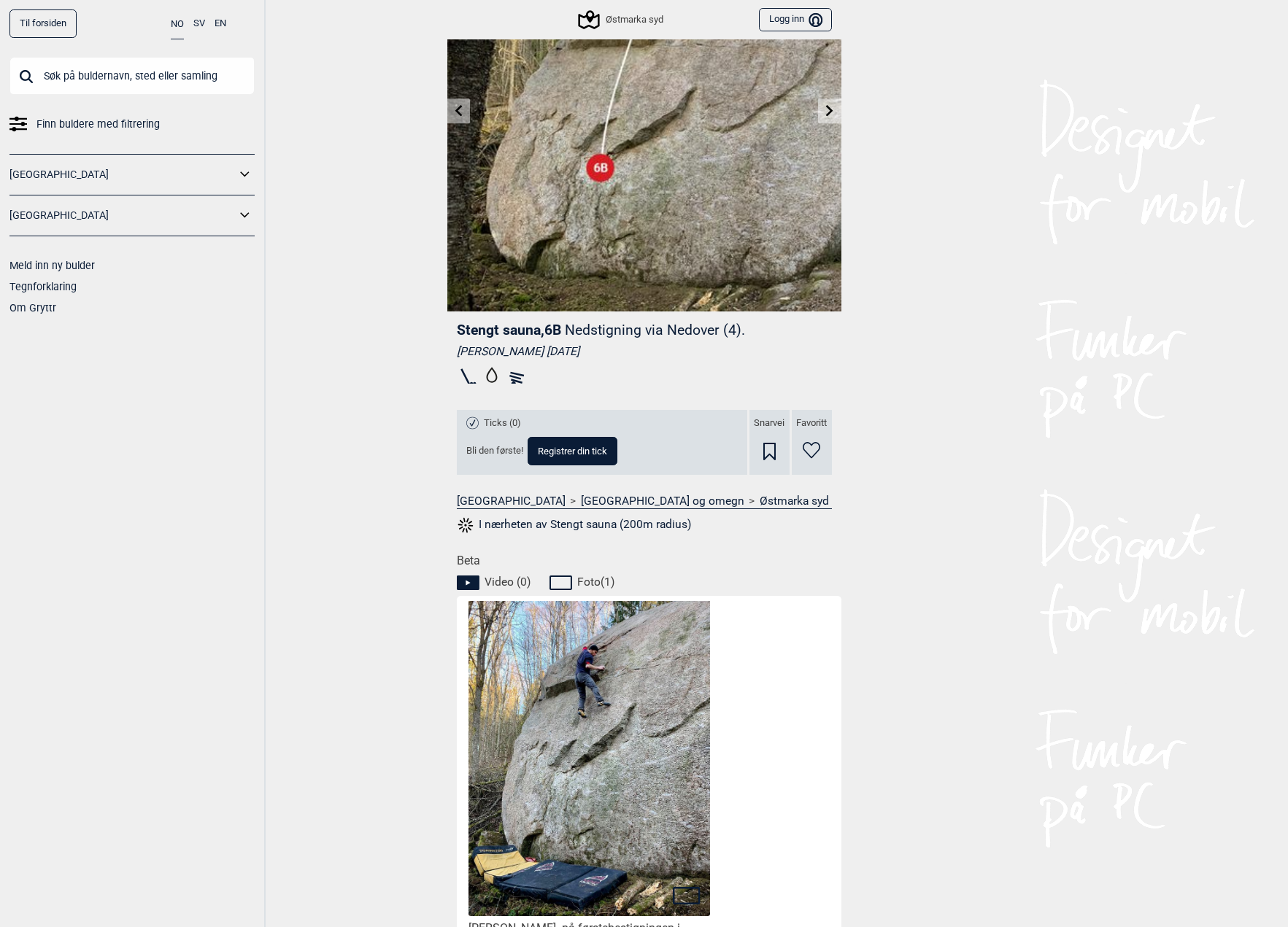
scroll to position [0, 0]
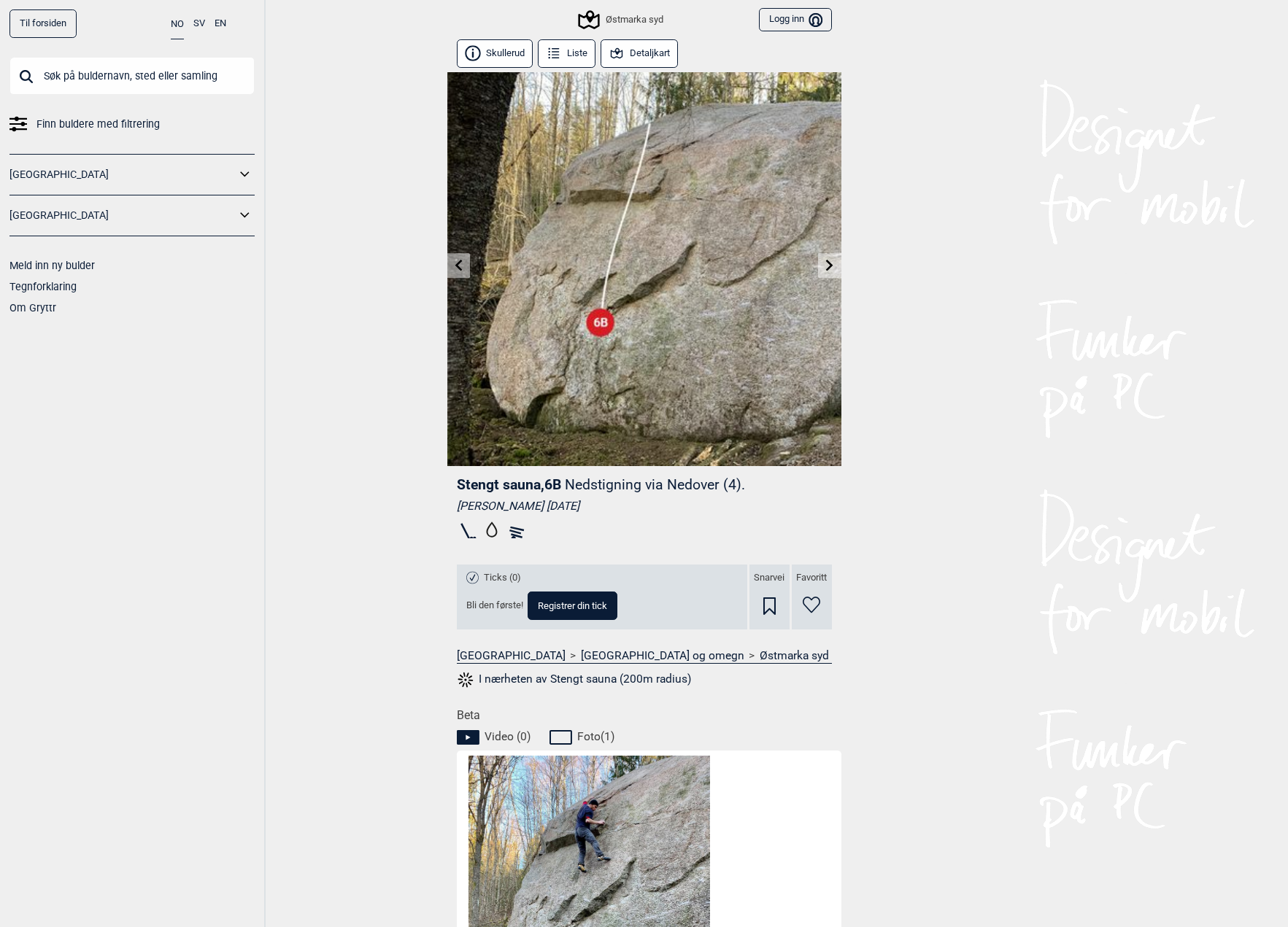
click at [456, 271] on link at bounding box center [458, 266] width 23 height 24
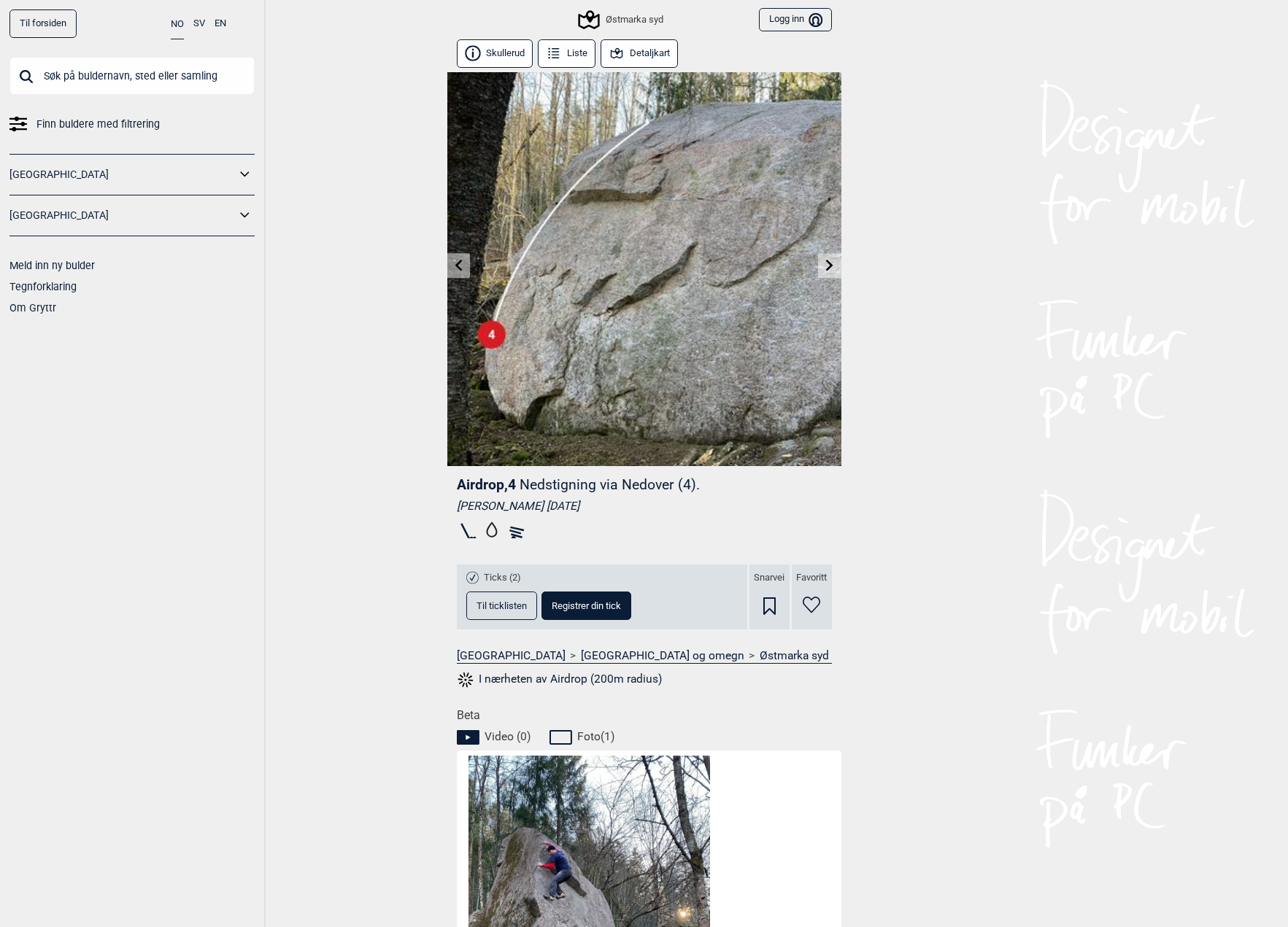
scroll to position [421, 0]
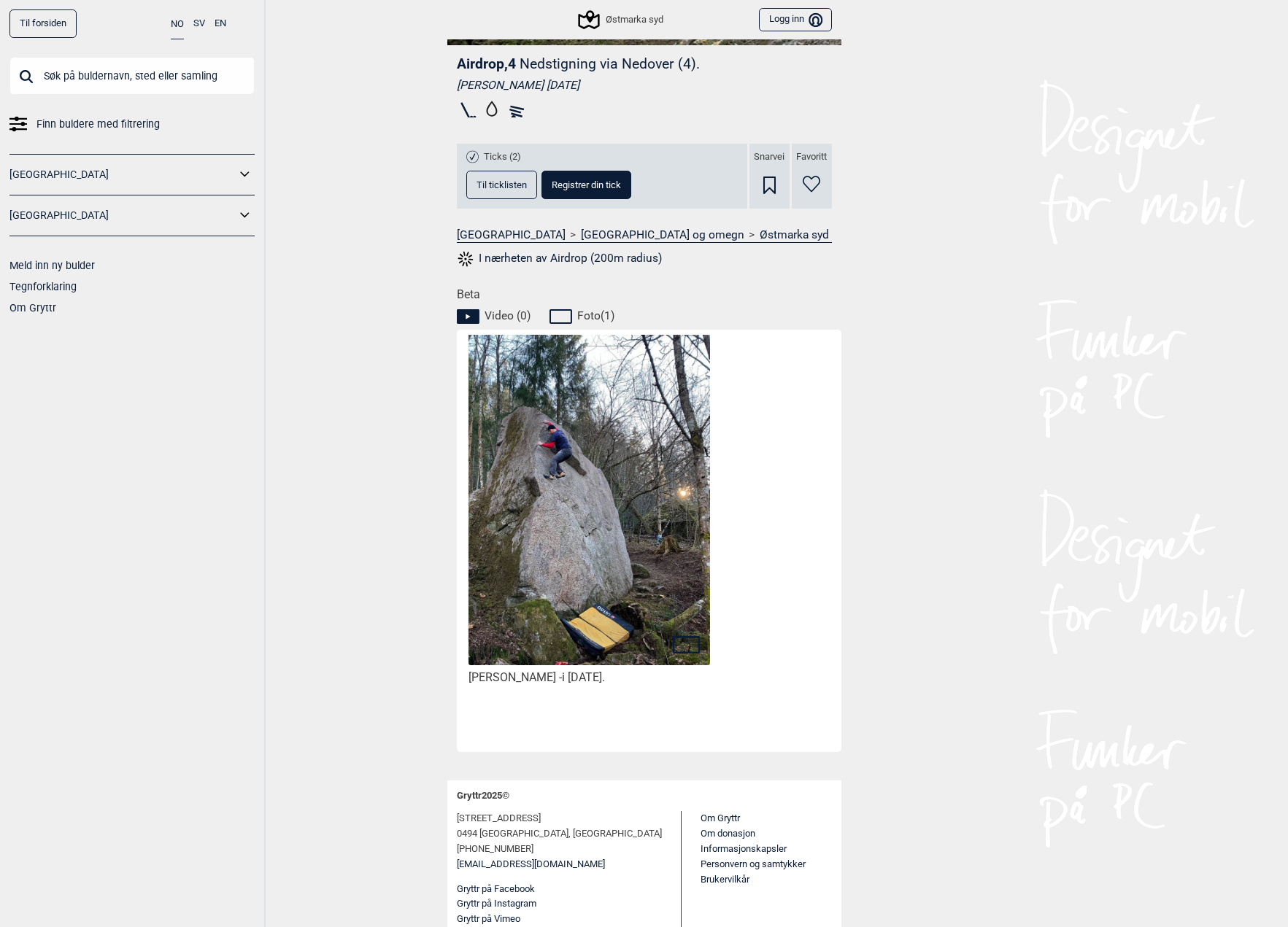
click at [637, 517] on img at bounding box center [589, 509] width 241 height 353
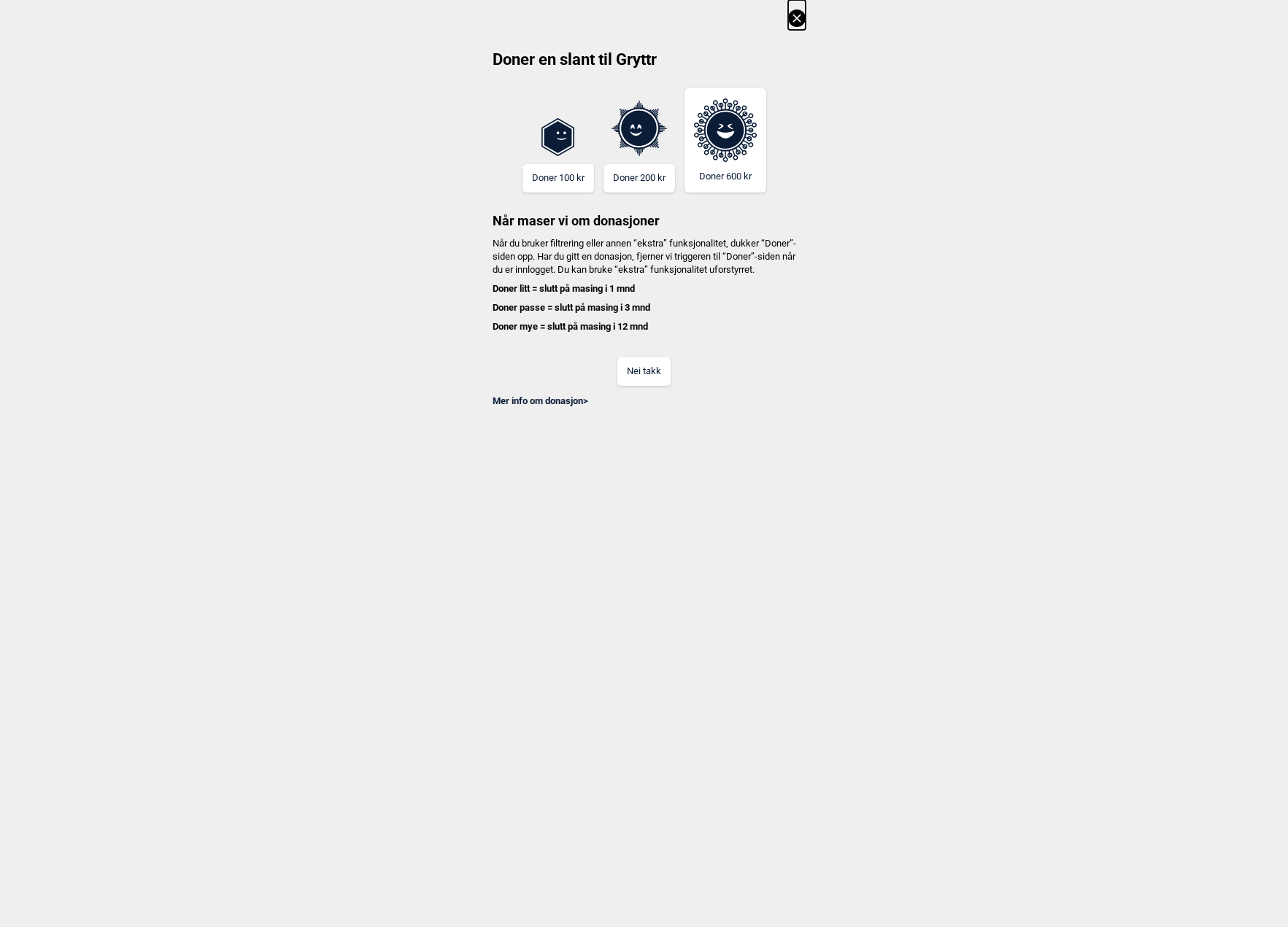
click at [649, 384] on button "Nei takk" at bounding box center [644, 372] width 53 height 29
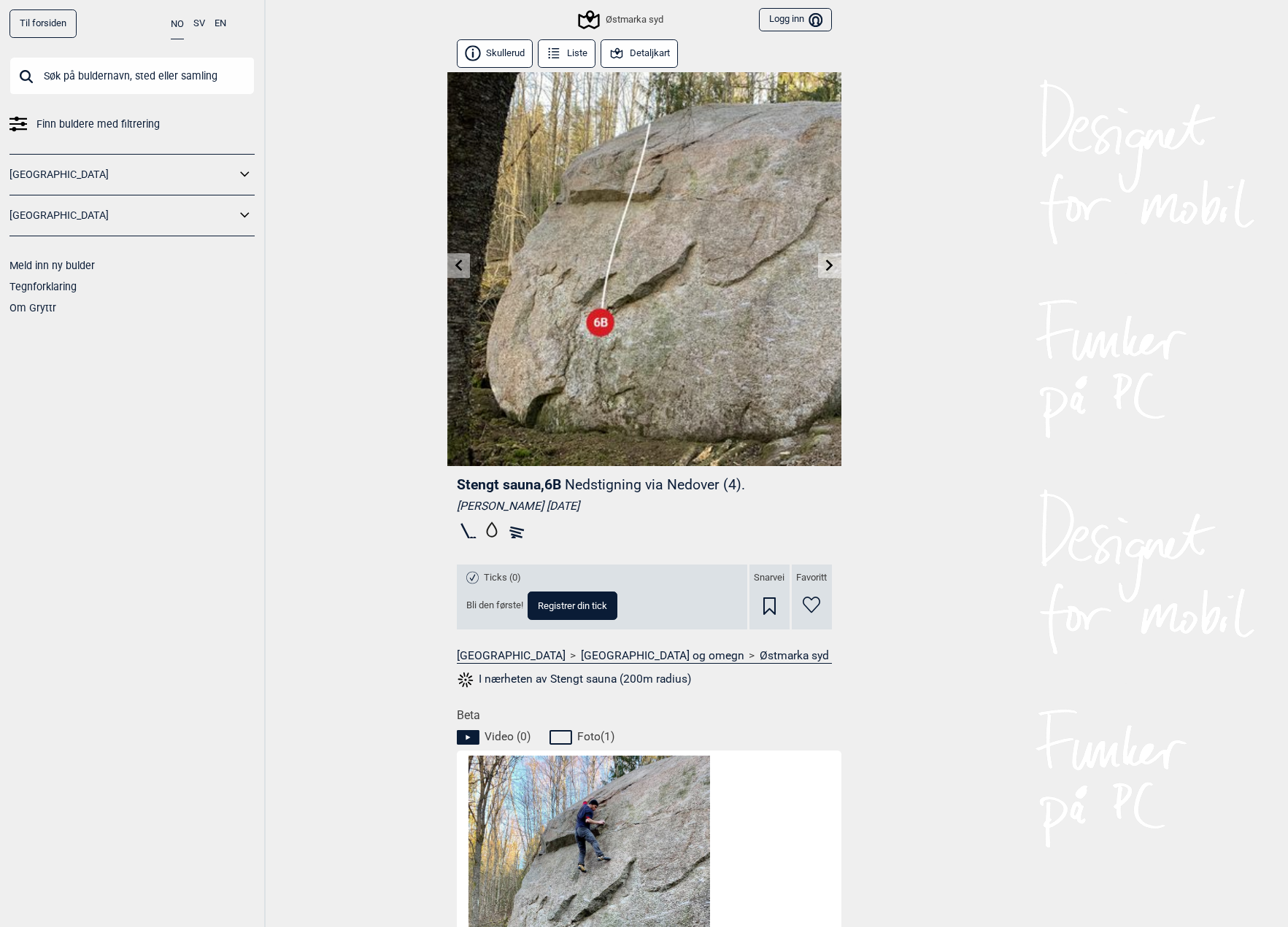
click at [455, 266] on icon at bounding box center [458, 265] width 12 height 12
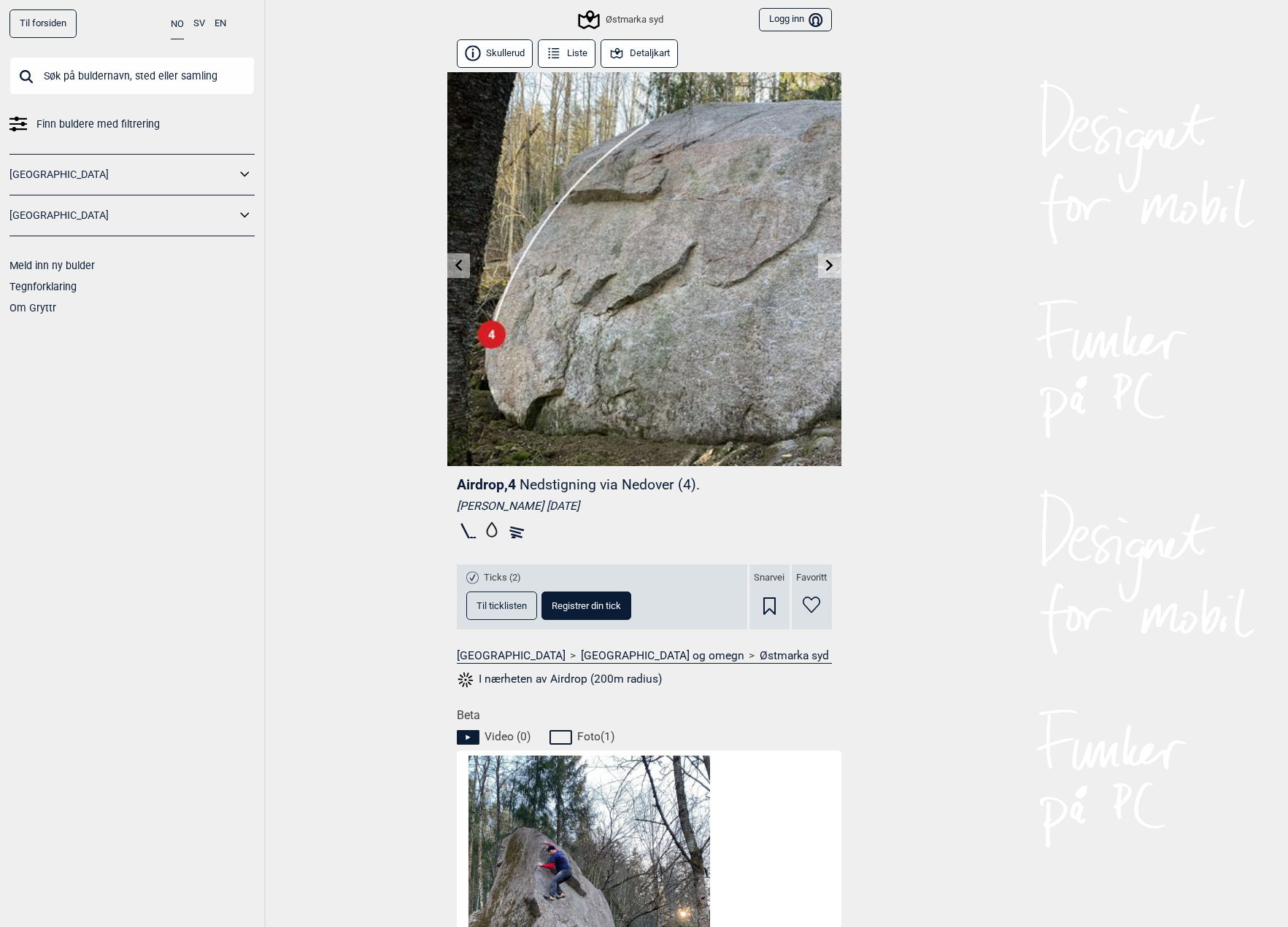
click at [455, 266] on icon at bounding box center [458, 265] width 12 height 12
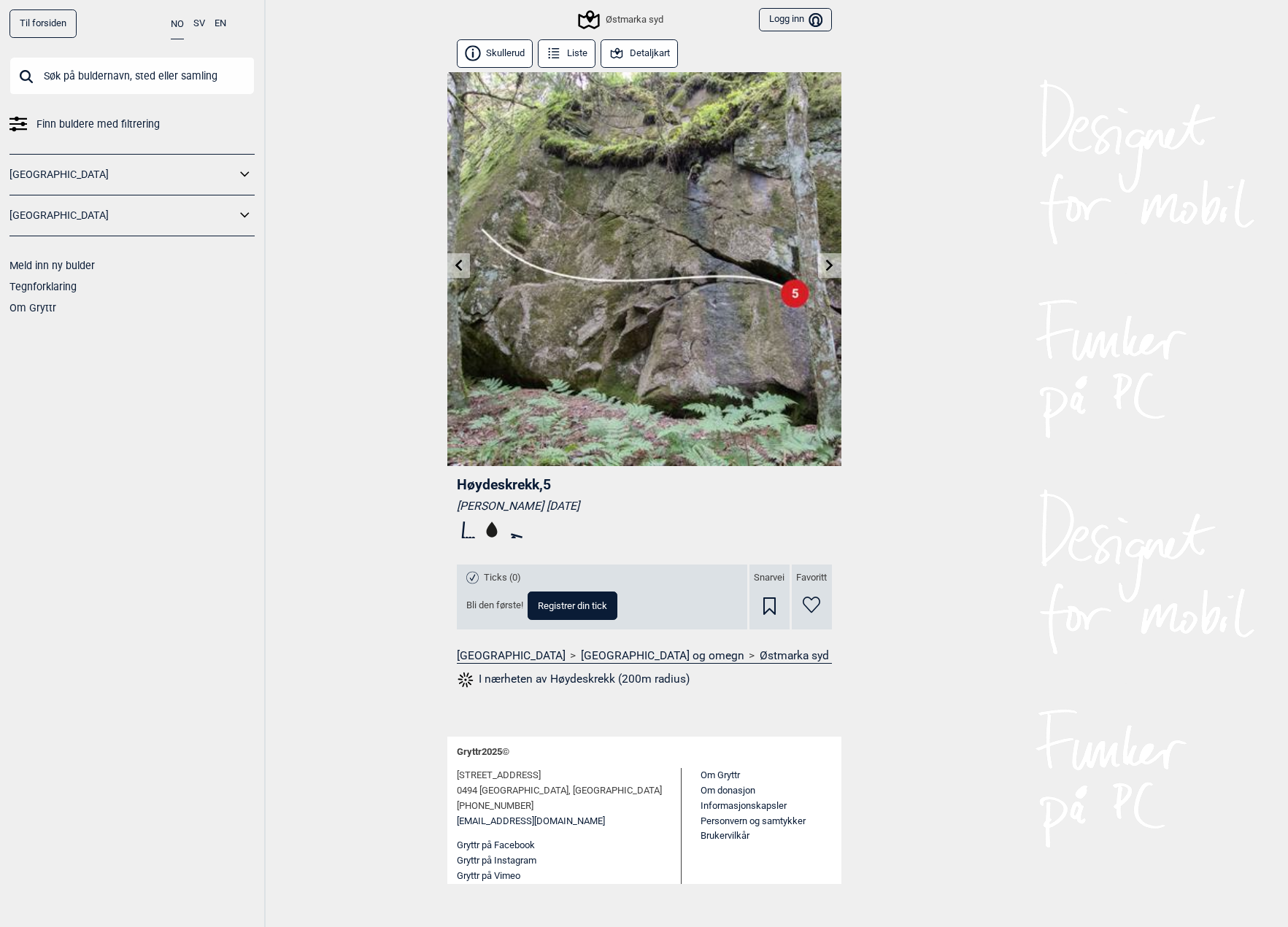
click at [455, 266] on icon at bounding box center [458, 265] width 12 height 12
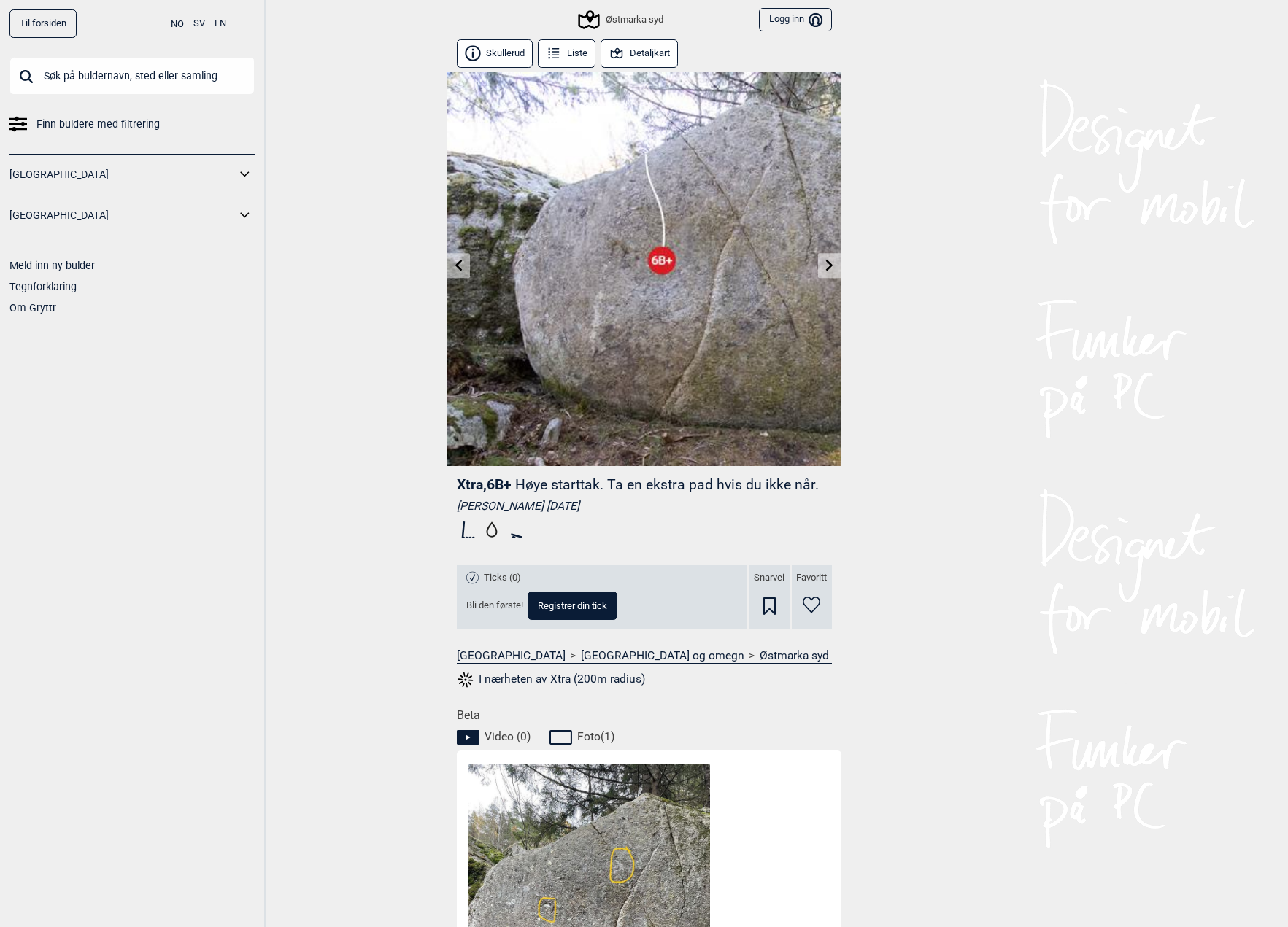
click at [454, 268] on icon at bounding box center [458, 265] width 12 height 12
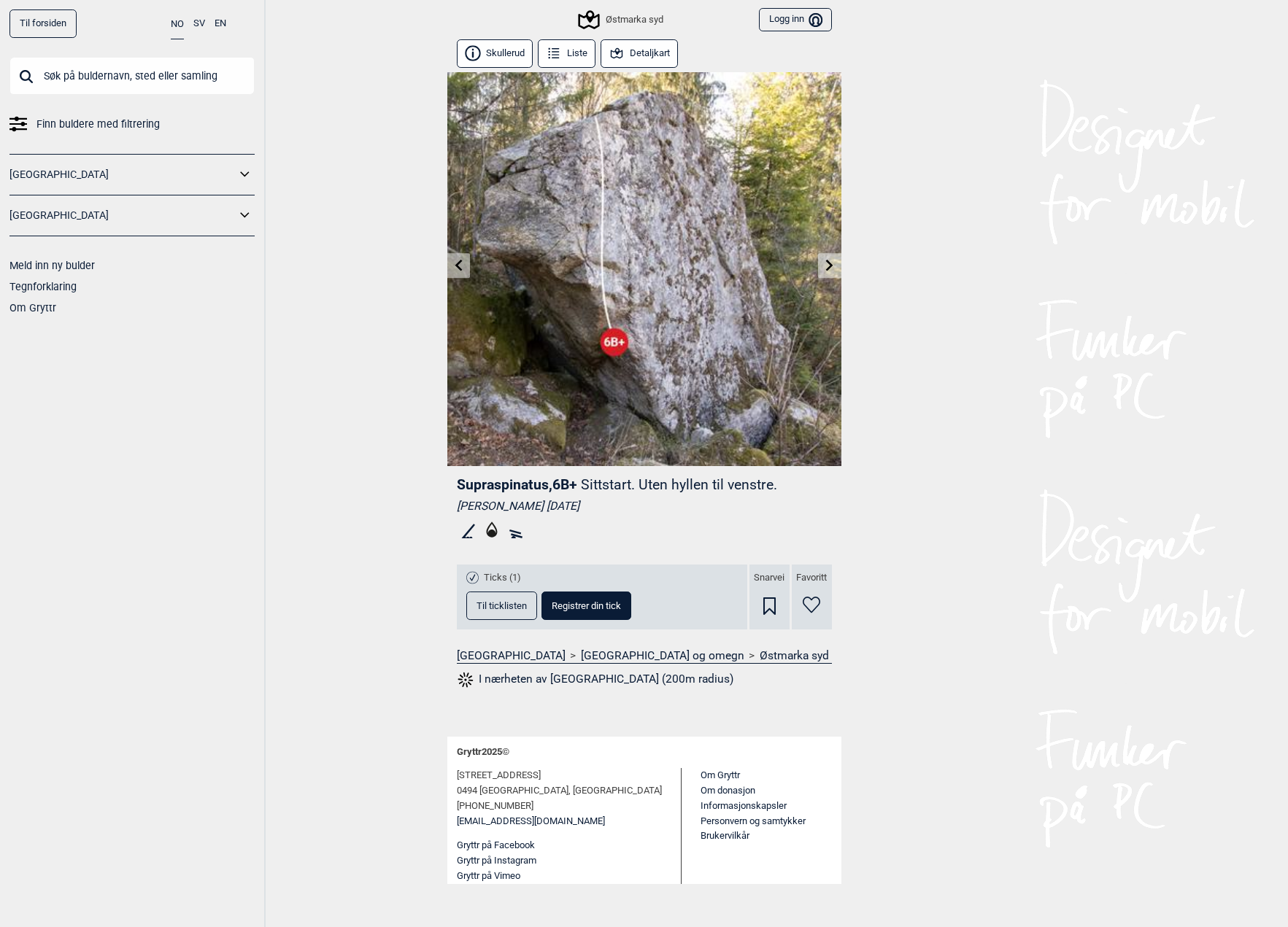
click at [455, 269] on icon at bounding box center [458, 265] width 12 height 12
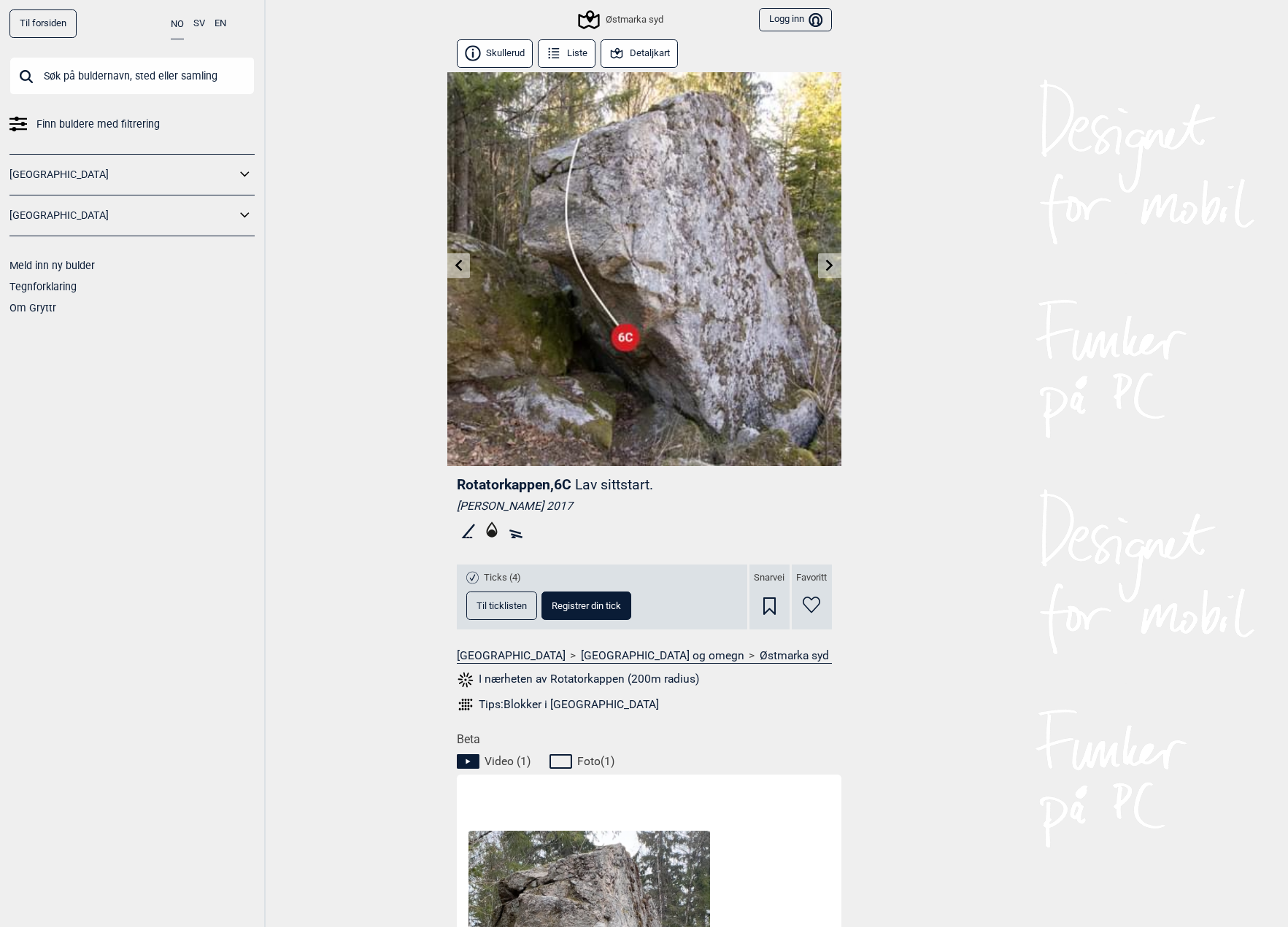
click at [455, 269] on icon at bounding box center [458, 265] width 12 height 12
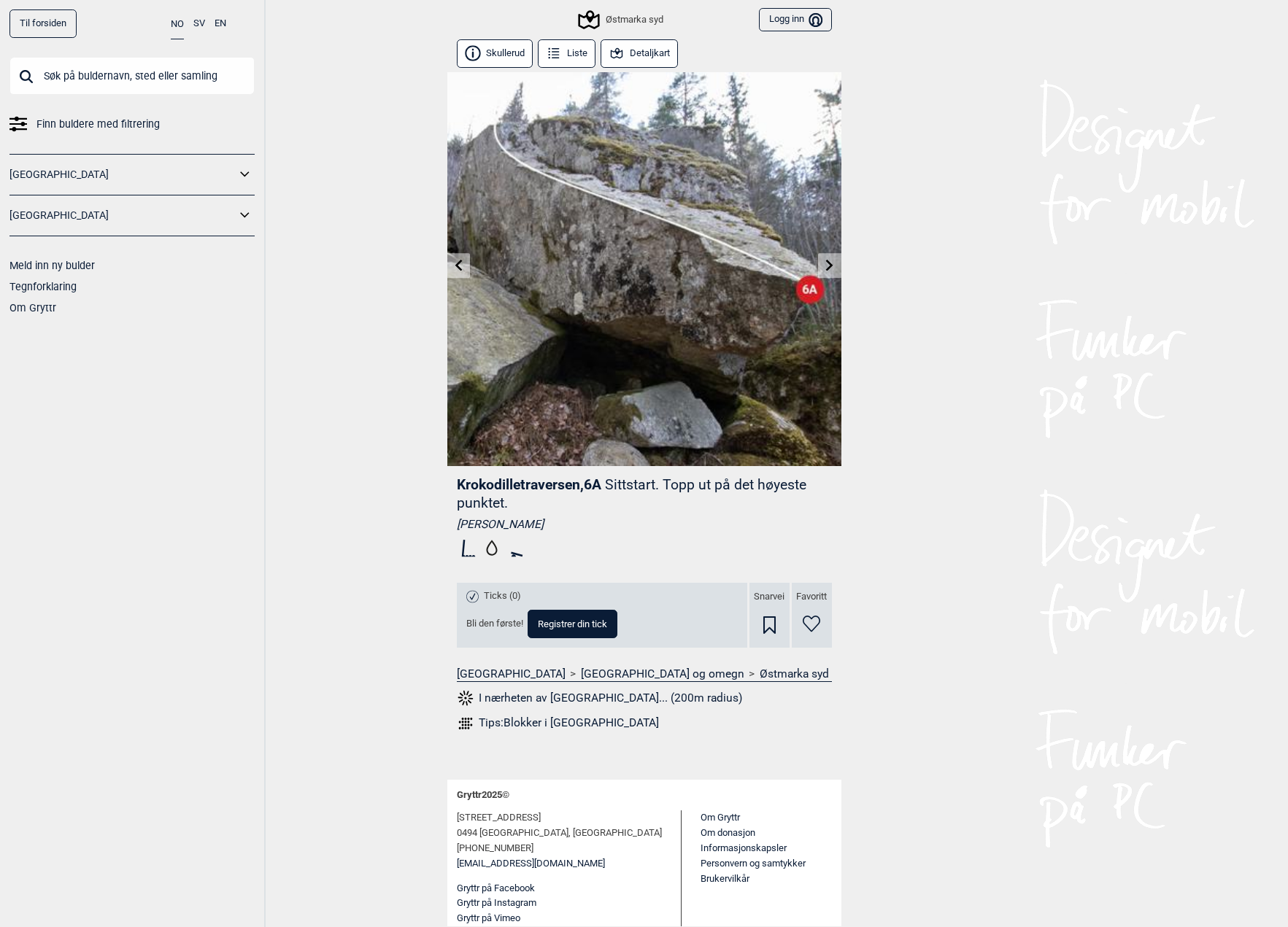
click at [455, 270] on icon at bounding box center [458, 265] width 12 height 12
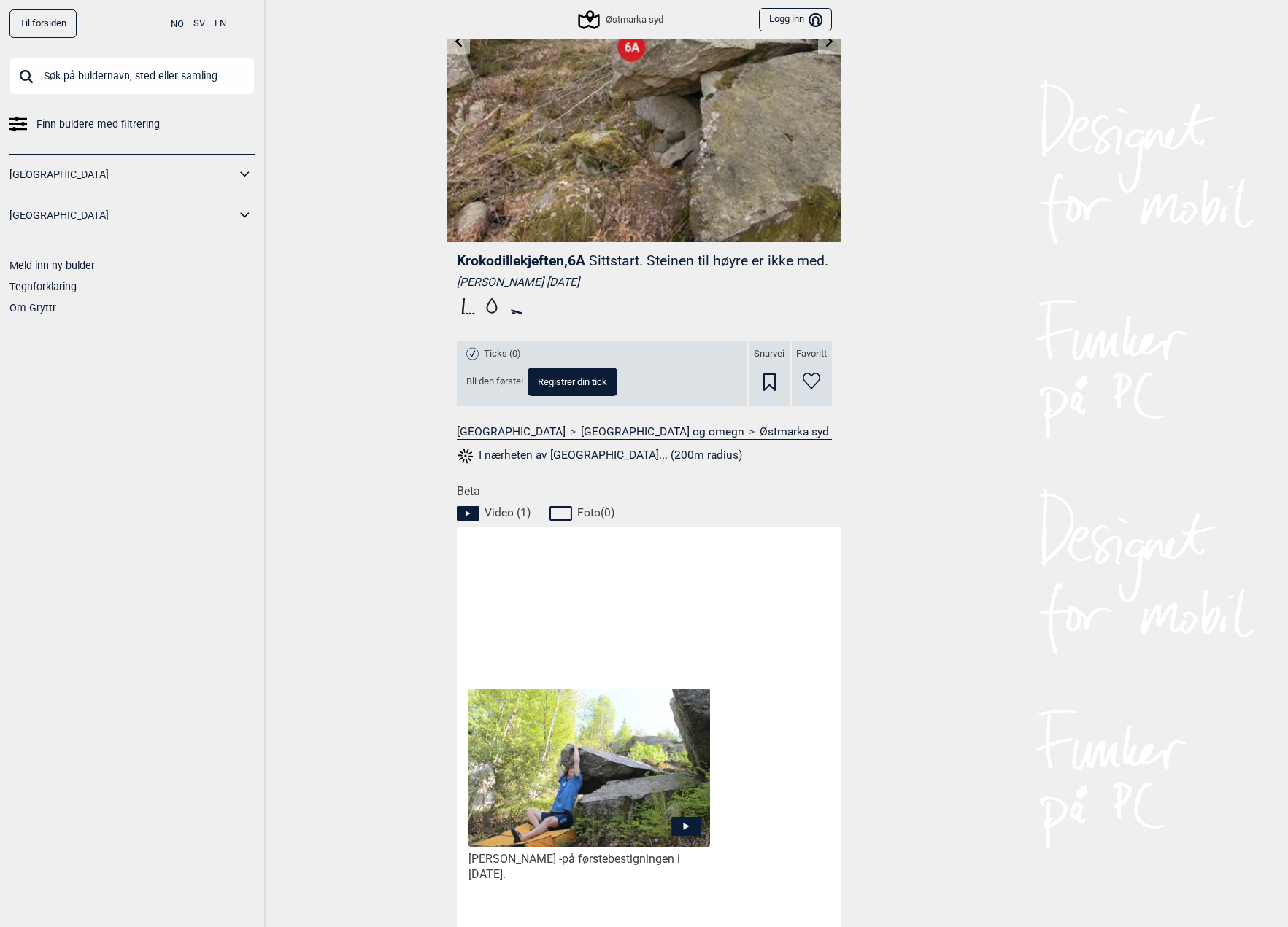
scroll to position [421, 0]
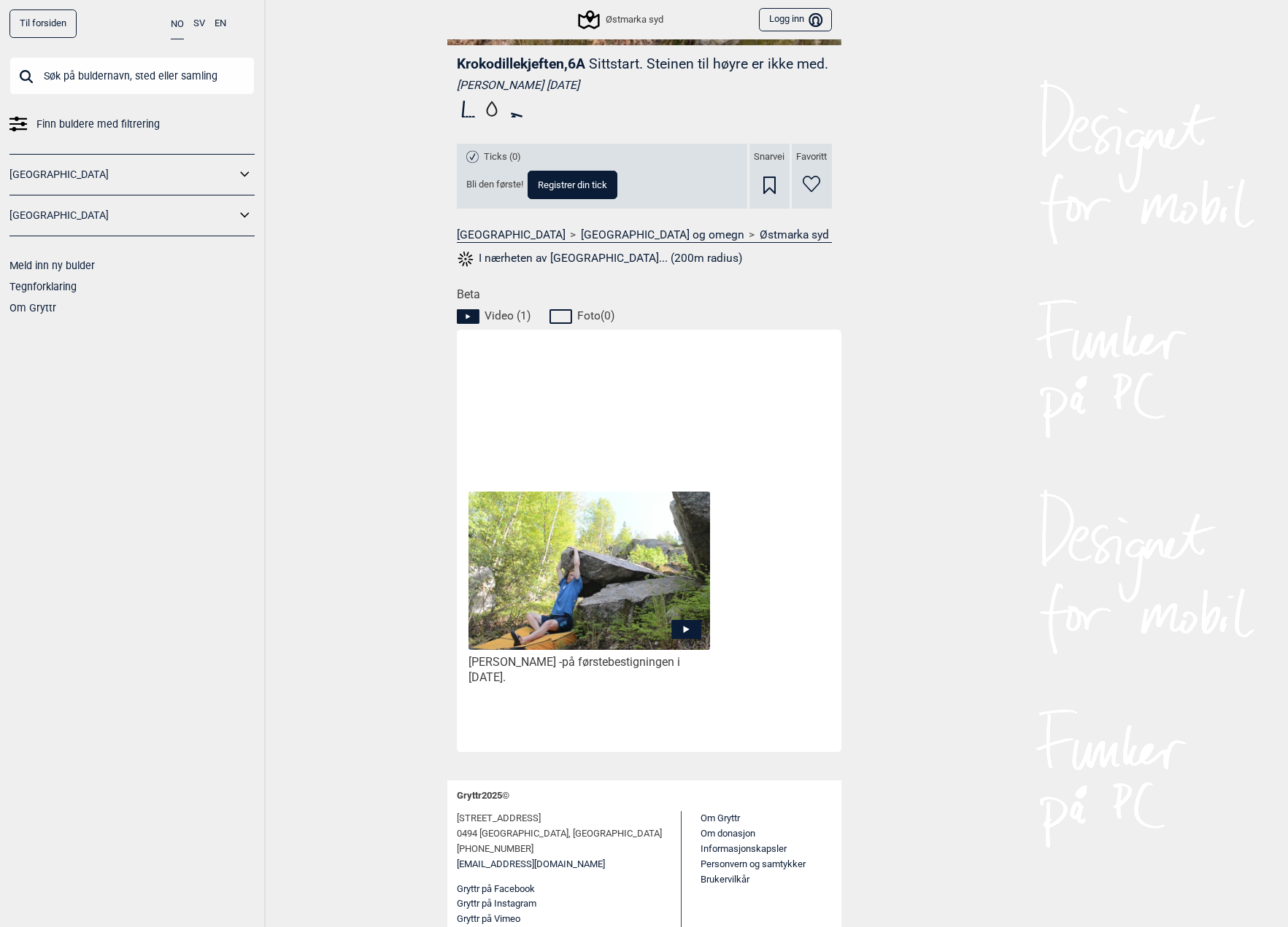
click at [682, 625] on icon at bounding box center [687, 629] width 30 height 19
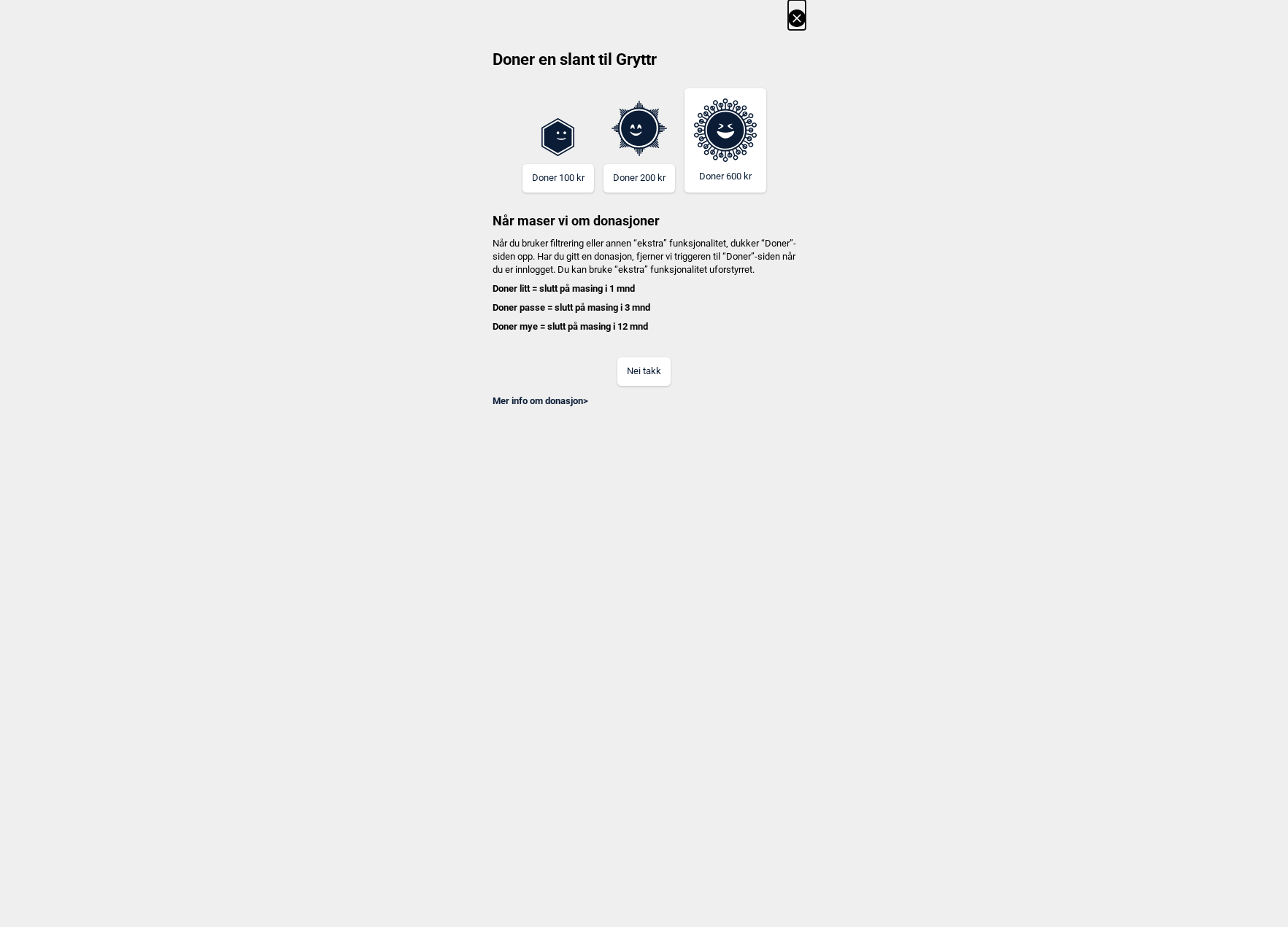
click at [647, 380] on button "Nei takk" at bounding box center [644, 372] width 53 height 29
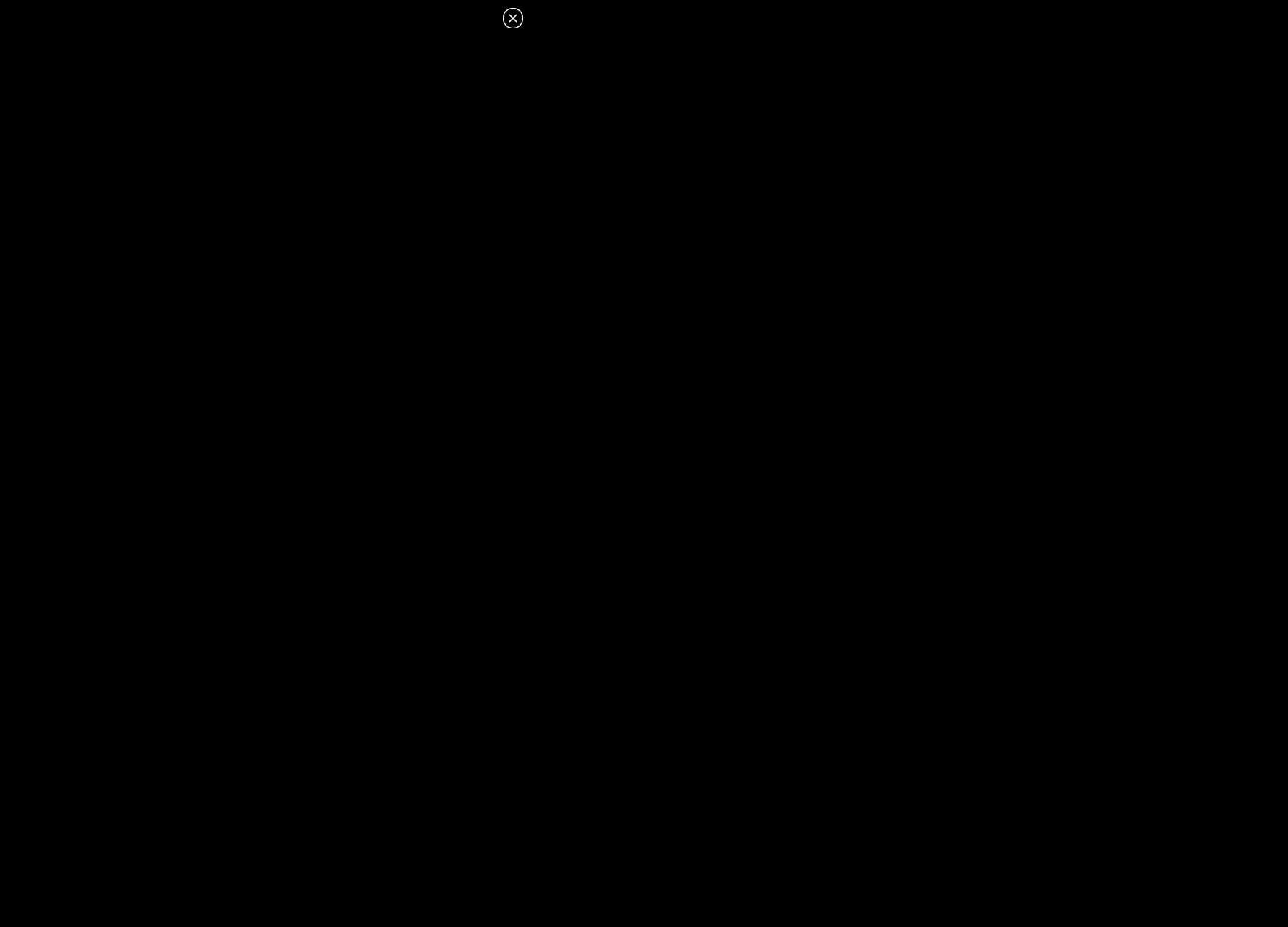
click at [513, 22] on icon at bounding box center [513, 18] width 17 height 17
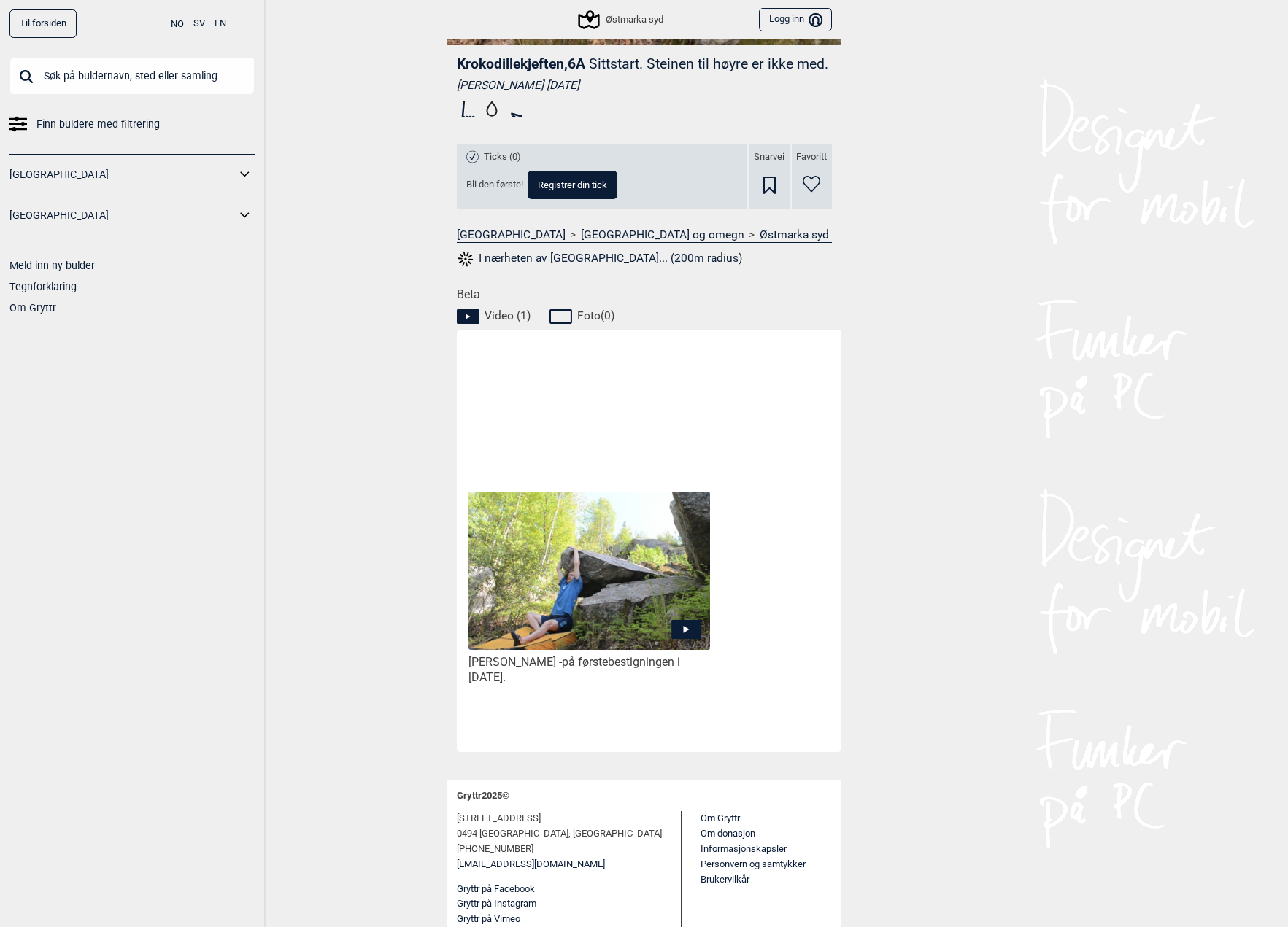
scroll to position [0, 0]
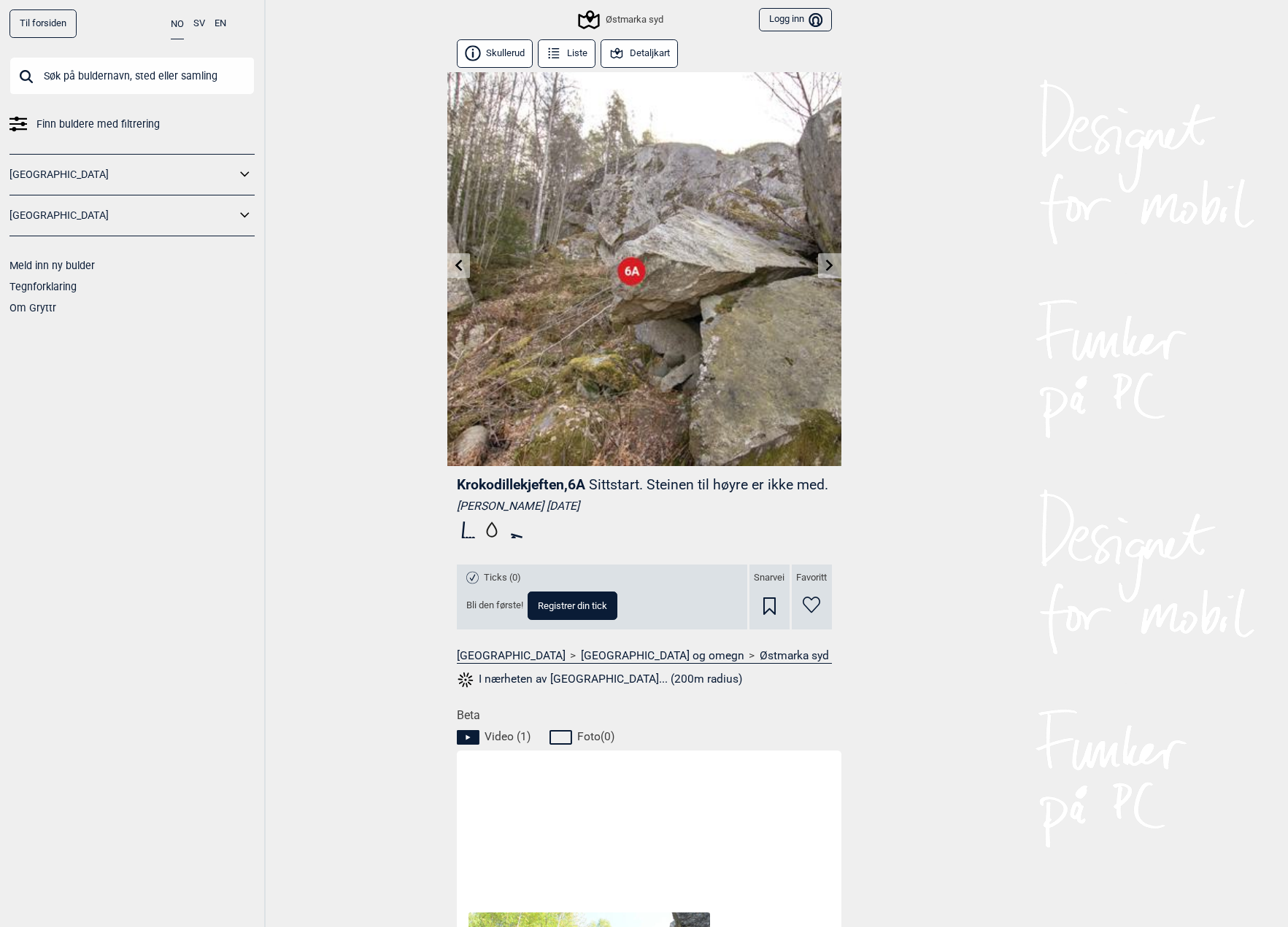
click at [471, 257] on img at bounding box center [644, 269] width 394 height 394
click at [455, 273] on link at bounding box center [458, 266] width 23 height 24
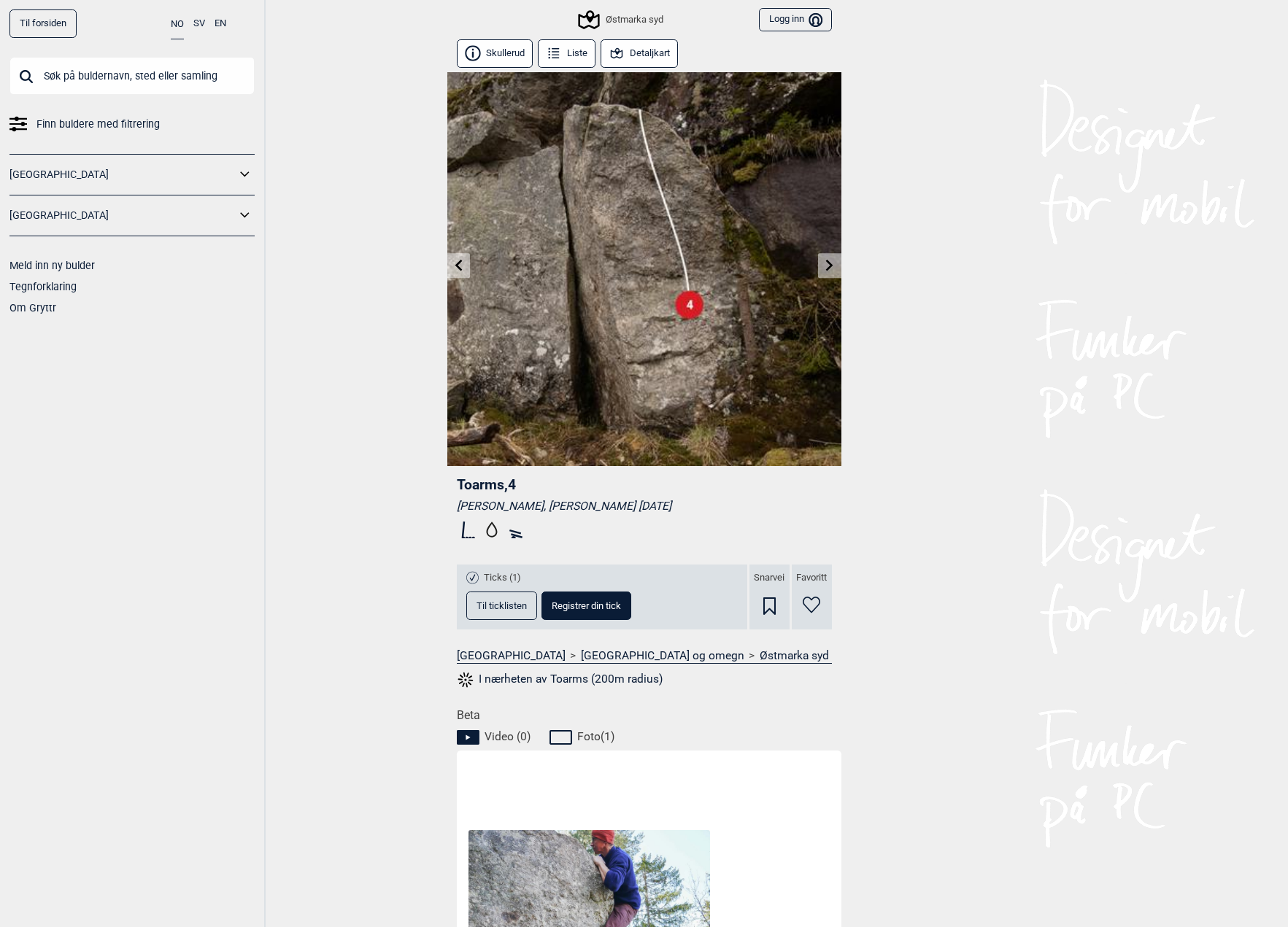
click at [455, 273] on link at bounding box center [458, 266] width 23 height 24
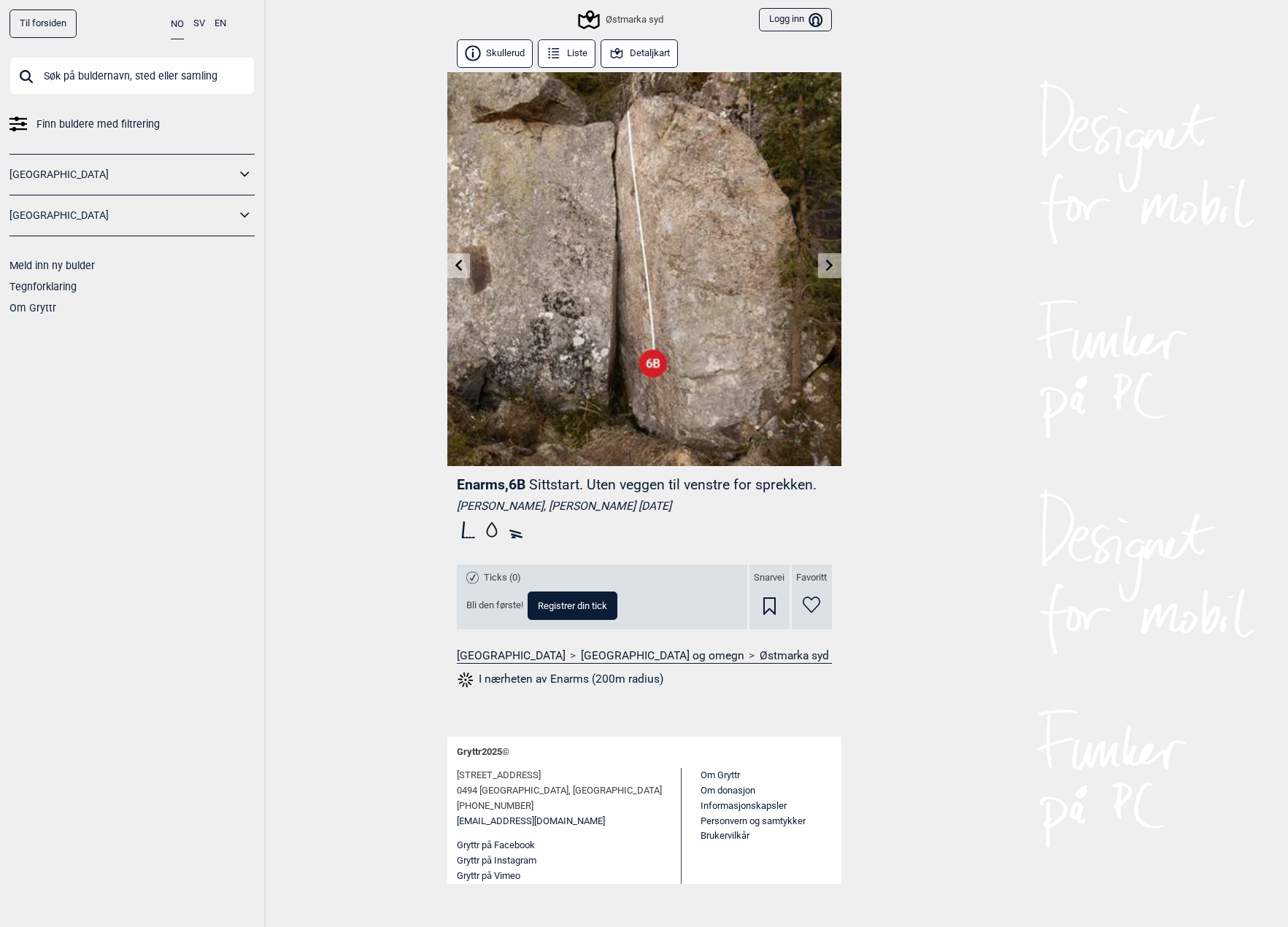
click at [455, 273] on link at bounding box center [458, 266] width 23 height 24
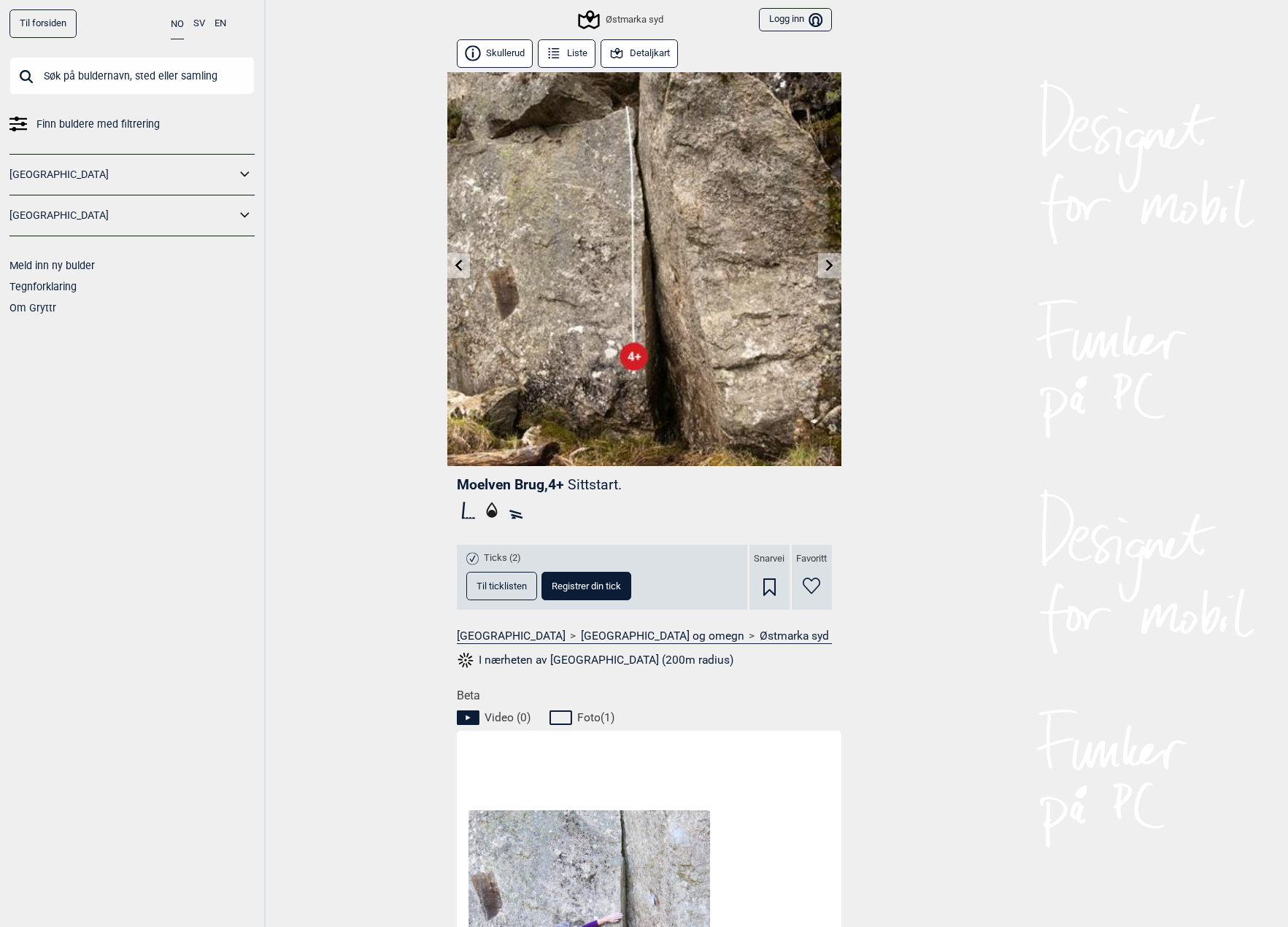
drag, startPoint x: 455, startPoint y: 273, endPoint x: 387, endPoint y: 272, distance: 68.0
click at [379, 269] on div "Til forsiden NO SV EN Finn buldere med filtrering [GEOGRAPHIC_DATA] [GEOGRAPHIC…" at bounding box center [644, 464] width 1288 height 927
click at [470, 260] on img at bounding box center [644, 269] width 394 height 394
click at [461, 260] on icon at bounding box center [458, 265] width 8 height 12
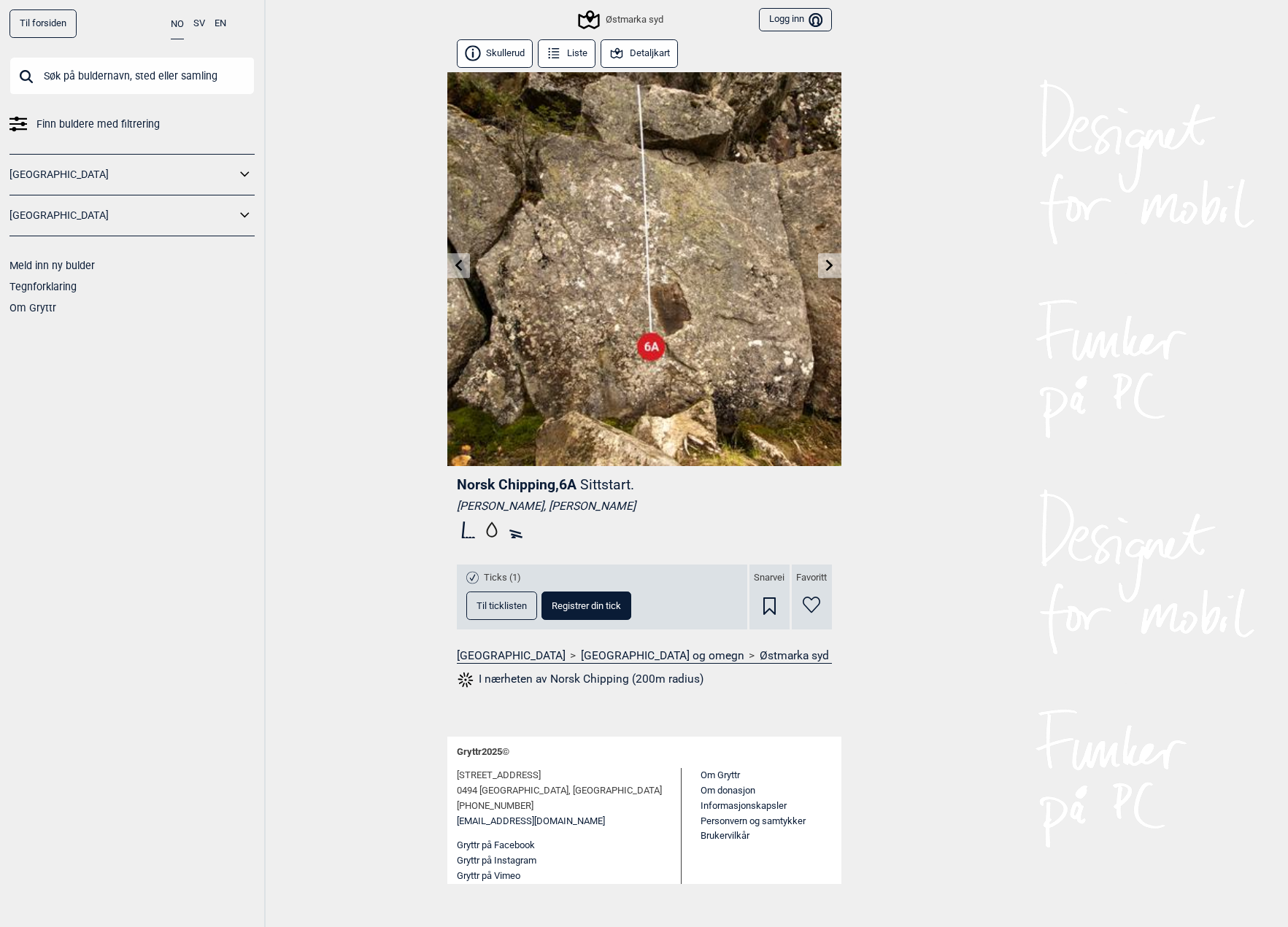
click at [461, 260] on icon at bounding box center [458, 265] width 8 height 12
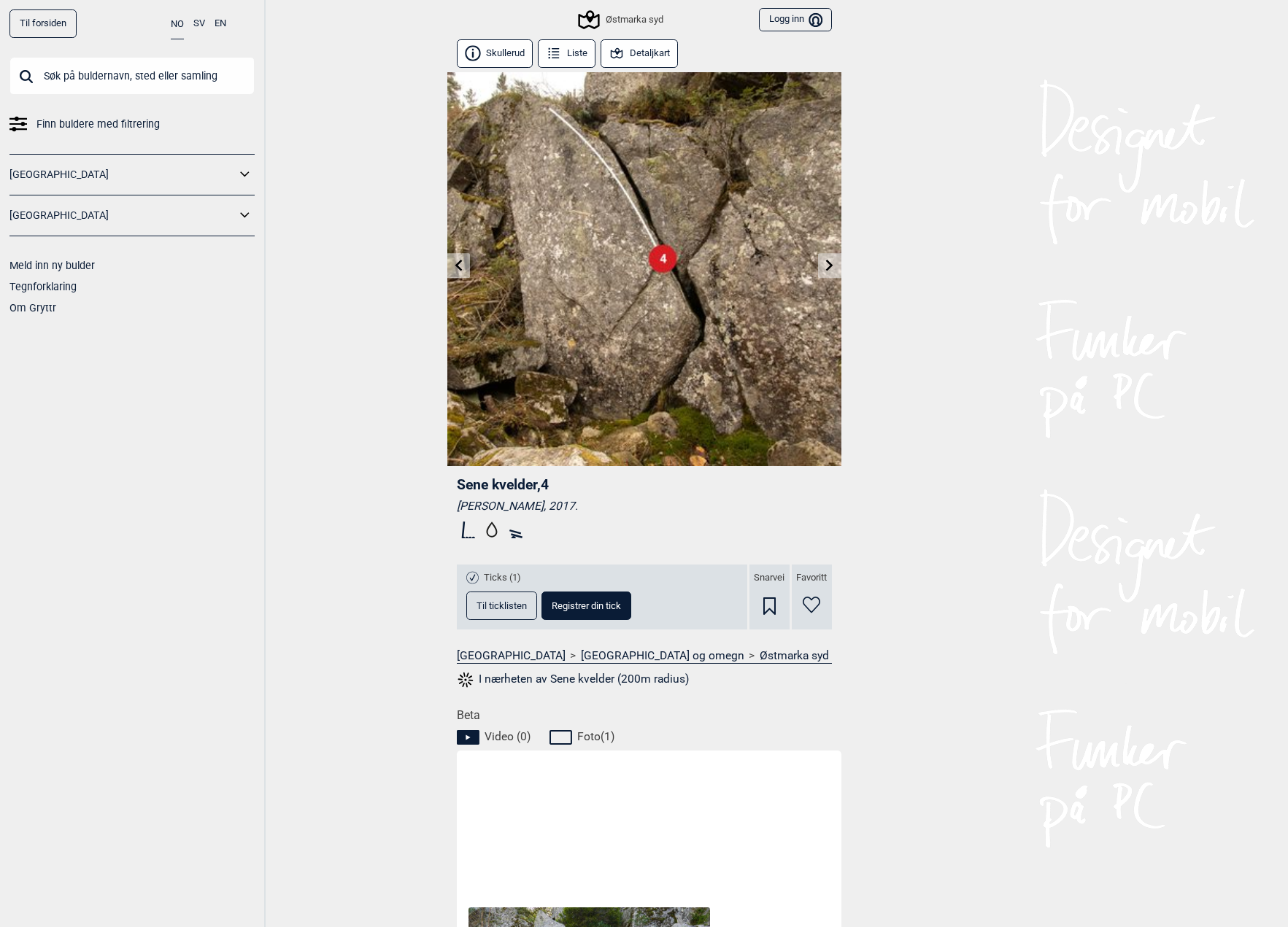
click at [461, 260] on icon at bounding box center [458, 265] width 8 height 12
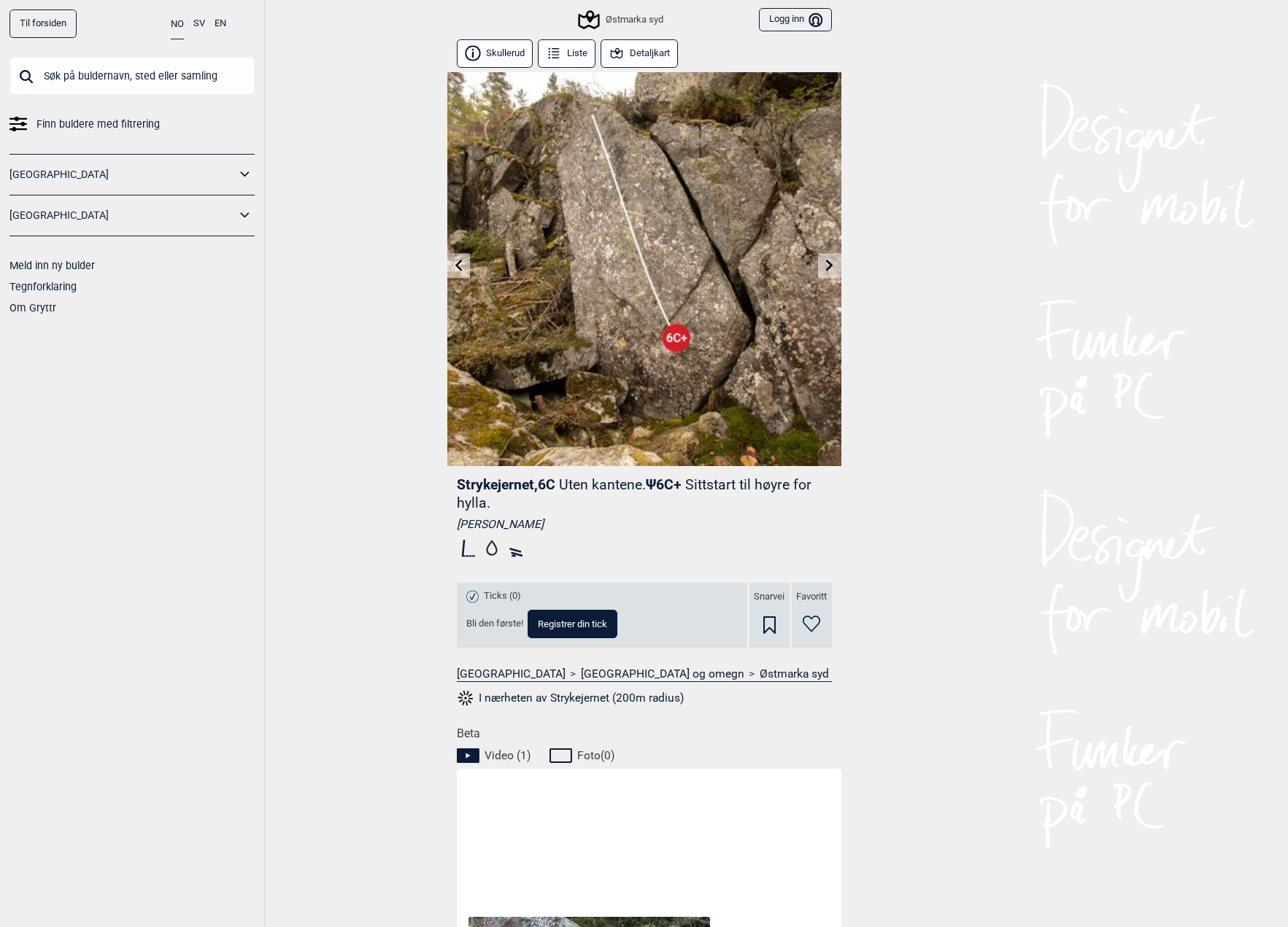
drag, startPoint x: 461, startPoint y: 260, endPoint x: 390, endPoint y: 319, distance: 92.3
click at [390, 319] on div "Til forsiden NO SV EN Finn buldere med filtrering [GEOGRAPHIC_DATA] [GEOGRAPHIC…" at bounding box center [644, 464] width 1288 height 927
click at [465, 262] on link at bounding box center [458, 266] width 23 height 24
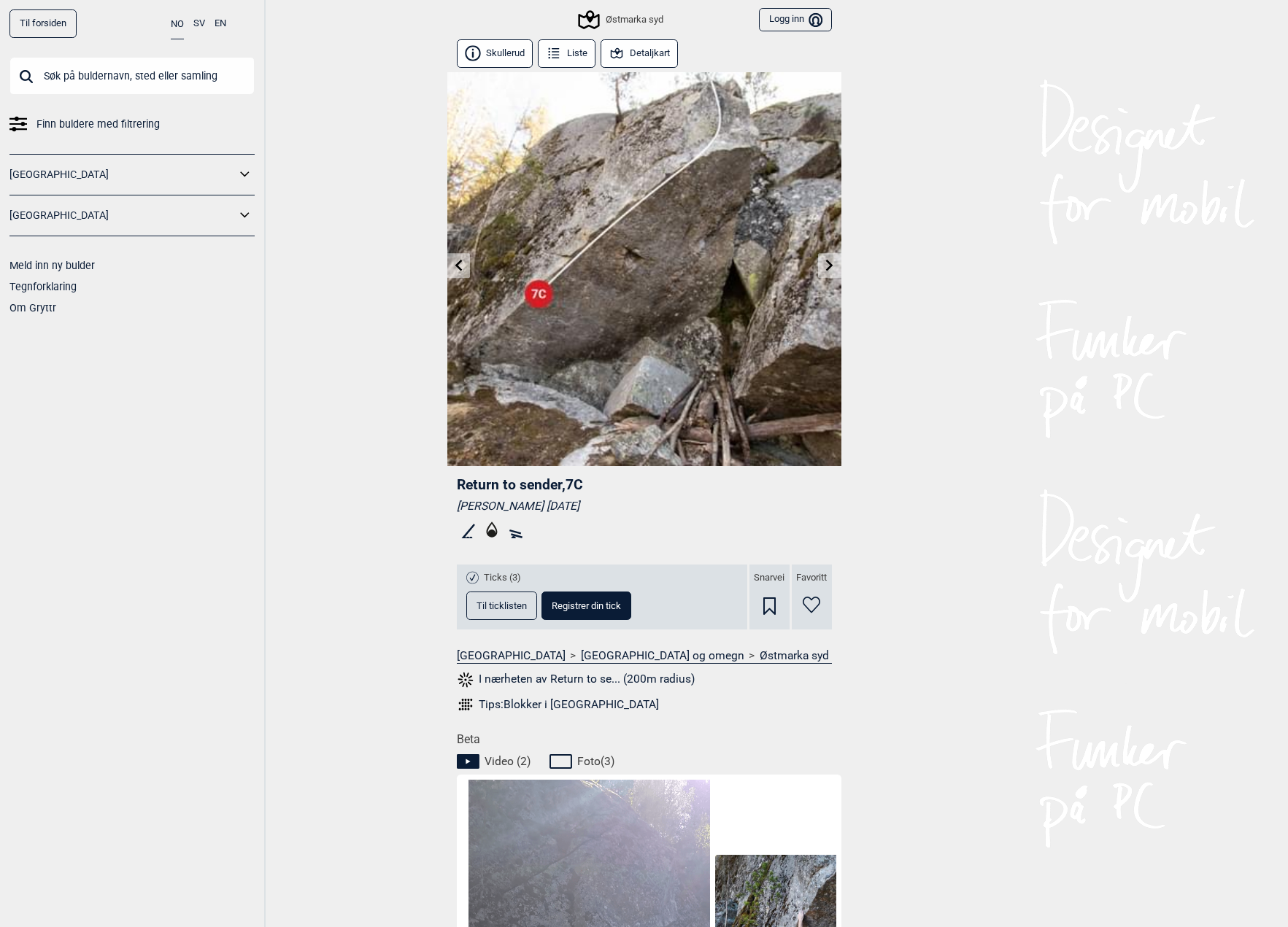
click at [465, 262] on link at bounding box center [458, 266] width 23 height 24
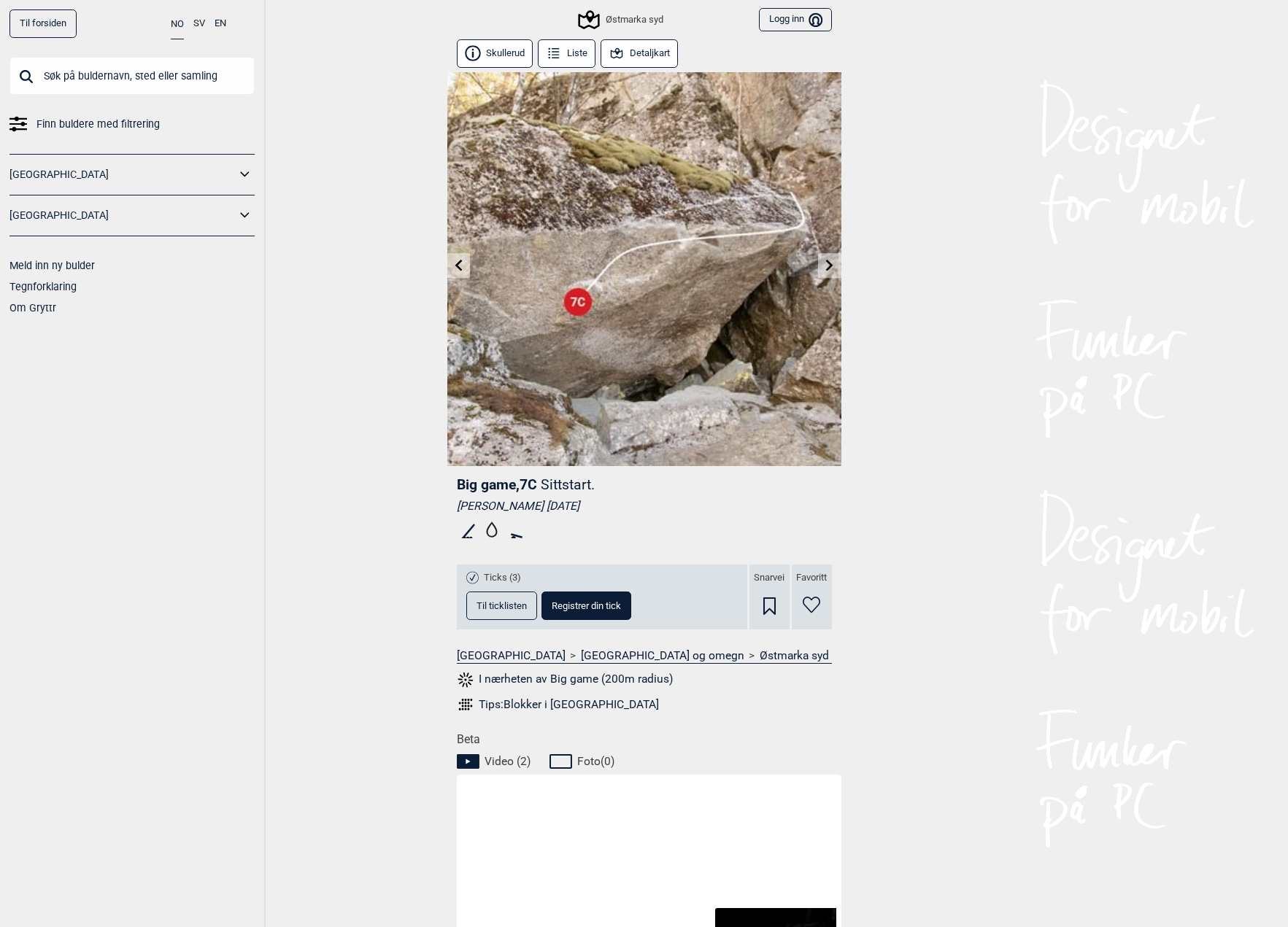
click at [467, 264] on link at bounding box center [458, 266] width 23 height 24
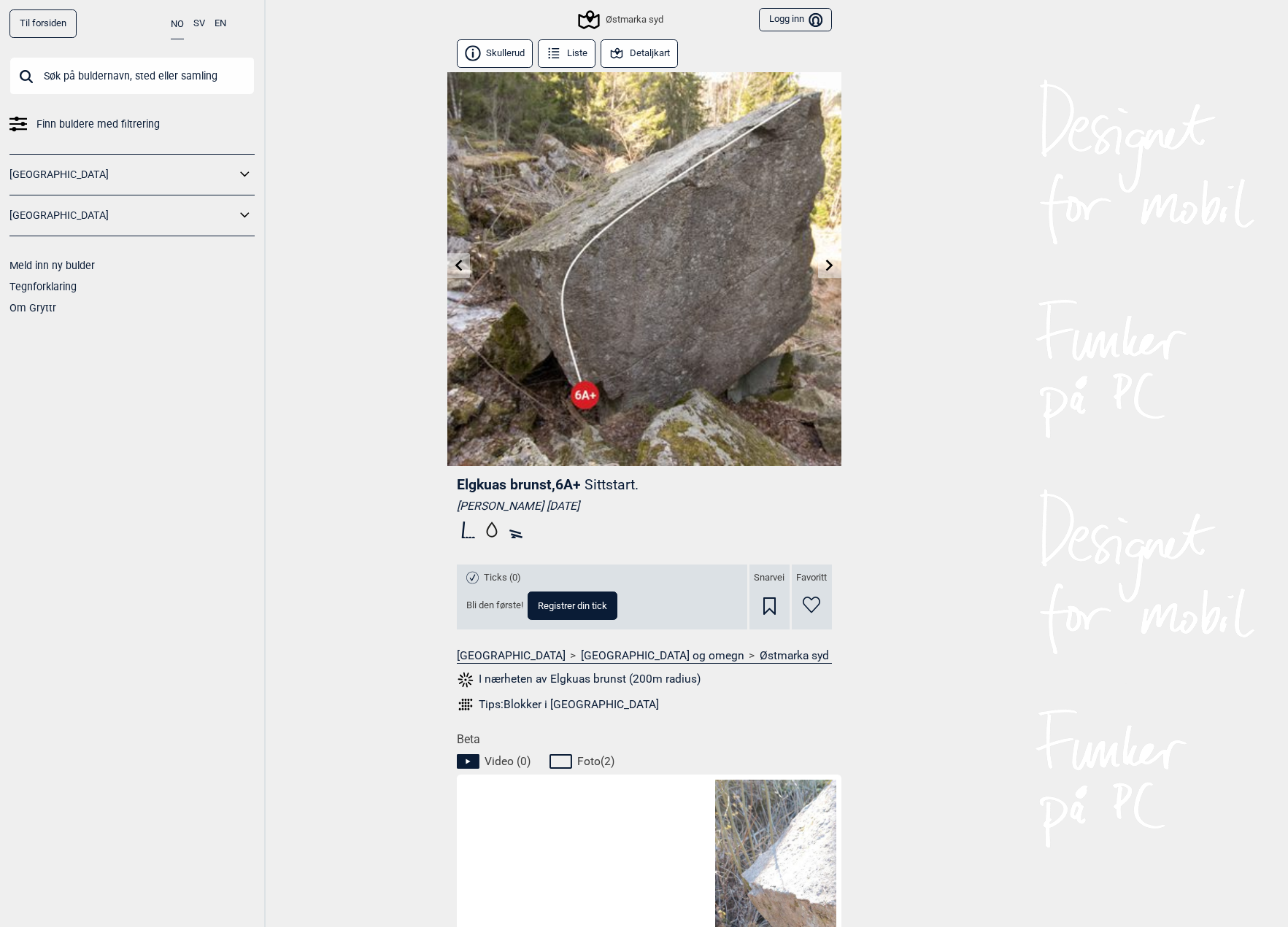
click at [467, 264] on link at bounding box center [458, 266] width 23 height 24
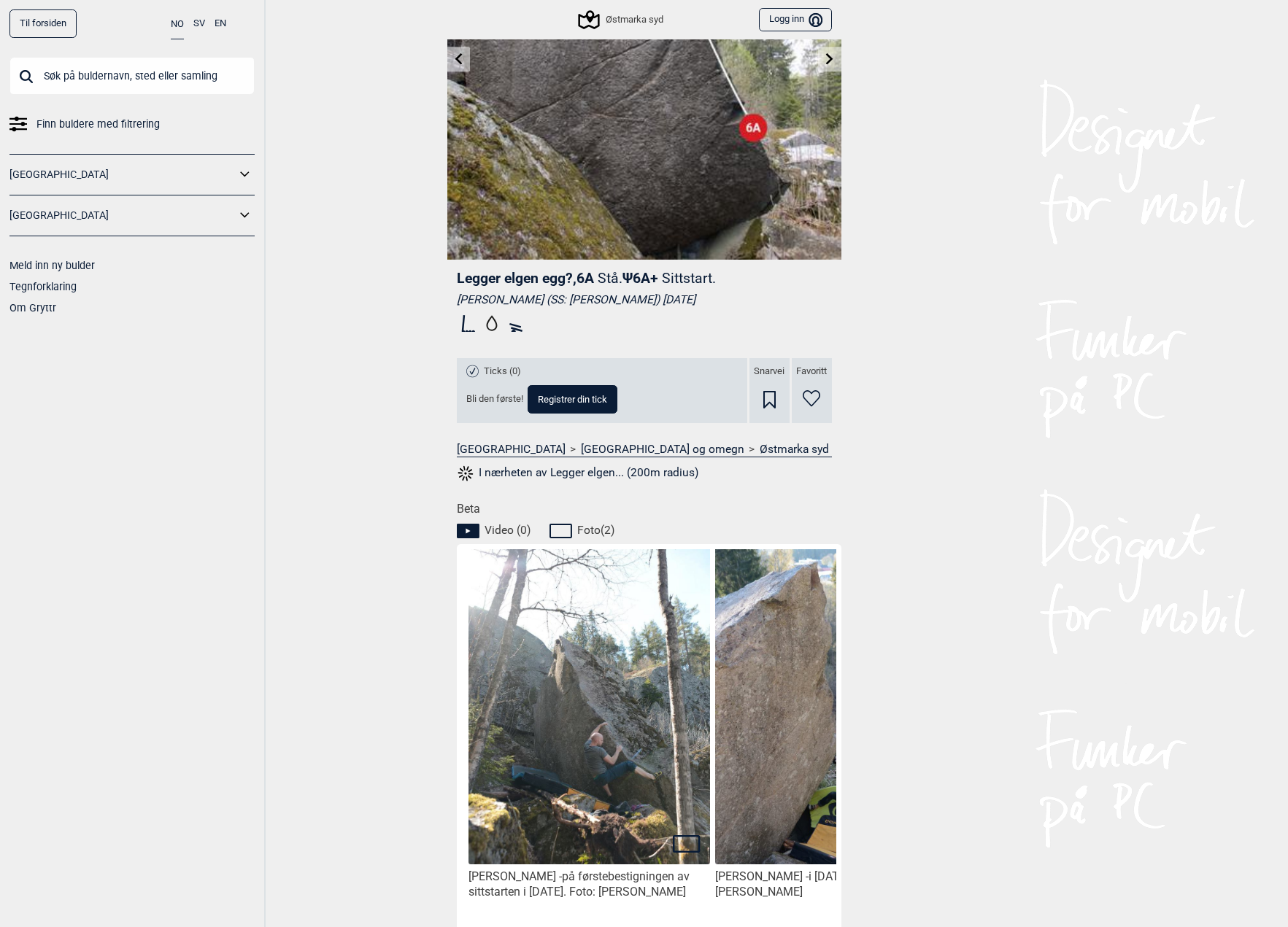
scroll to position [405, 0]
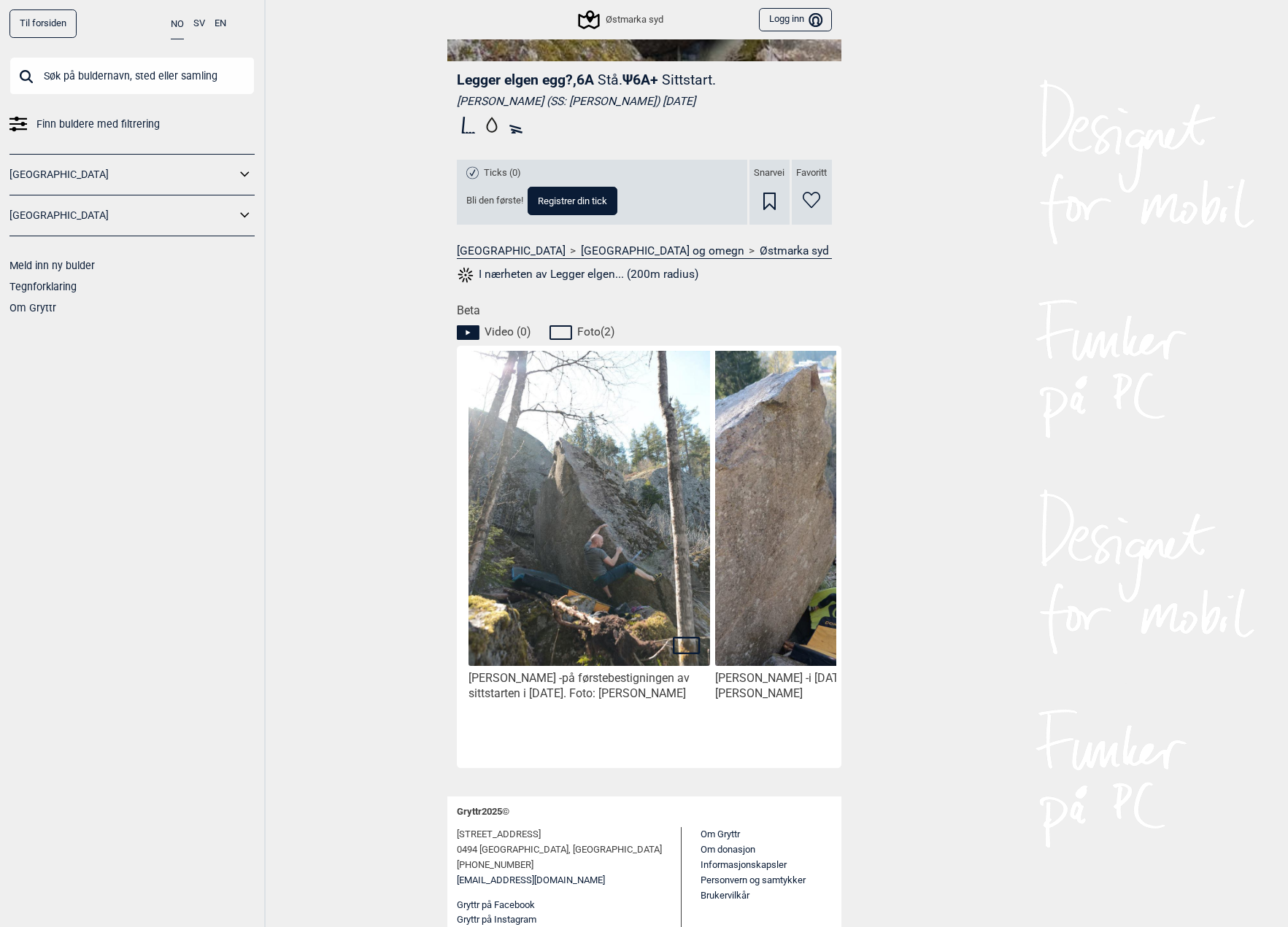
click at [757, 563] on img at bounding box center [836, 515] width 241 height 363
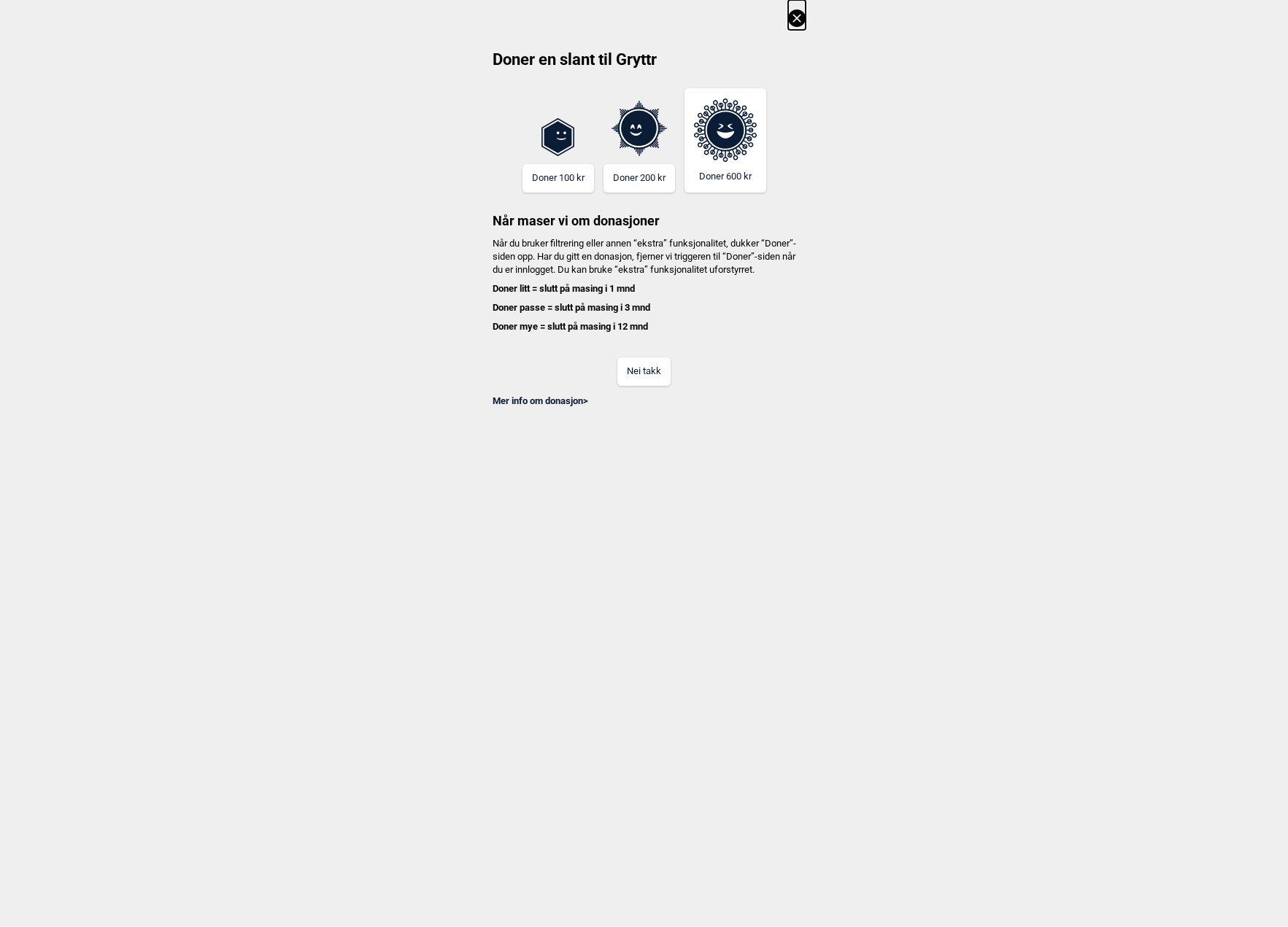
click at [652, 386] on button "Nei takk" at bounding box center [644, 372] width 53 height 29
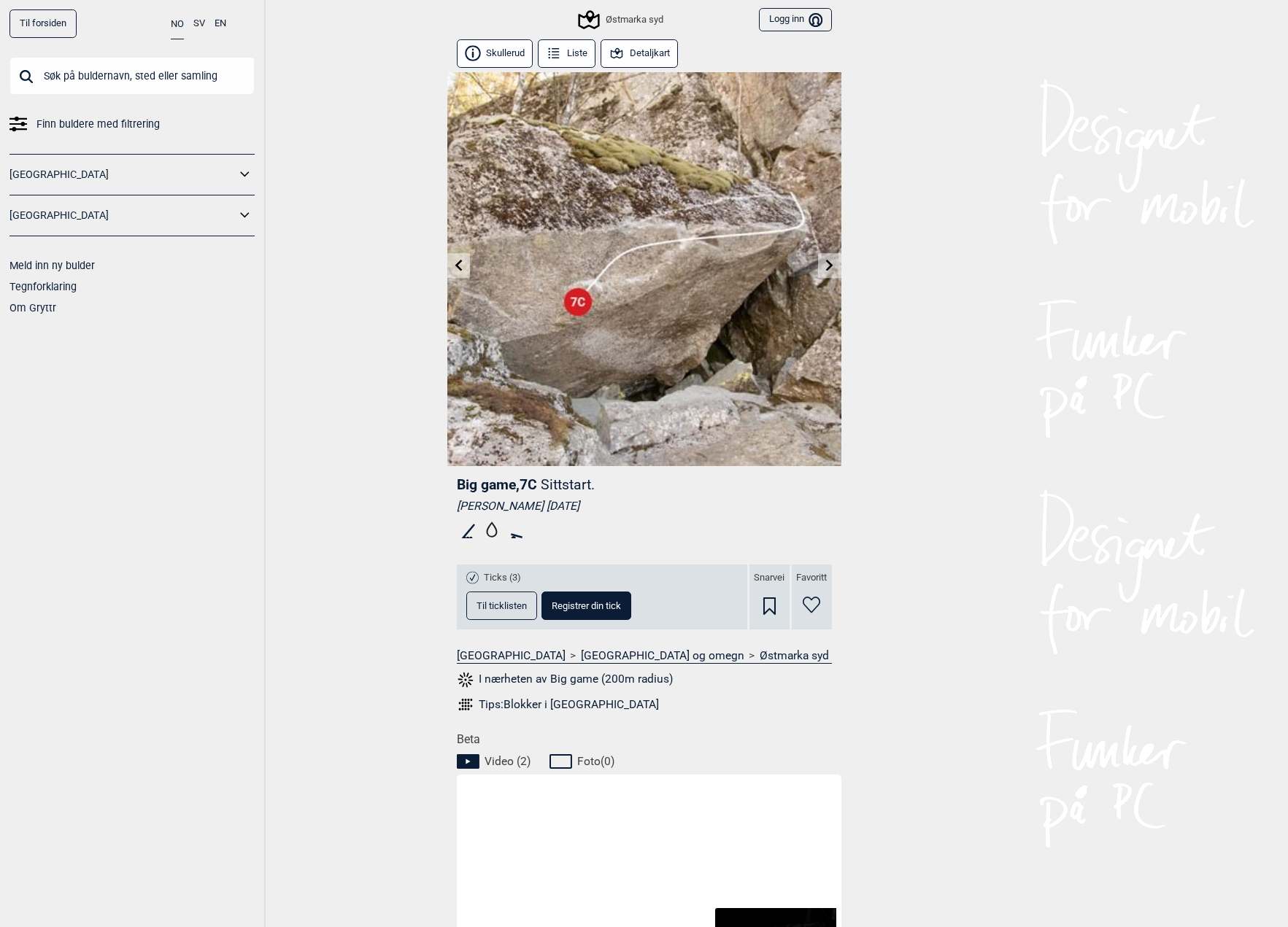
click at [458, 264] on icon at bounding box center [458, 265] width 12 height 12
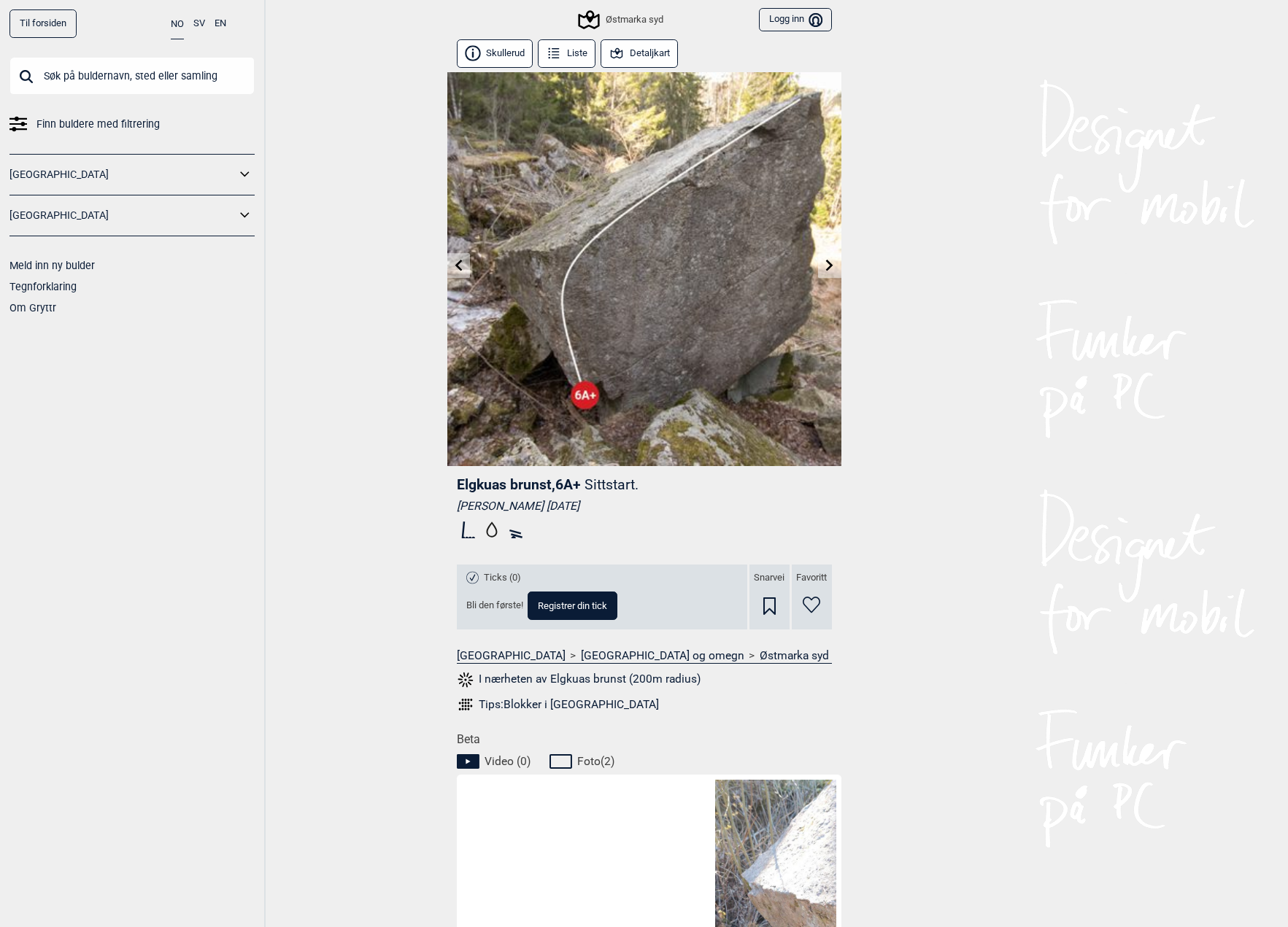
click at [458, 264] on icon at bounding box center [458, 265] width 12 height 12
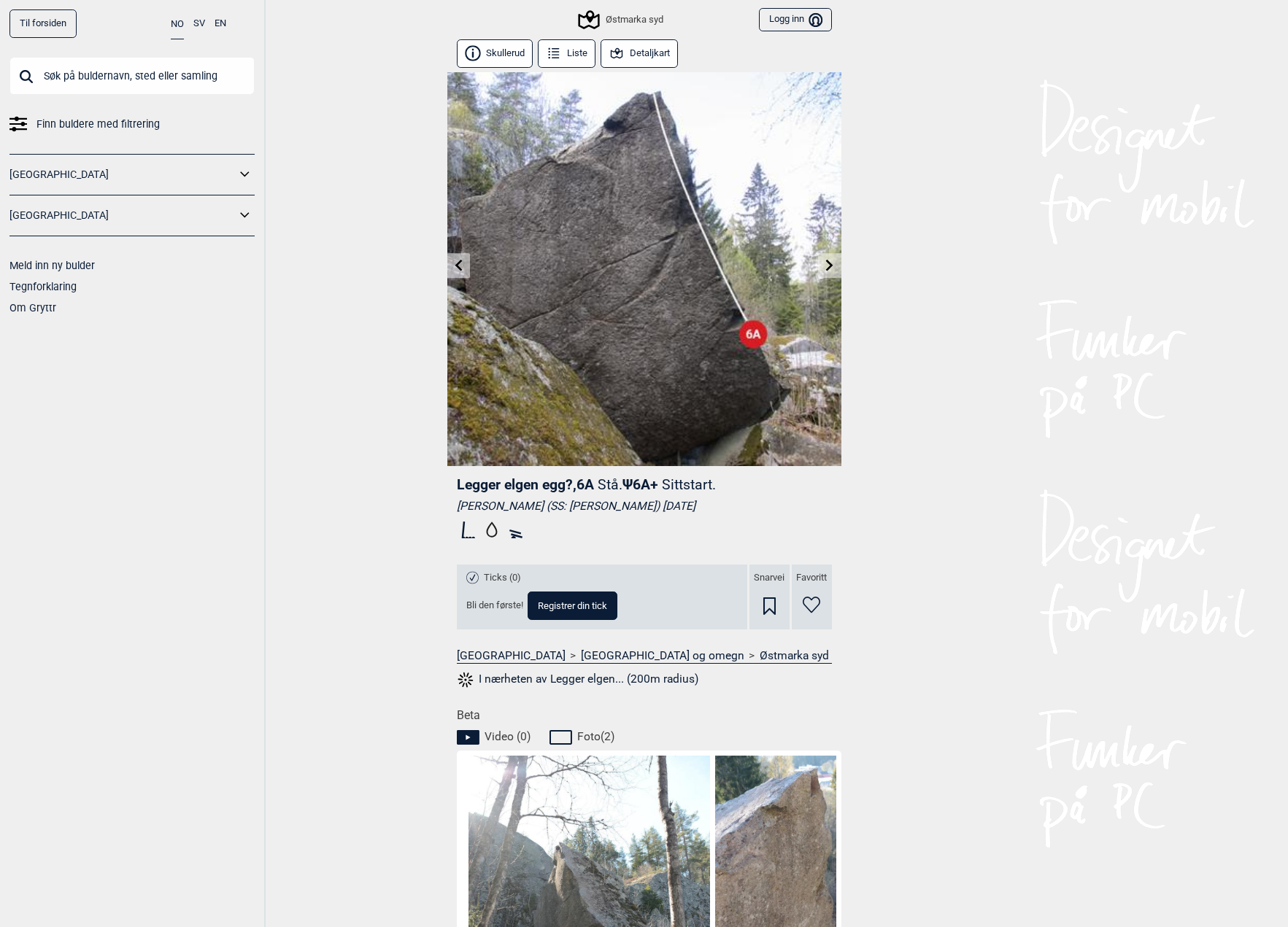
click at [458, 264] on icon at bounding box center [458, 265] width 12 height 12
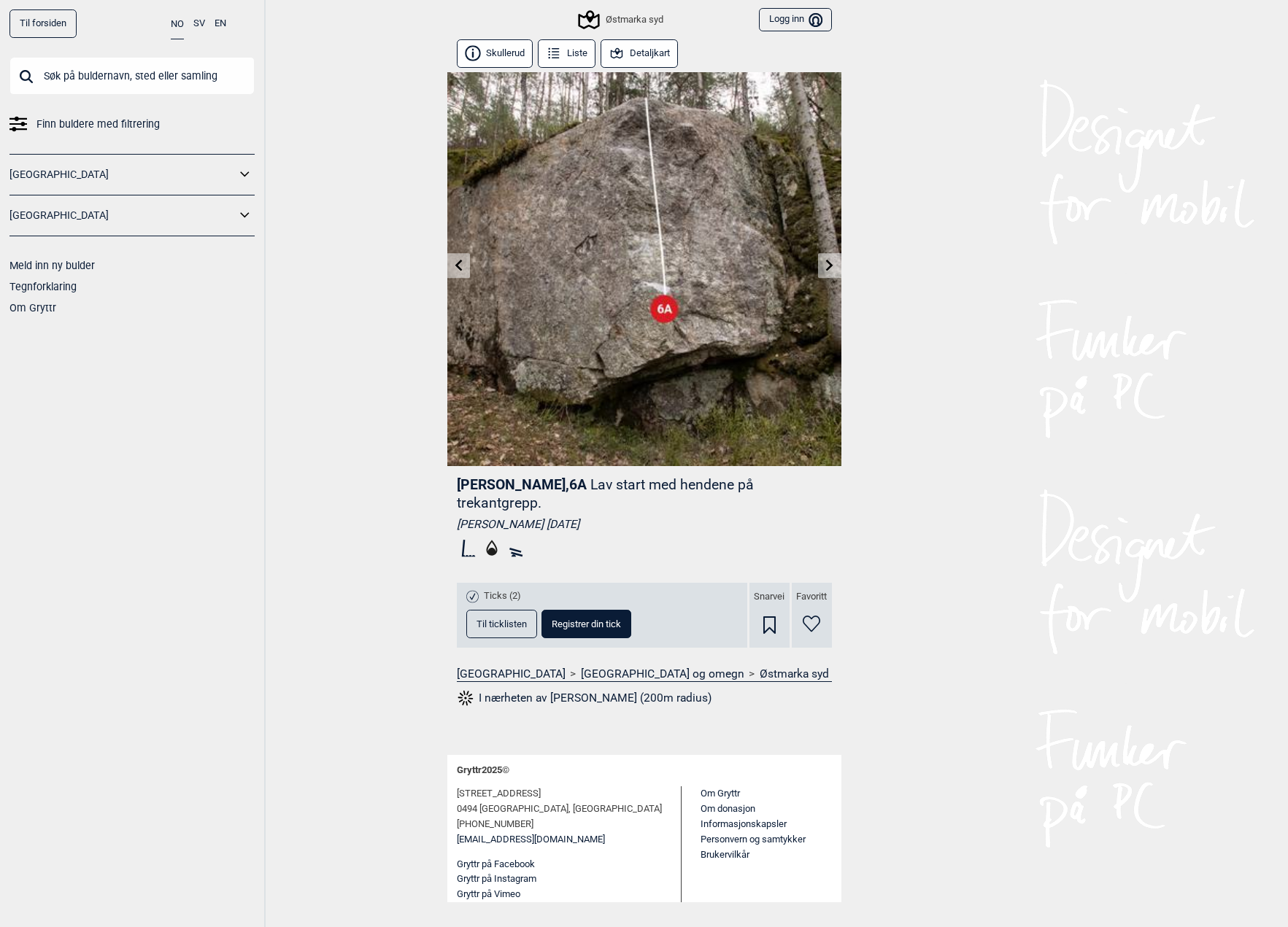
click at [458, 264] on icon at bounding box center [458, 265] width 12 height 12
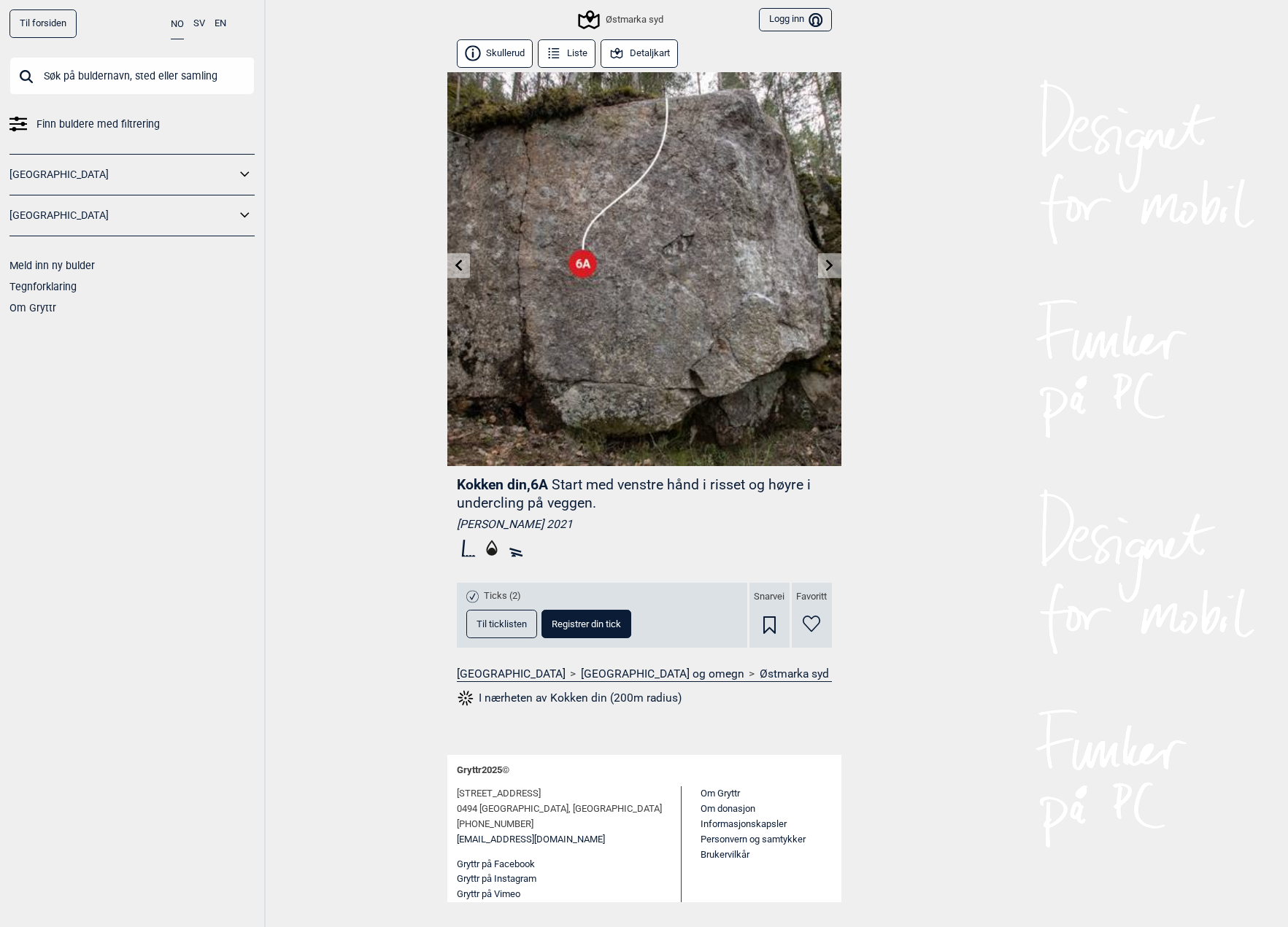
click at [458, 264] on icon at bounding box center [458, 265] width 12 height 12
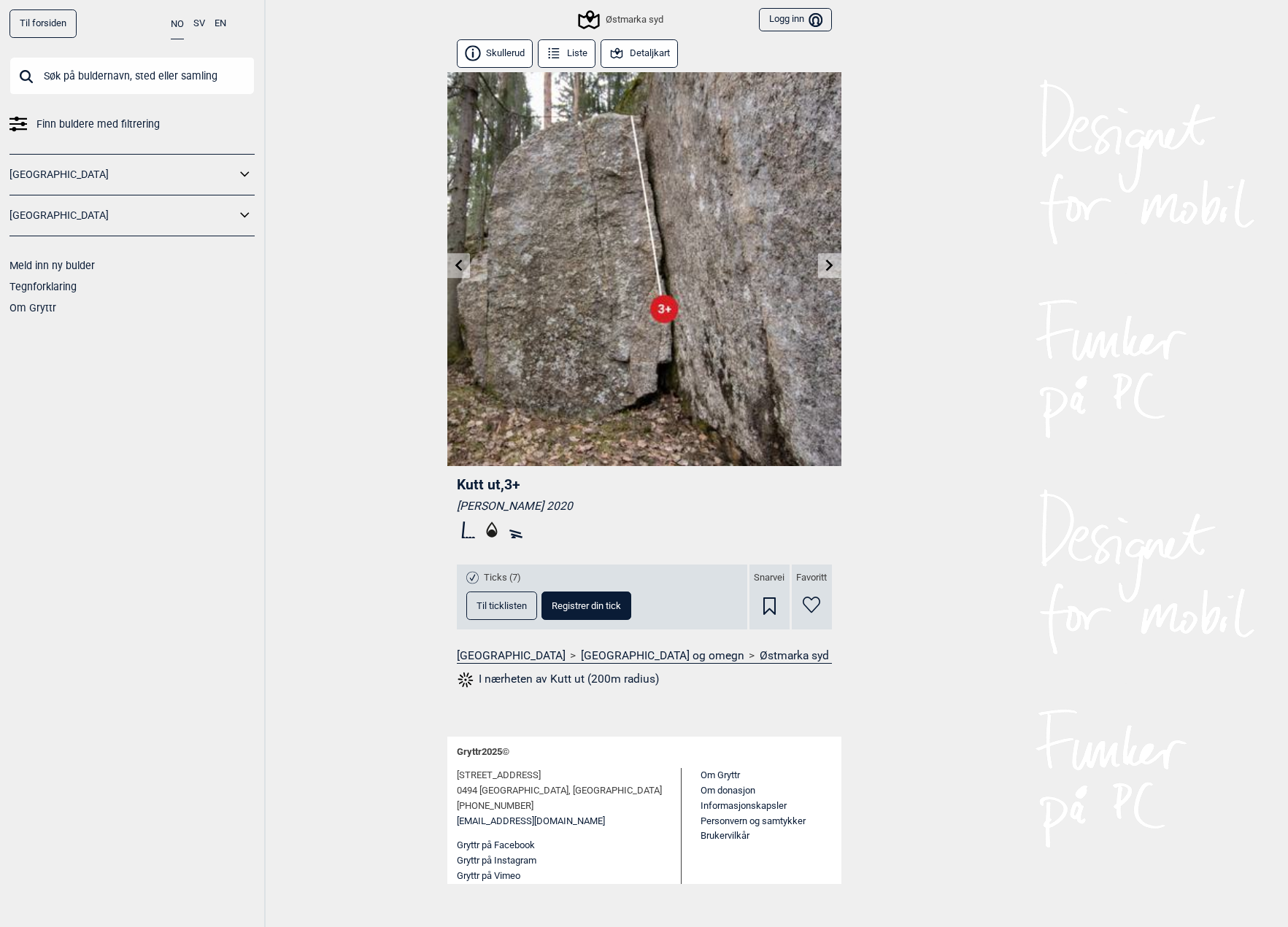
click at [640, 19] on div "Østmarka syd" at bounding box center [622, 20] width 83 height 17
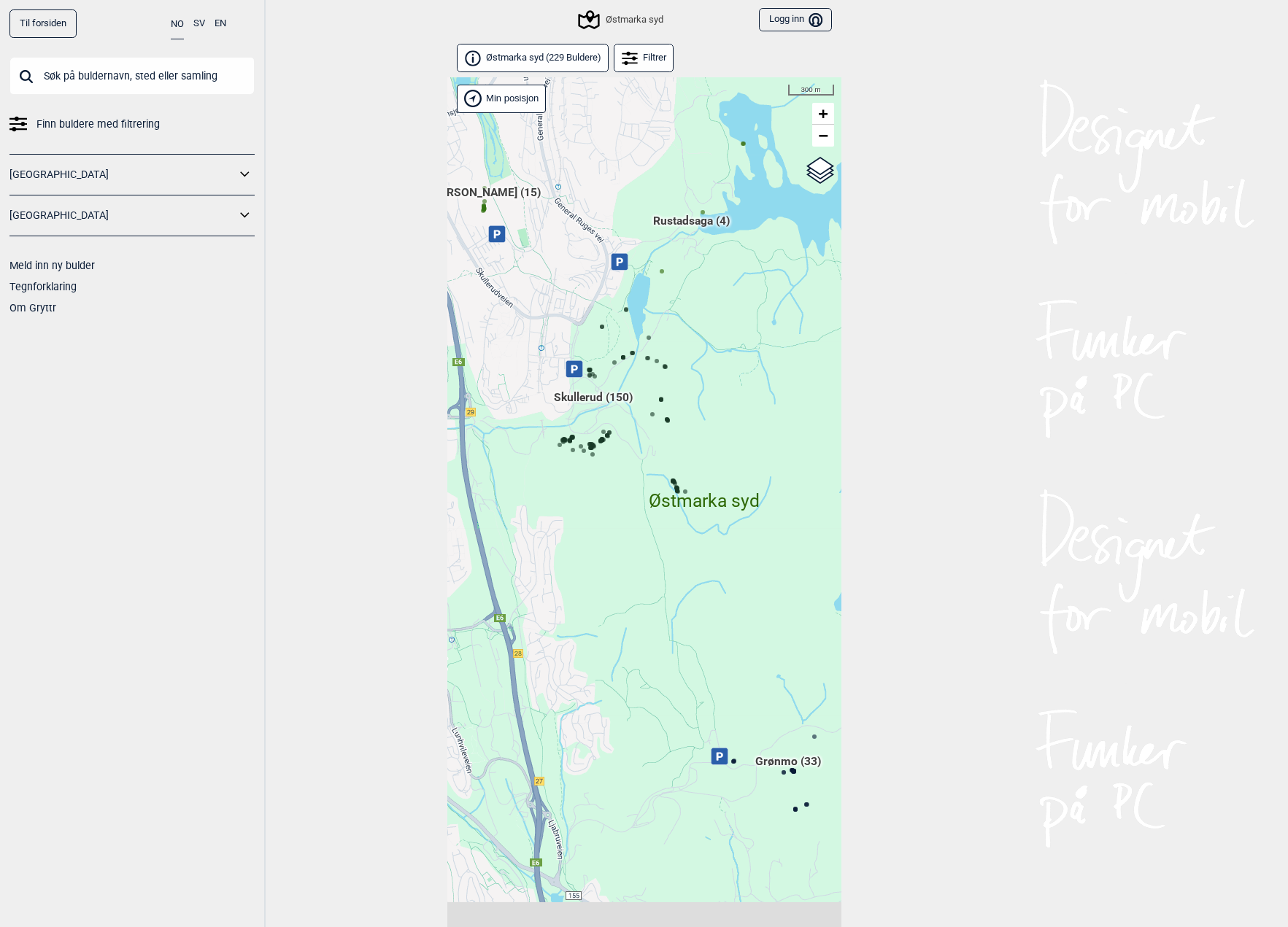
drag, startPoint x: 690, startPoint y: 500, endPoint x: 629, endPoint y: 364, distance: 149.1
click at [629, 364] on div "Hallingdal Gol Ål Stange Kolomoen [GEOGRAPHIC_DATA] [GEOGRAPHIC_DATA][PERSON_NA…" at bounding box center [644, 521] width 394 height 888
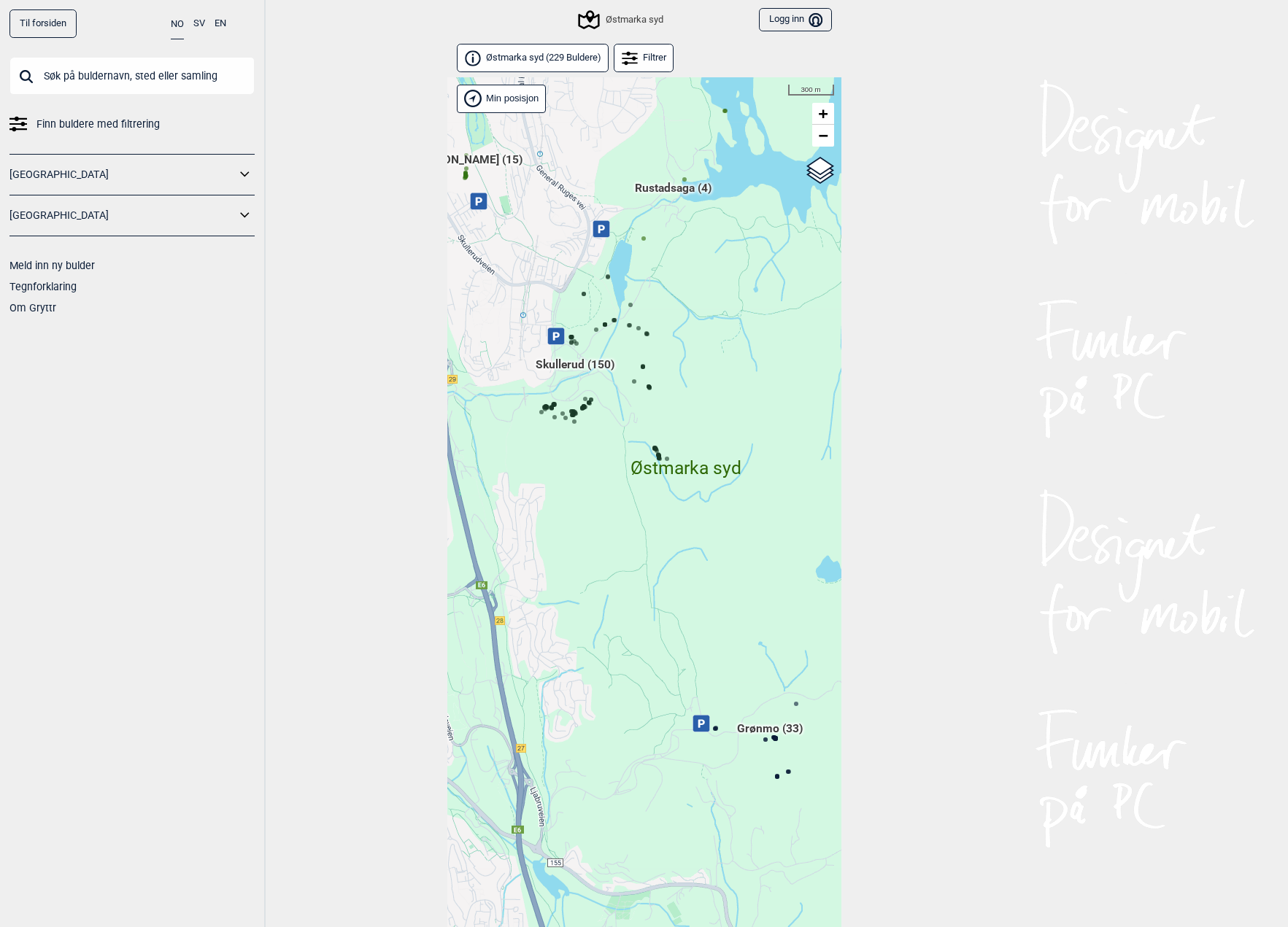
click at [761, 739] on span "Grønmo (33)" at bounding box center [769, 734] width 65 height 28
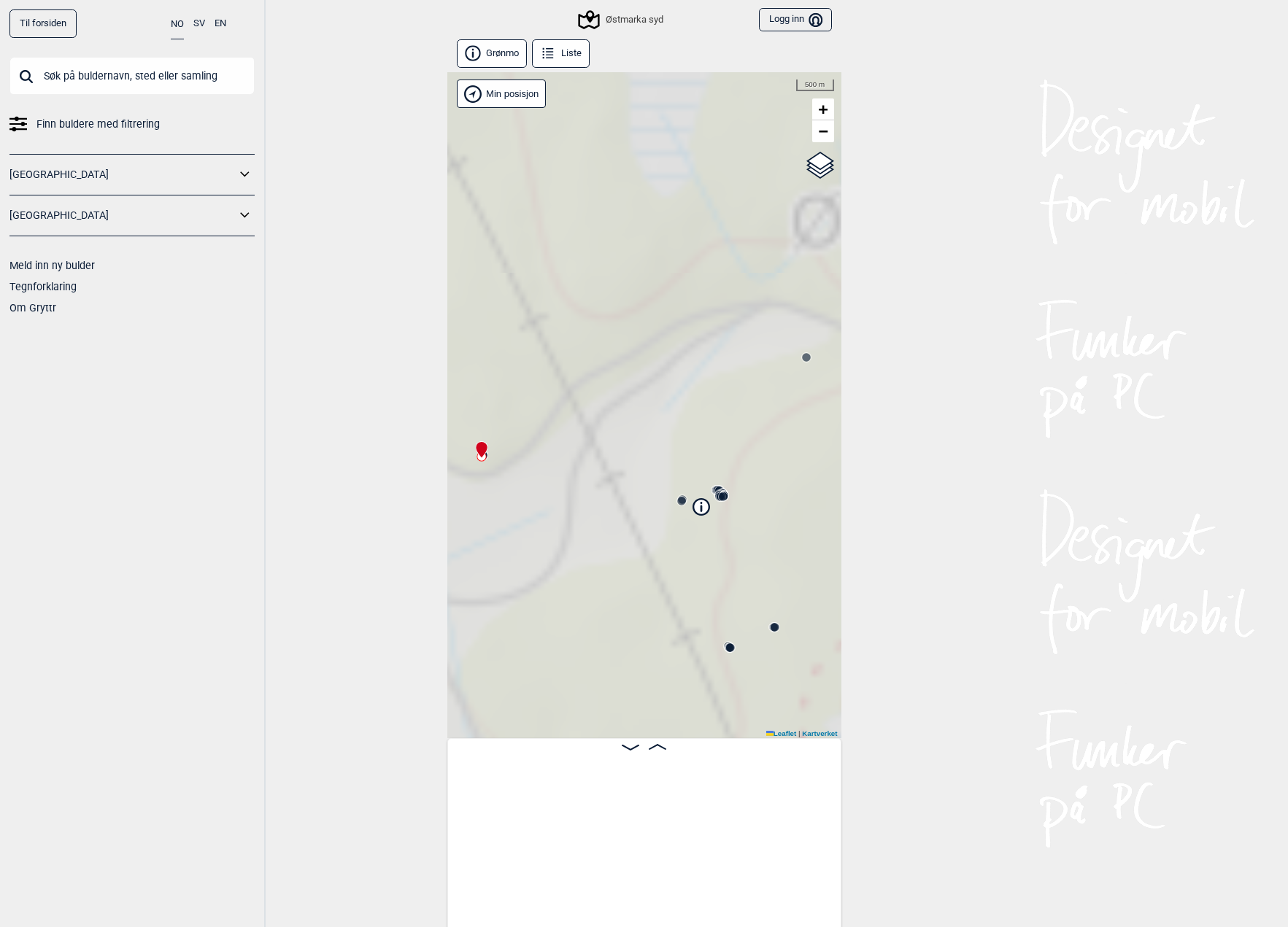
scroll to position [0, 114]
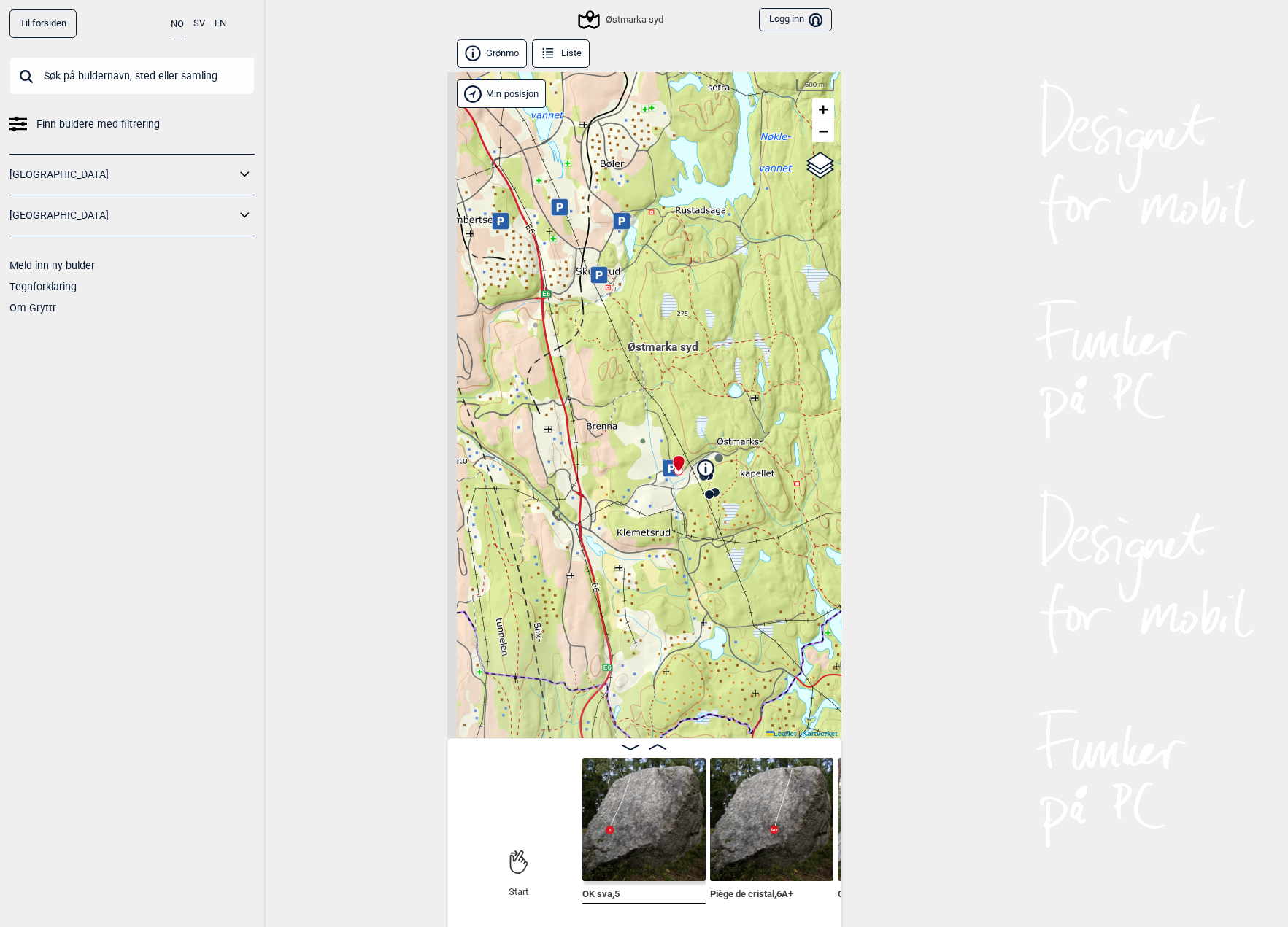
drag, startPoint x: 544, startPoint y: 591, endPoint x: 681, endPoint y: 513, distance: 157.6
click at [681, 513] on div "Østmarka syd Min posisjon 500 m + − Kartverket OpenStreetMap Google satellite L…" at bounding box center [644, 405] width 394 height 666
